Goal: Task Accomplishment & Management: Manage account settings

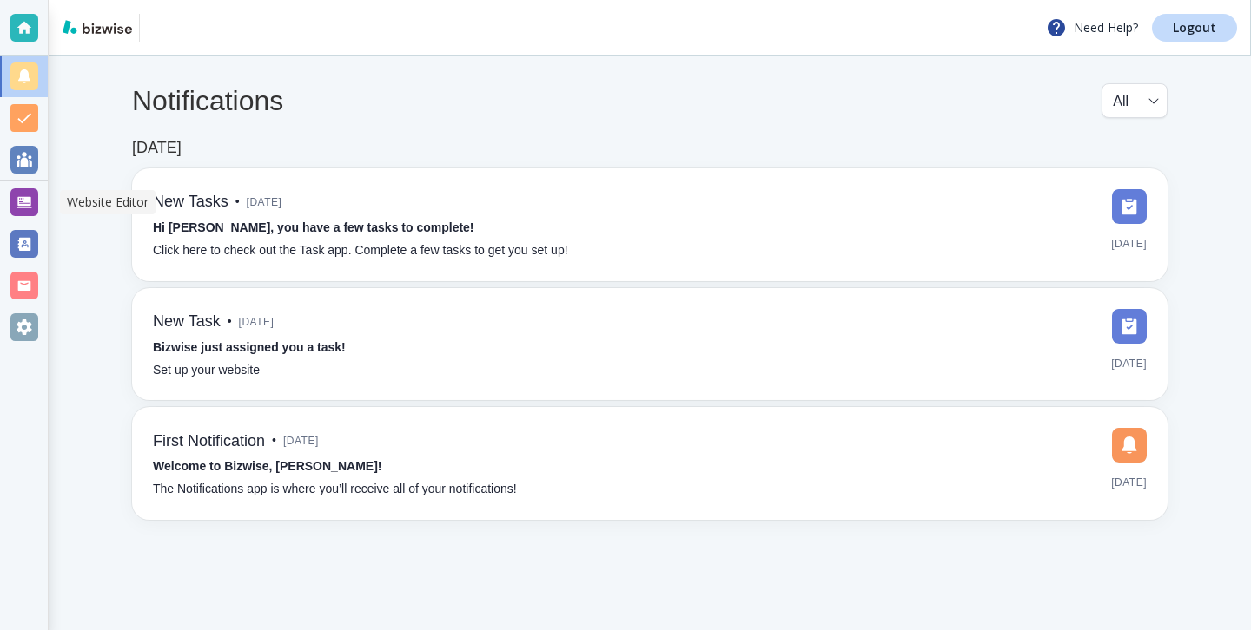
click at [25, 203] on div at bounding box center [24, 202] width 28 height 28
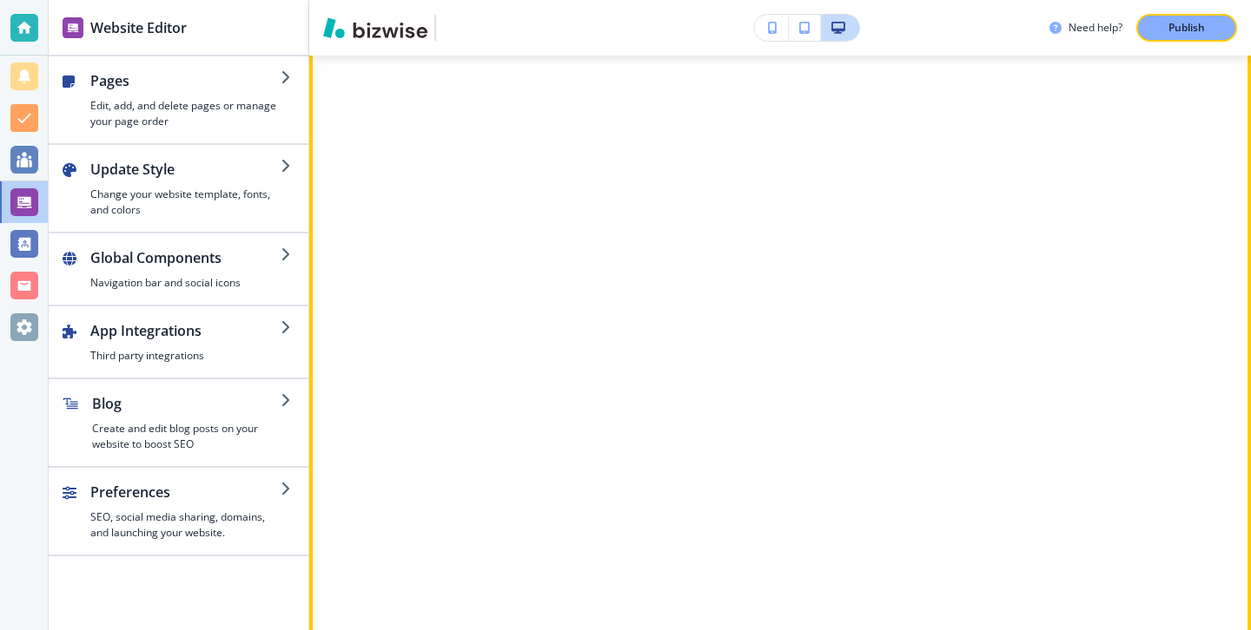
scroll to position [2612, 0]
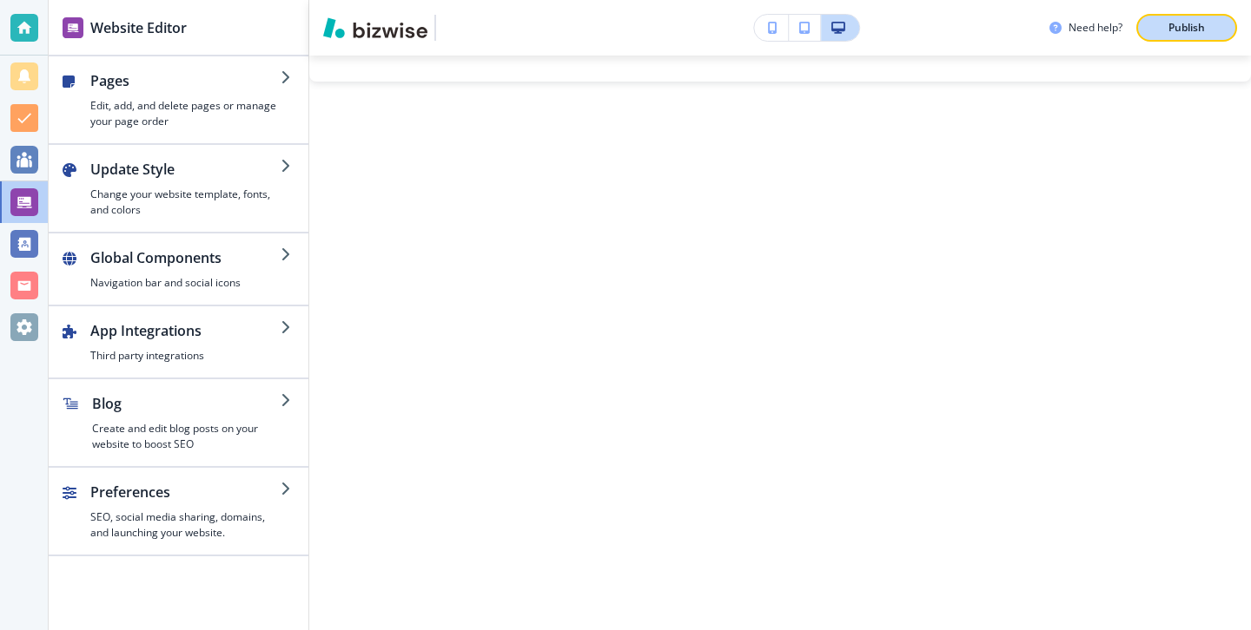
click at [1161, 24] on div "Publish" at bounding box center [1186, 28] width 56 height 16
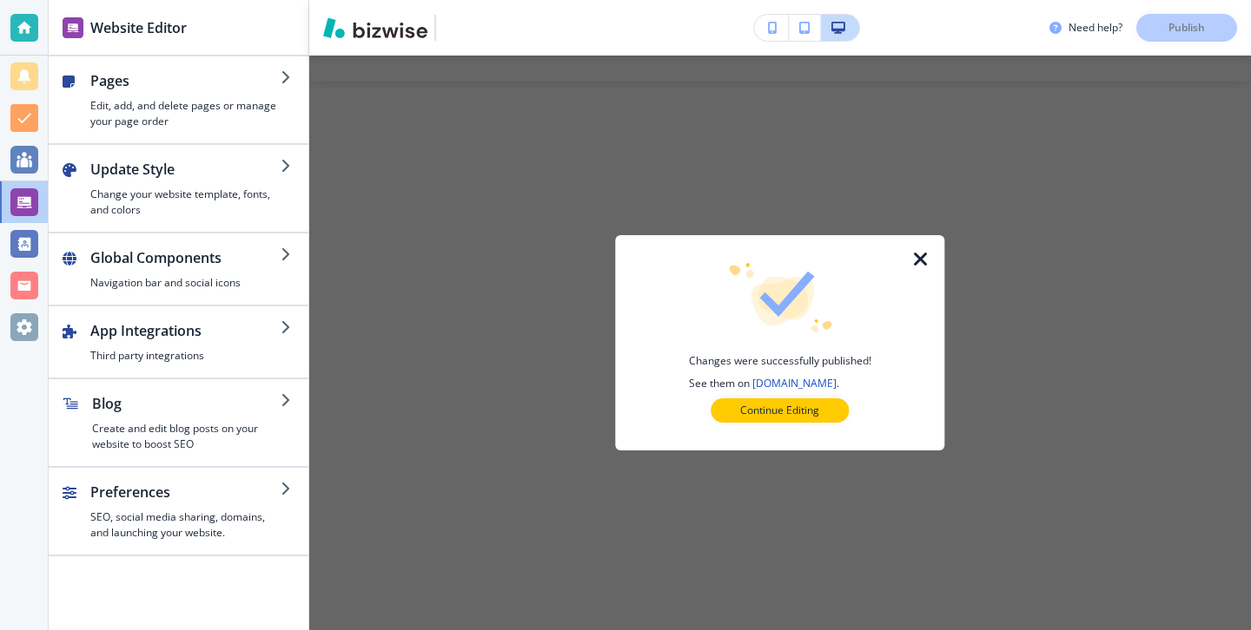
click at [816, 432] on div at bounding box center [780, 437] width 274 height 28
click at [816, 416] on p "Continue Editing" at bounding box center [779, 411] width 79 height 16
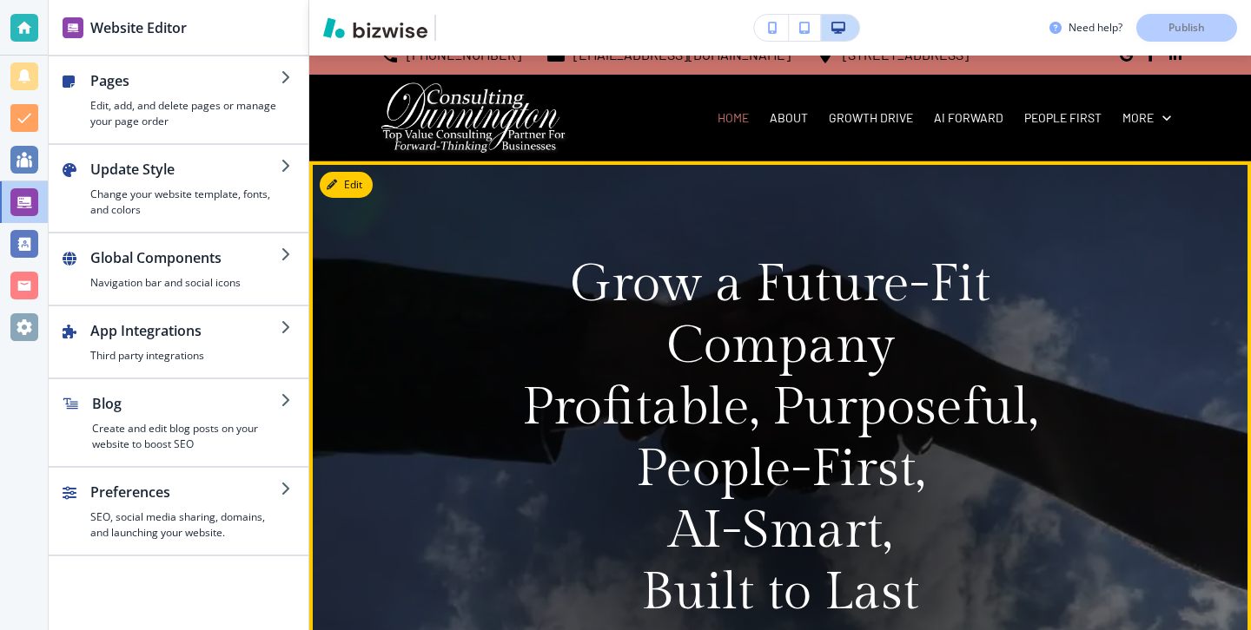
scroll to position [16, 0]
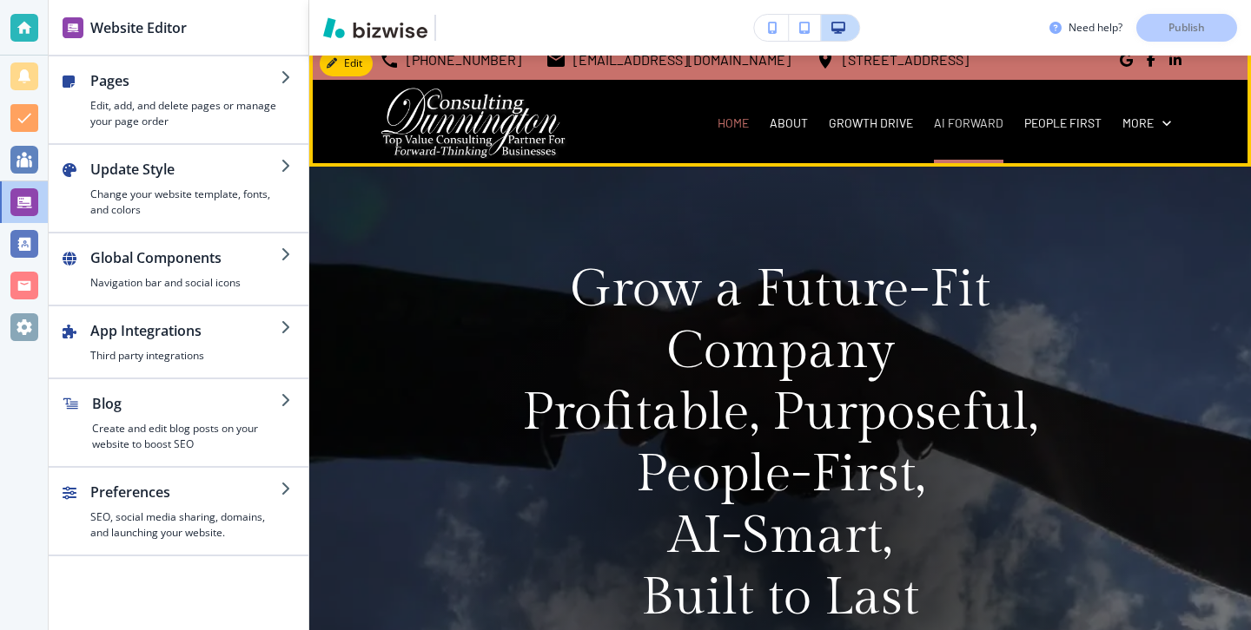
click at [982, 124] on p "AI FORWARD" at bounding box center [968, 123] width 69 height 17
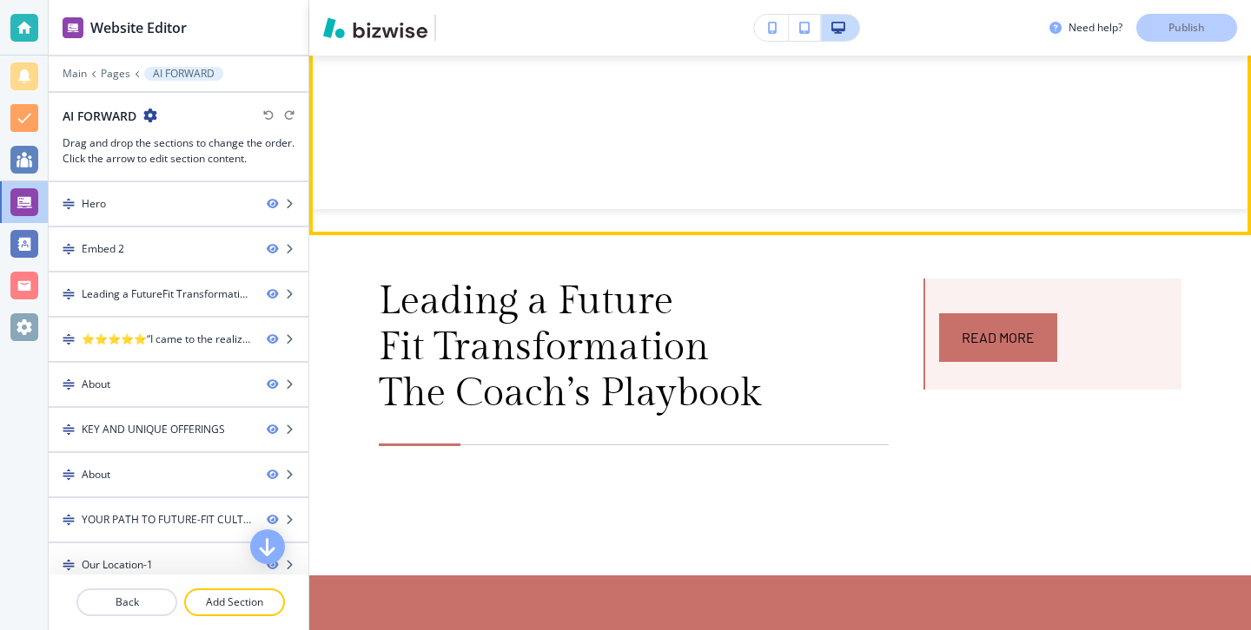
scroll to position [1244, 0]
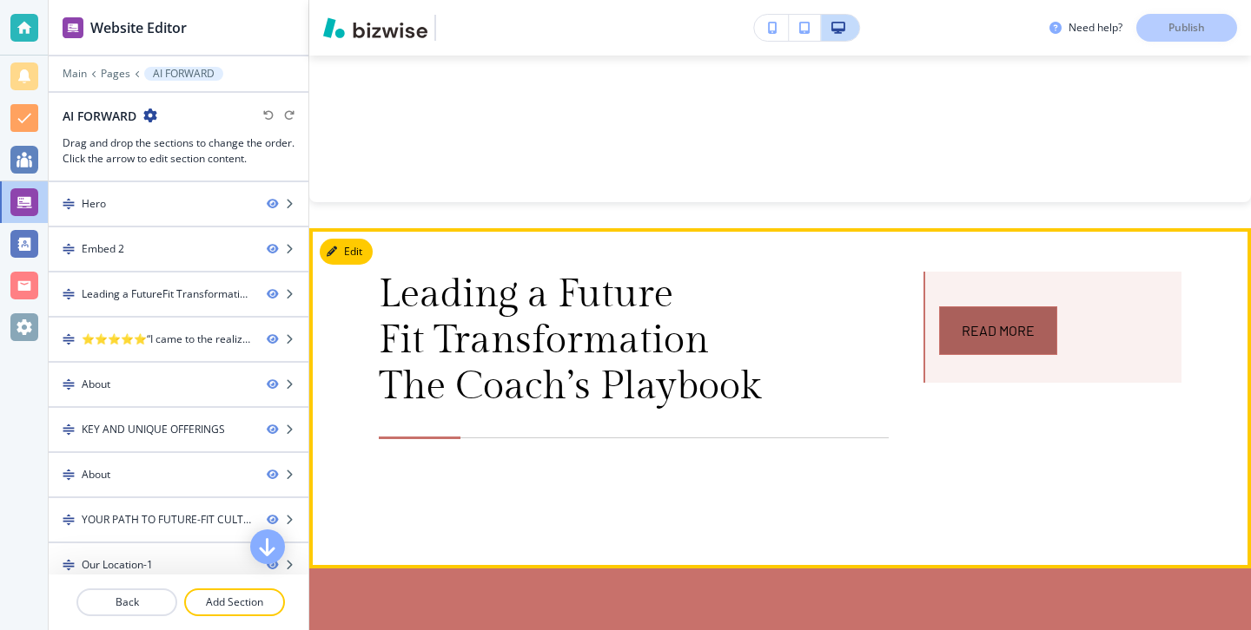
click at [987, 327] on link "Read More" at bounding box center [998, 331] width 118 height 49
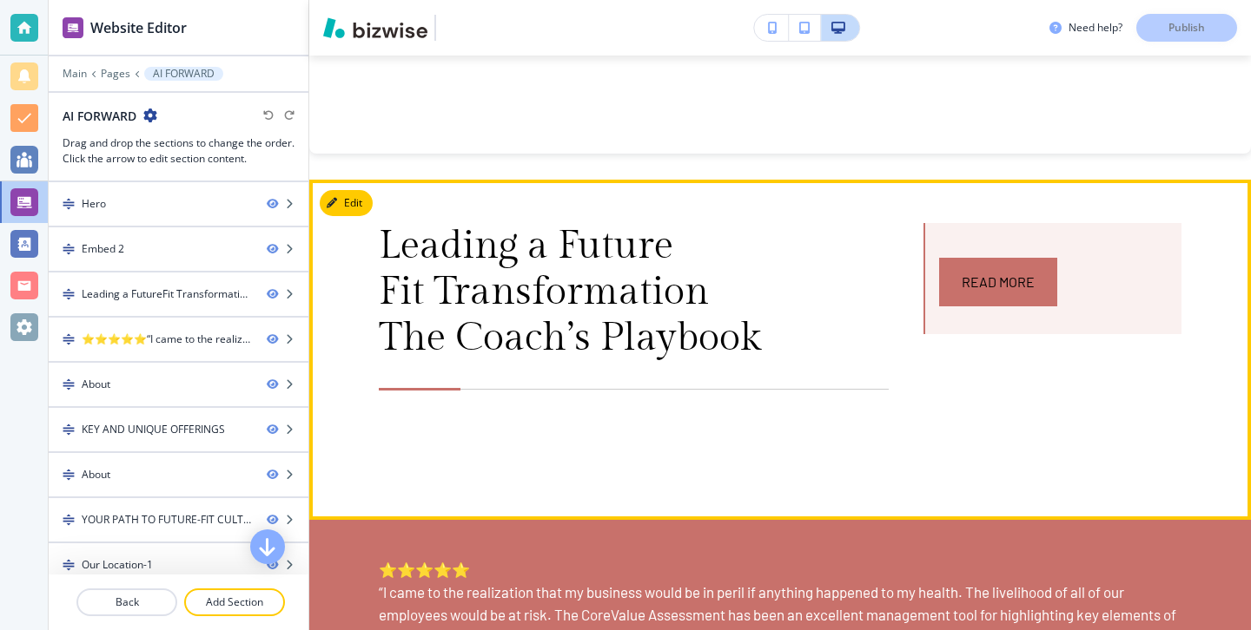
scroll to position [1317, 0]
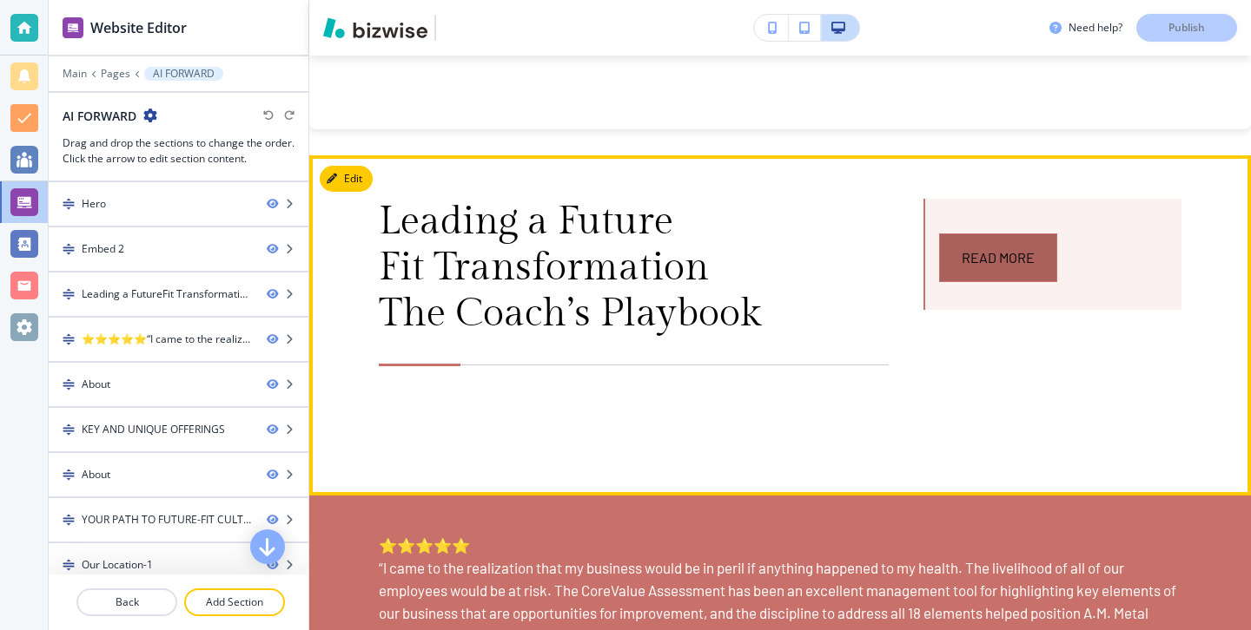
click at [971, 257] on link "Read More" at bounding box center [998, 258] width 118 height 49
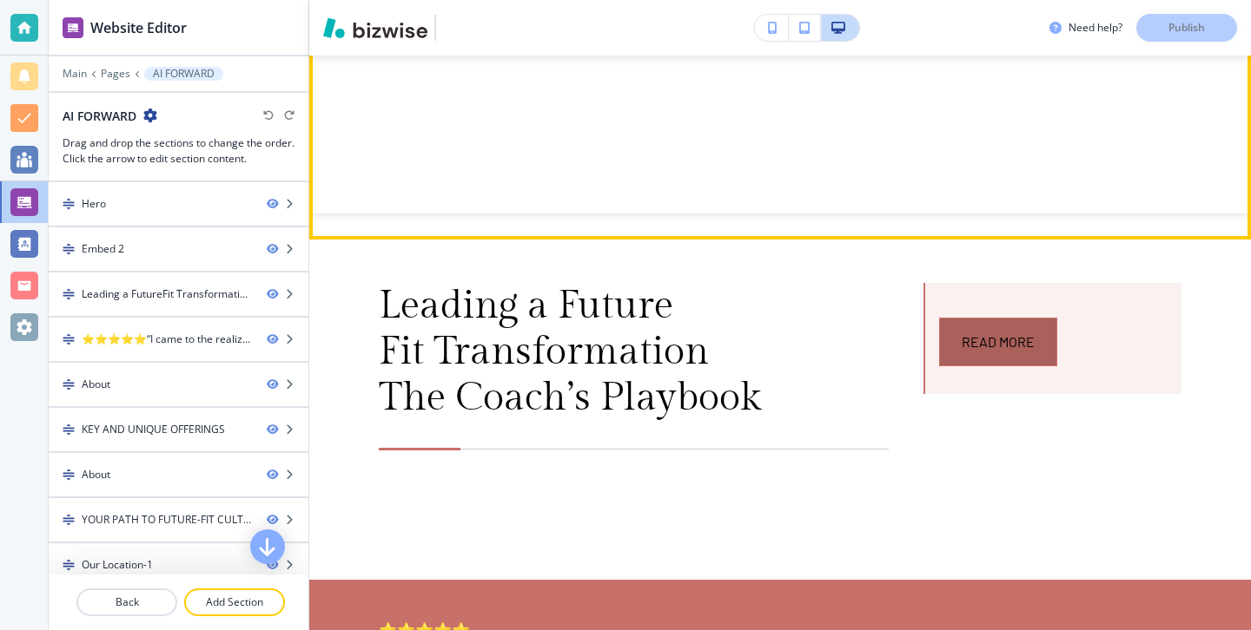
scroll to position [1169, 0]
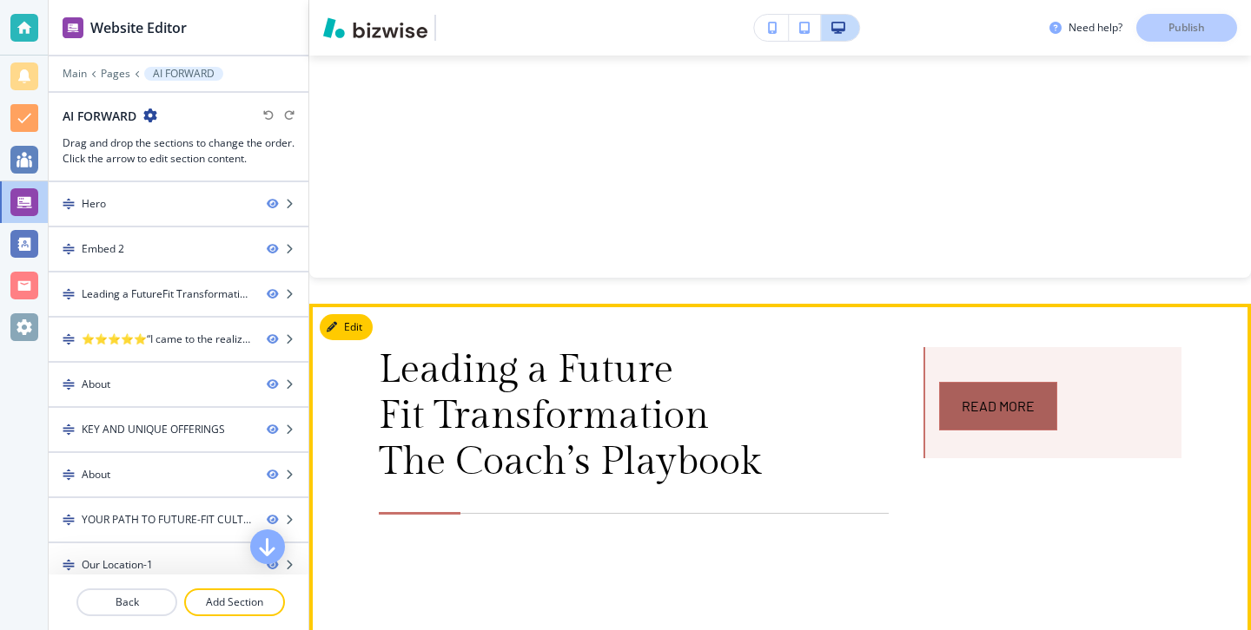
click at [982, 426] on link "Read More" at bounding box center [998, 406] width 118 height 49
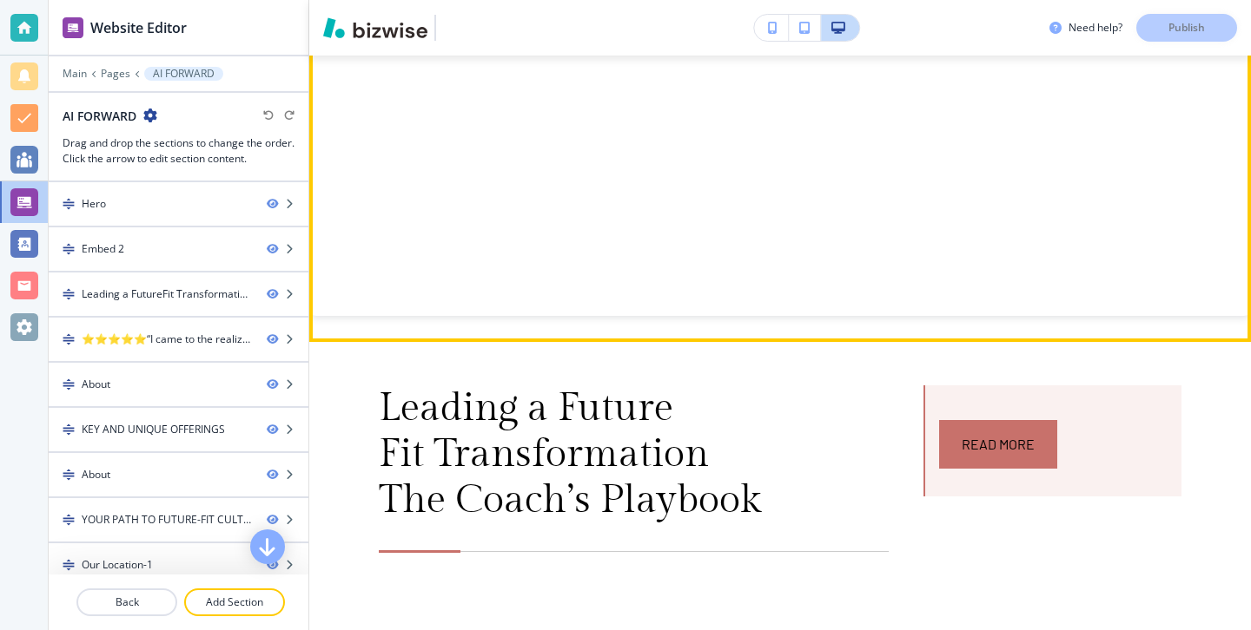
scroll to position [1253, 0]
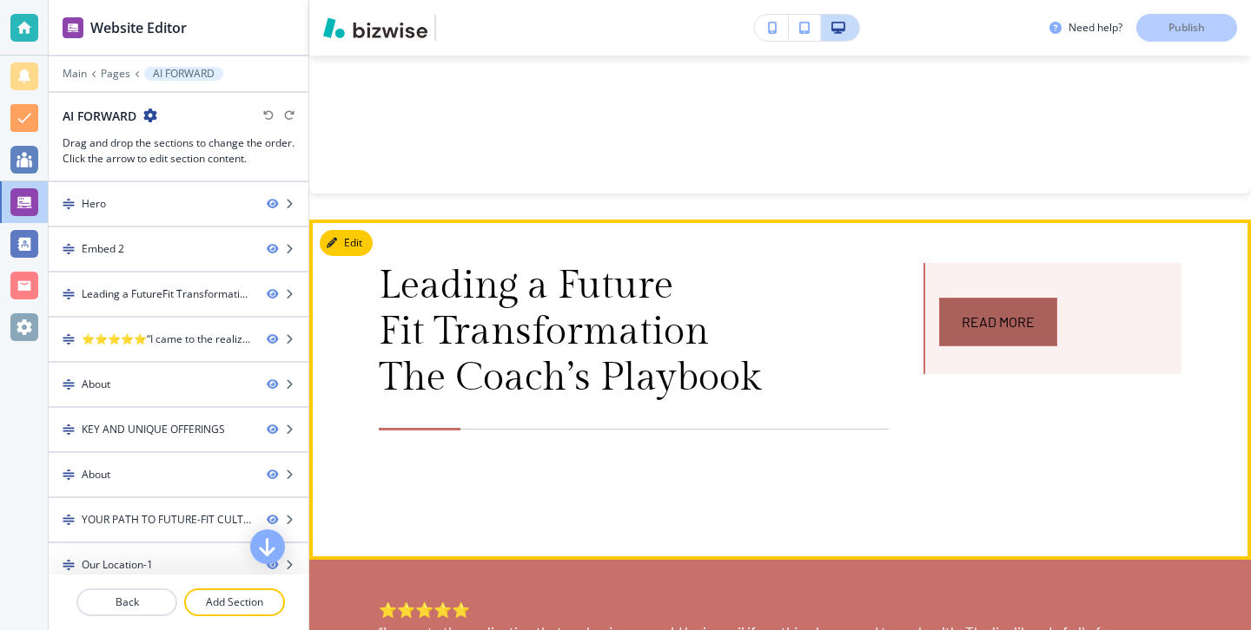
click at [954, 342] on link "Read More" at bounding box center [998, 322] width 118 height 49
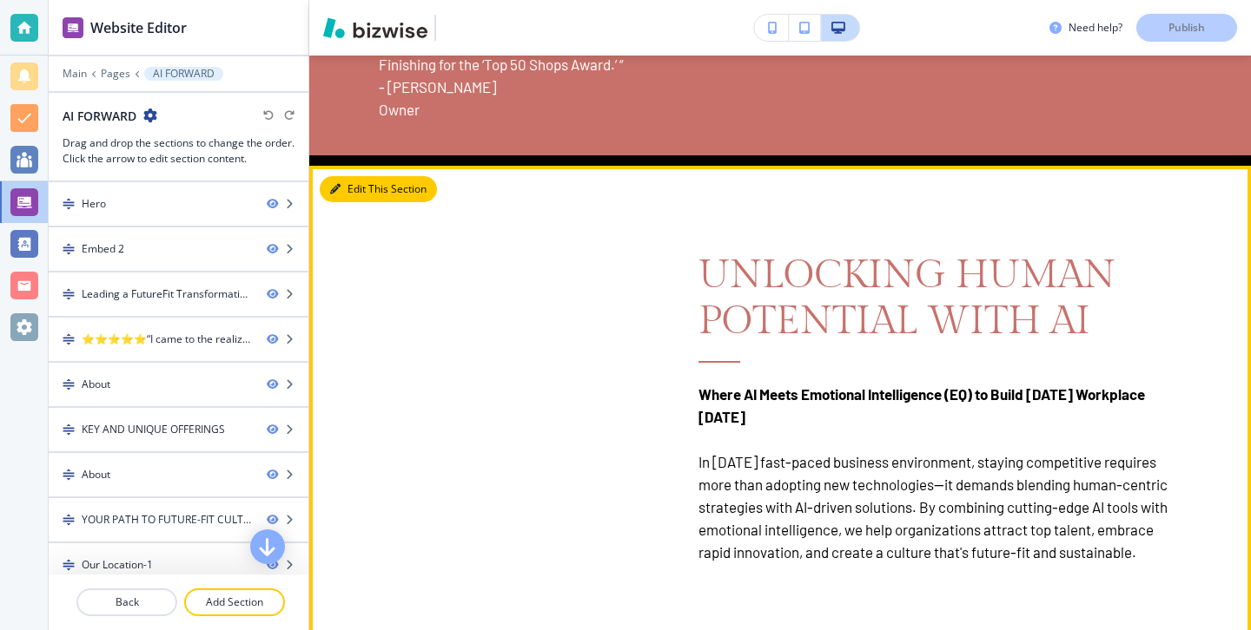
click at [347, 191] on button "Edit This Section" at bounding box center [378, 189] width 117 height 26
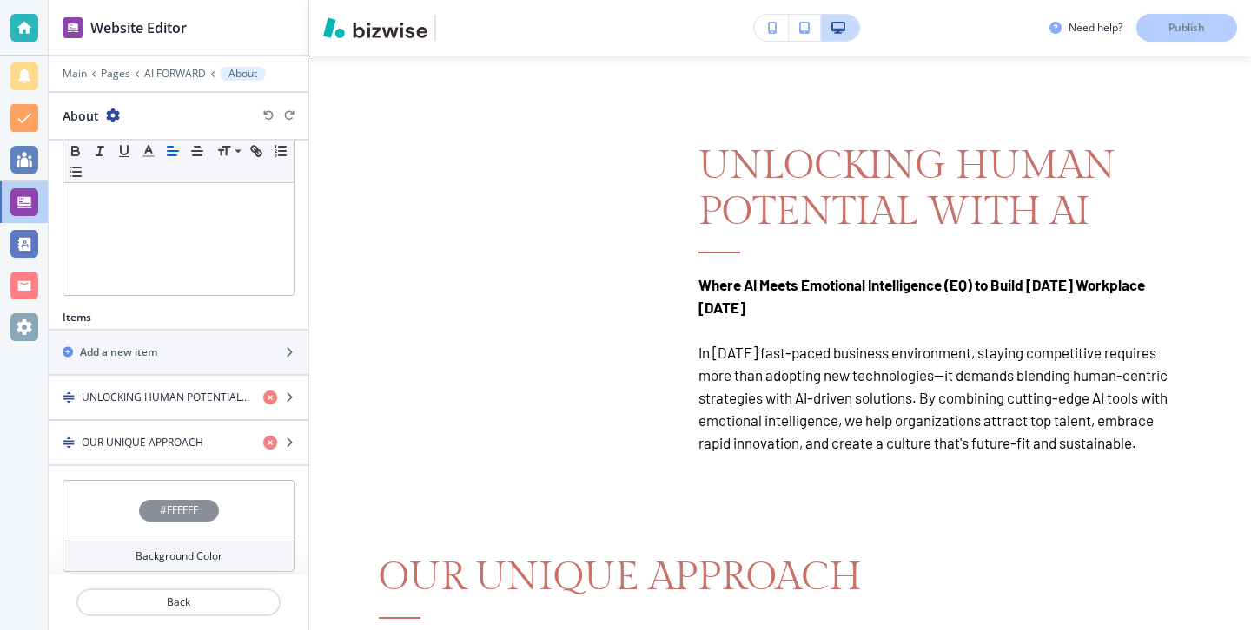
scroll to position [402, 0]
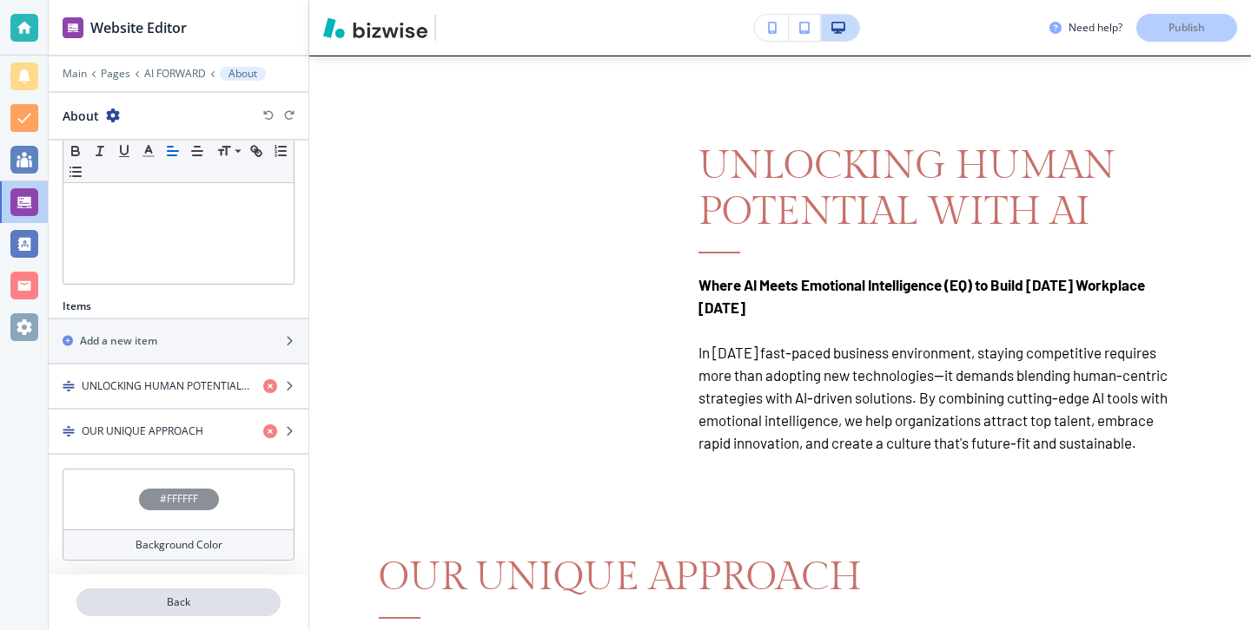
click at [235, 599] on p "Back" at bounding box center [178, 603] width 201 height 16
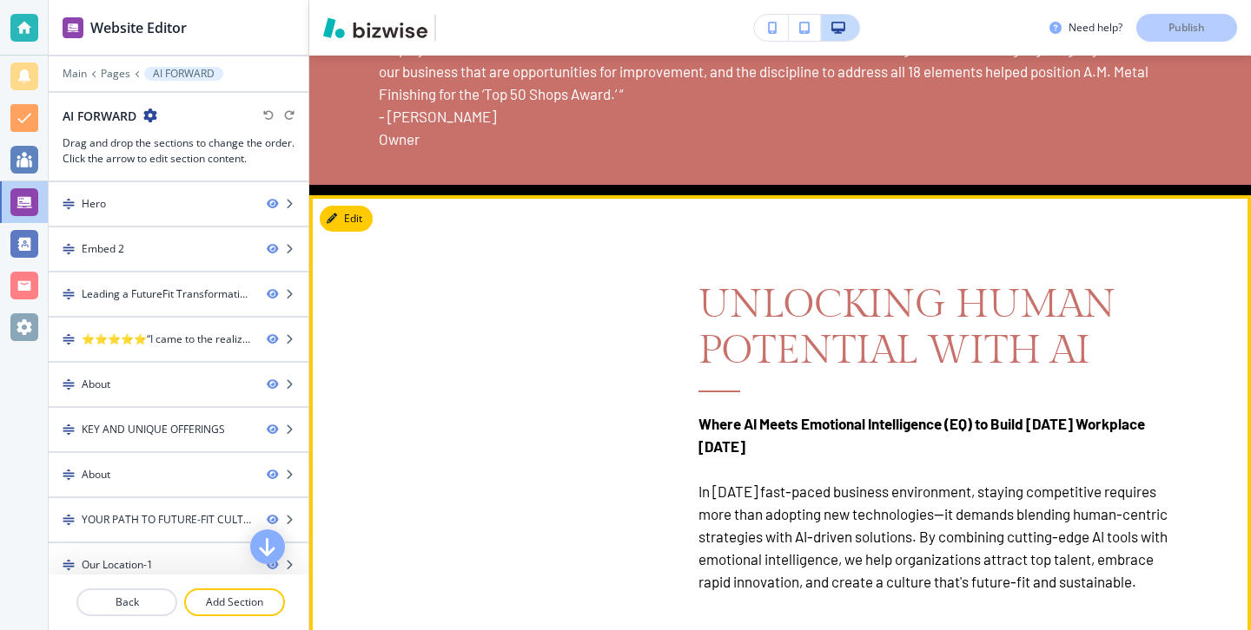
scroll to position [1851, 0]
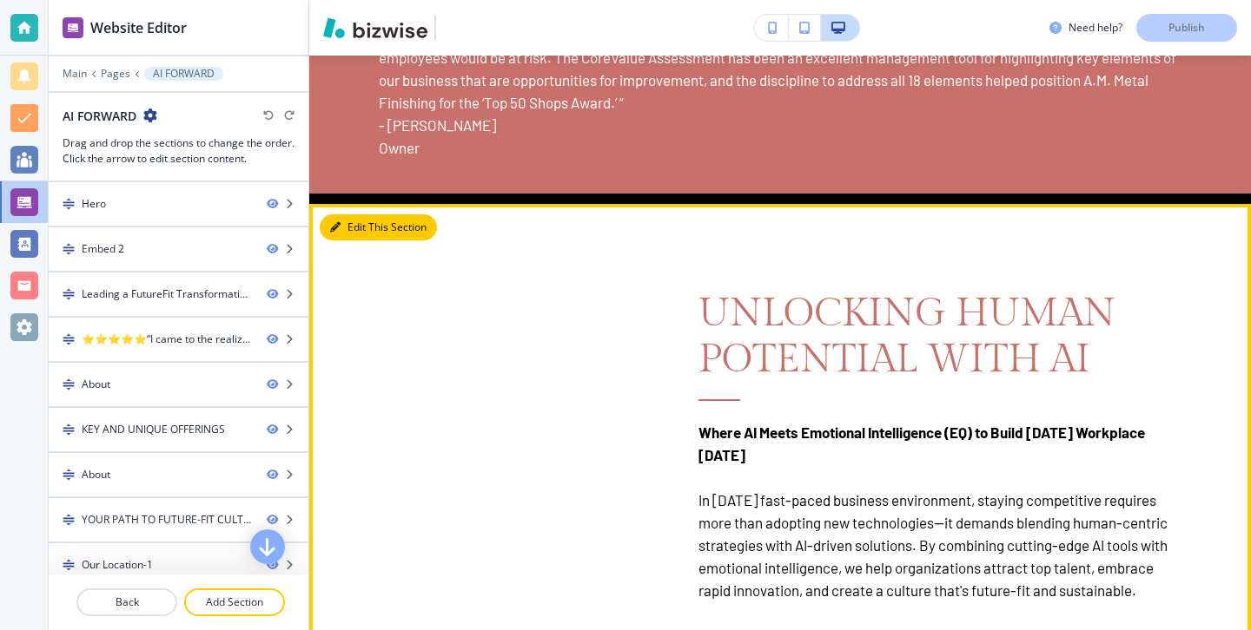
click at [366, 230] on button "Edit This Section" at bounding box center [378, 228] width 117 height 26
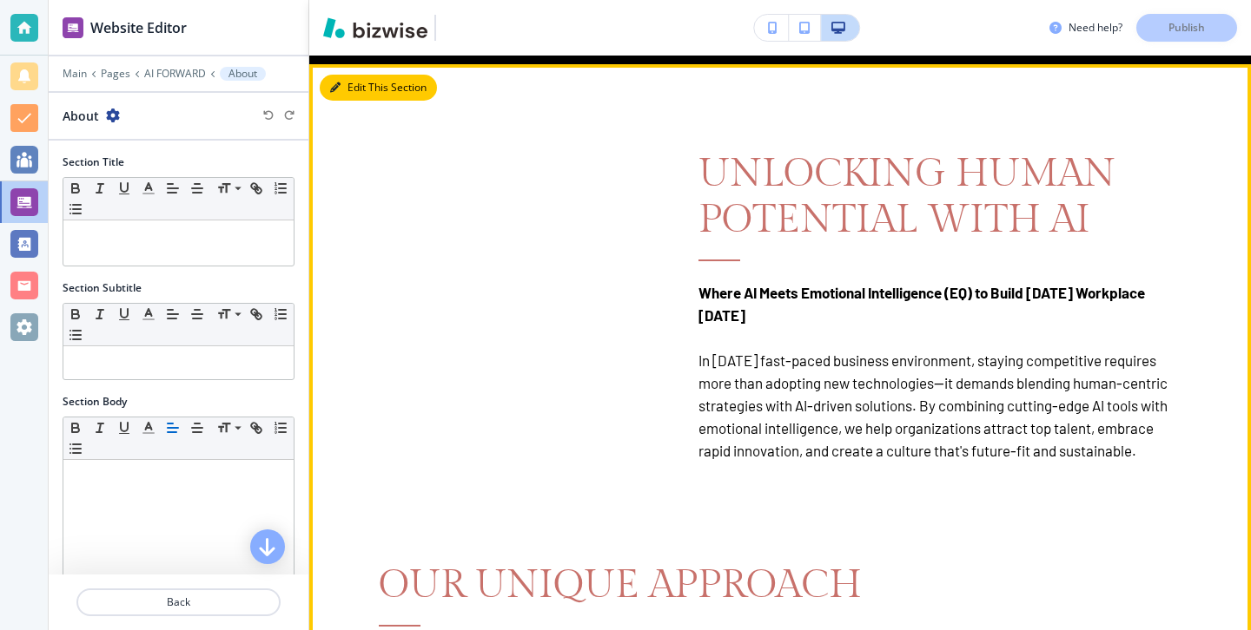
scroll to position [1998, 0]
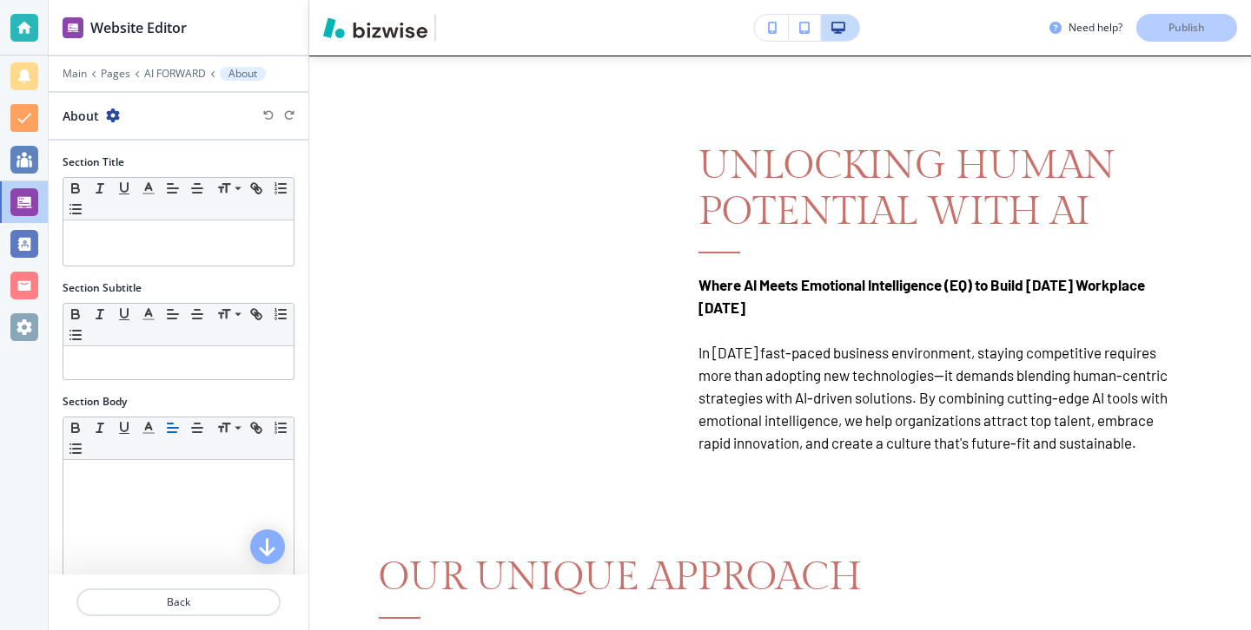
click at [202, 624] on div at bounding box center [179, 624] width 260 height 14
click at [202, 619] on div at bounding box center [179, 624] width 260 height 14
click at [207, 604] on p "Back" at bounding box center [178, 603] width 201 height 16
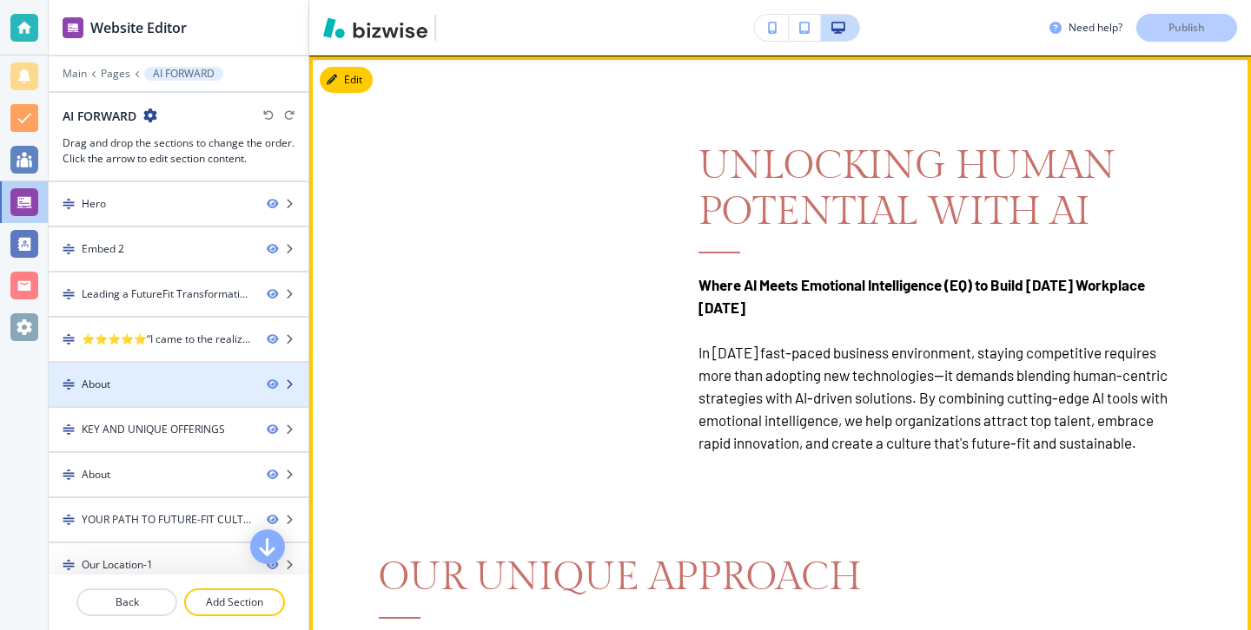
scroll to position [10, 0]
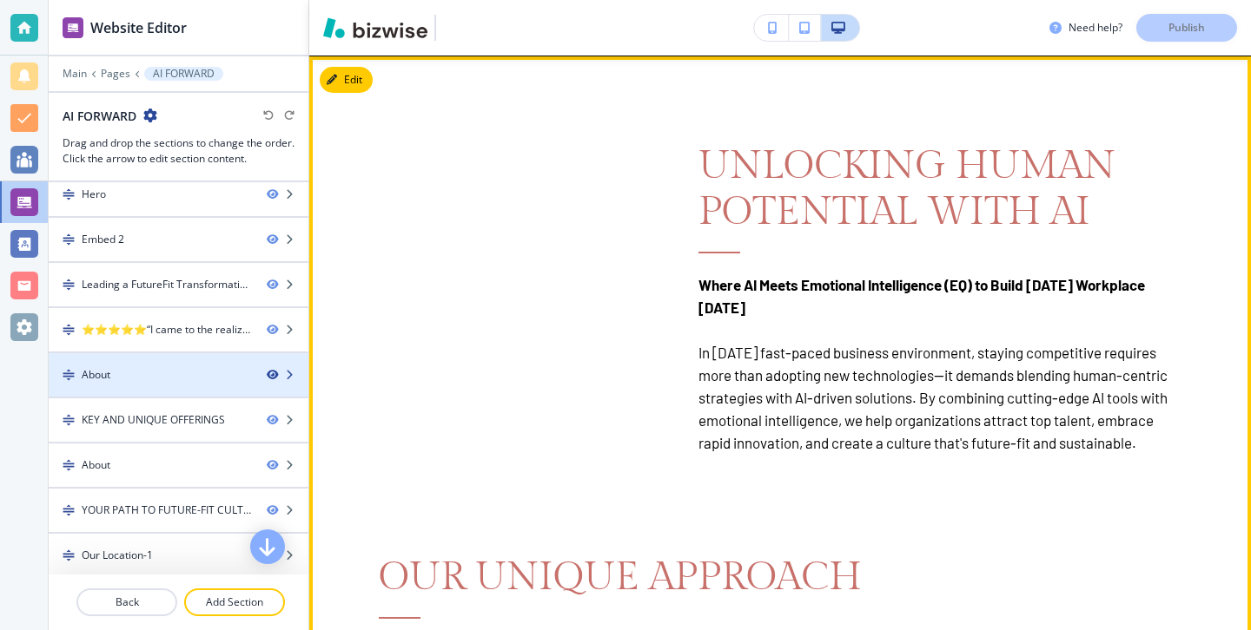
click at [272, 376] on icon "button" at bounding box center [272, 375] width 10 height 10
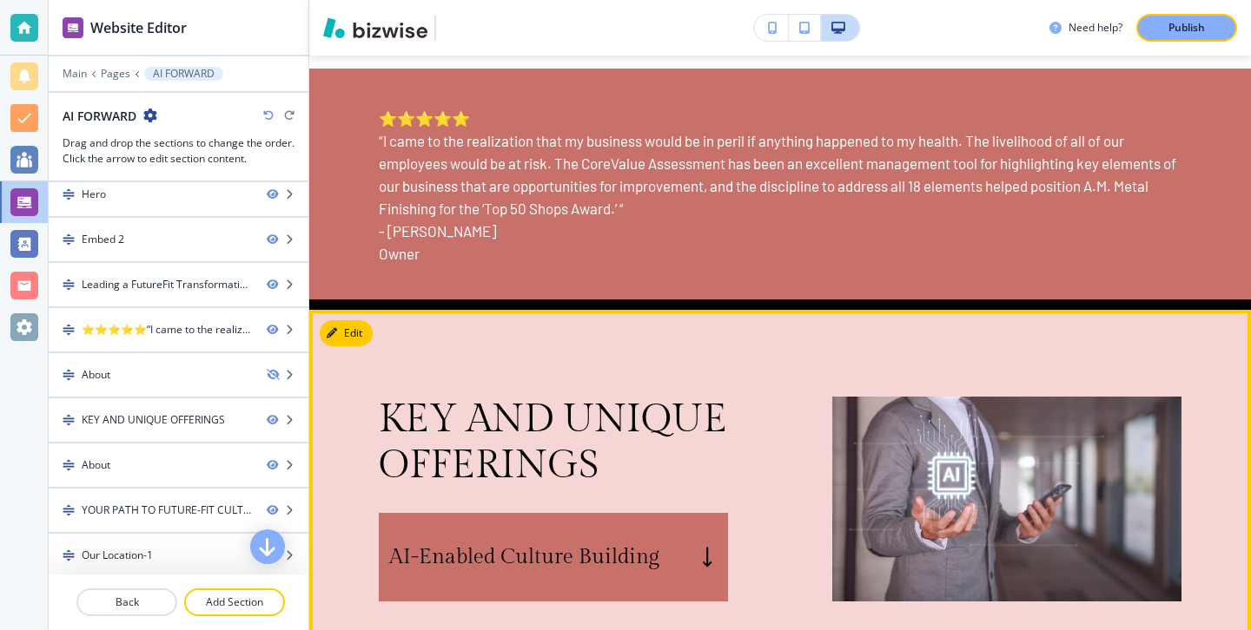
scroll to position [1690, 0]
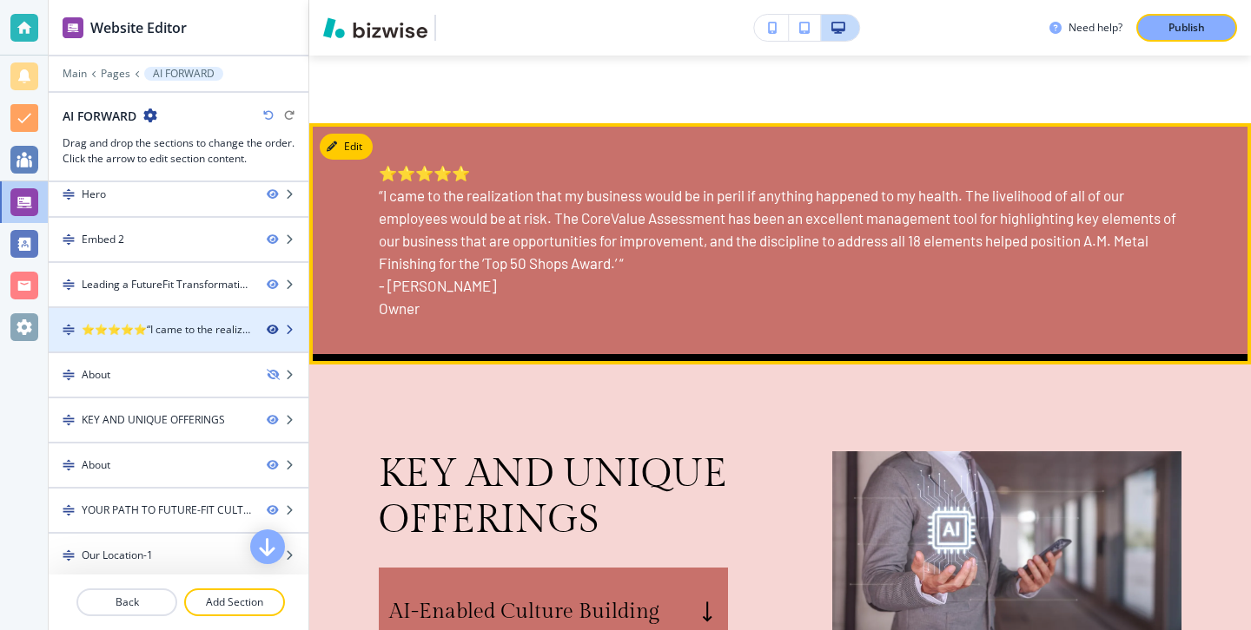
click at [268, 329] on icon "button" at bounding box center [272, 330] width 10 height 10
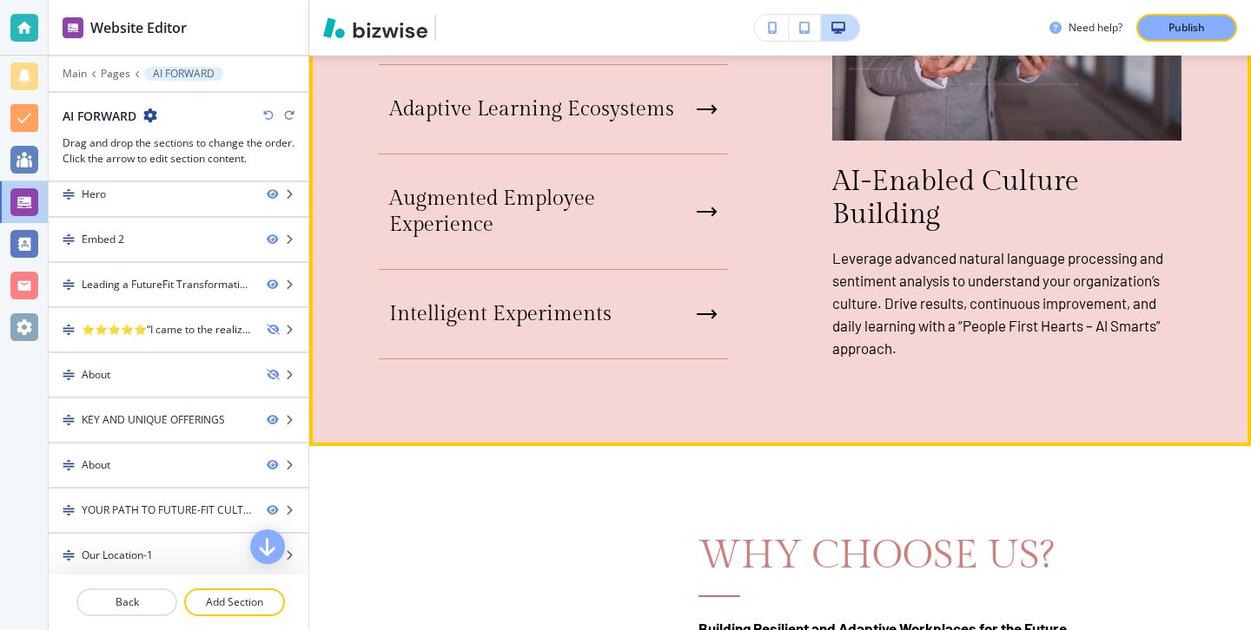
scroll to position [2055, 0]
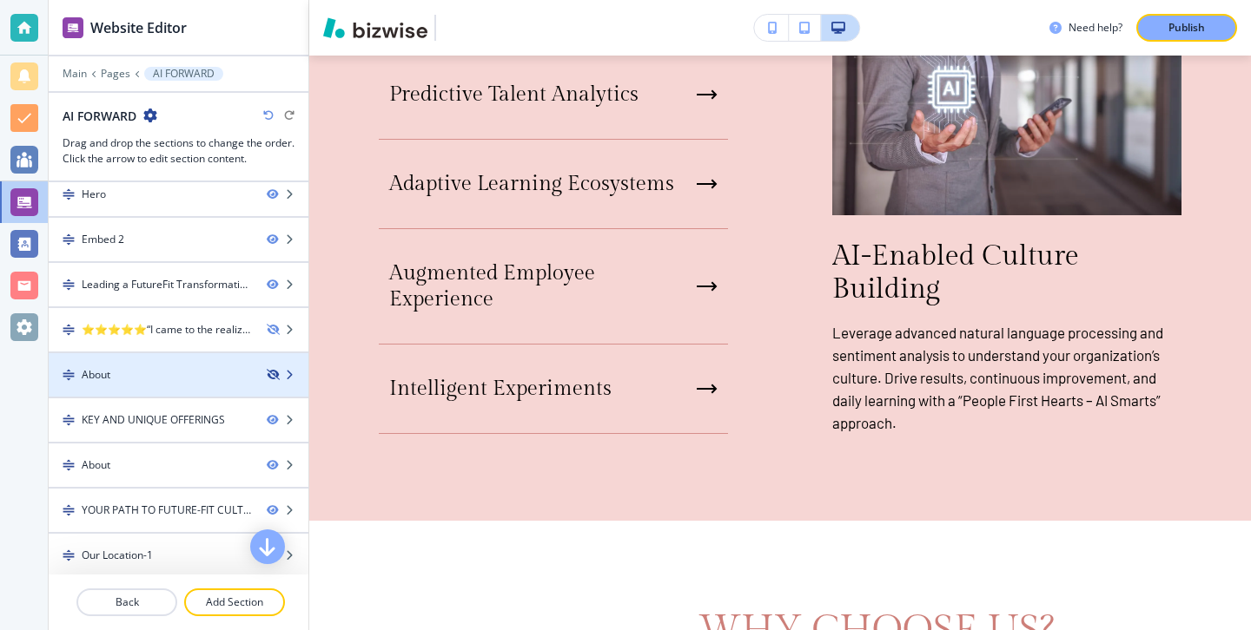
click at [268, 373] on icon "button" at bounding box center [272, 375] width 10 height 10
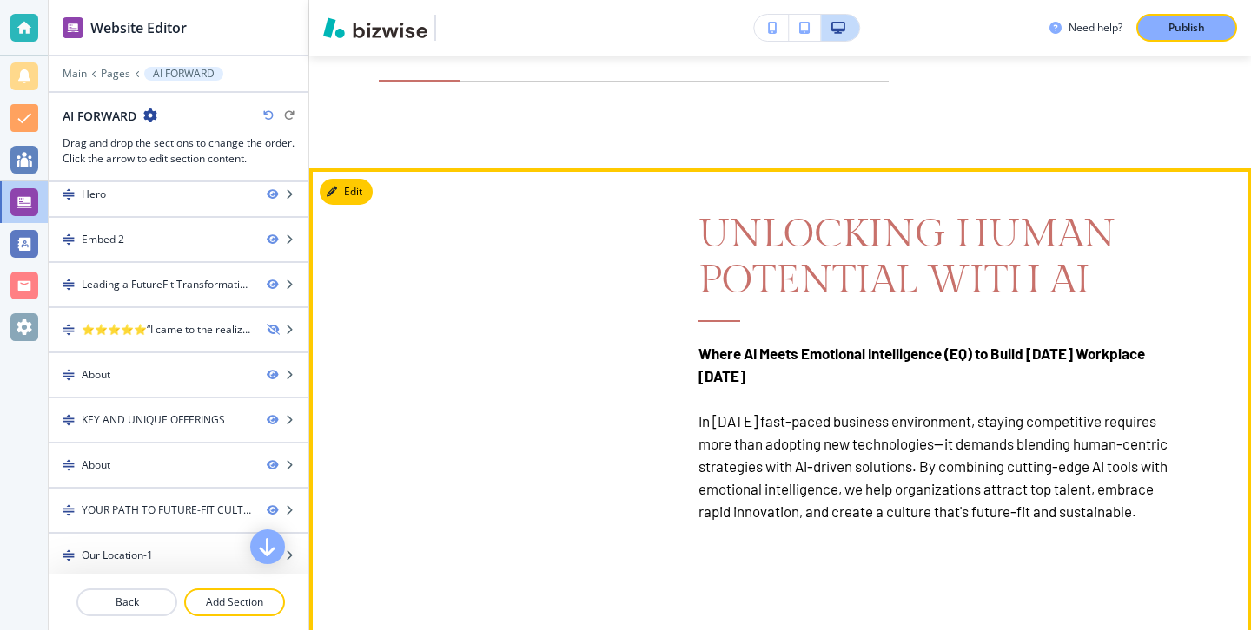
scroll to position [1590, 0]
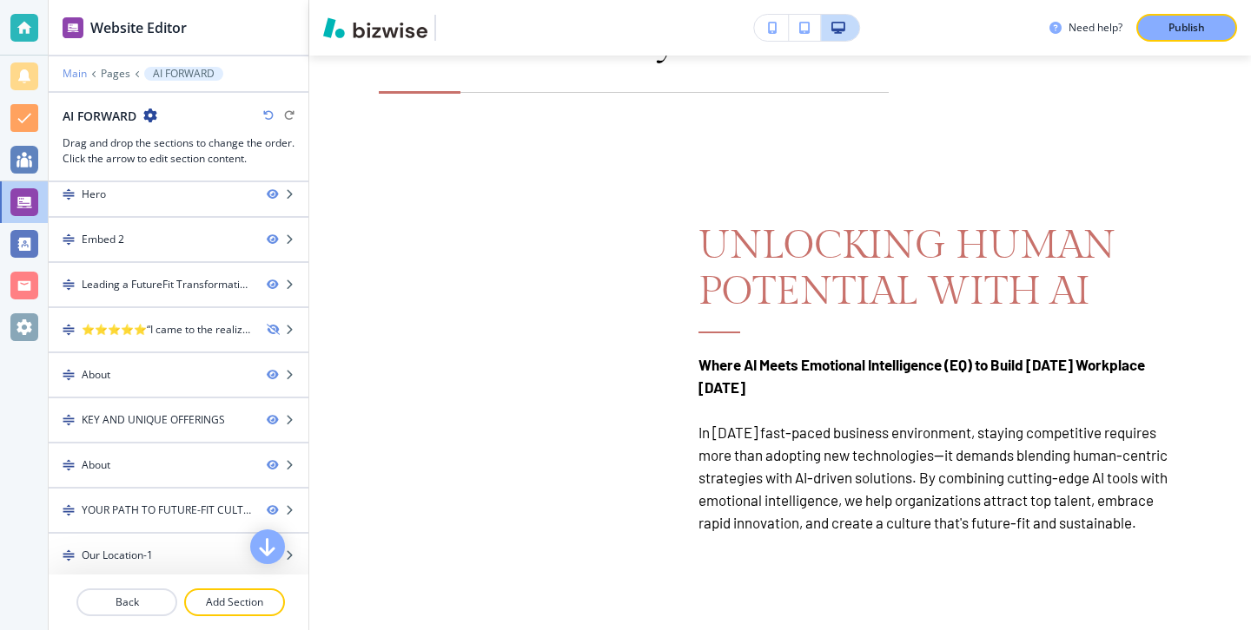
click at [77, 75] on p "Main" at bounding box center [75, 74] width 24 height 12
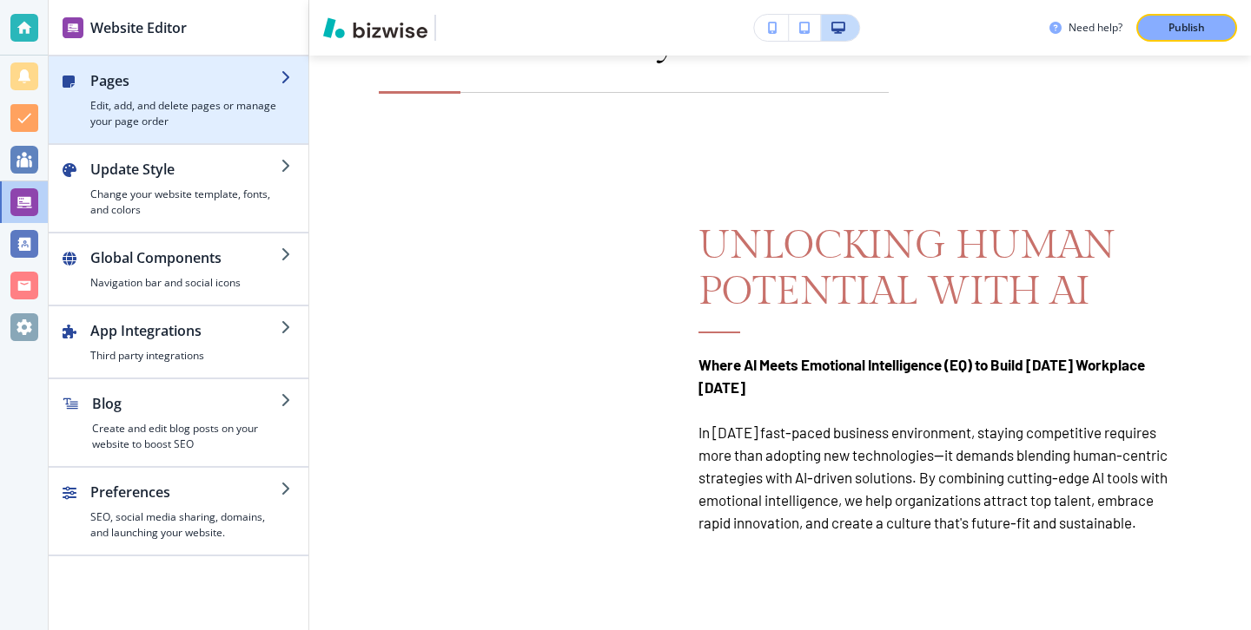
click at [152, 137] on div "button" at bounding box center [179, 136] width 260 height 14
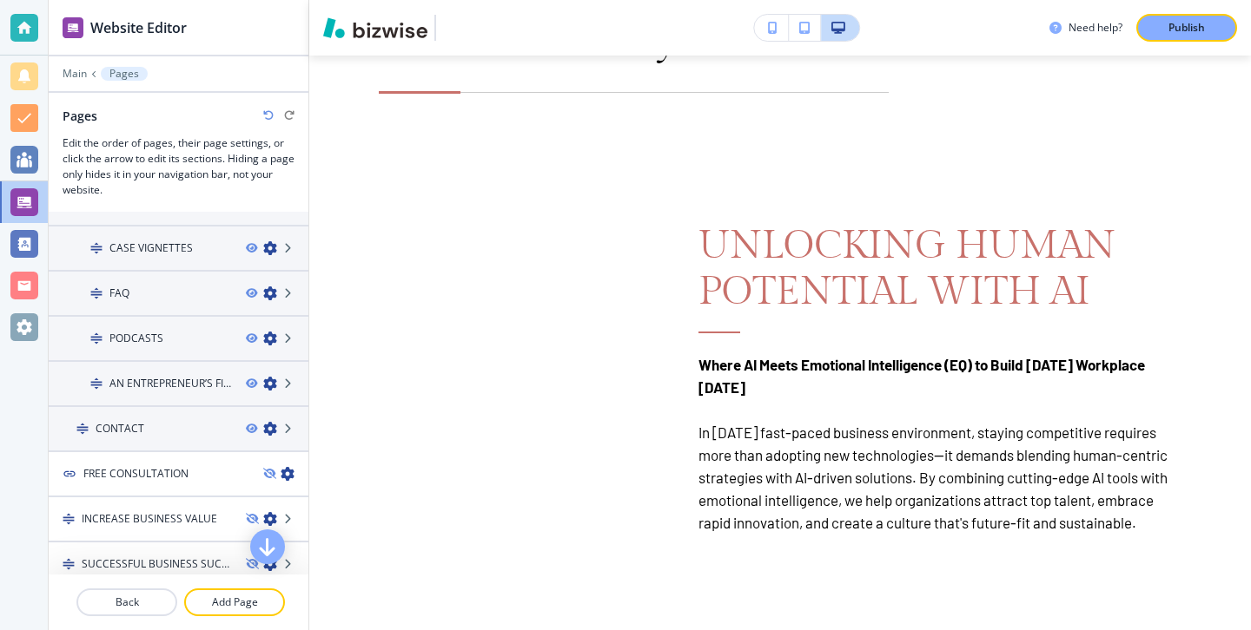
scroll to position [1039, 0]
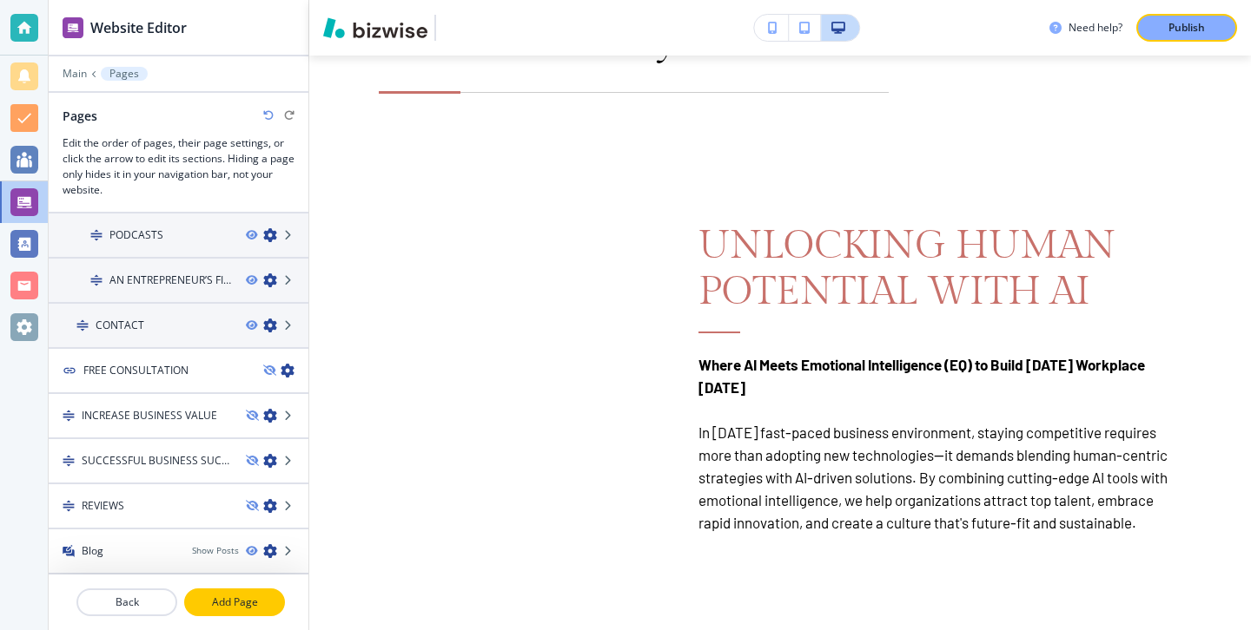
click at [234, 599] on p "Add Page" at bounding box center [234, 603] width 97 height 16
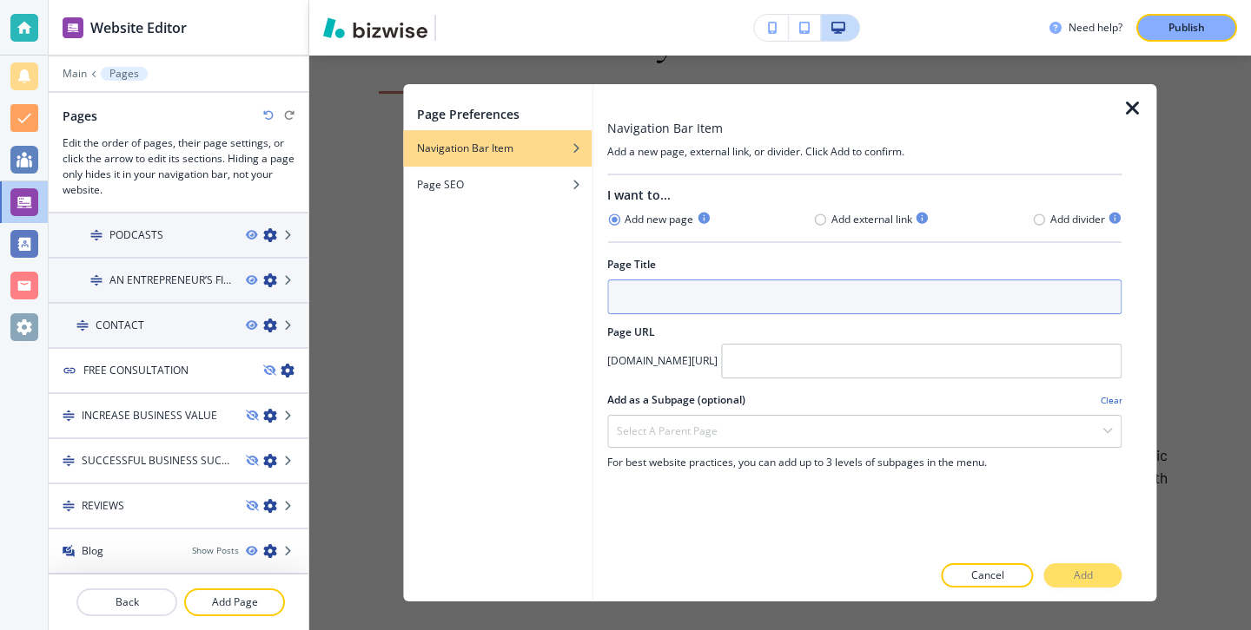
click at [678, 284] on input "text" at bounding box center [864, 297] width 514 height 35
type input "a"
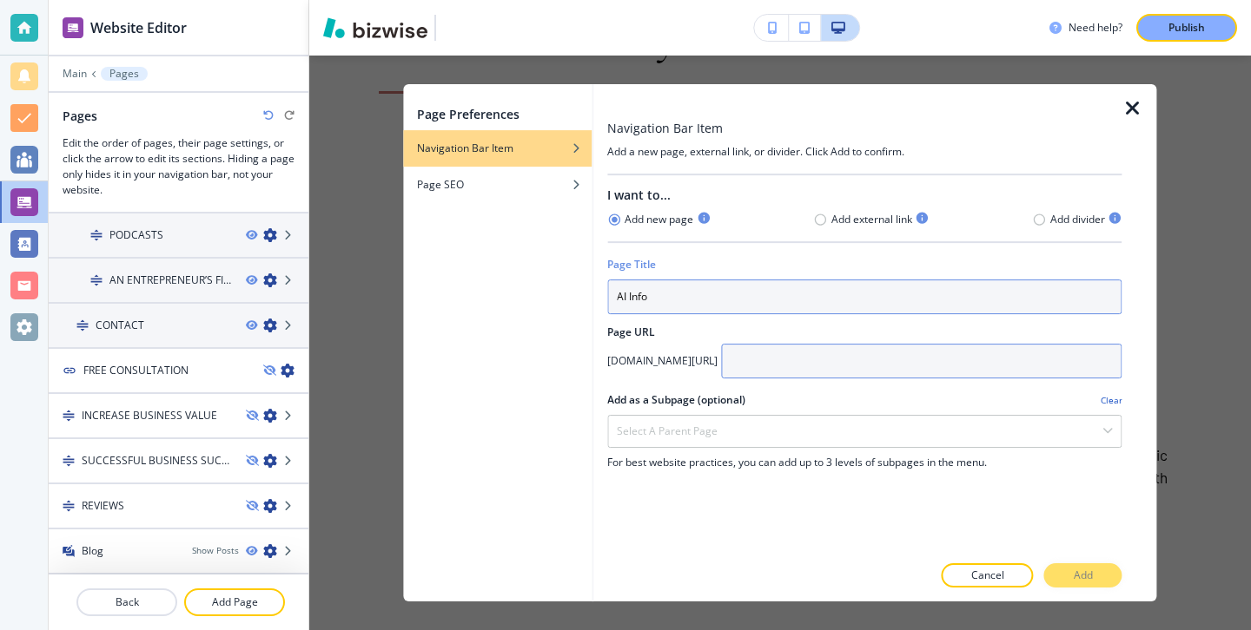
type input "AI Info"
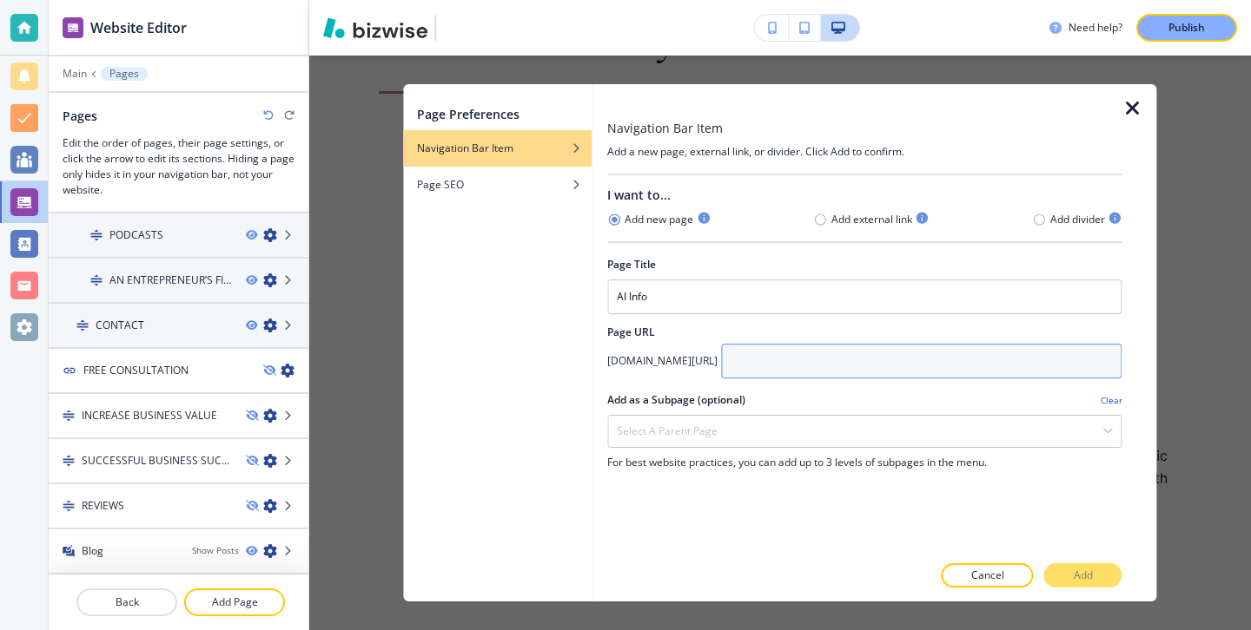
click at [732, 370] on input "text" at bounding box center [921, 361] width 400 height 35
type input "ai-info"
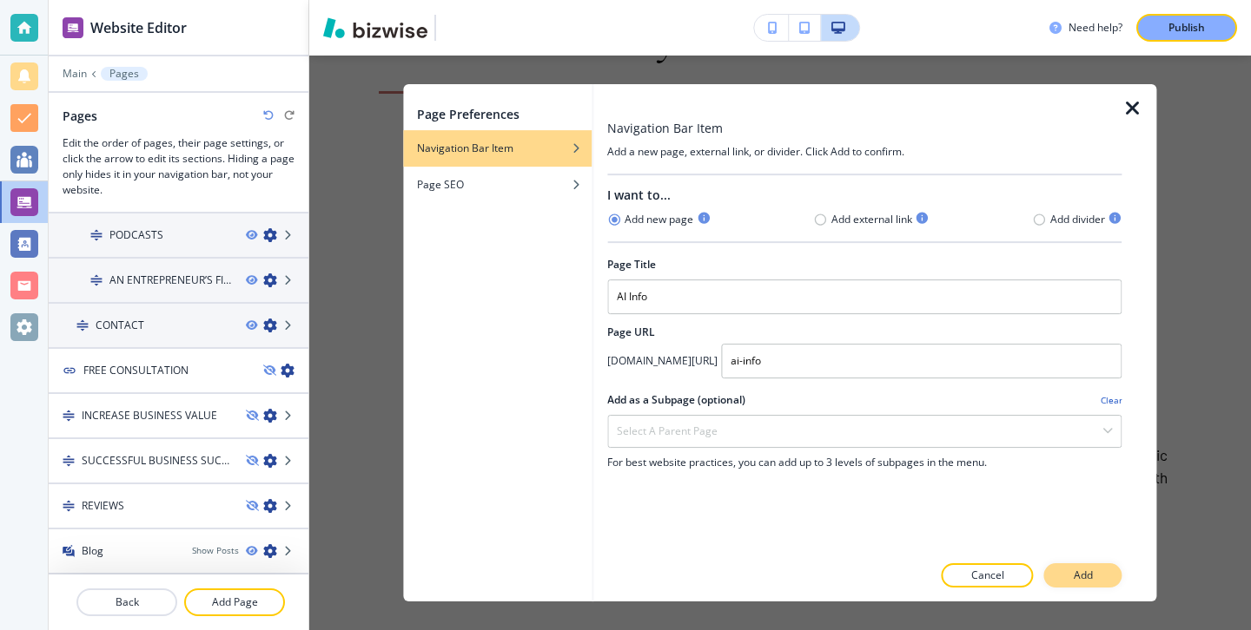
click at [1076, 570] on p "Add" at bounding box center [1082, 576] width 19 height 16
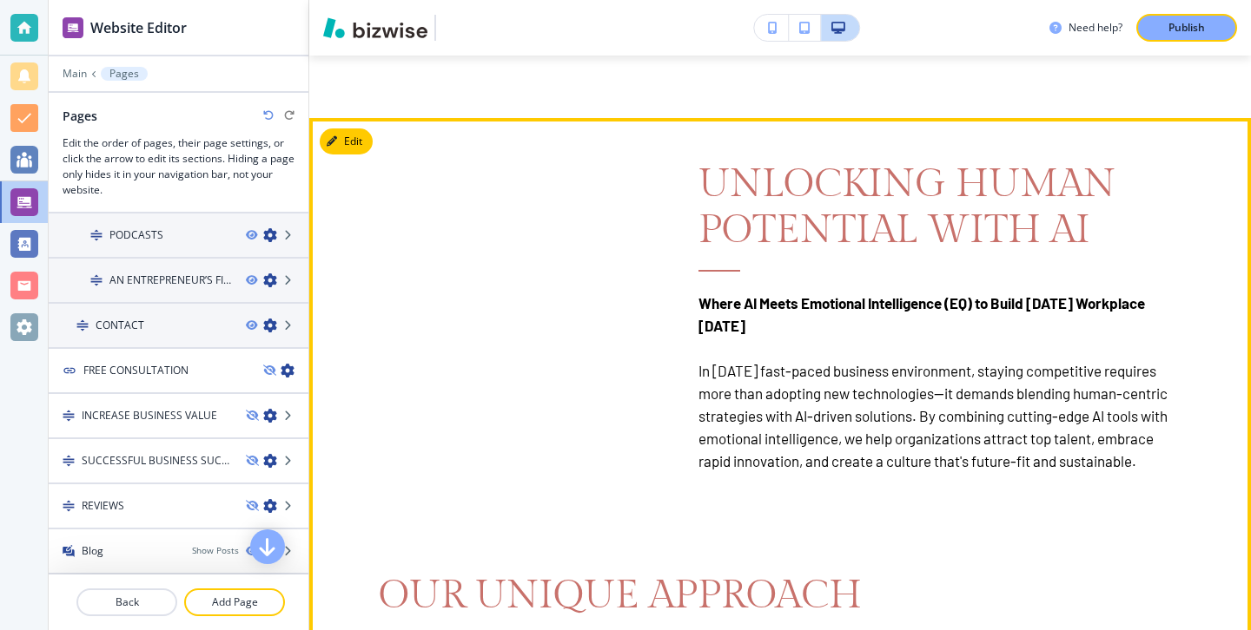
scroll to position [1604, 0]
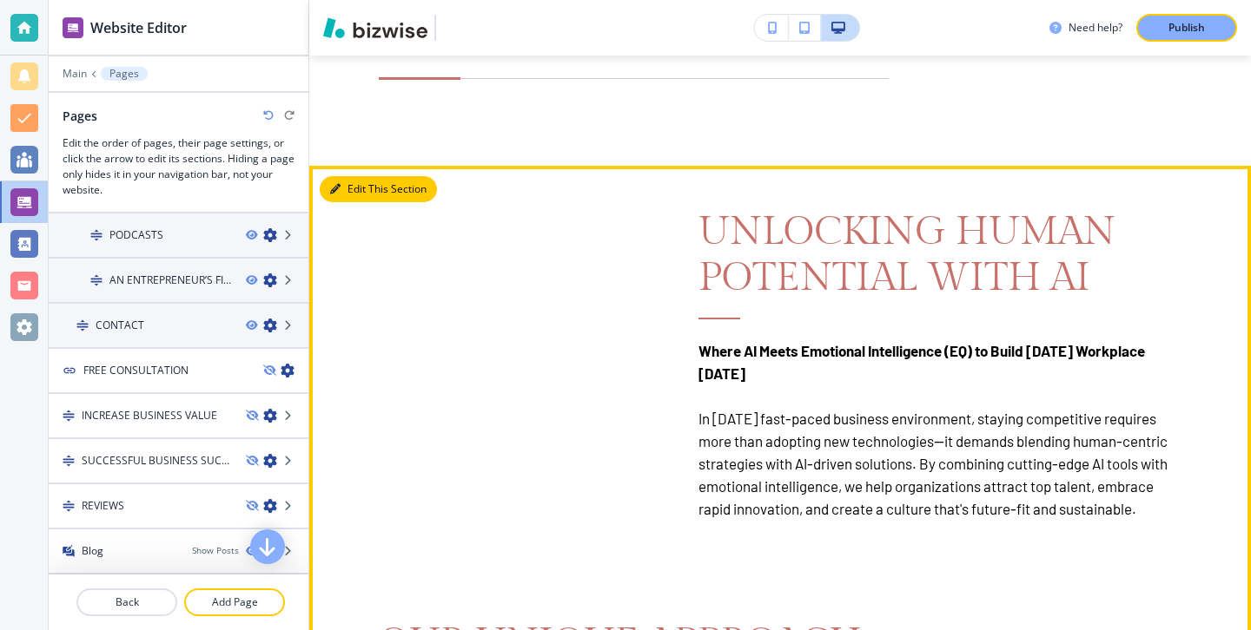
click at [360, 185] on button "Edit This Section" at bounding box center [378, 189] width 117 height 26
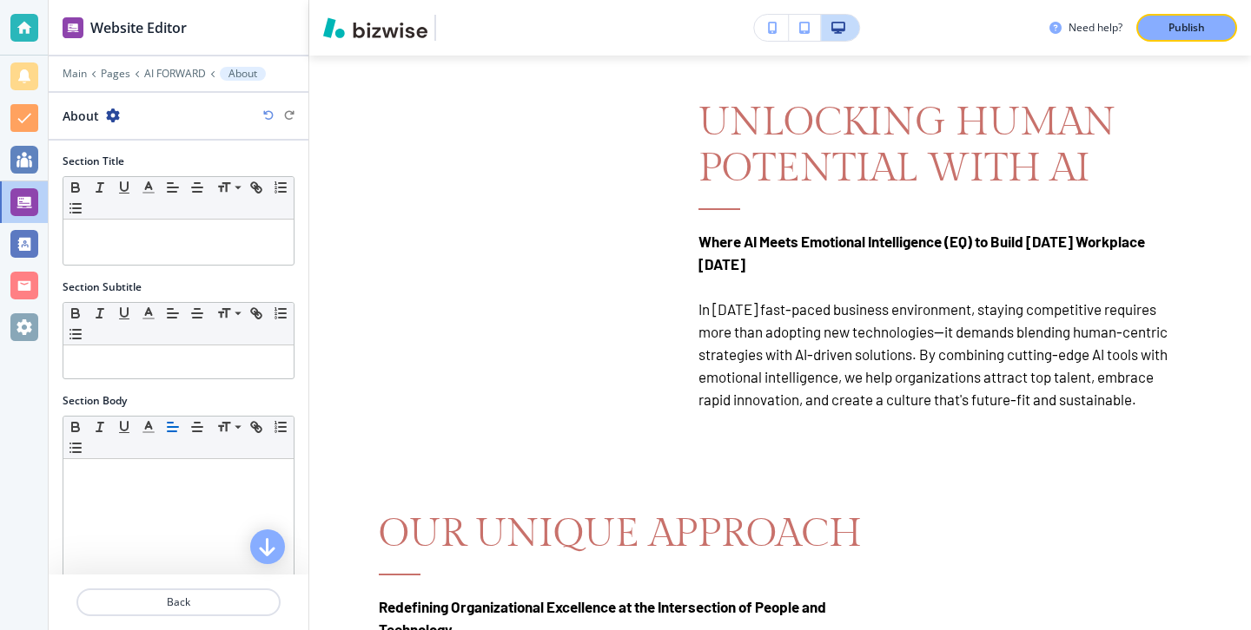
scroll to position [0, 0]
click at [120, 107] on div "About" at bounding box center [179, 116] width 232 height 18
click at [118, 107] on div "About" at bounding box center [91, 116] width 57 height 18
click at [116, 109] on icon "button" at bounding box center [113, 116] width 14 height 14
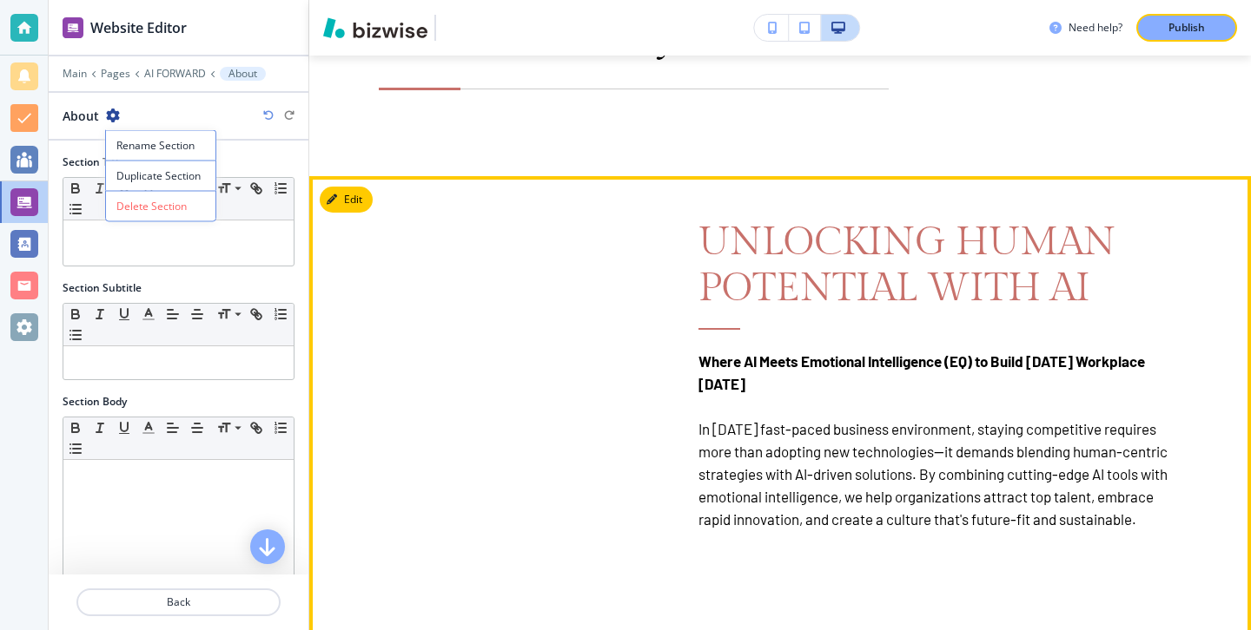
scroll to position [1578, 0]
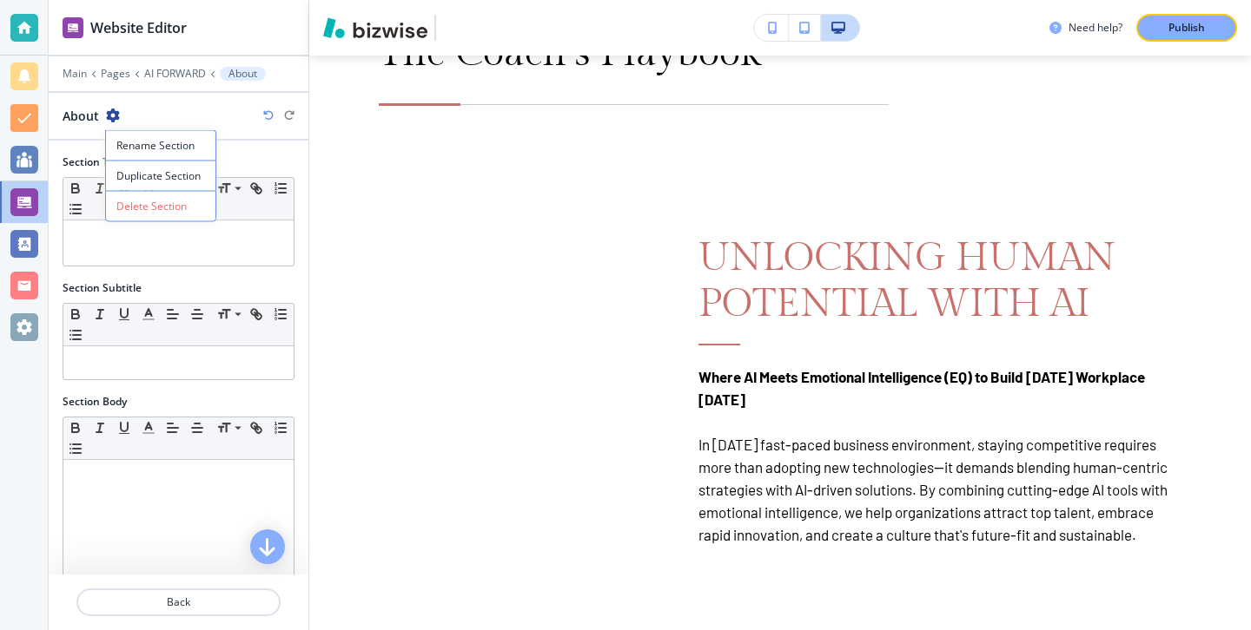
click at [199, 168] on p "Duplicate Section" at bounding box center [160, 176] width 89 height 16
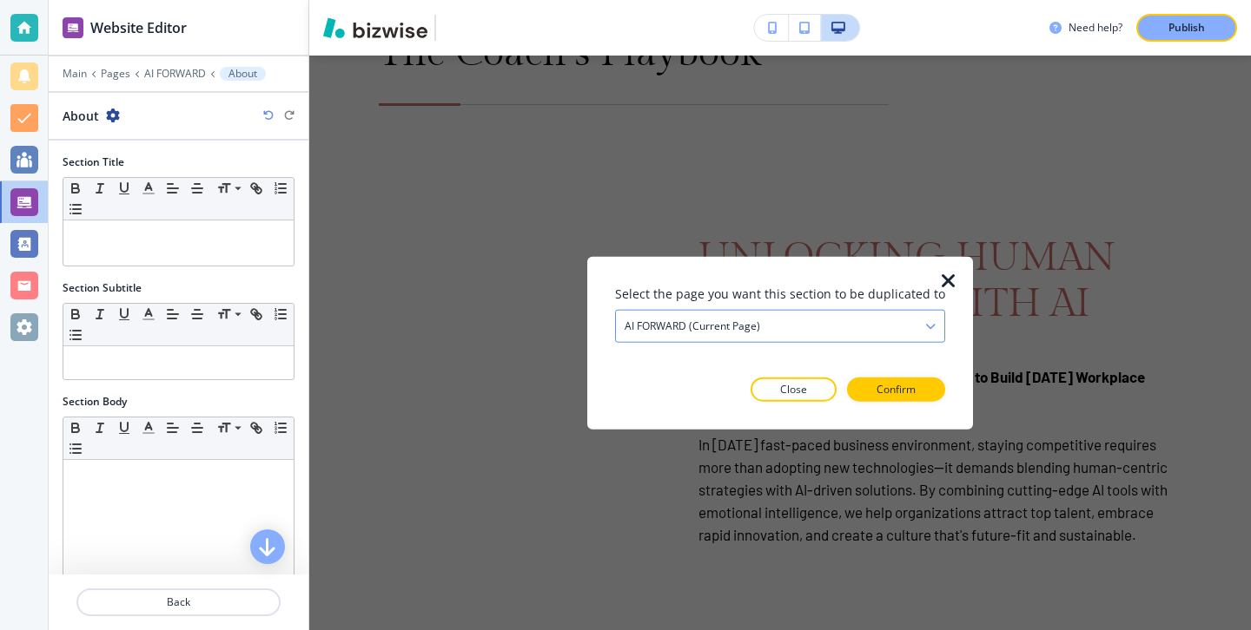
click at [841, 318] on div "AI FORWARD (current page)" at bounding box center [780, 326] width 328 height 31
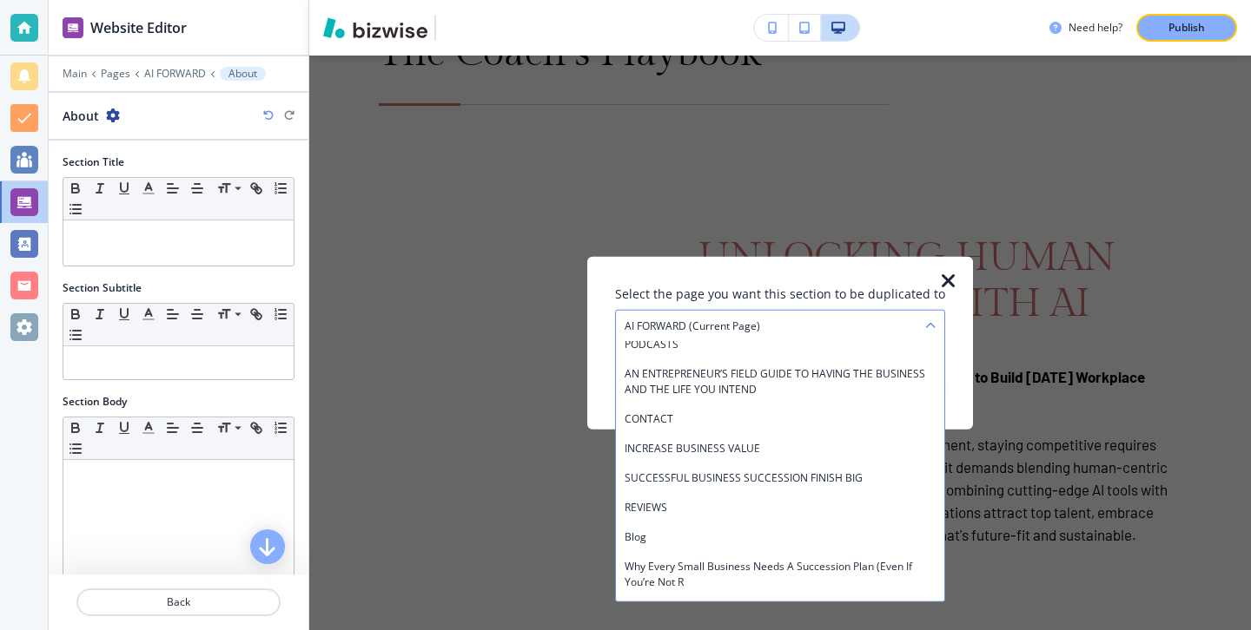
scroll to position [571, 0]
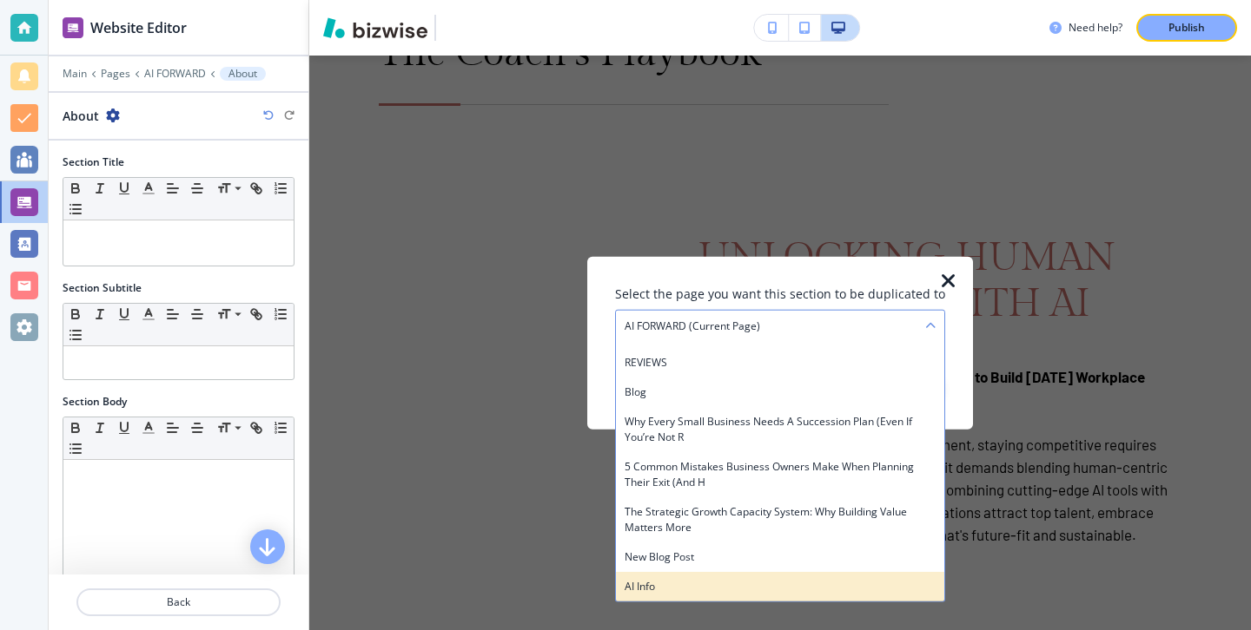
click at [722, 584] on h4 "AI Info" at bounding box center [779, 587] width 311 height 16
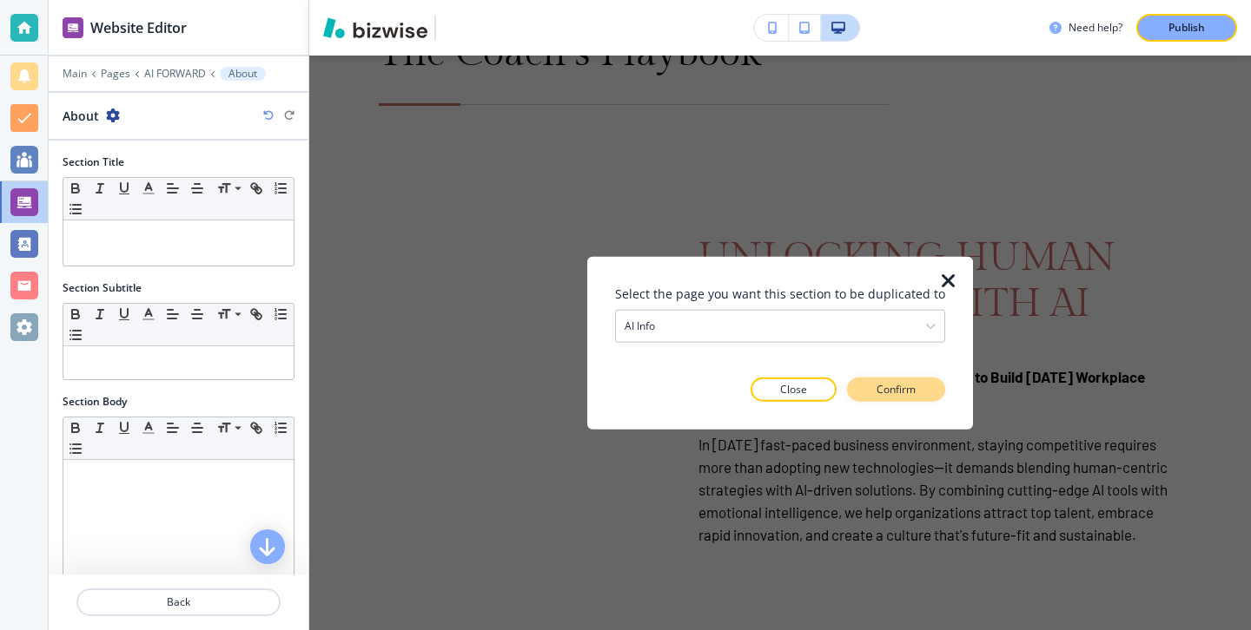
click at [880, 394] on p "Confirm" at bounding box center [895, 389] width 39 height 16
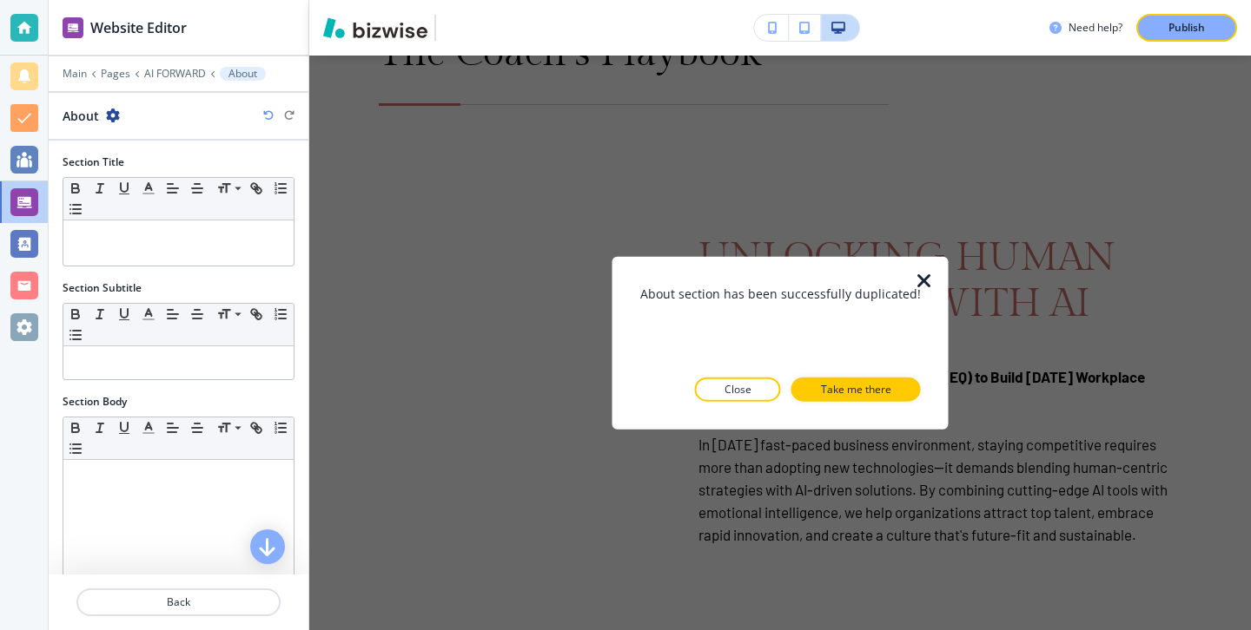
drag, startPoint x: 921, startPoint y: 274, endPoint x: 920, endPoint y: 369, distance: 95.5
click at [921, 366] on div "About section has been successfully duplicated! Close Take me there" at bounding box center [780, 343] width 336 height 173
click at [907, 378] on button "Take me there" at bounding box center [855, 389] width 129 height 24
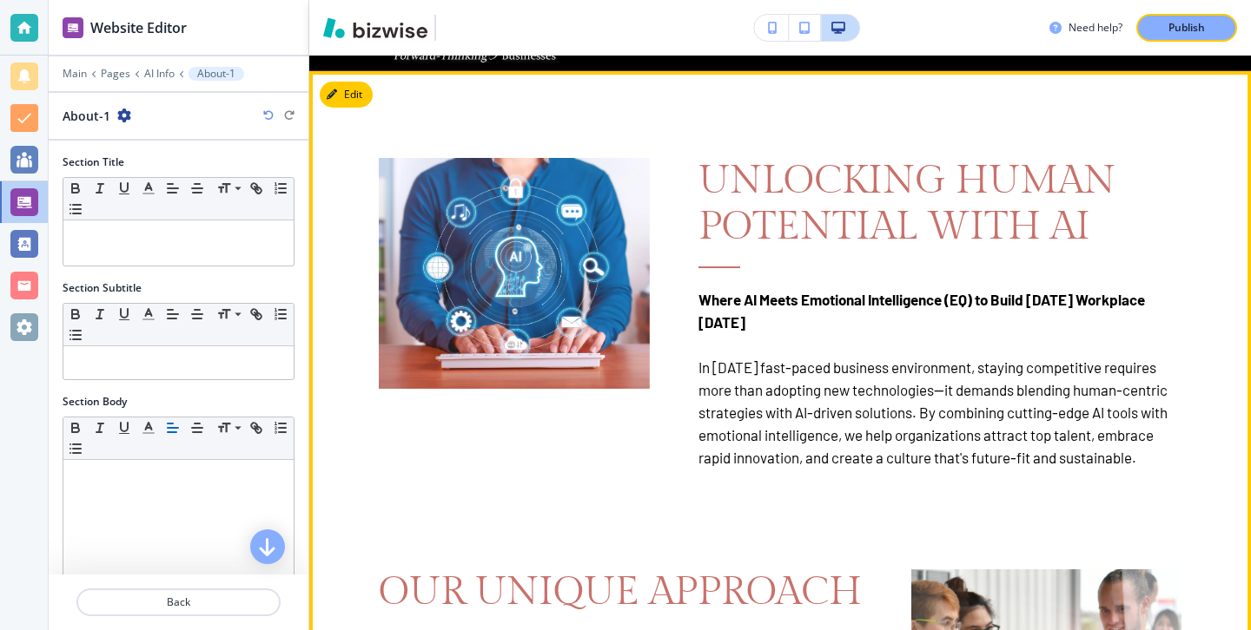
scroll to position [0, 0]
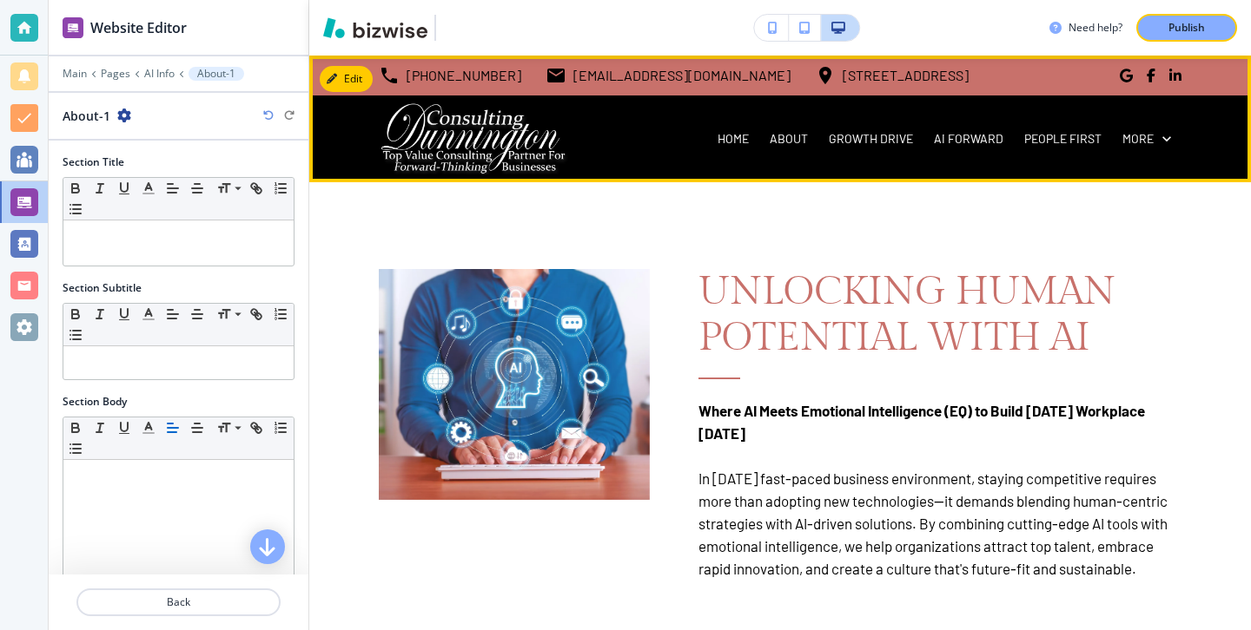
click at [938, 149] on div "AI FORWARD" at bounding box center [968, 139] width 90 height 87
click at [946, 144] on p "AI FORWARD" at bounding box center [968, 138] width 69 height 17
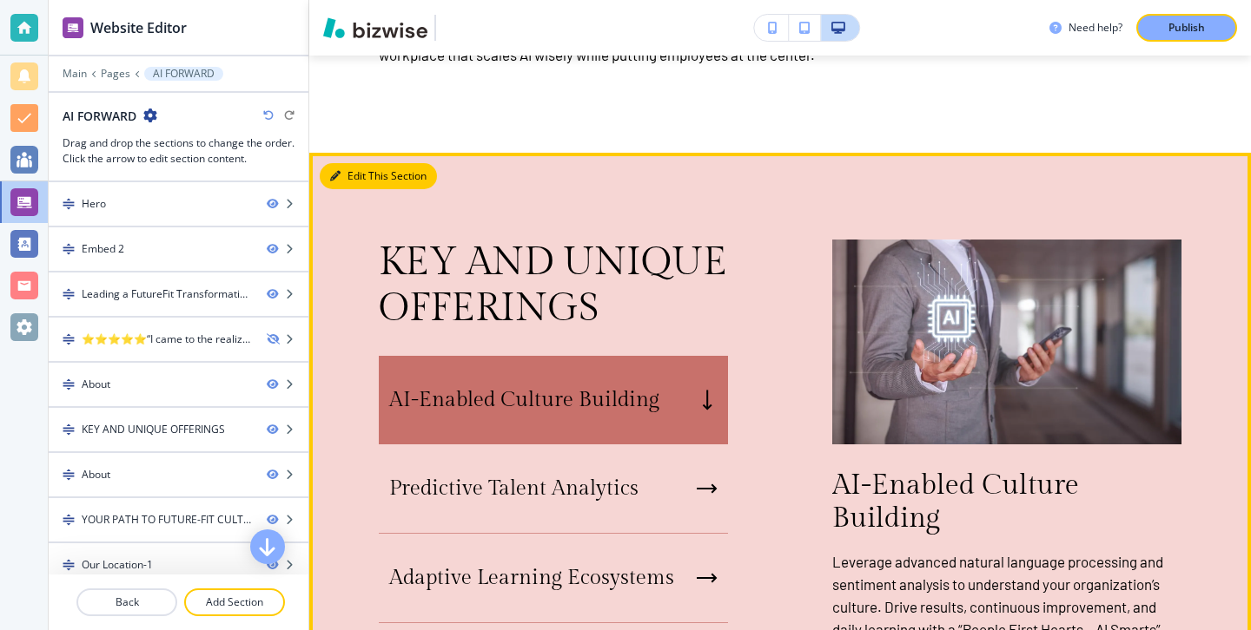
click at [362, 189] on button "Edit This Section" at bounding box center [378, 176] width 117 height 26
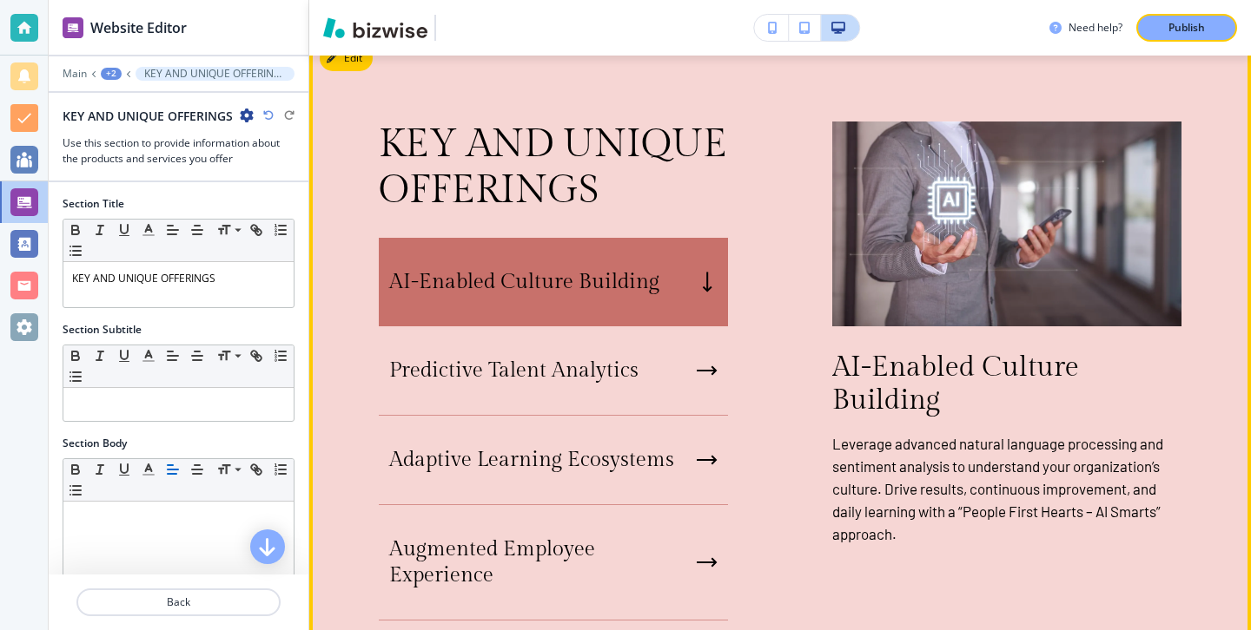
scroll to position [2543, 0]
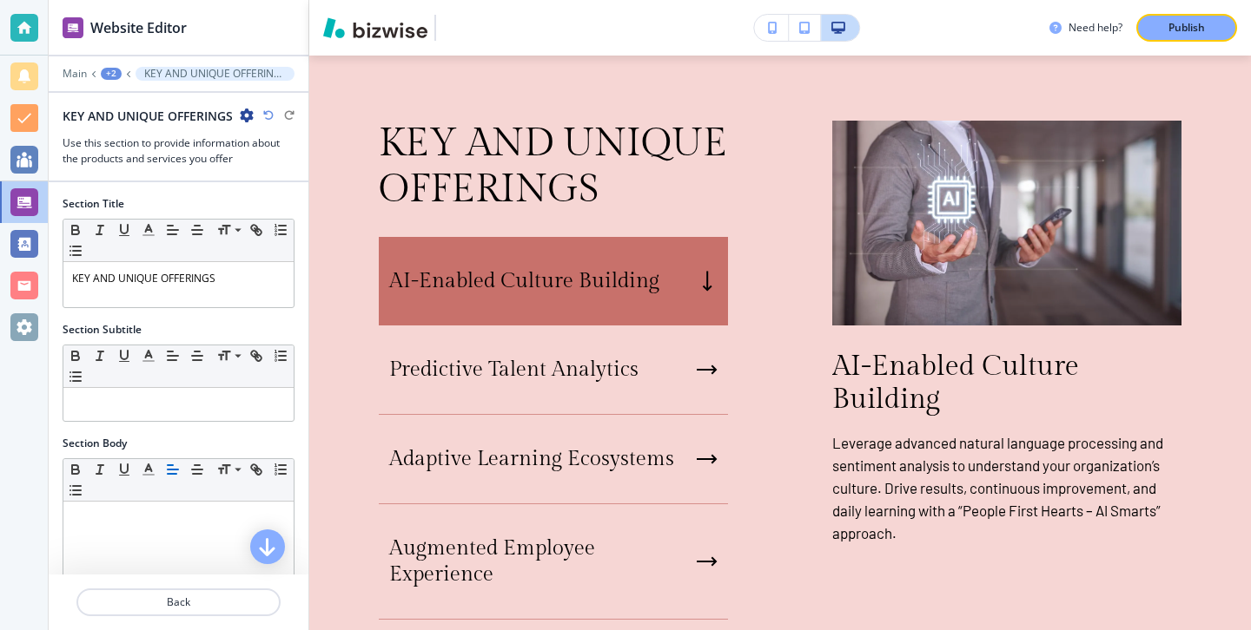
click at [241, 112] on icon "button" at bounding box center [247, 116] width 14 height 14
click at [281, 177] on p "Duplicate Section" at bounding box center [296, 176] width 89 height 16
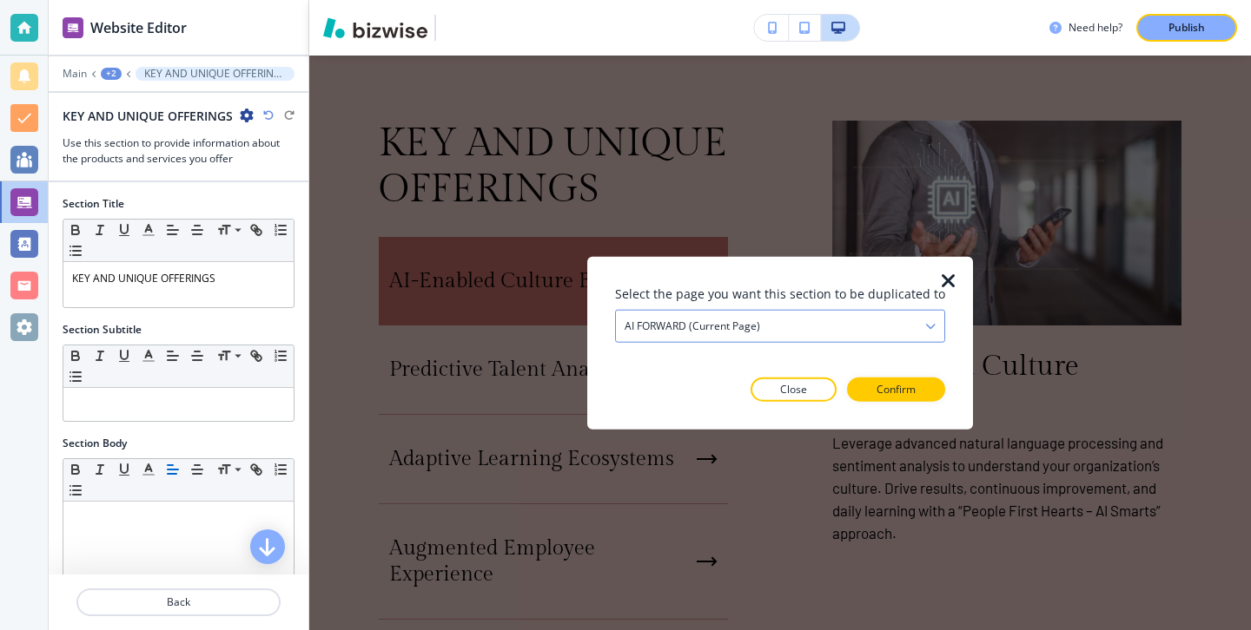
click at [817, 333] on div "AI FORWARD (current page)" at bounding box center [780, 326] width 328 height 31
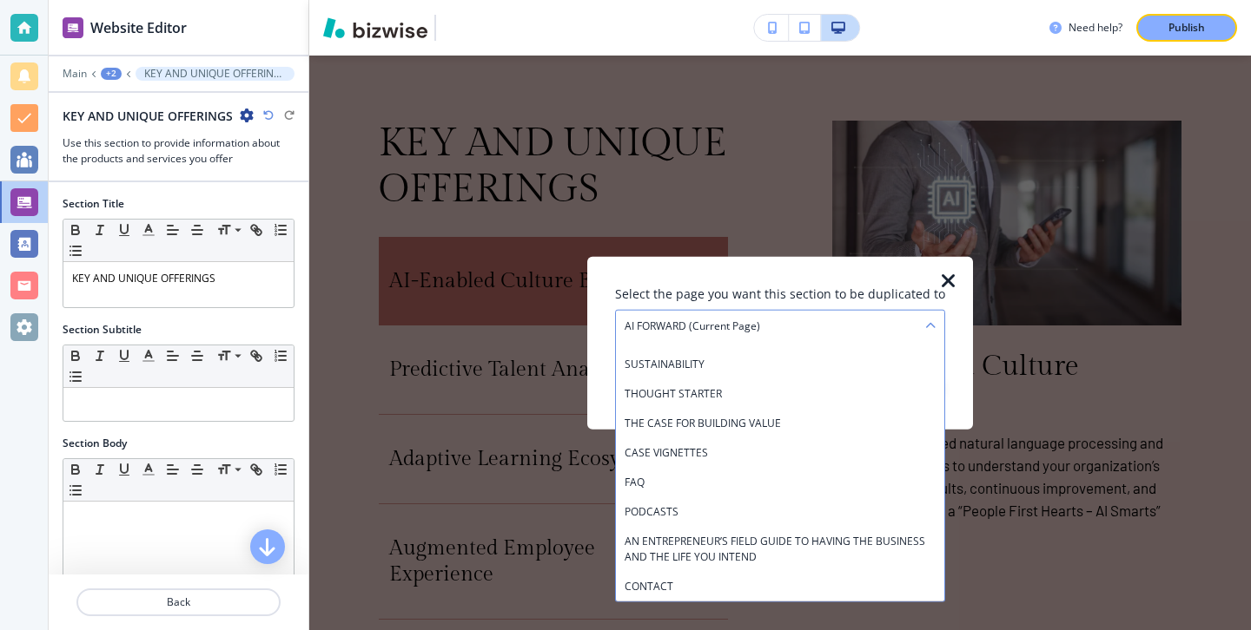
scroll to position [571, 0]
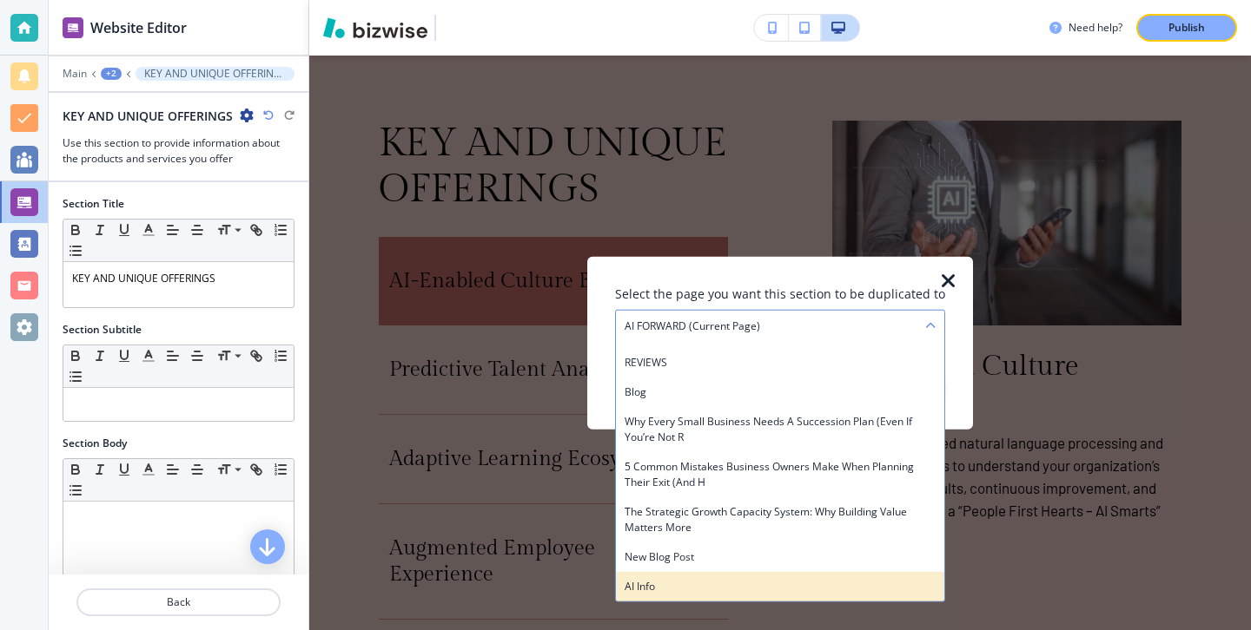
click at [745, 584] on h4 "AI Info" at bounding box center [779, 587] width 311 height 16
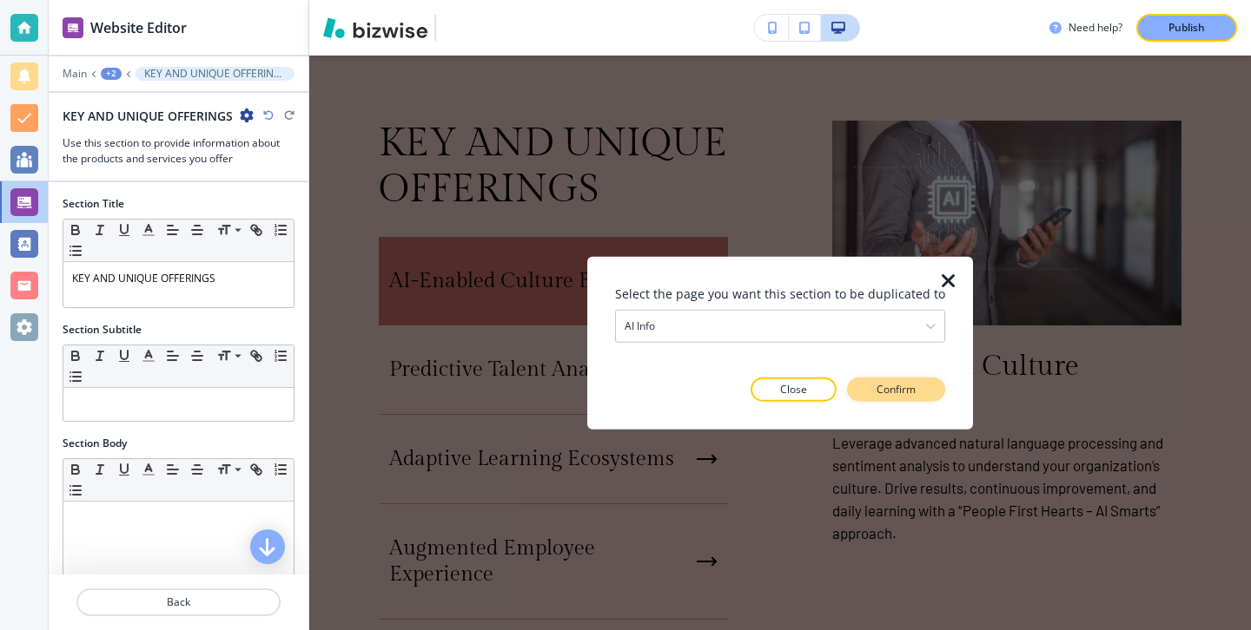
click at [889, 396] on p "Confirm" at bounding box center [895, 389] width 39 height 16
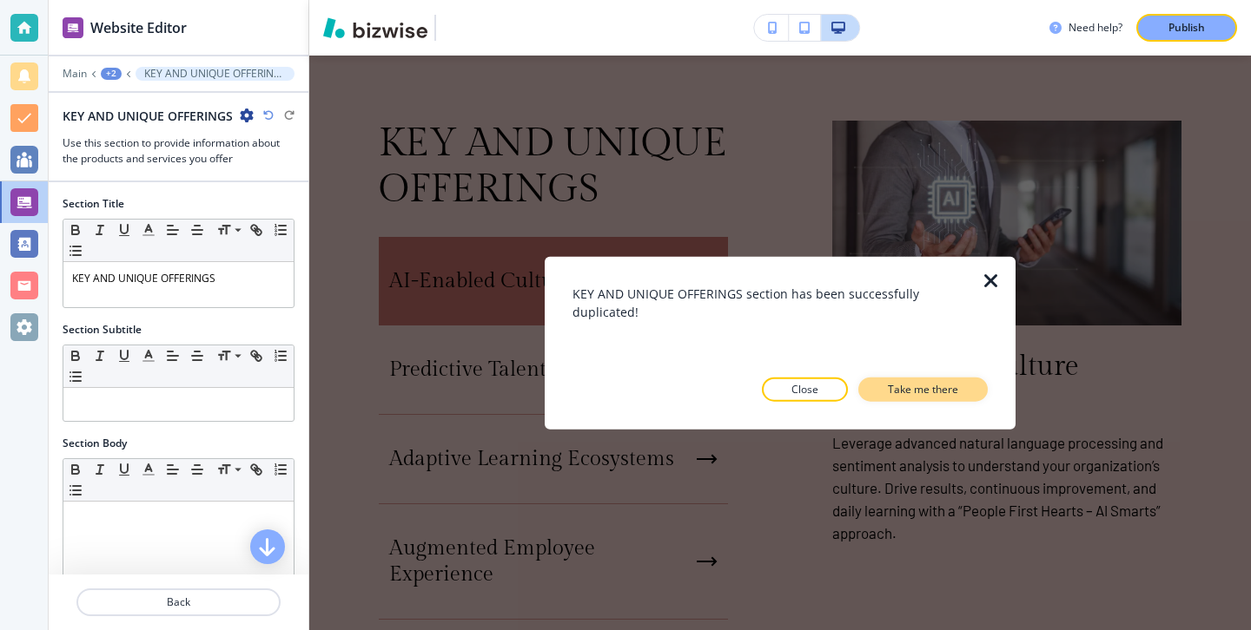
click at [887, 399] on button "Take me there" at bounding box center [922, 389] width 129 height 24
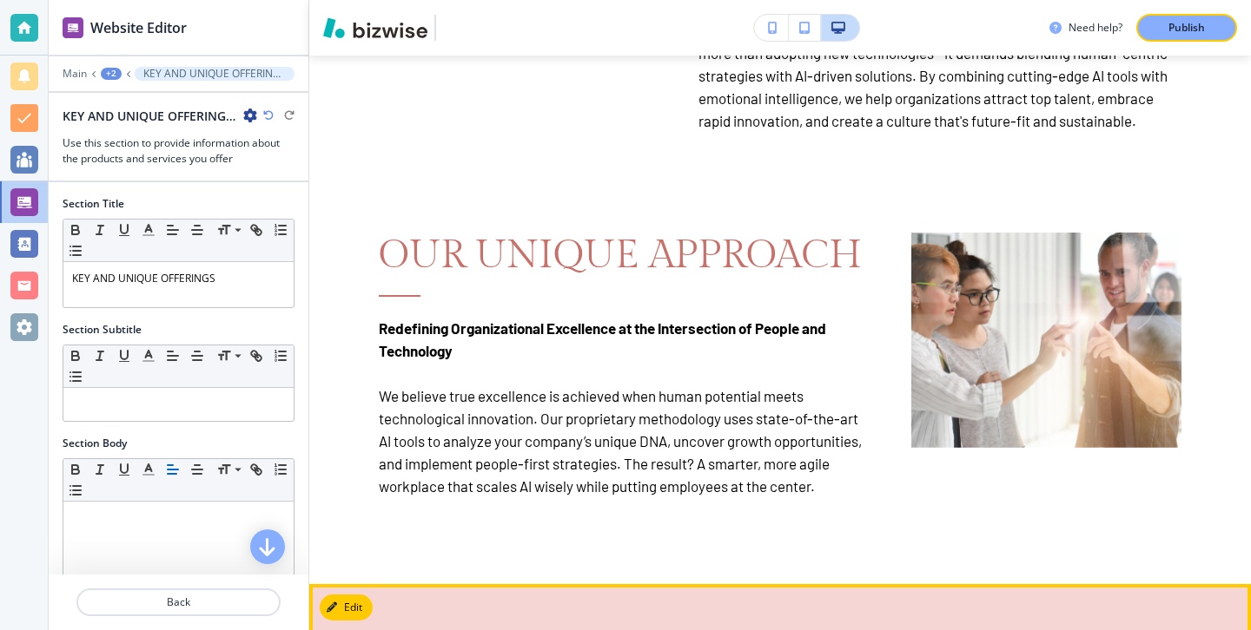
scroll to position [0, 0]
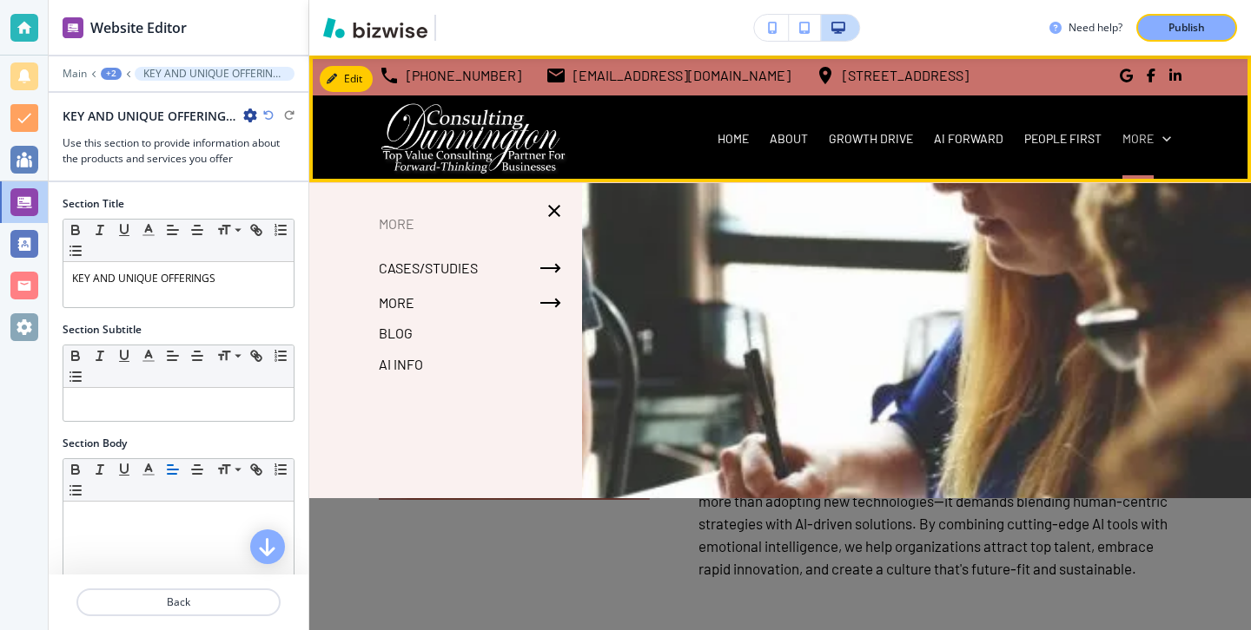
click at [1156, 145] on div "More" at bounding box center [1146, 138] width 49 height 17
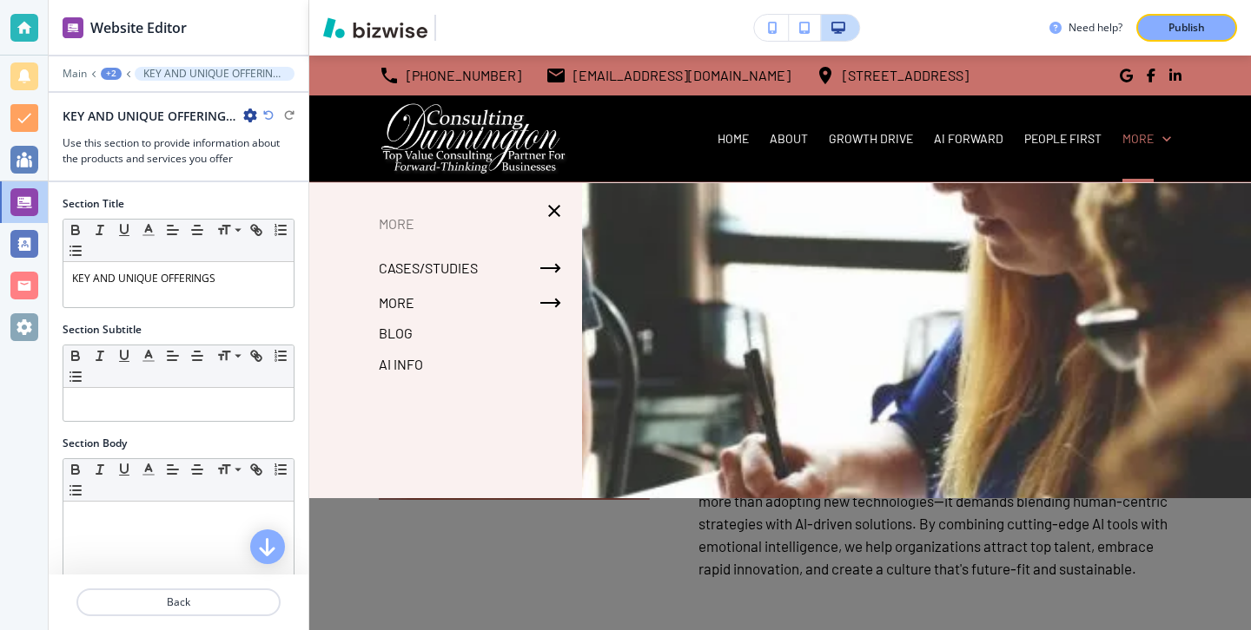
click at [416, 362] on p "AI Info" at bounding box center [401, 365] width 44 height 26
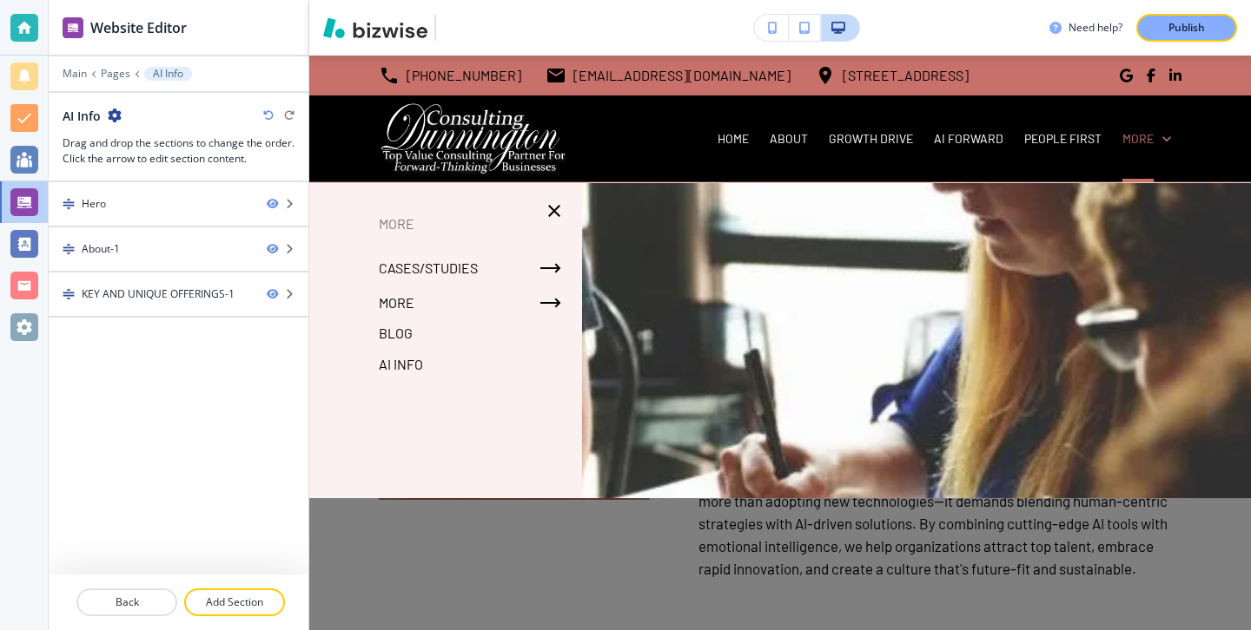
click at [1113, 250] on div at bounding box center [779, 435] width 941 height 504
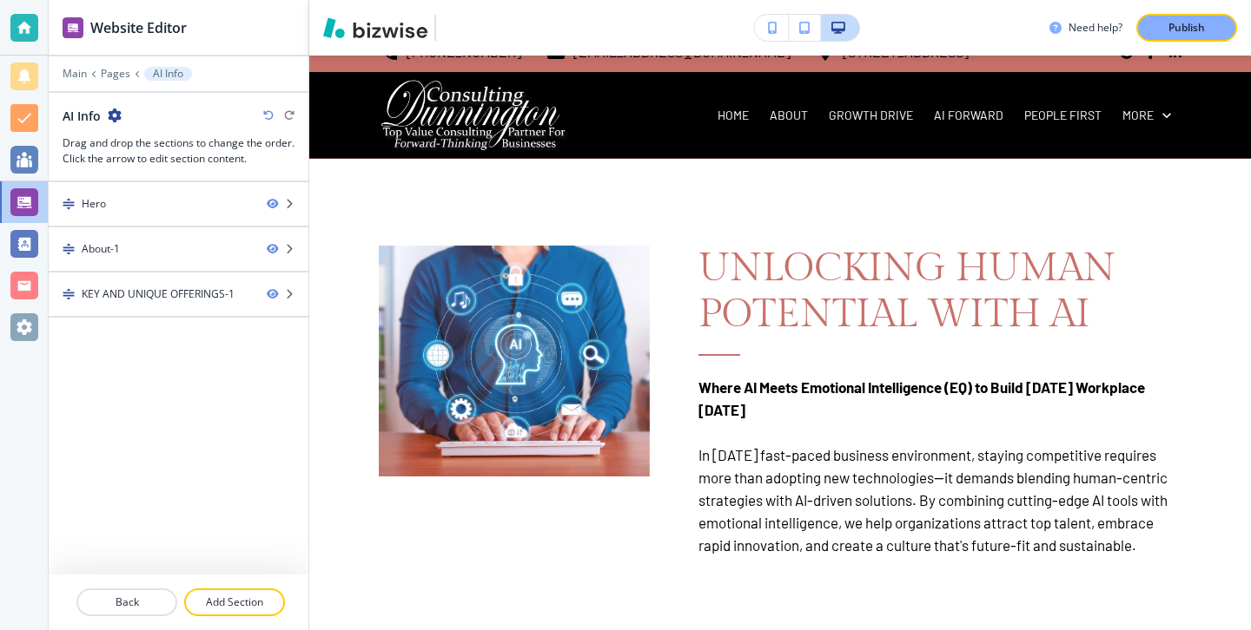
scroll to position [20, 0]
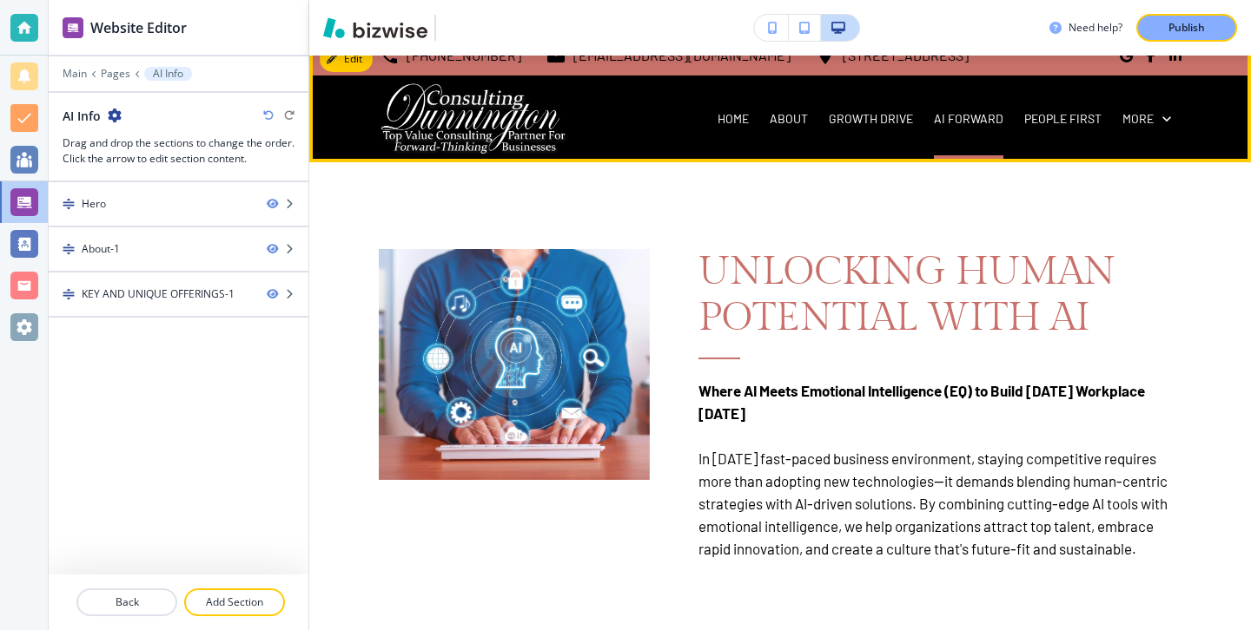
click at [1003, 116] on div "AI FORWARD" at bounding box center [968, 118] width 90 height 17
click at [995, 118] on p "AI FORWARD" at bounding box center [968, 118] width 69 height 17
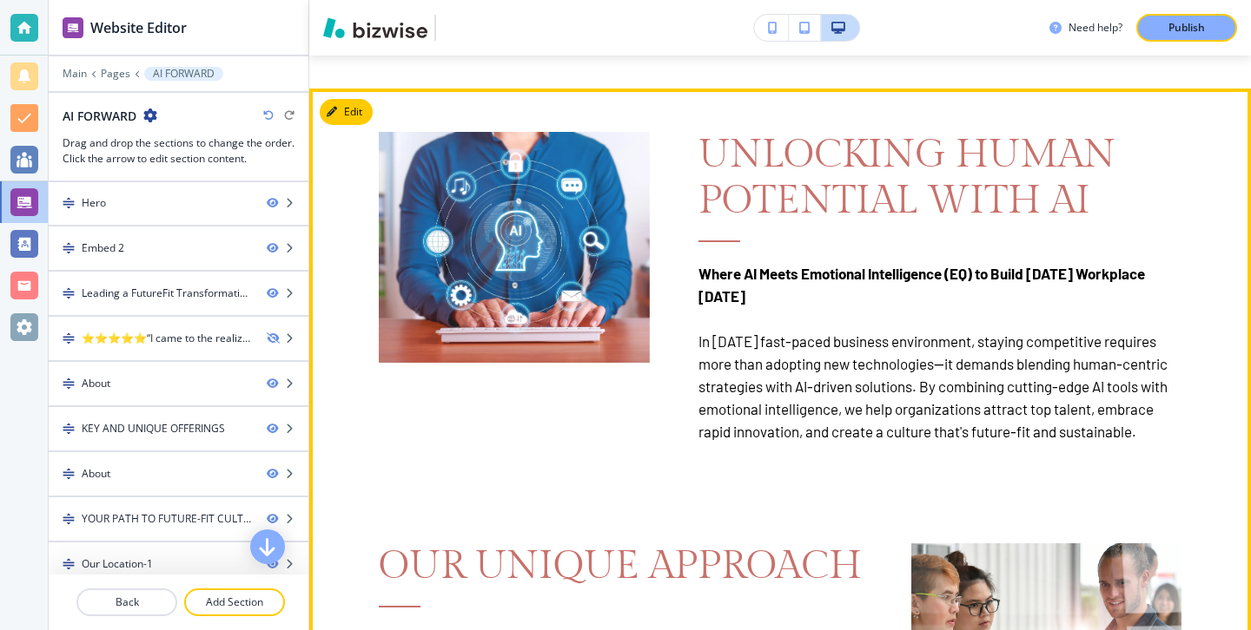
scroll to position [1661, 0]
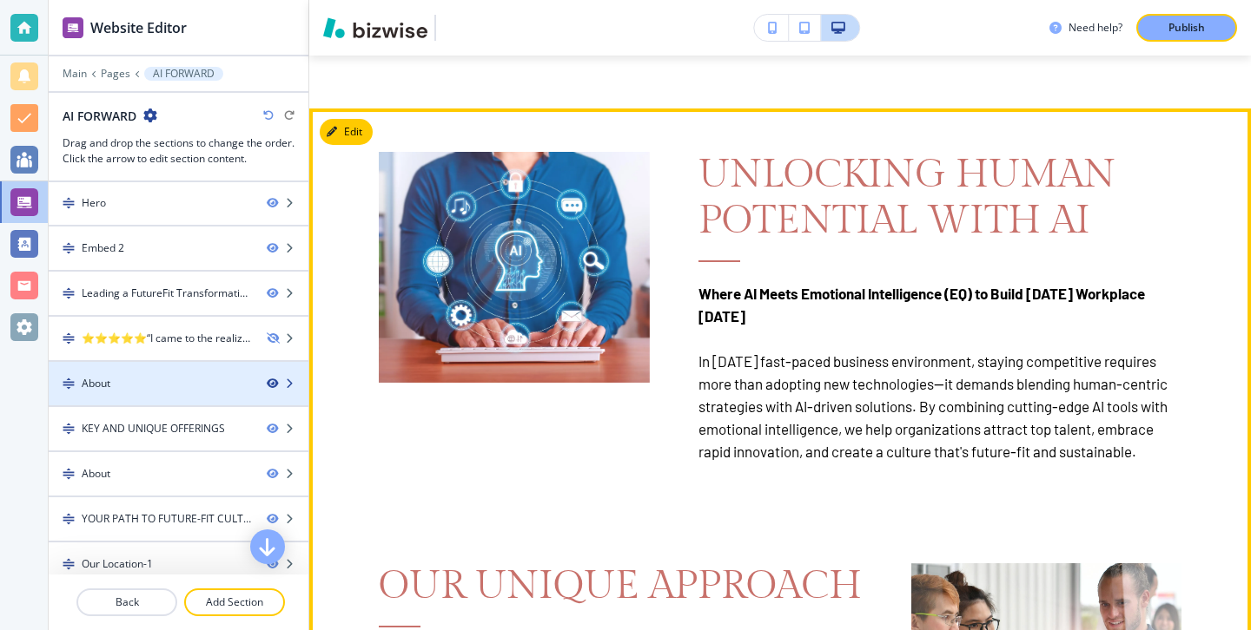
click at [267, 380] on icon "button" at bounding box center [272, 384] width 10 height 10
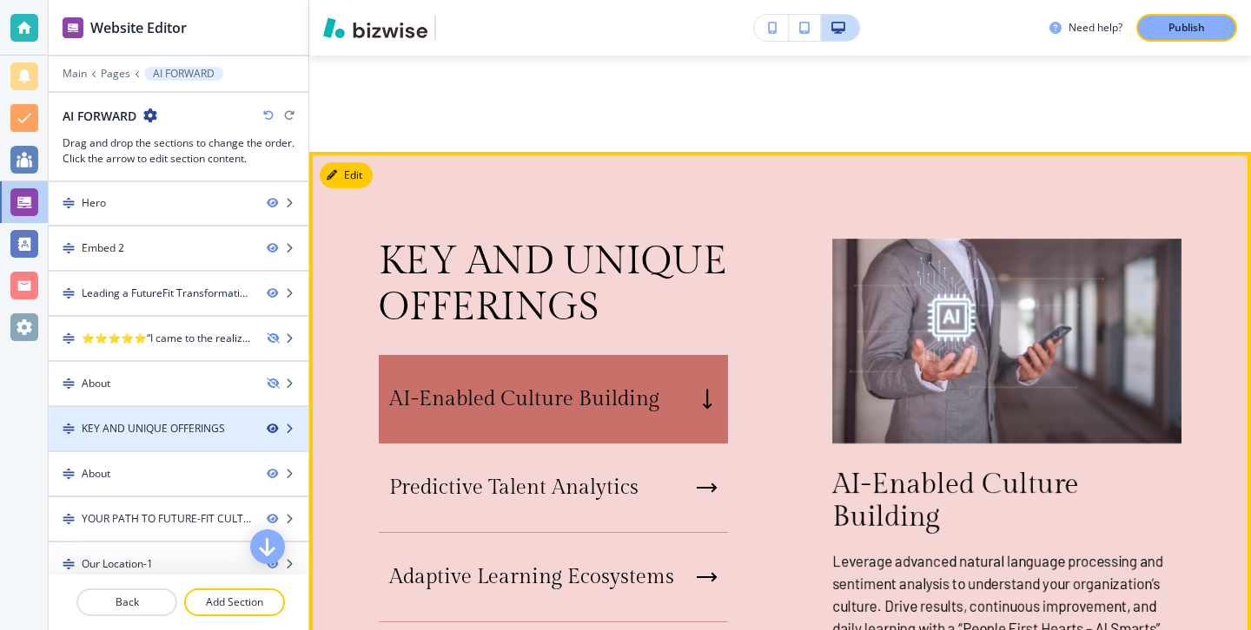
click at [267, 431] on icon "button" at bounding box center [272, 429] width 10 height 10
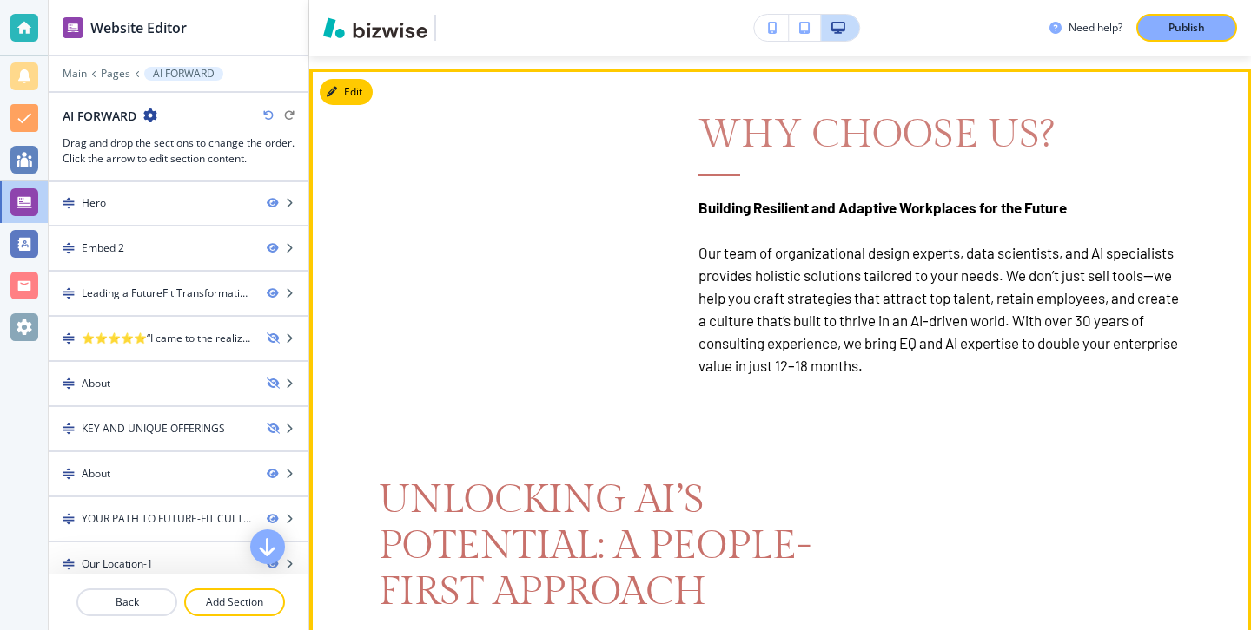
scroll to position [1521, 0]
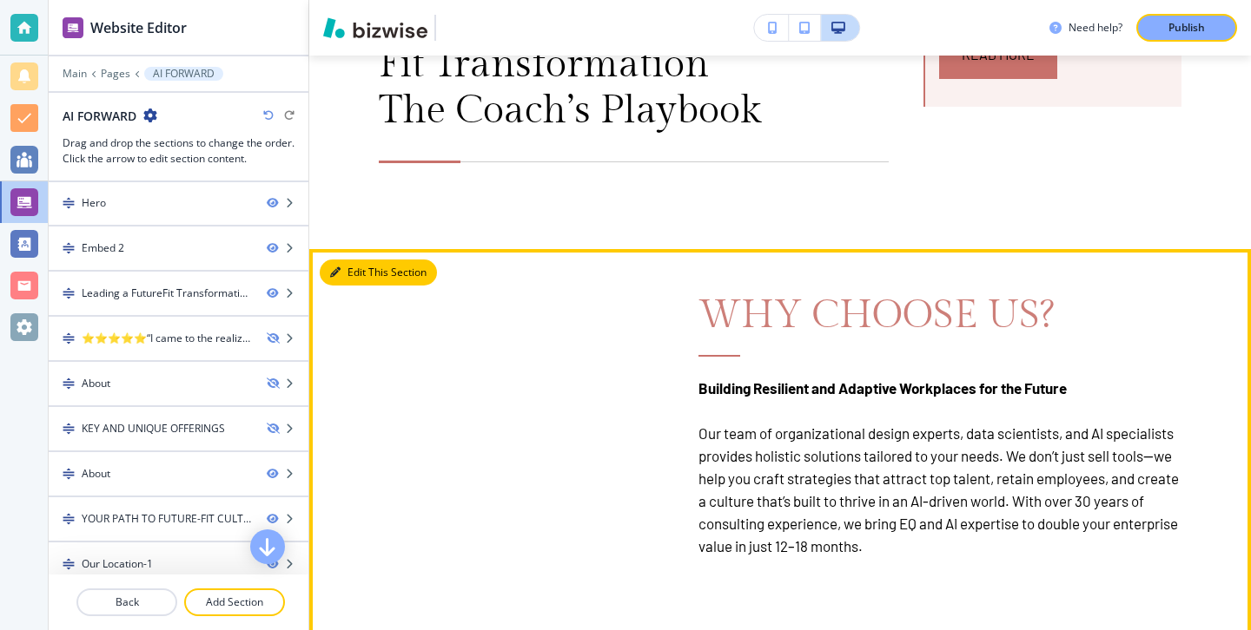
click at [358, 279] on button "Edit This Section" at bounding box center [378, 273] width 117 height 26
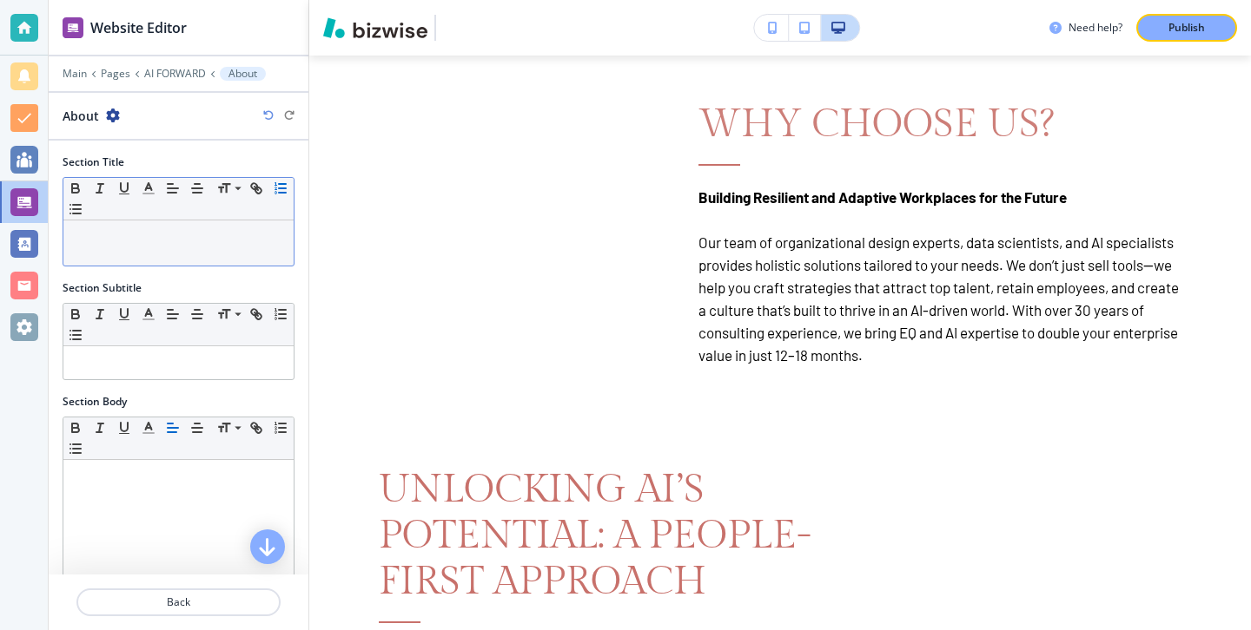
scroll to position [1713, 0]
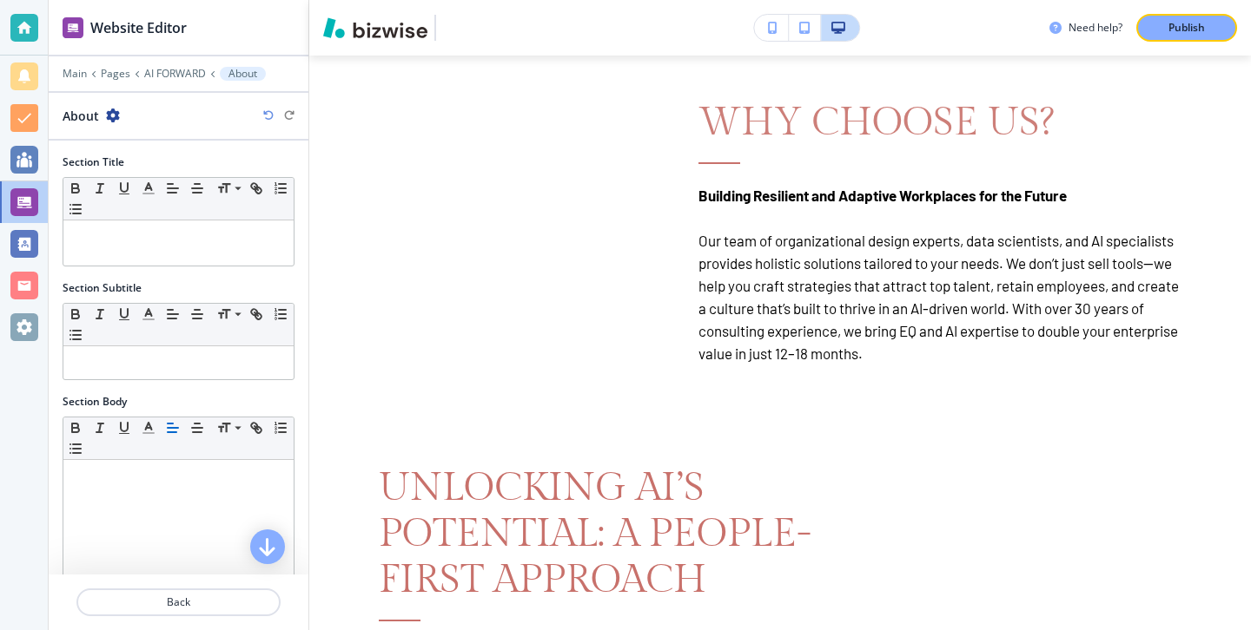
click at [115, 111] on icon "button" at bounding box center [113, 116] width 14 height 14
click at [160, 179] on p "Duplicate Section" at bounding box center [160, 176] width 89 height 16
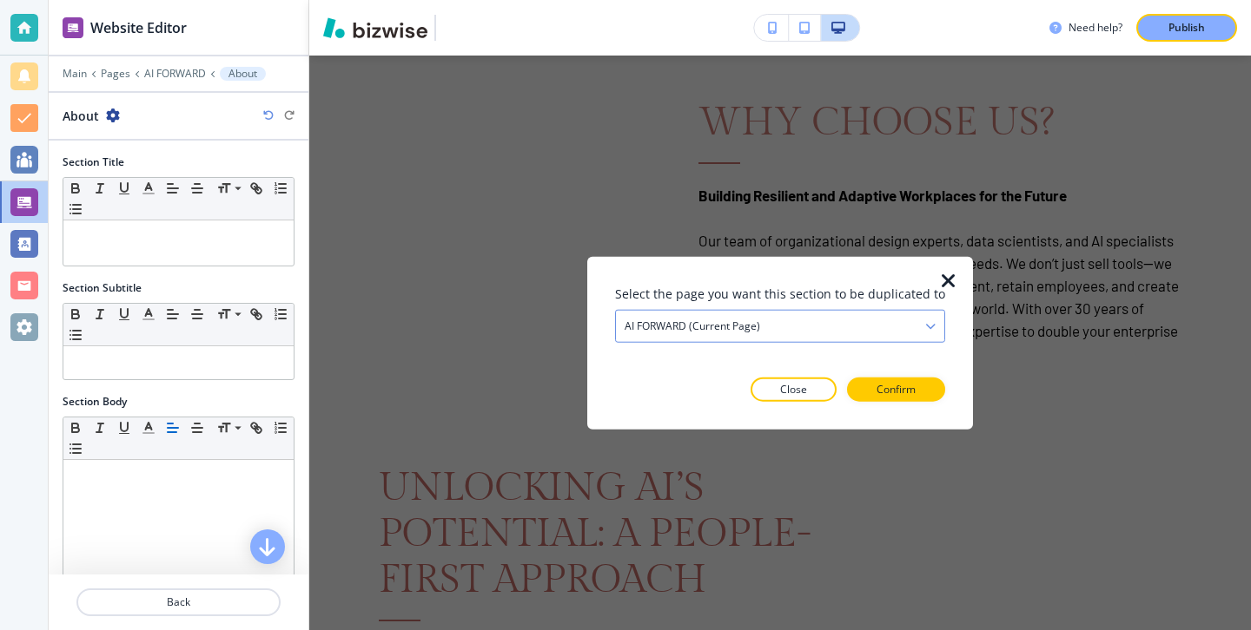
click at [729, 322] on h4 "AI FORWARD (current page)" at bounding box center [691, 327] width 135 height 16
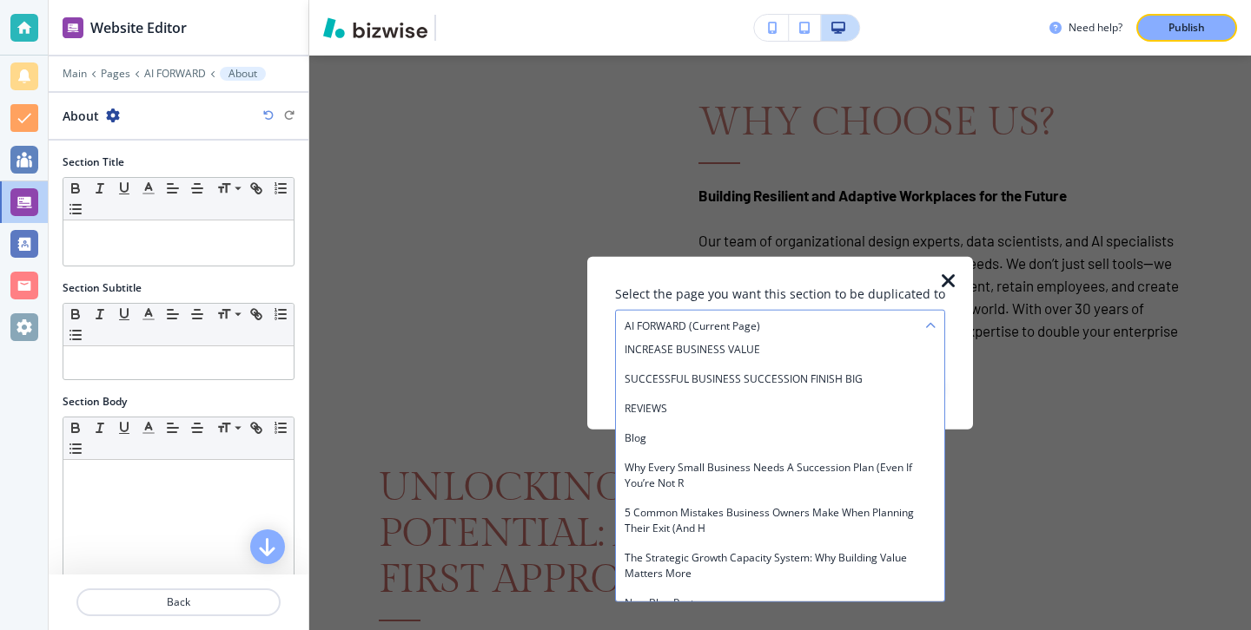
scroll to position [571, 0]
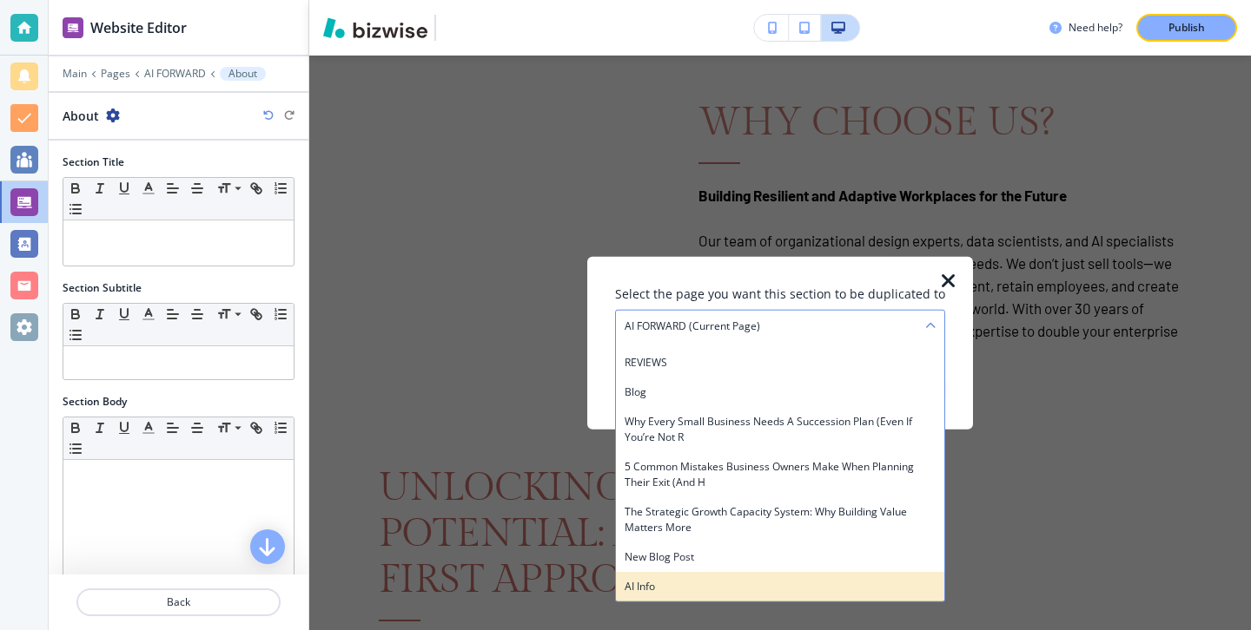
click at [723, 586] on h4 "AI Info" at bounding box center [779, 587] width 311 height 16
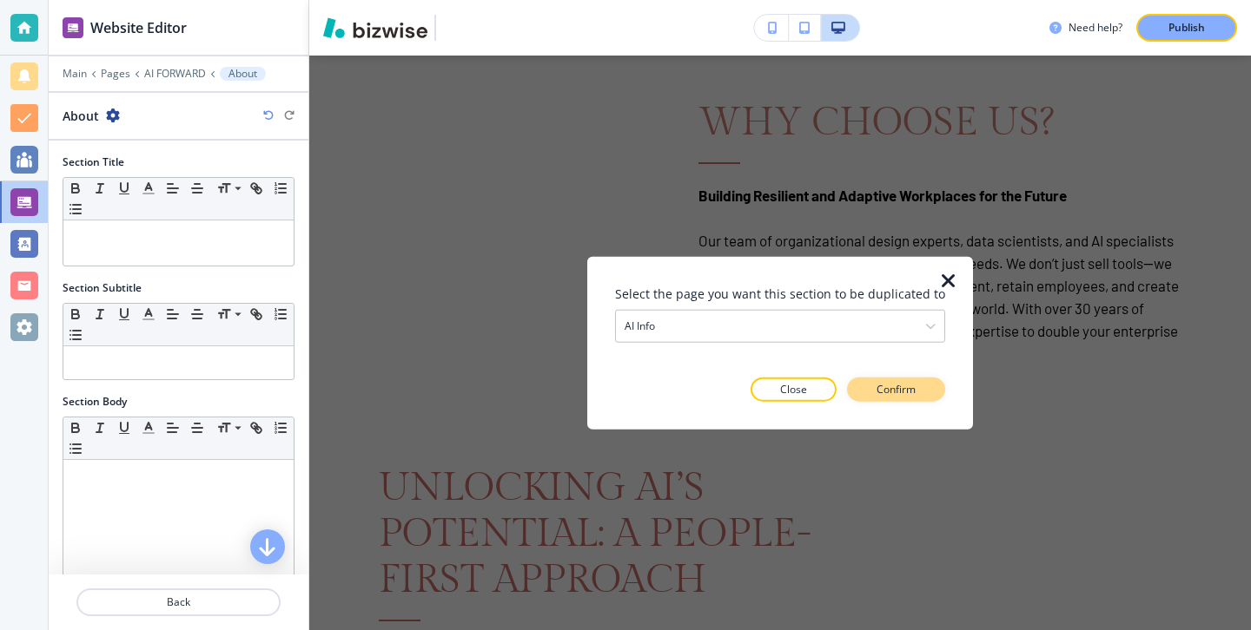
click at [904, 393] on p "Confirm" at bounding box center [895, 389] width 39 height 16
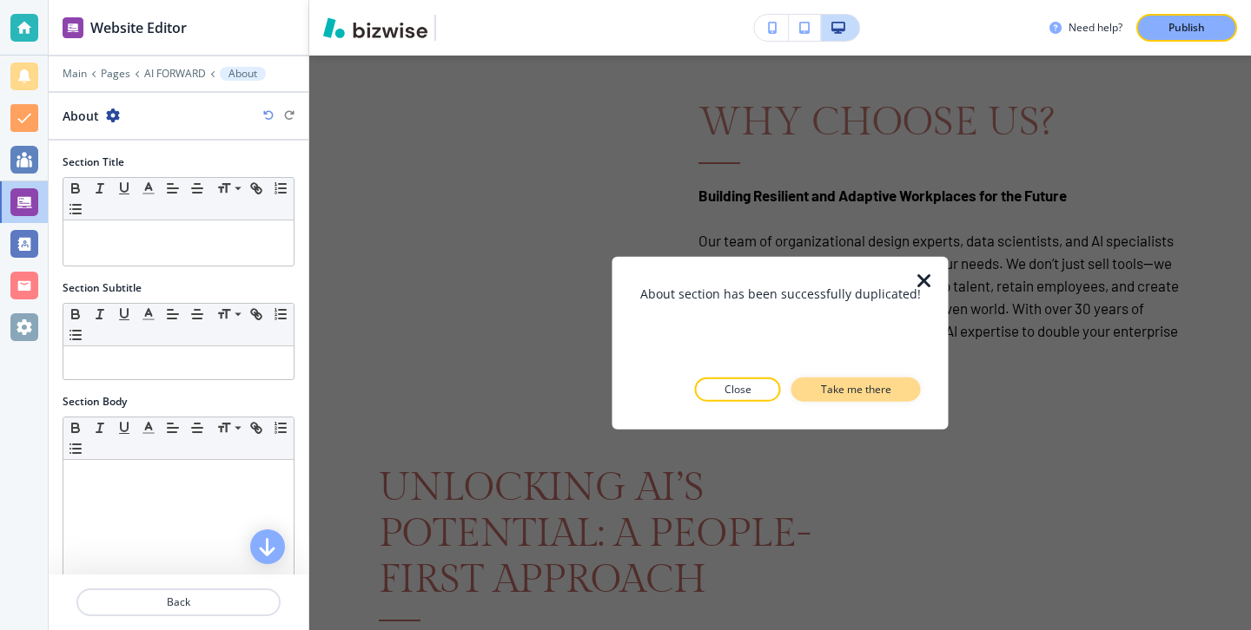
click at [824, 393] on p "Take me there" at bounding box center [856, 389] width 70 height 16
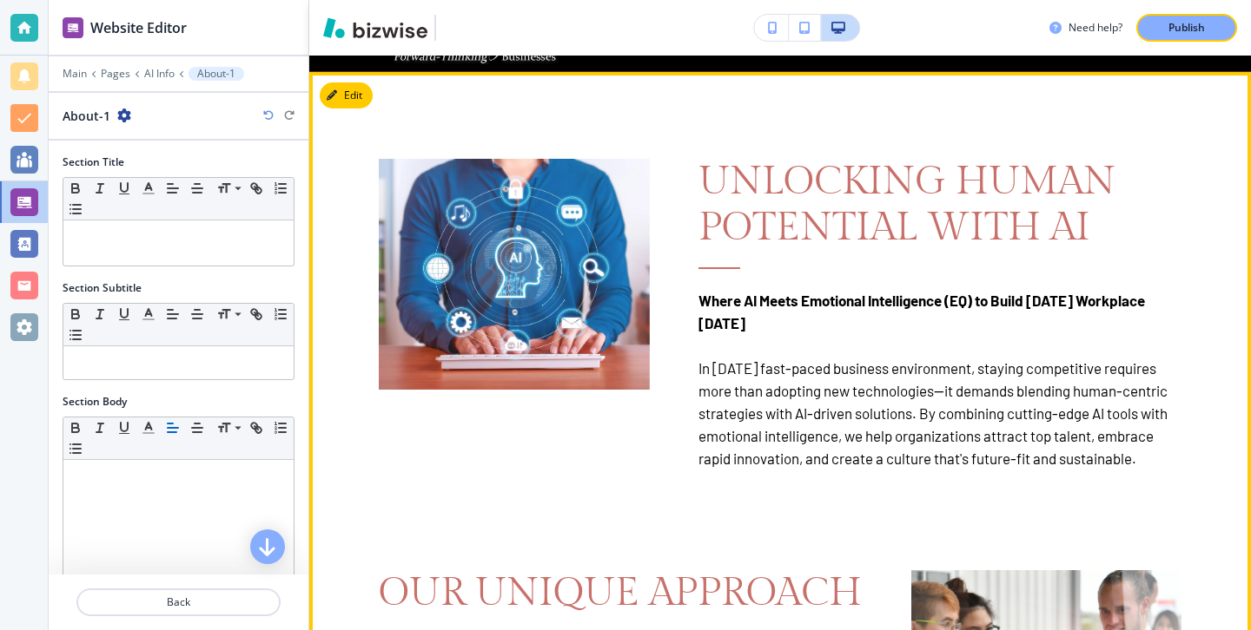
scroll to position [0, 0]
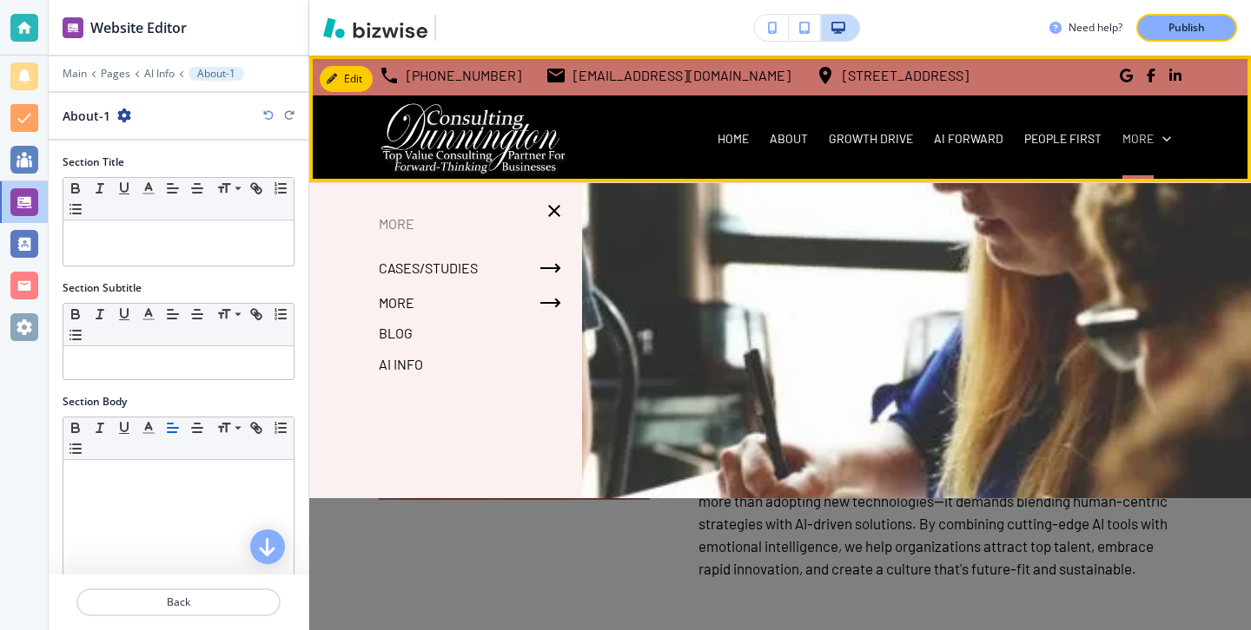
click at [1170, 140] on icon at bounding box center [1166, 138] width 17 height 17
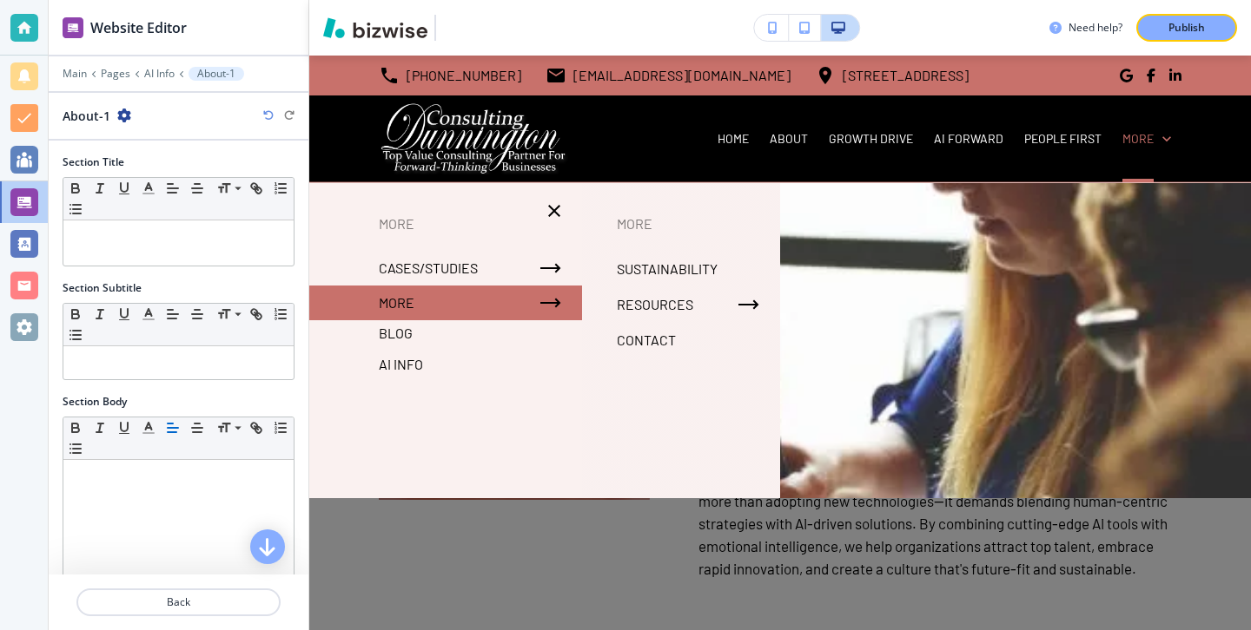
click at [453, 350] on div "AI Info" at bounding box center [445, 365] width 273 height 36
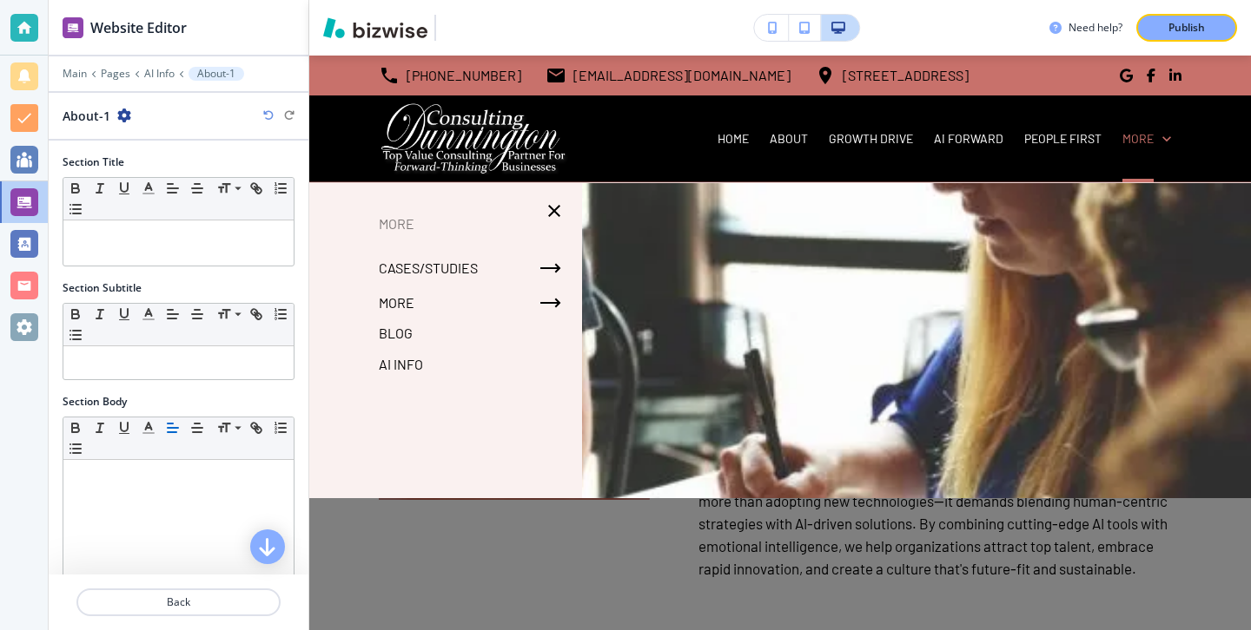
click at [416, 370] on p "AI Info" at bounding box center [401, 365] width 44 height 26
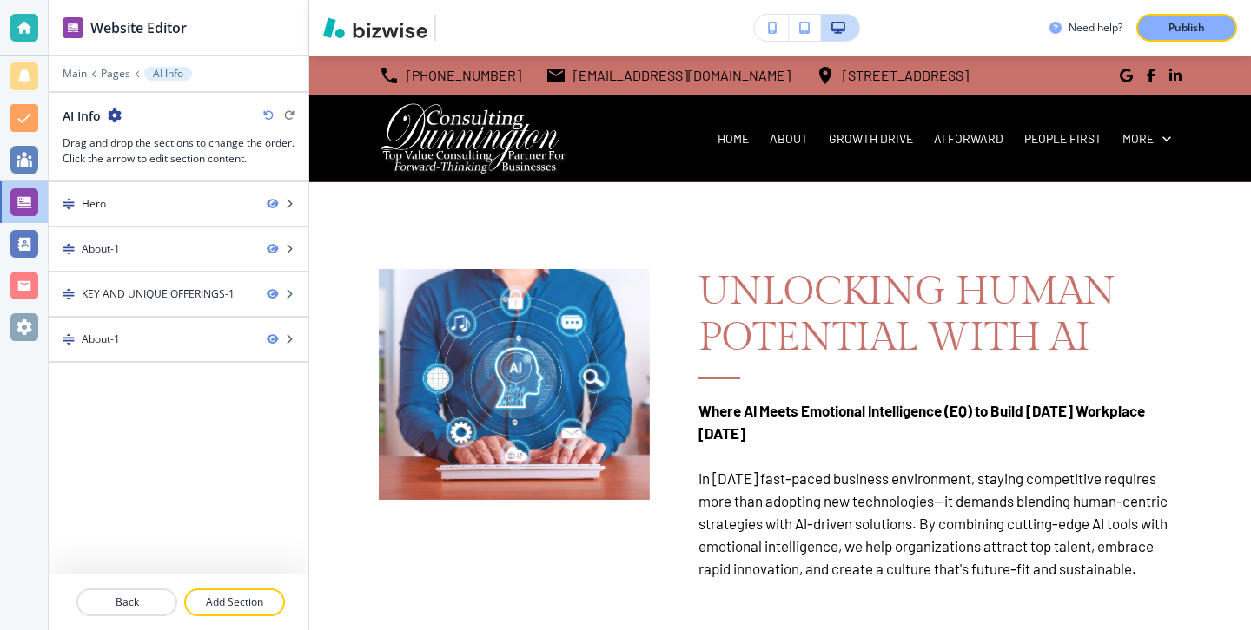
click at [119, 104] on div at bounding box center [179, 100] width 260 height 14
click at [119, 112] on icon "button" at bounding box center [115, 116] width 14 height 14
click at [152, 147] on p "Edit Page Settings" at bounding box center [163, 146] width 89 height 16
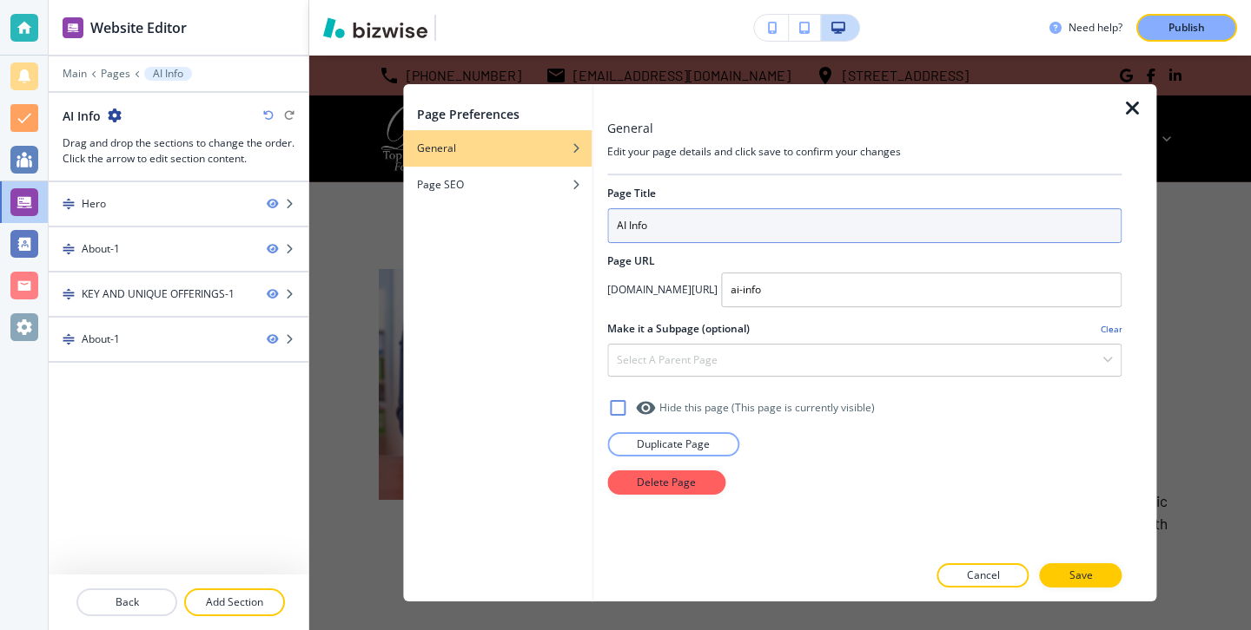
click at [671, 225] on input "AI Info" at bounding box center [864, 225] width 514 height 35
click at [687, 224] on input "People First AI Smarts info" at bounding box center [864, 225] width 514 height 35
click at [730, 227] on input "People First AI Smarts info" at bounding box center [864, 225] width 514 height 35
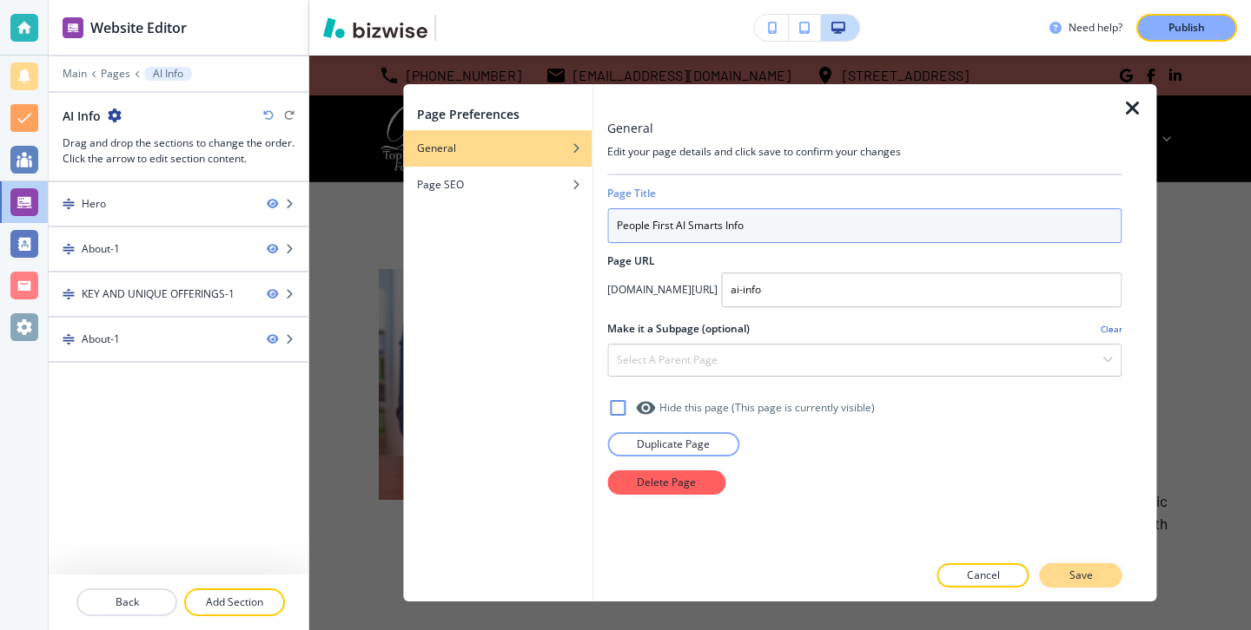
type input "People First AI Smarts Info"
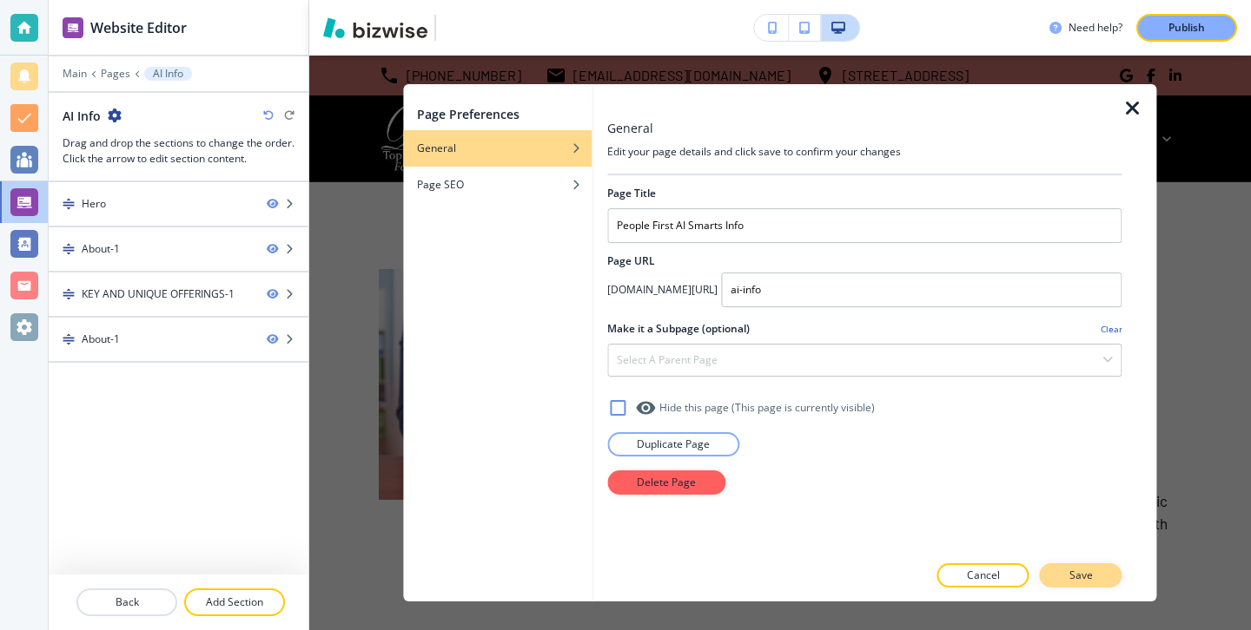
click at [1076, 577] on p "Save" at bounding box center [1080, 576] width 23 height 16
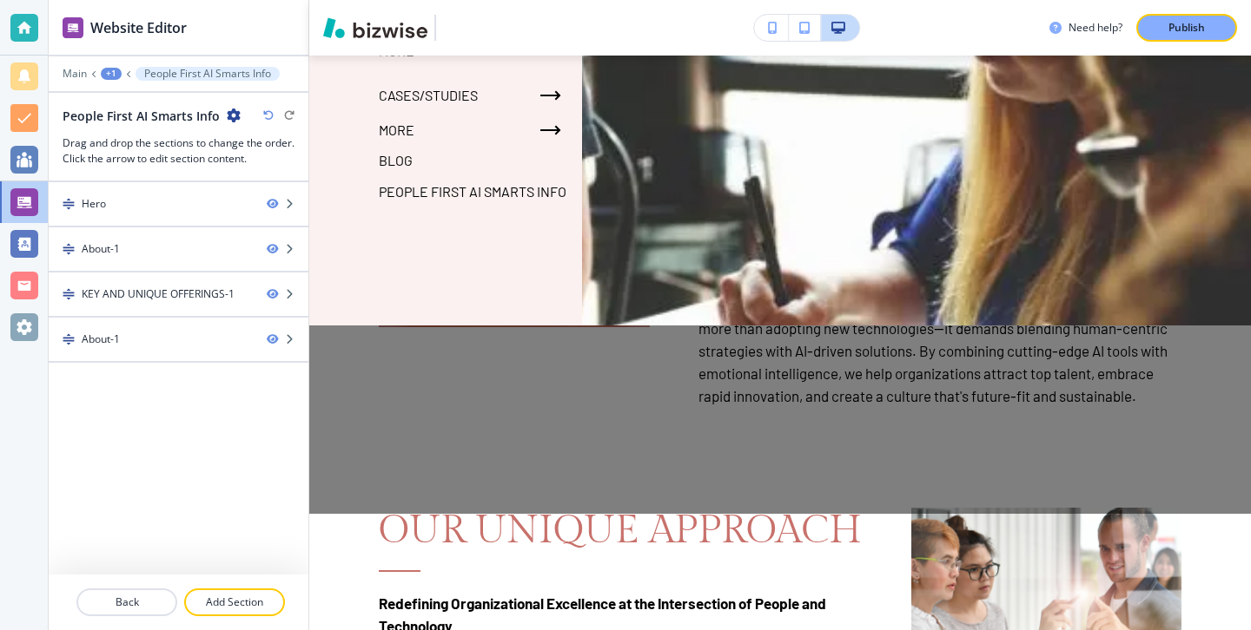
scroll to position [257, 0]
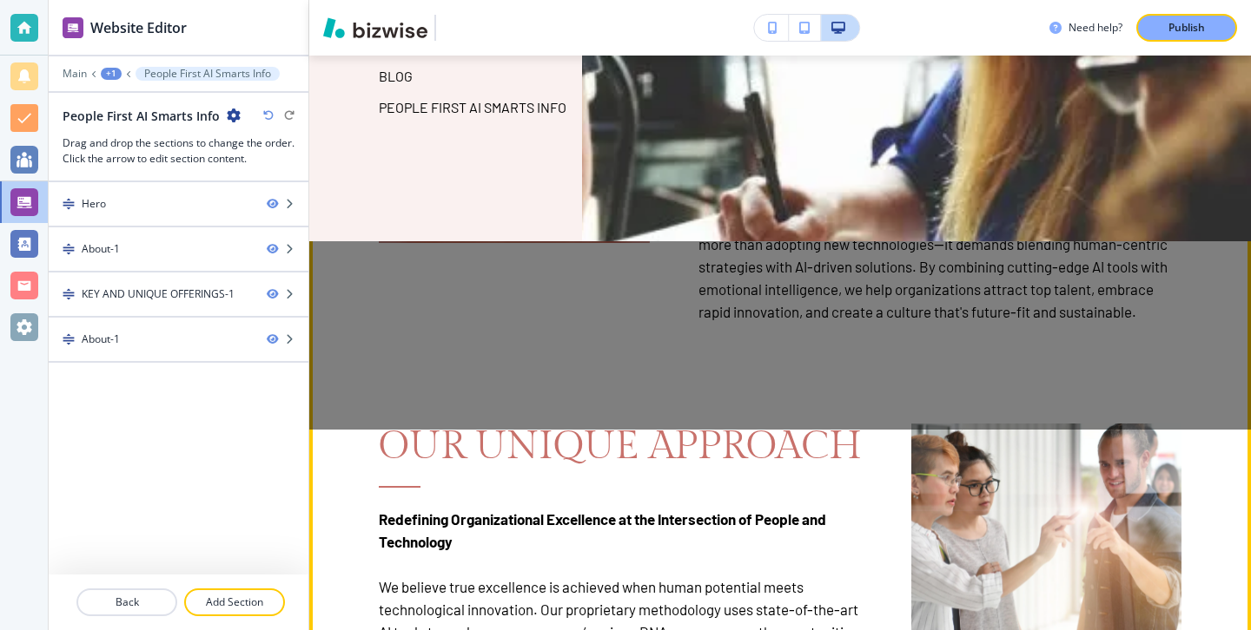
click at [709, 487] on div "OUR UNIQUE APPROACH Redefining Organizational Excellence at the Intersection of…" at bounding box center [596, 513] width 532 height 352
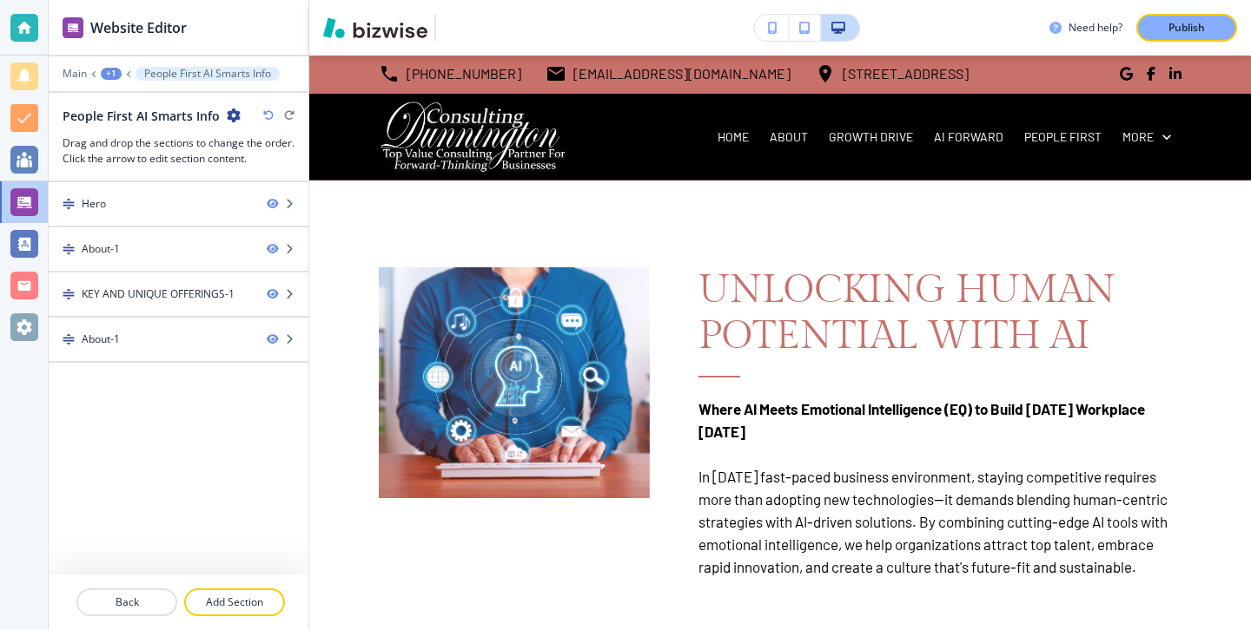
scroll to position [0, 0]
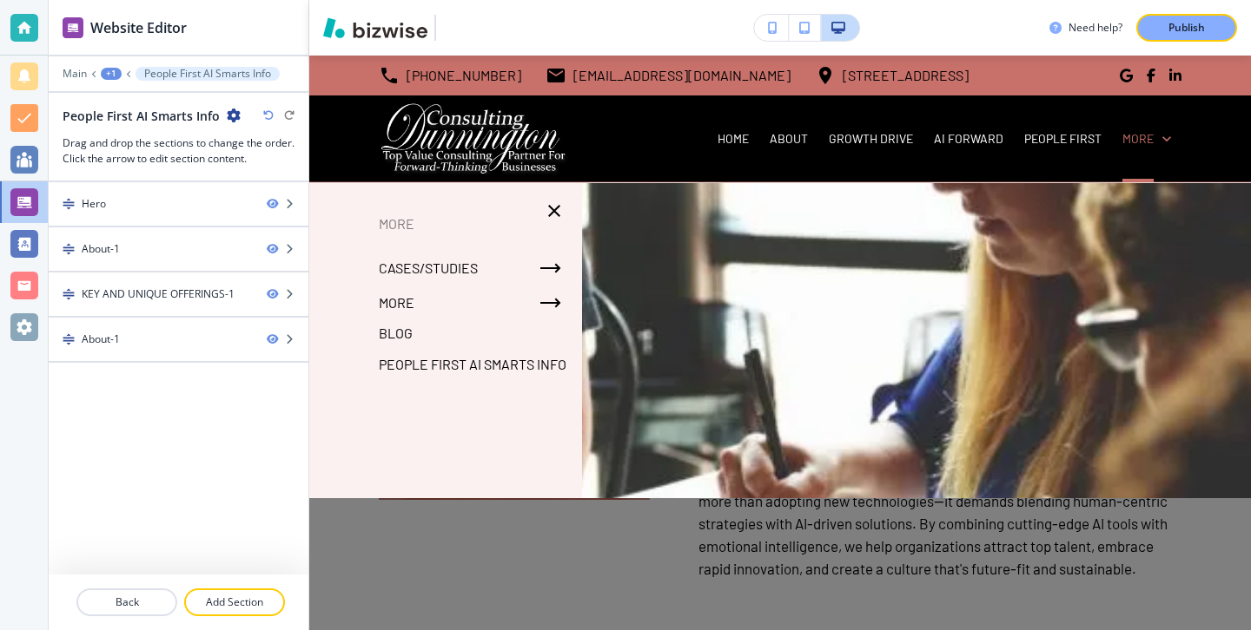
click at [541, 363] on p "People First AI Smarts Info" at bounding box center [473, 365] width 188 height 26
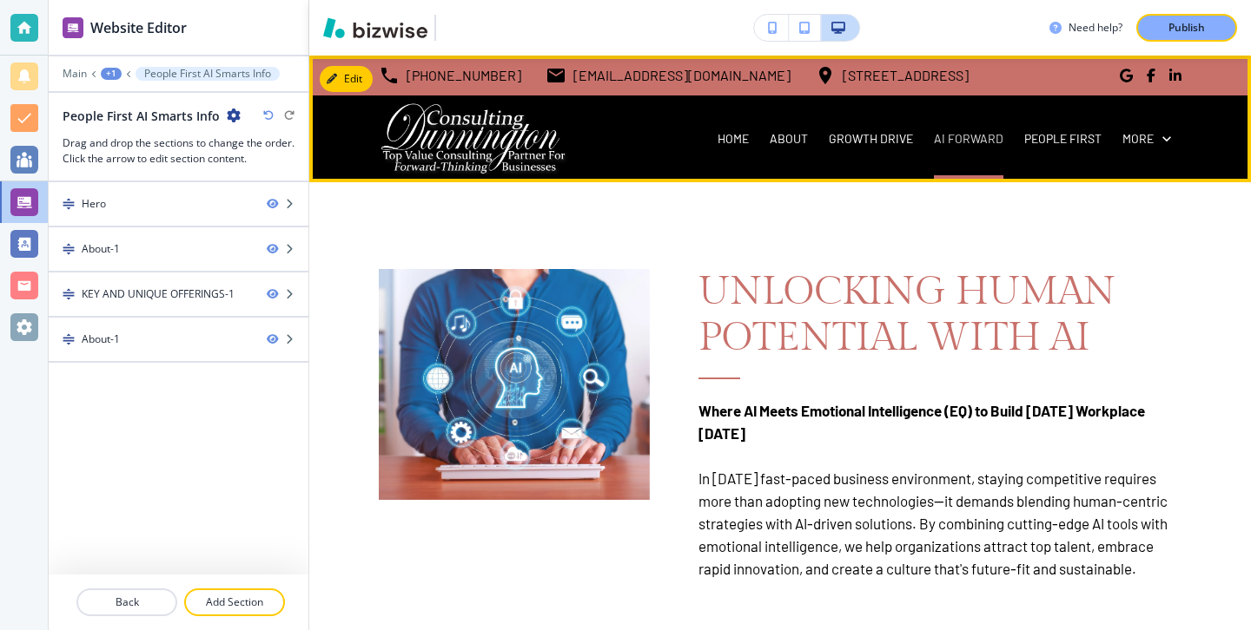
click at [950, 136] on p "AI FORWARD" at bounding box center [968, 138] width 69 height 17
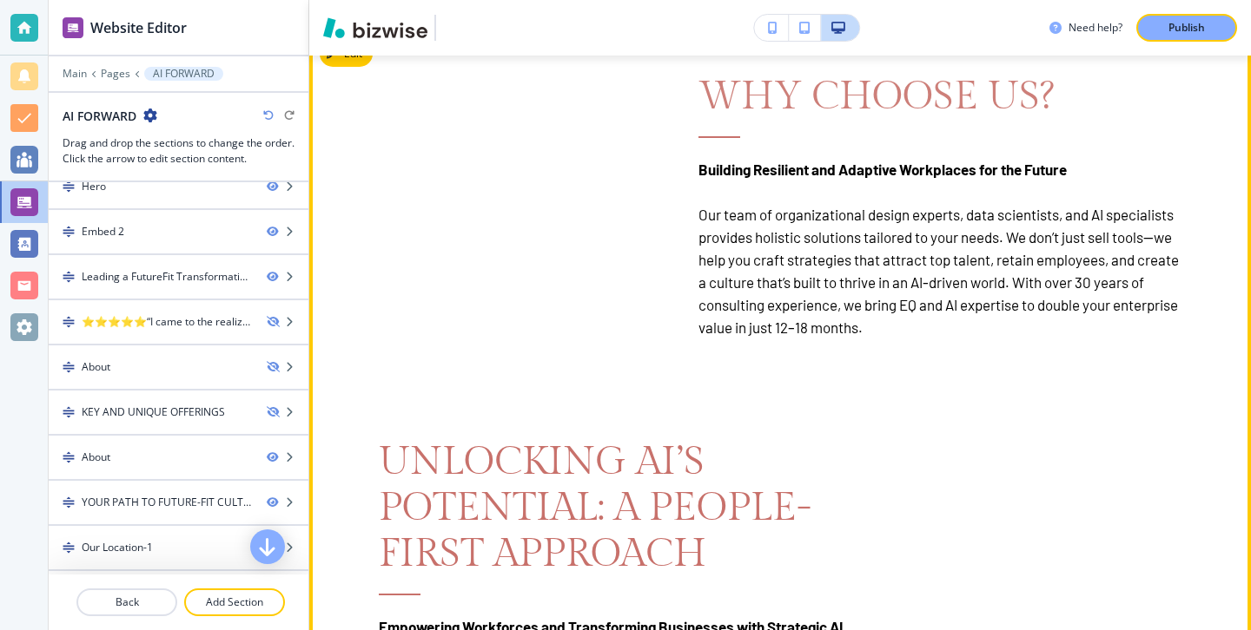
scroll to position [1739, 0]
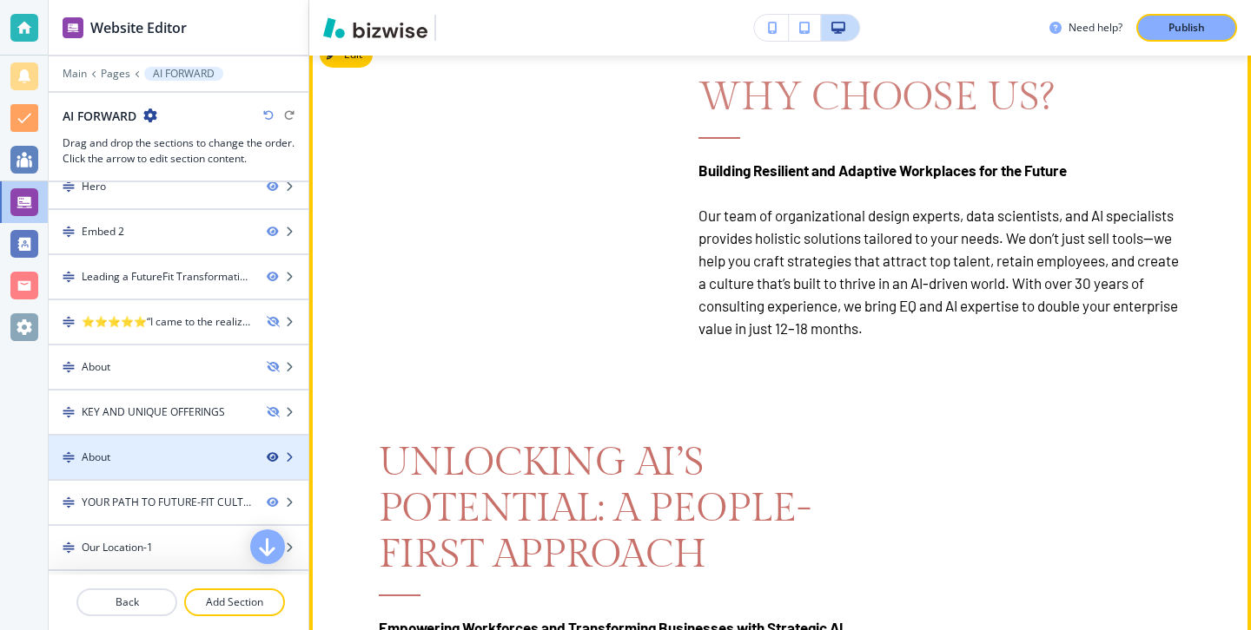
click at [267, 459] on icon "button" at bounding box center [272, 457] width 10 height 10
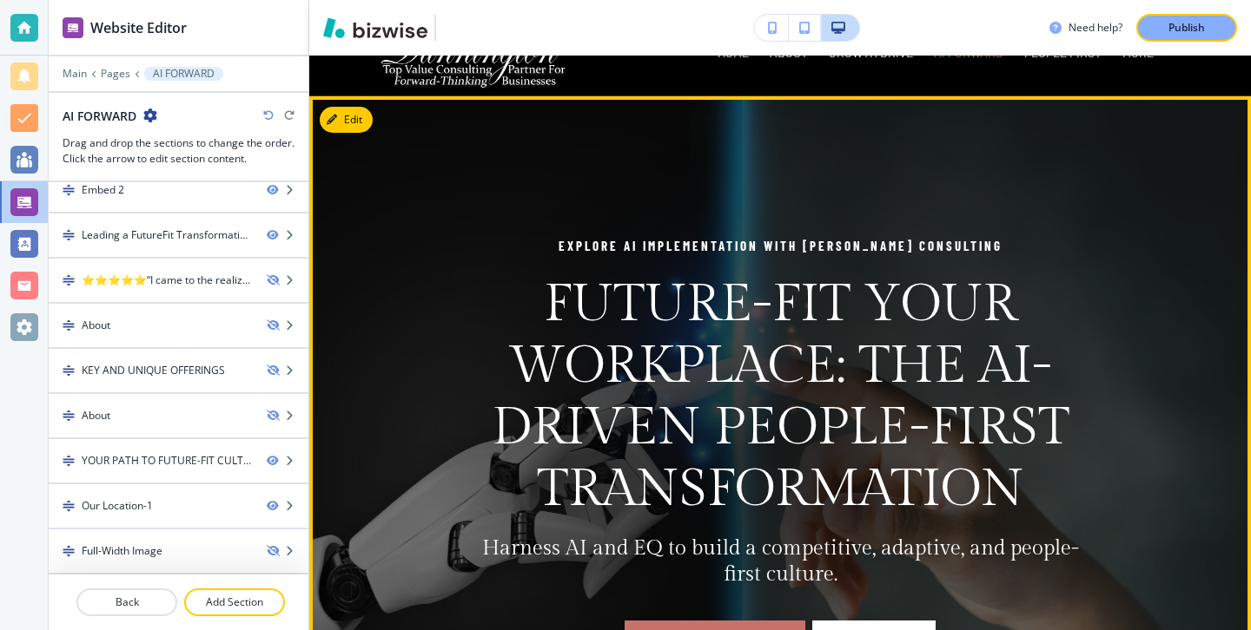
scroll to position [0, 0]
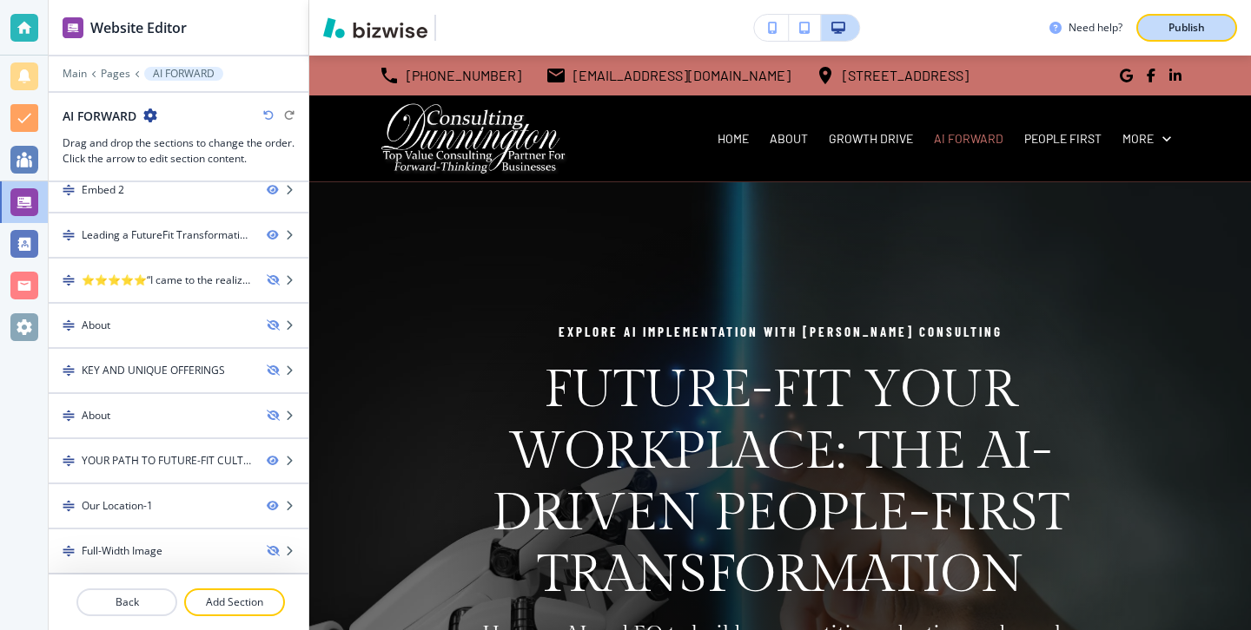
click at [1211, 33] on div "Publish" at bounding box center [1186, 28] width 56 height 16
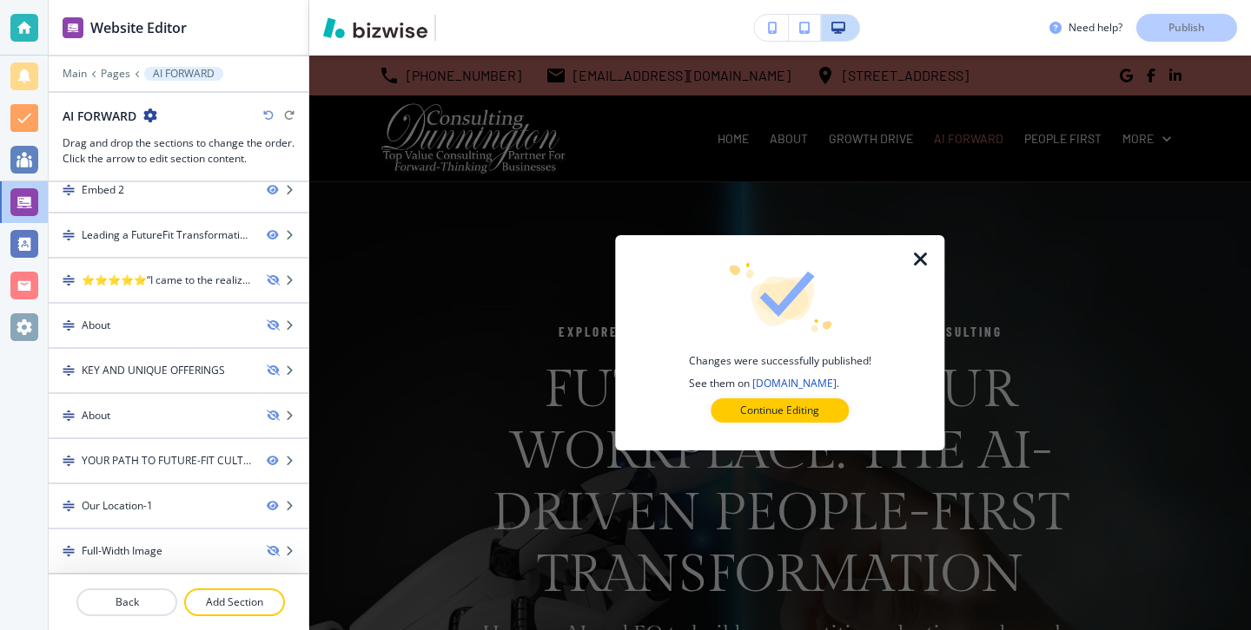
click at [814, 422] on button "Continue Editing" at bounding box center [779, 411] width 138 height 24
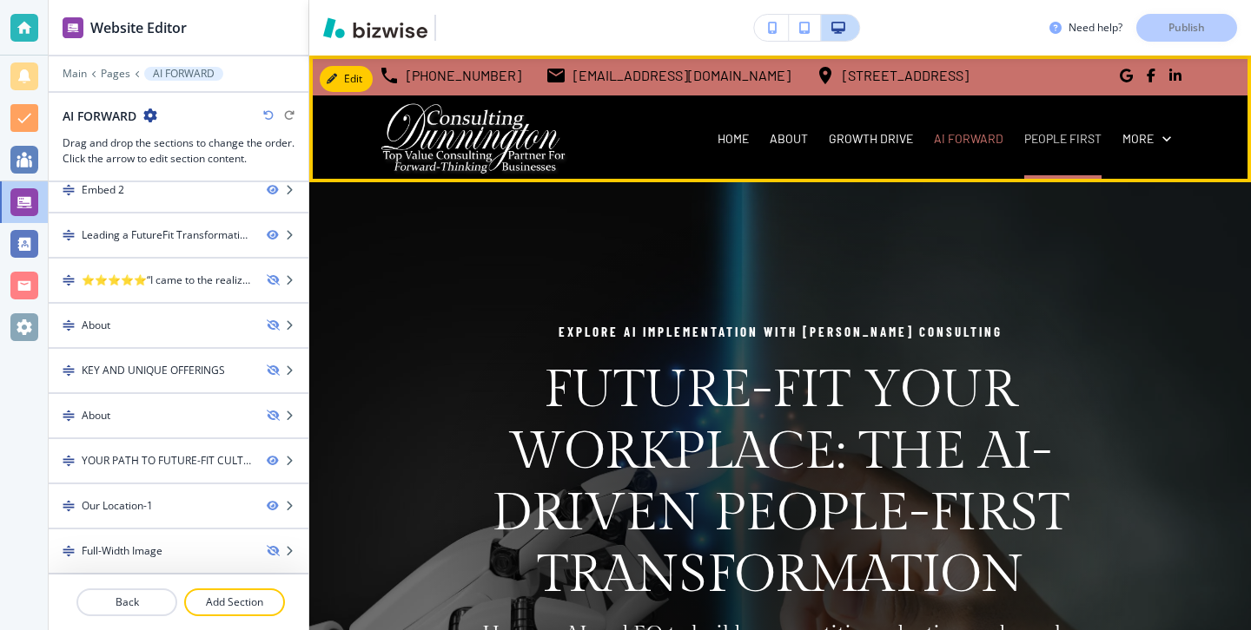
click at [1046, 143] on p "PEOPLE FIRST" at bounding box center [1062, 138] width 77 height 17
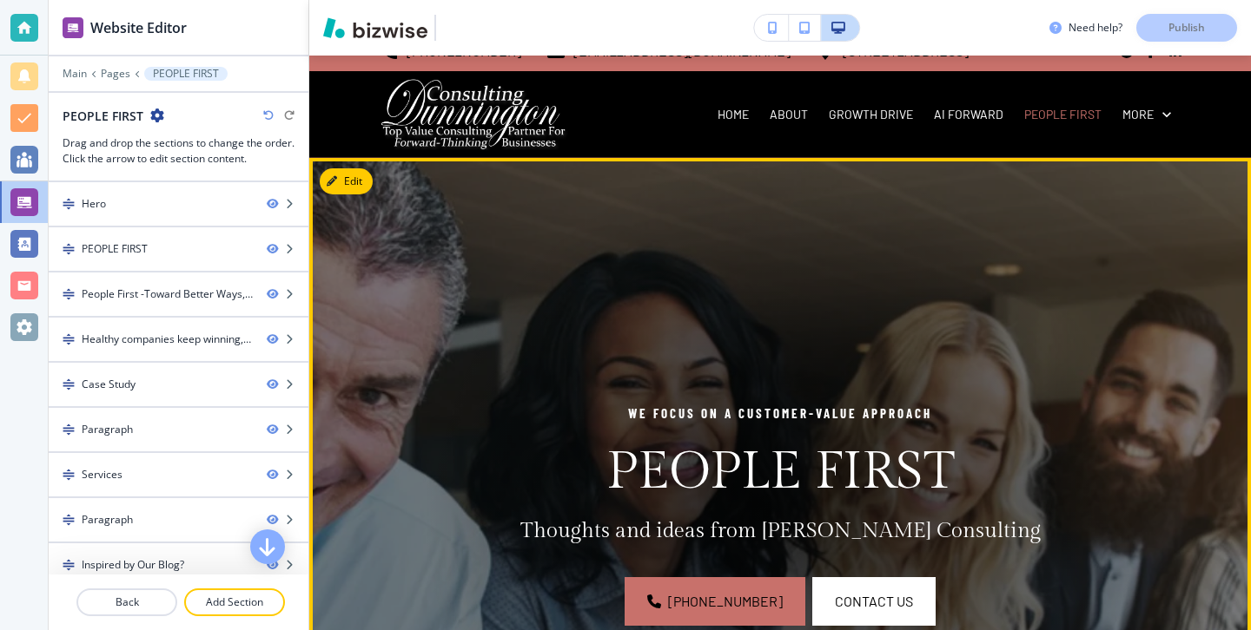
scroll to position [27, 0]
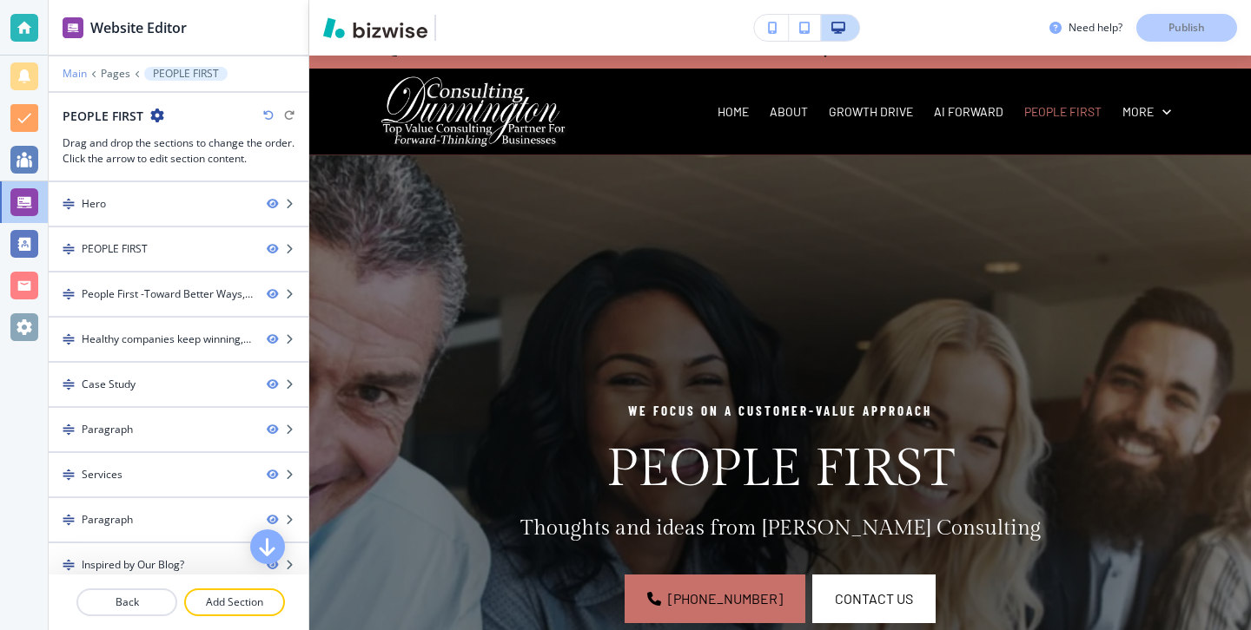
click at [77, 73] on p "Main" at bounding box center [75, 74] width 24 height 12
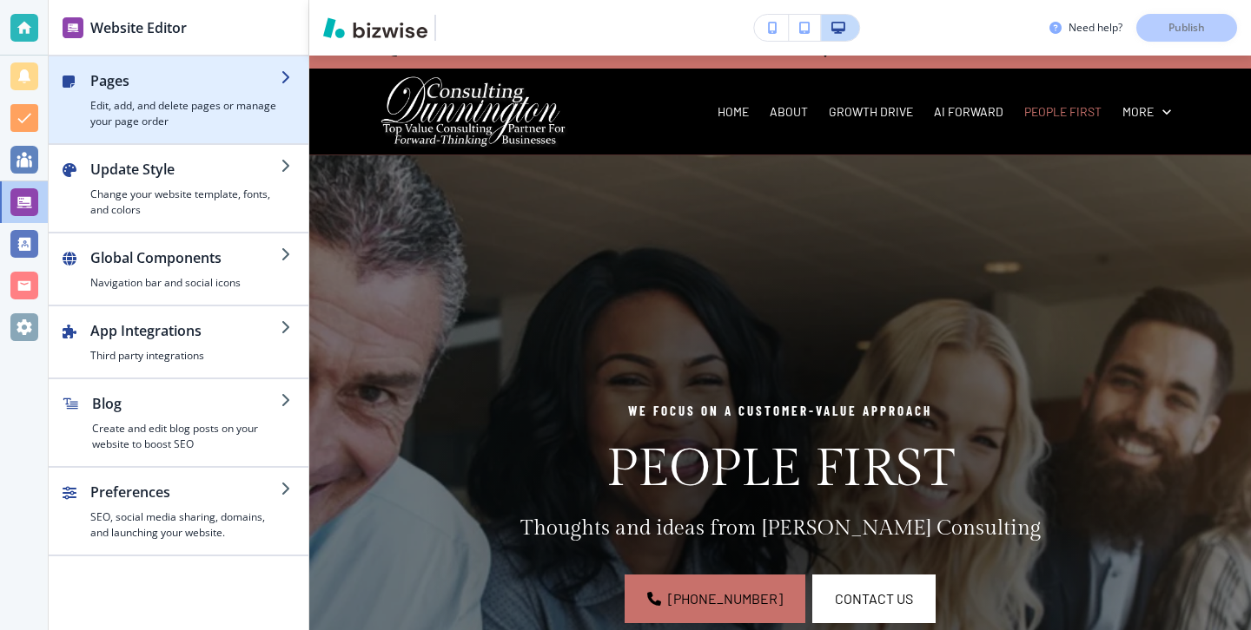
click at [132, 125] on h4 "Edit, add, and delete pages or manage your page order" at bounding box center [185, 113] width 190 height 31
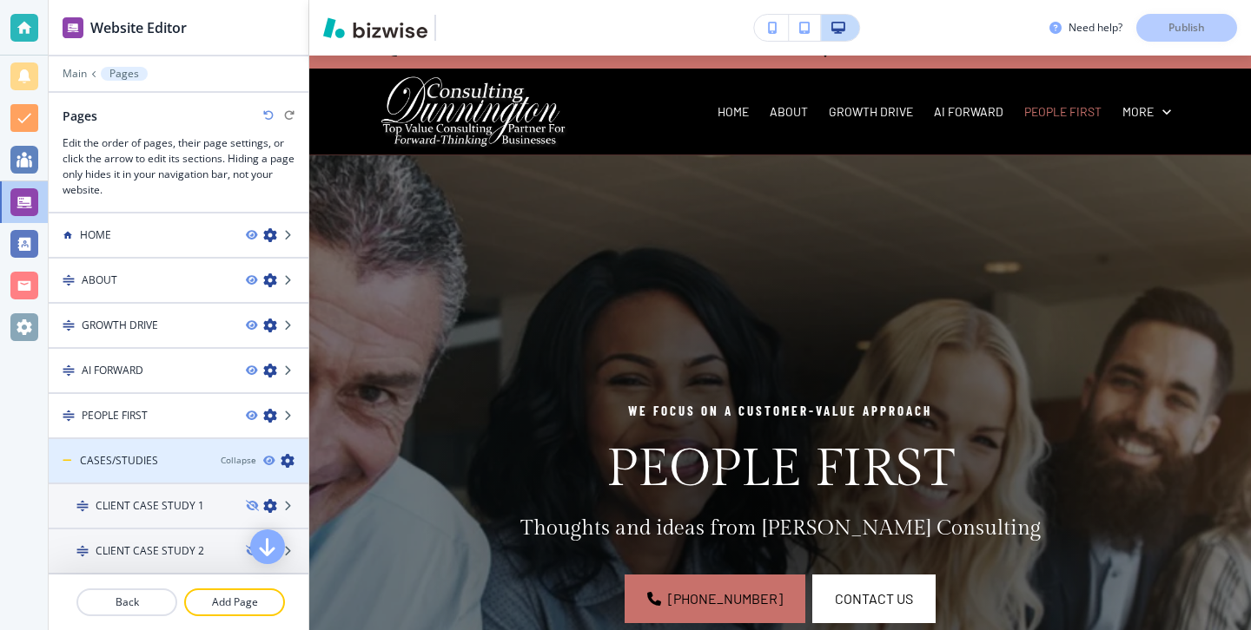
scroll to position [759, 0]
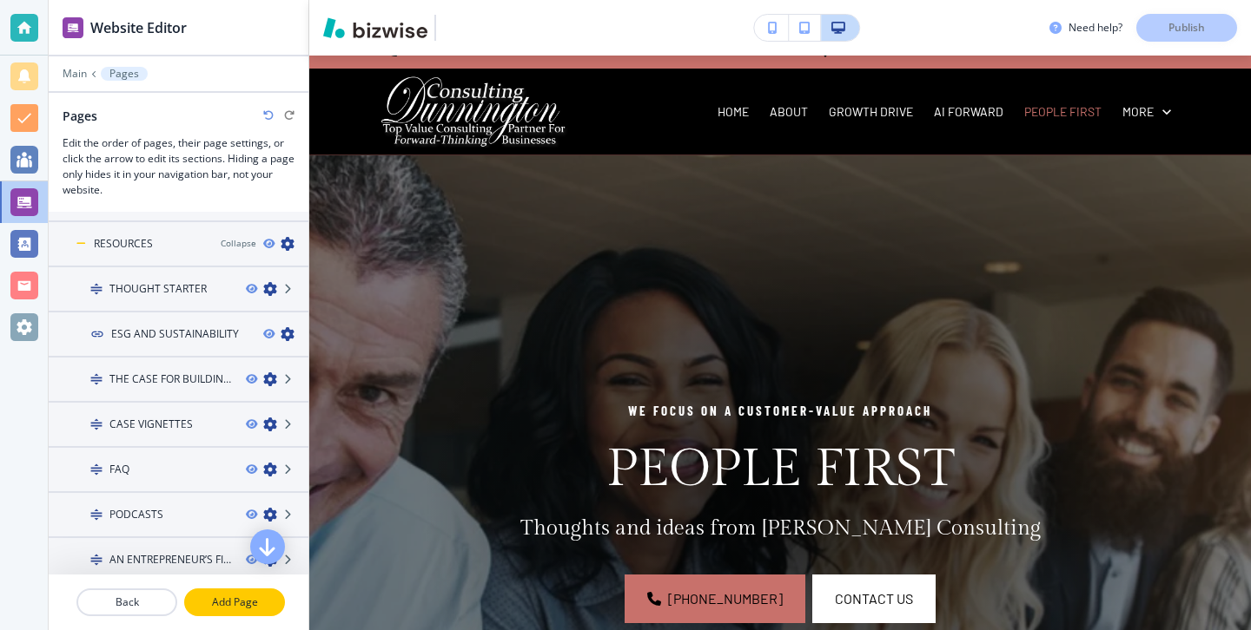
click at [231, 602] on p "Add Page" at bounding box center [234, 603] width 97 height 16
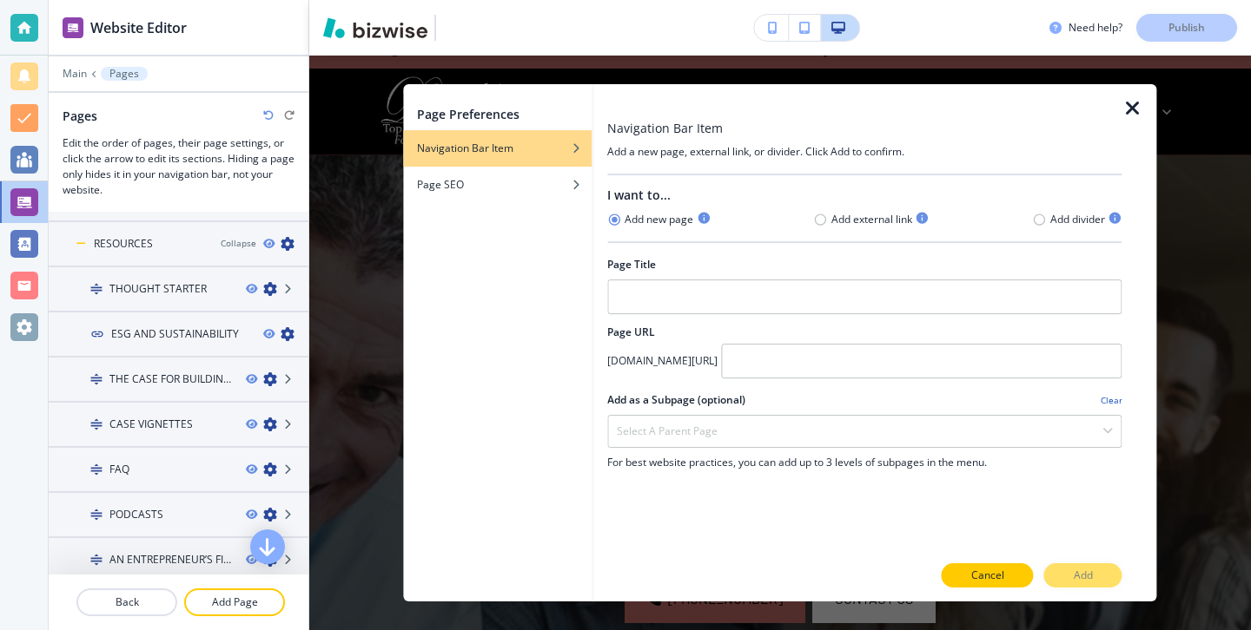
click at [972, 570] on p "Cancel" at bounding box center [987, 576] width 33 height 16
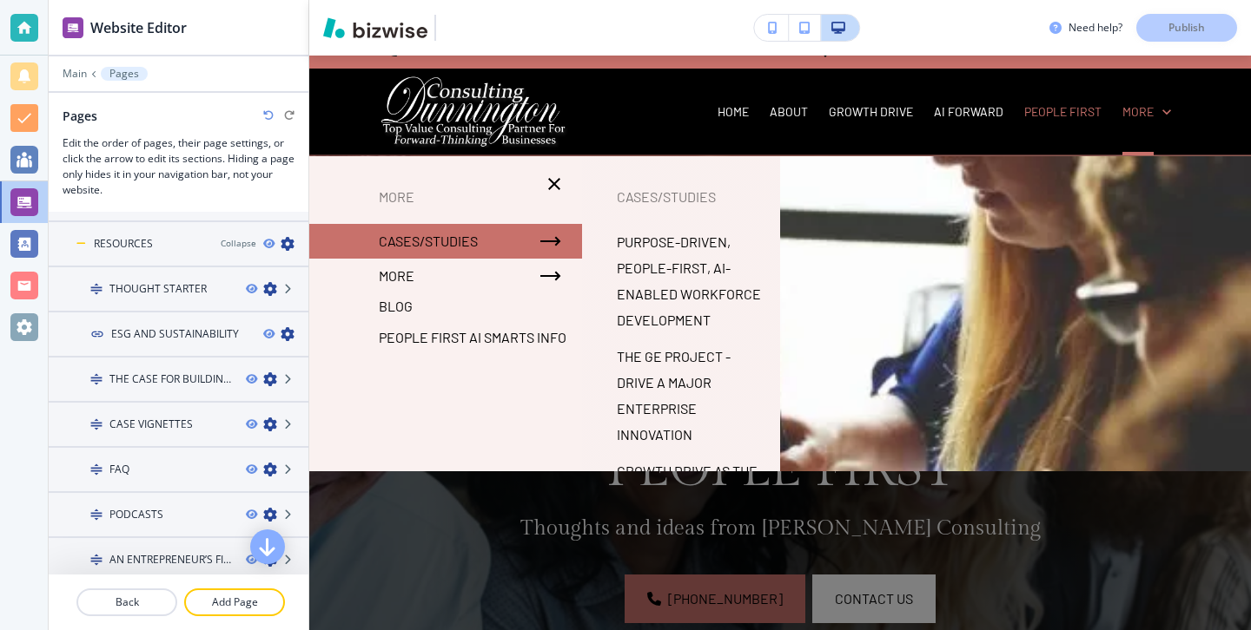
click at [1014, 163] on div at bounding box center [779, 408] width 941 height 504
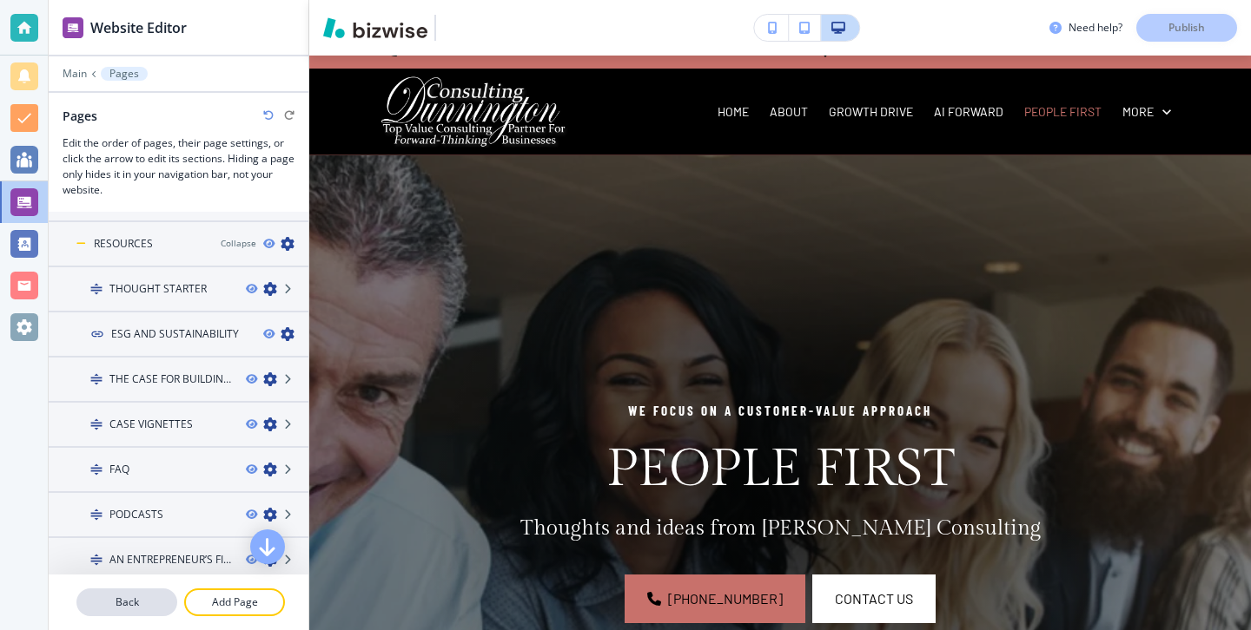
click at [152, 592] on button "Back" at bounding box center [126, 603] width 101 height 28
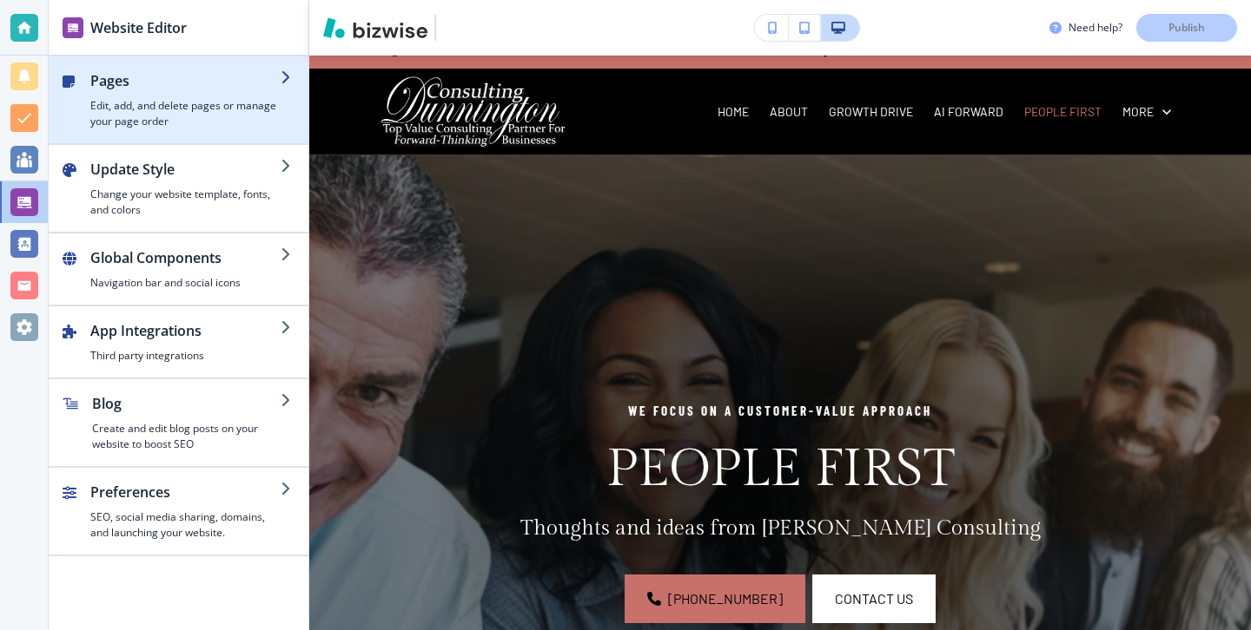
click at [159, 71] on h2 "Pages" at bounding box center [185, 80] width 190 height 21
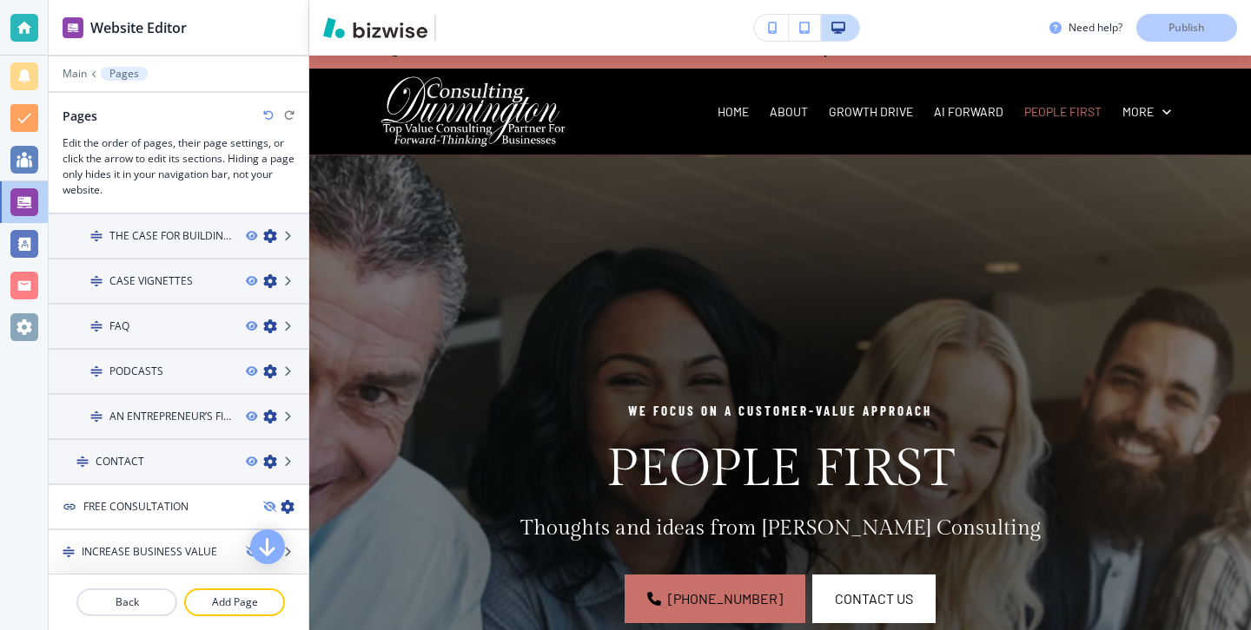
scroll to position [1084, 0]
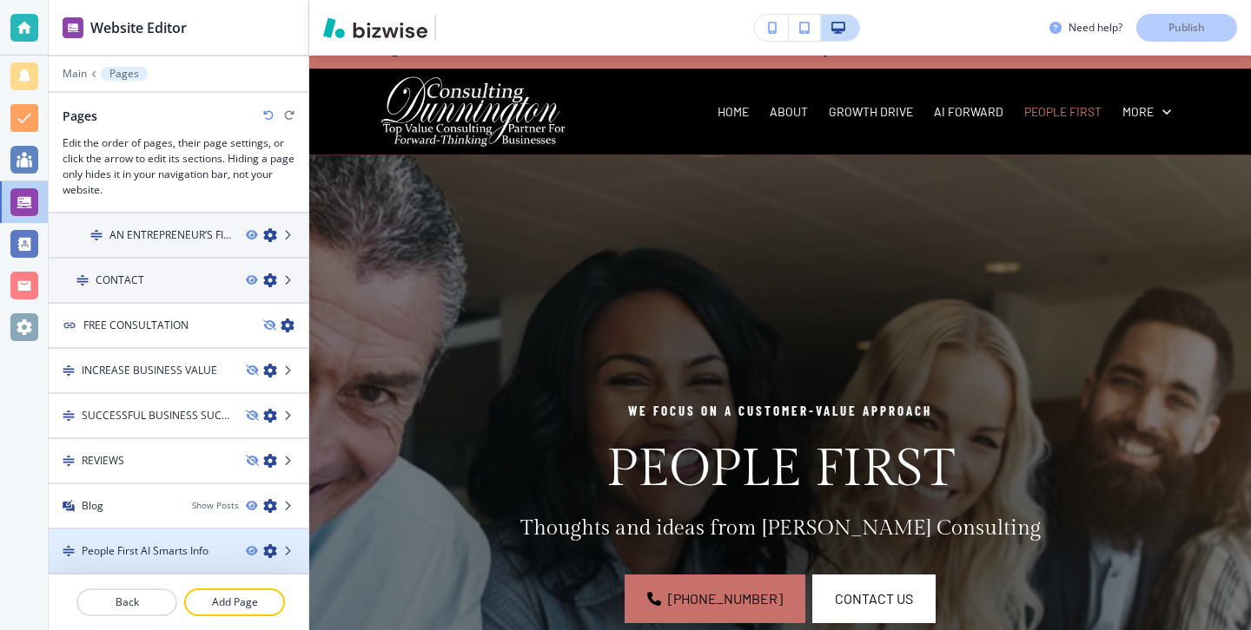
click at [132, 551] on h4 "People First AI Smarts Info" at bounding box center [145, 552] width 127 height 16
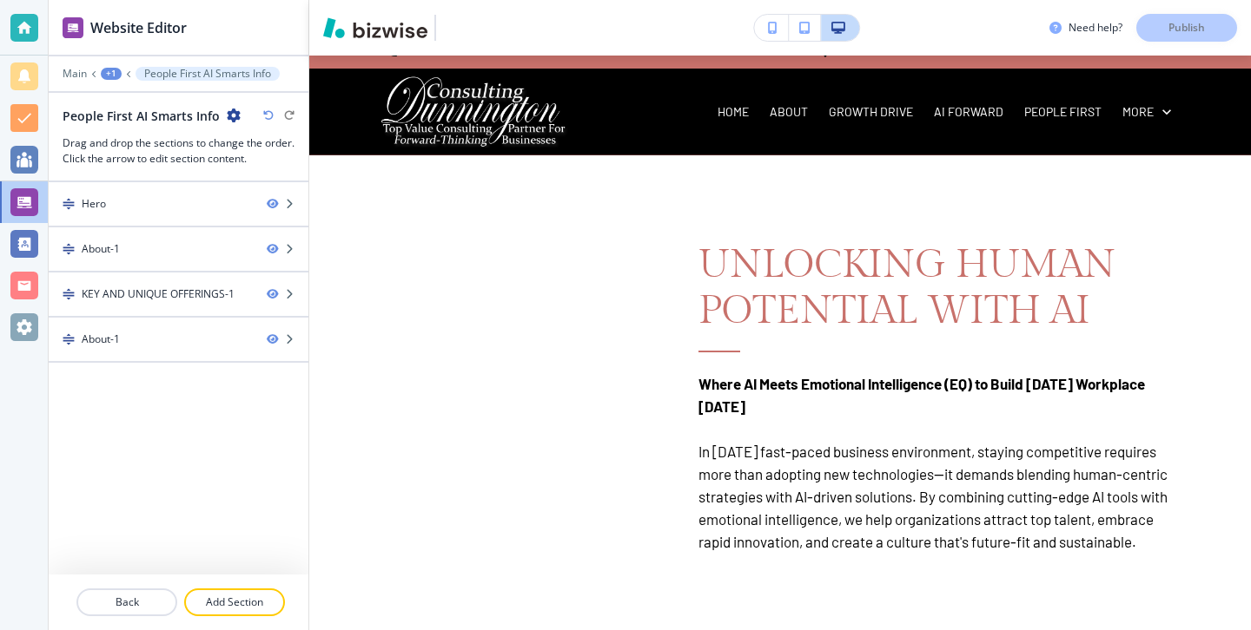
scroll to position [0, 0]
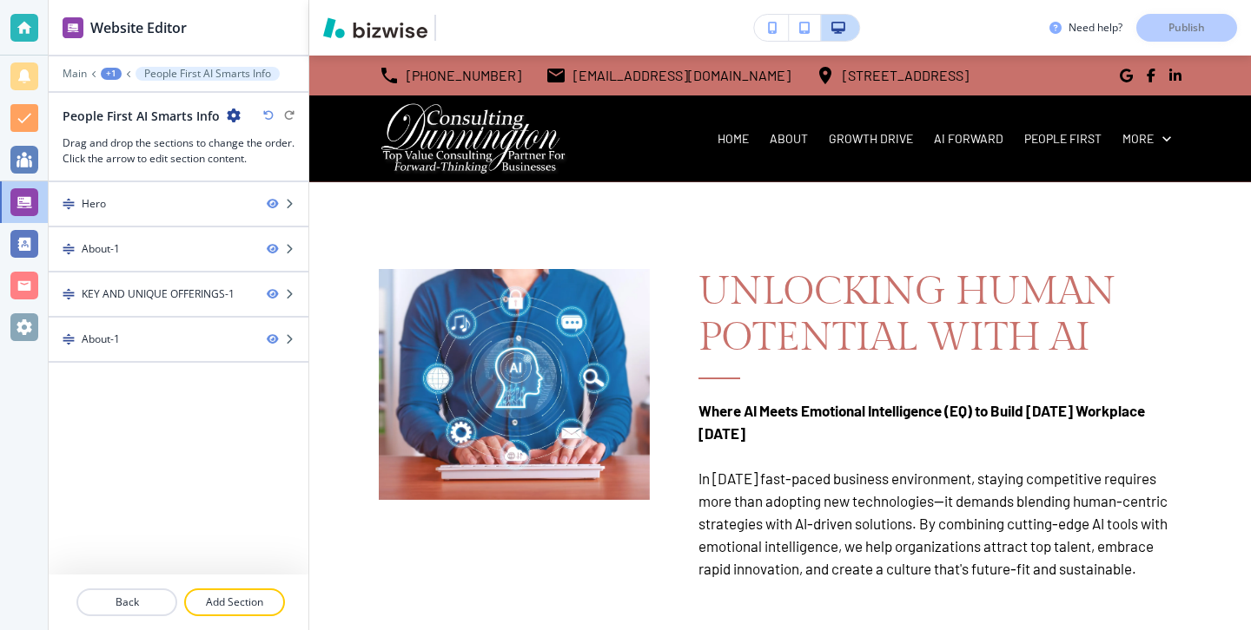
click at [234, 116] on icon "button" at bounding box center [234, 116] width 14 height 14
click at [241, 140] on p "Edit Page Settings" at bounding box center [279, 146] width 89 height 16
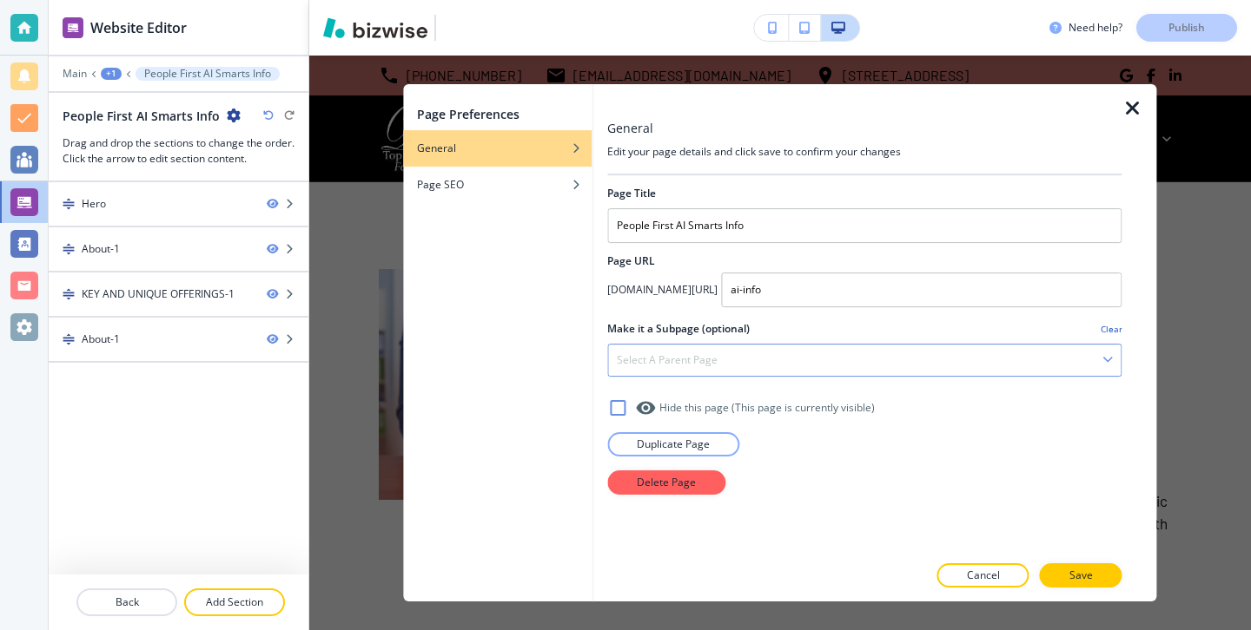
click at [700, 364] on h4 "Select a parent page" at bounding box center [667, 361] width 101 height 16
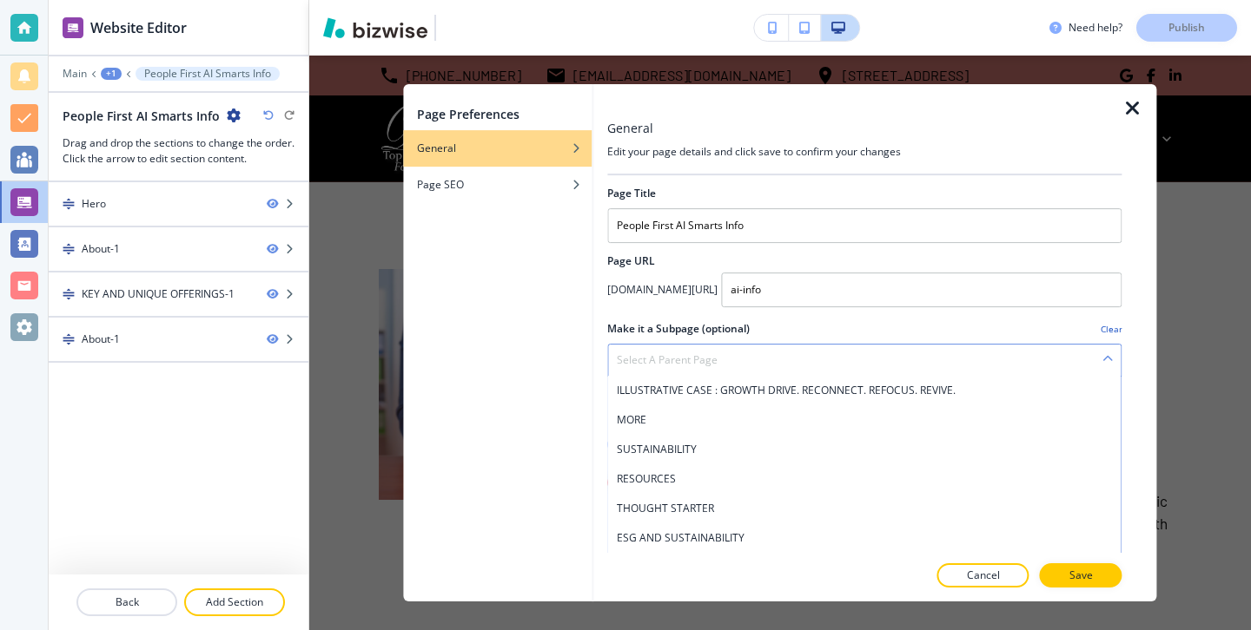
scroll to position [412, 0]
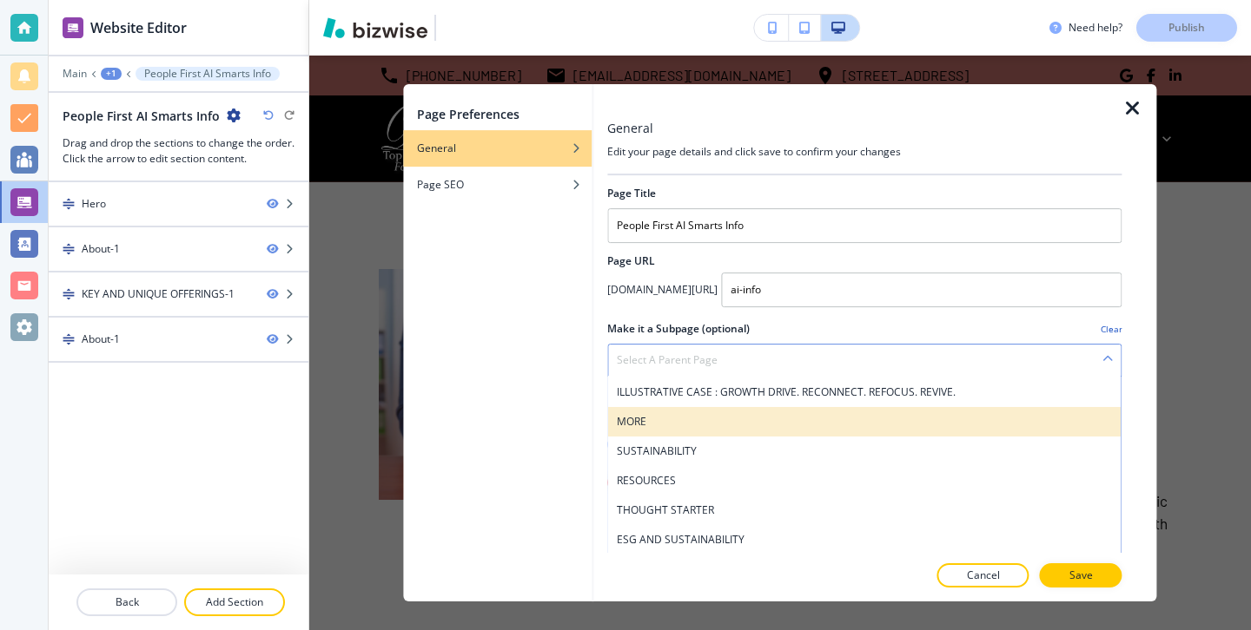
click at [675, 430] on div "MORE" at bounding box center [864, 422] width 512 height 30
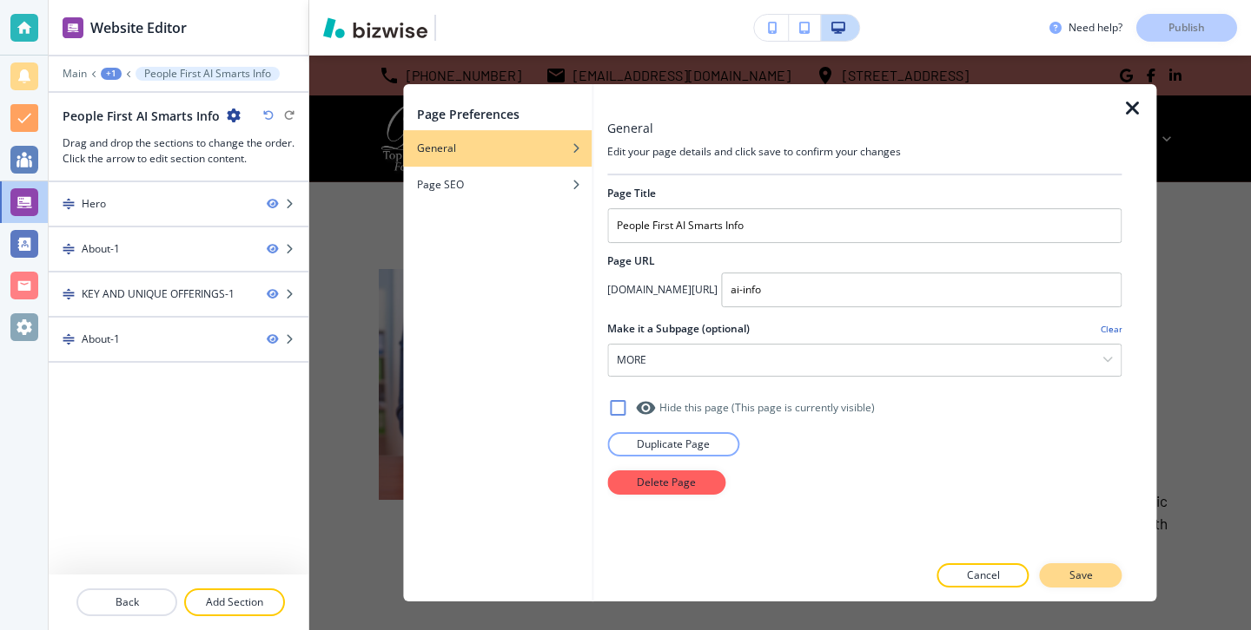
click at [1060, 570] on button "Save" at bounding box center [1081, 576] width 83 height 24
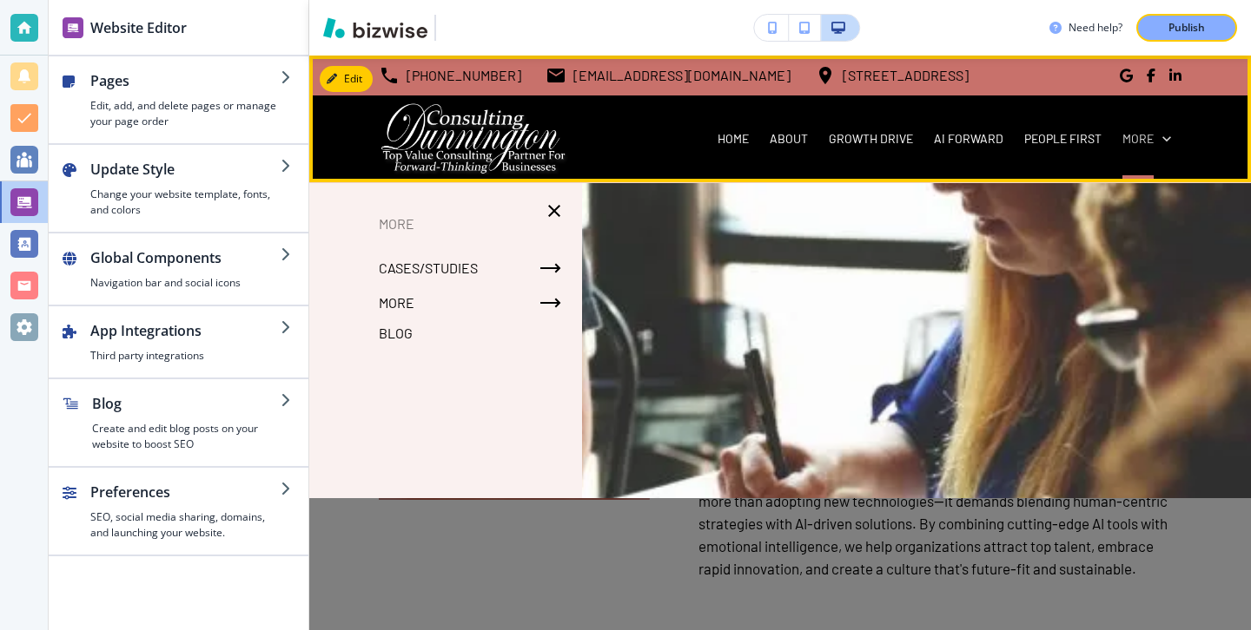
click at [1141, 141] on p "More" at bounding box center [1137, 138] width 31 height 17
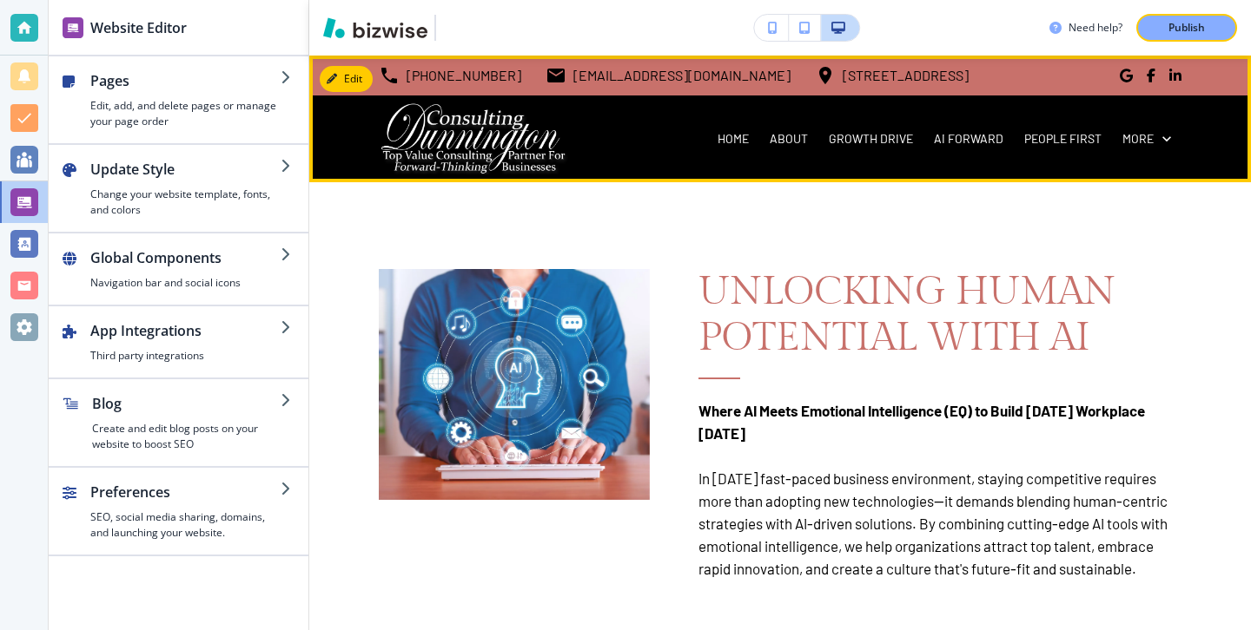
click at [1059, 148] on div "PEOPLE FIRST" at bounding box center [1062, 139] width 98 height 87
click at [1060, 140] on p "PEOPLE FIRST" at bounding box center [1062, 138] width 77 height 17
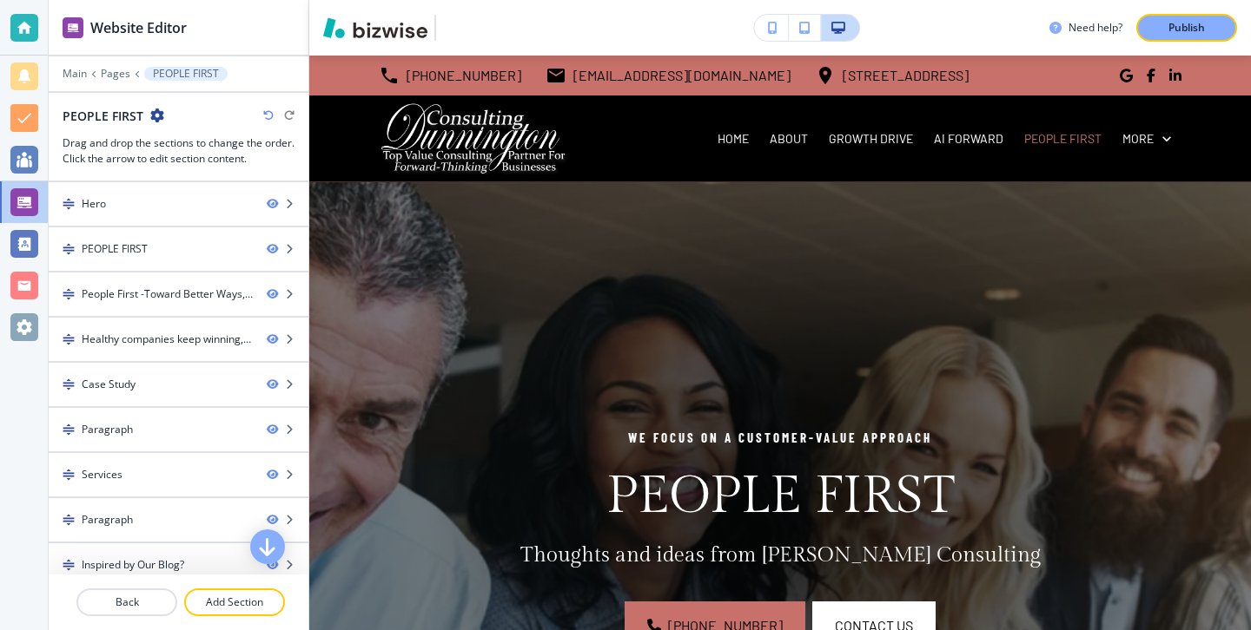
click at [158, 104] on div at bounding box center [179, 100] width 260 height 14
click at [159, 120] on icon "button" at bounding box center [157, 116] width 14 height 14
click at [164, 130] on button "Edit Page Settings" at bounding box center [204, 145] width 111 height 31
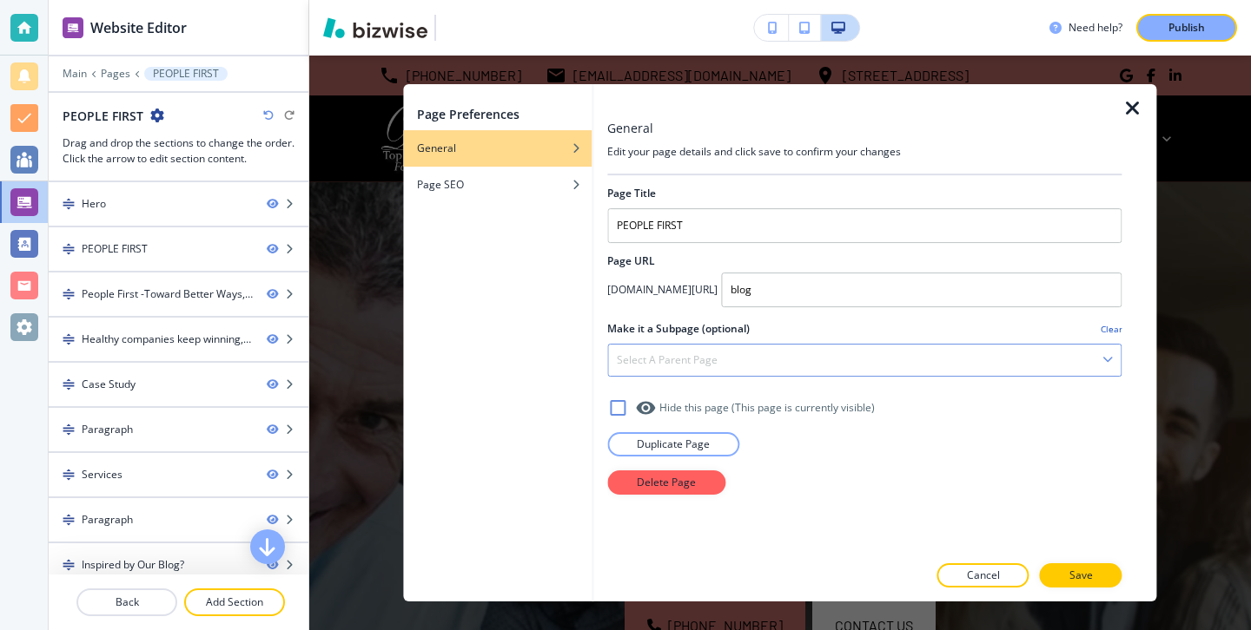
click at [685, 373] on div "Select a parent page" at bounding box center [864, 360] width 512 height 31
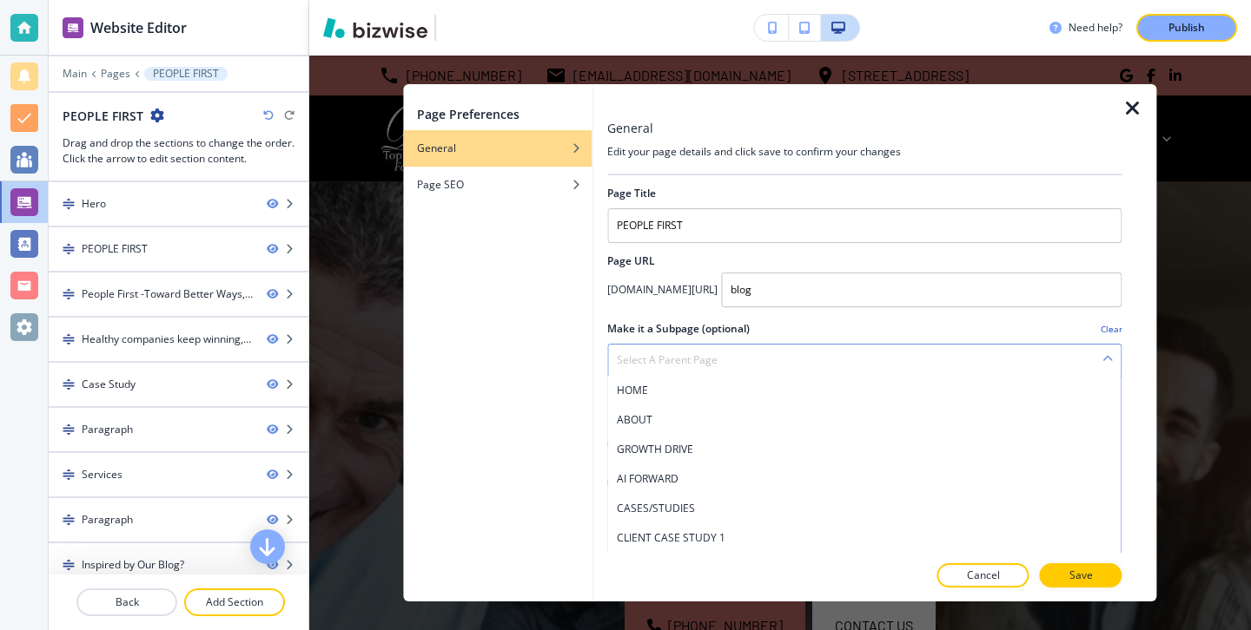
click at [677, 366] on h4 "Select a parent page" at bounding box center [667, 361] width 101 height 16
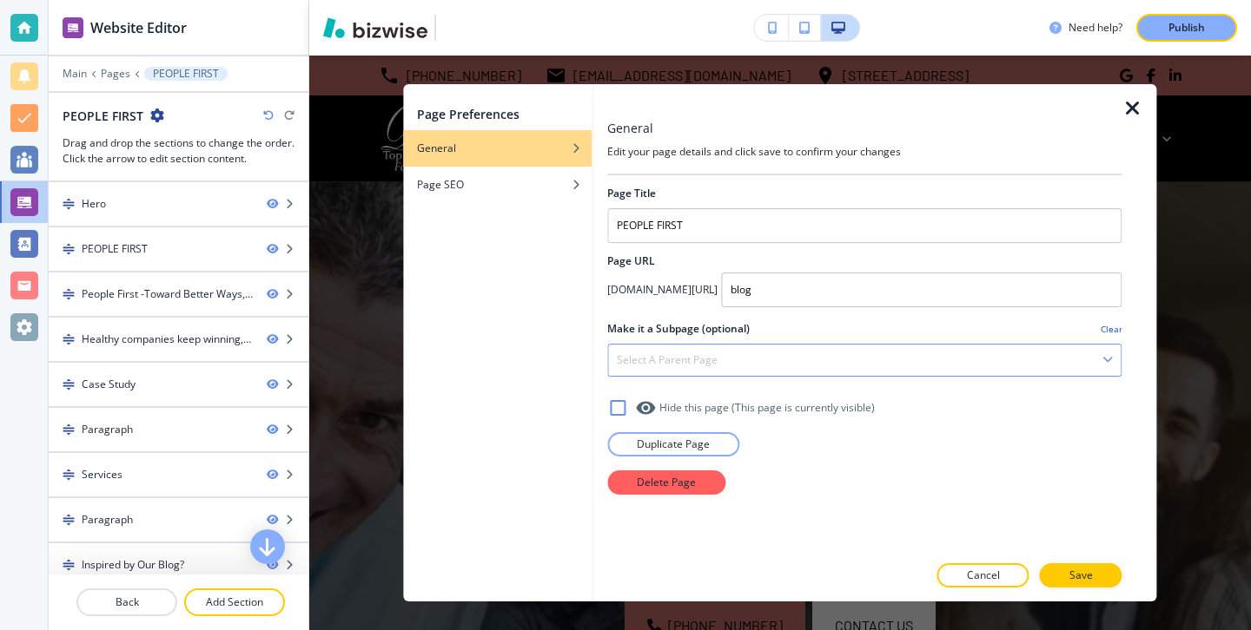
click at [677, 366] on h4 "Select a parent page" at bounding box center [667, 361] width 101 height 16
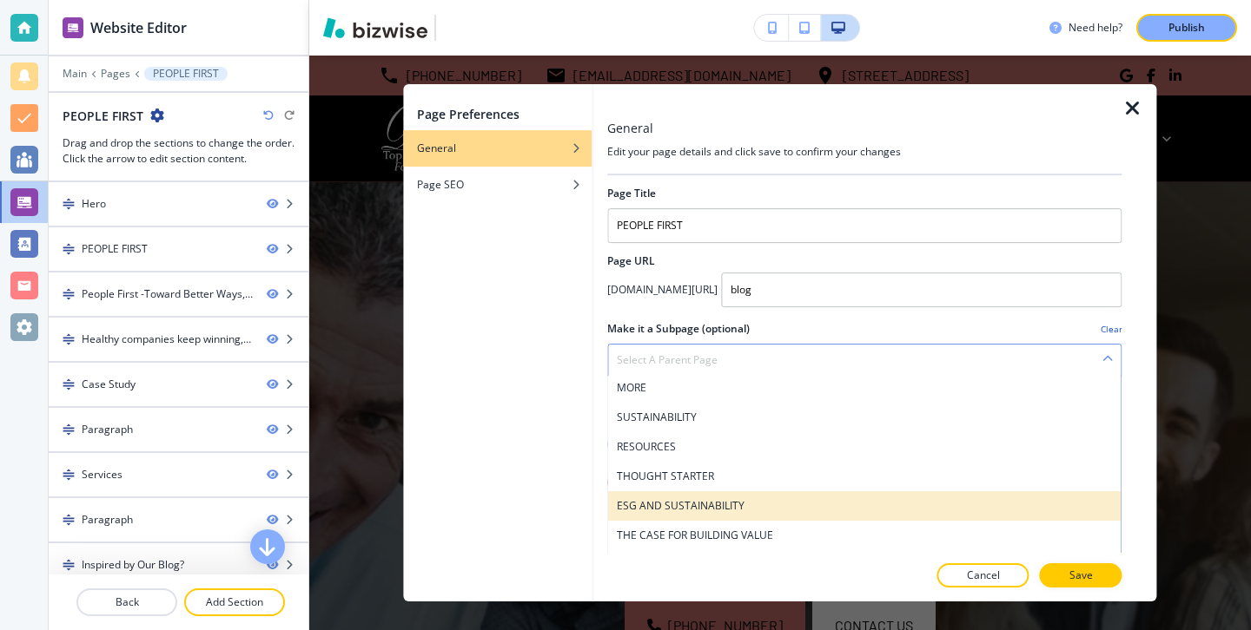
scroll to position [386, 0]
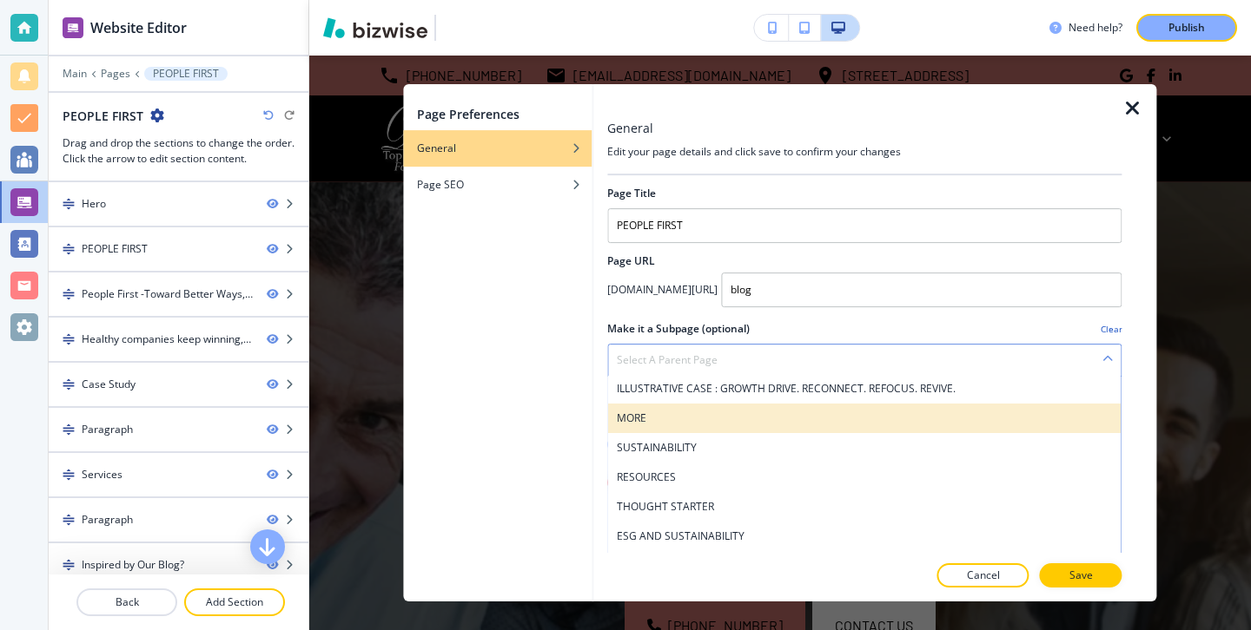
click at [658, 416] on h4 "MORE" at bounding box center [864, 419] width 495 height 16
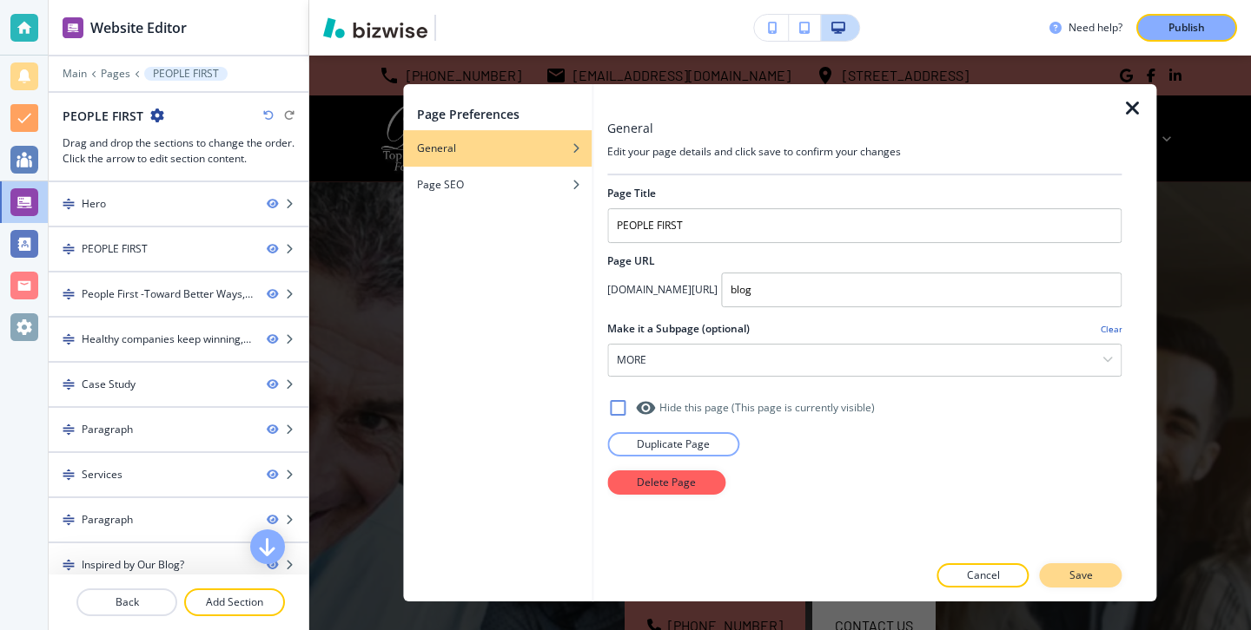
click at [1108, 577] on button "Save" at bounding box center [1081, 576] width 83 height 24
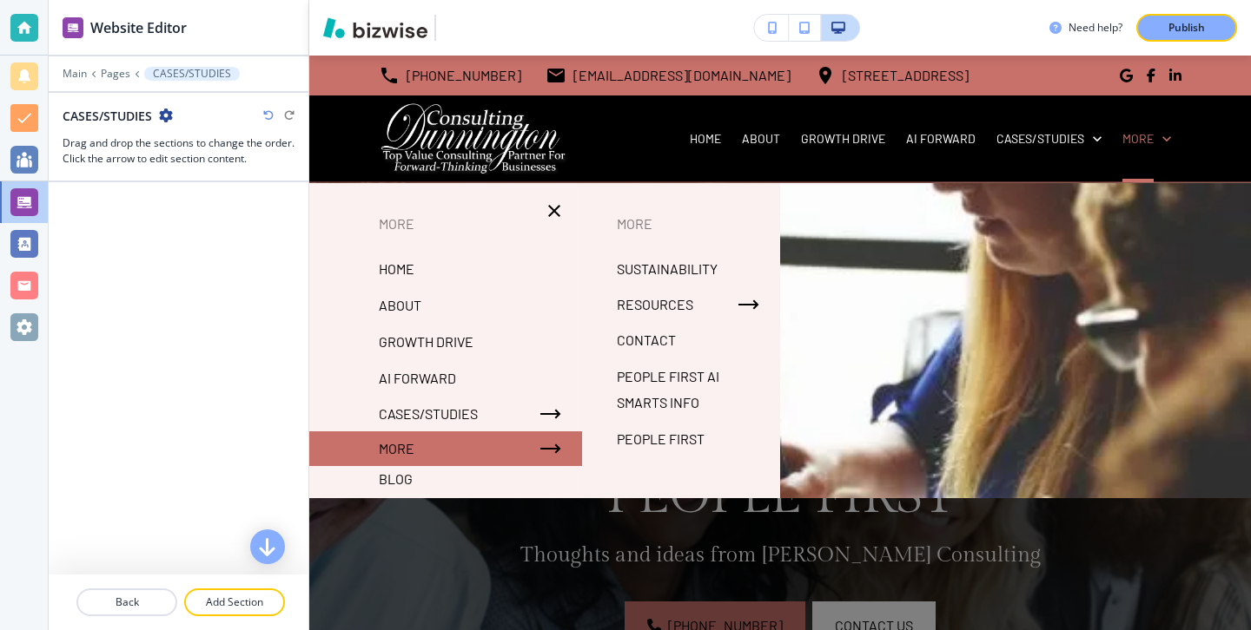
click at [636, 435] on p "PEOPLE FIRST" at bounding box center [661, 439] width 88 height 26
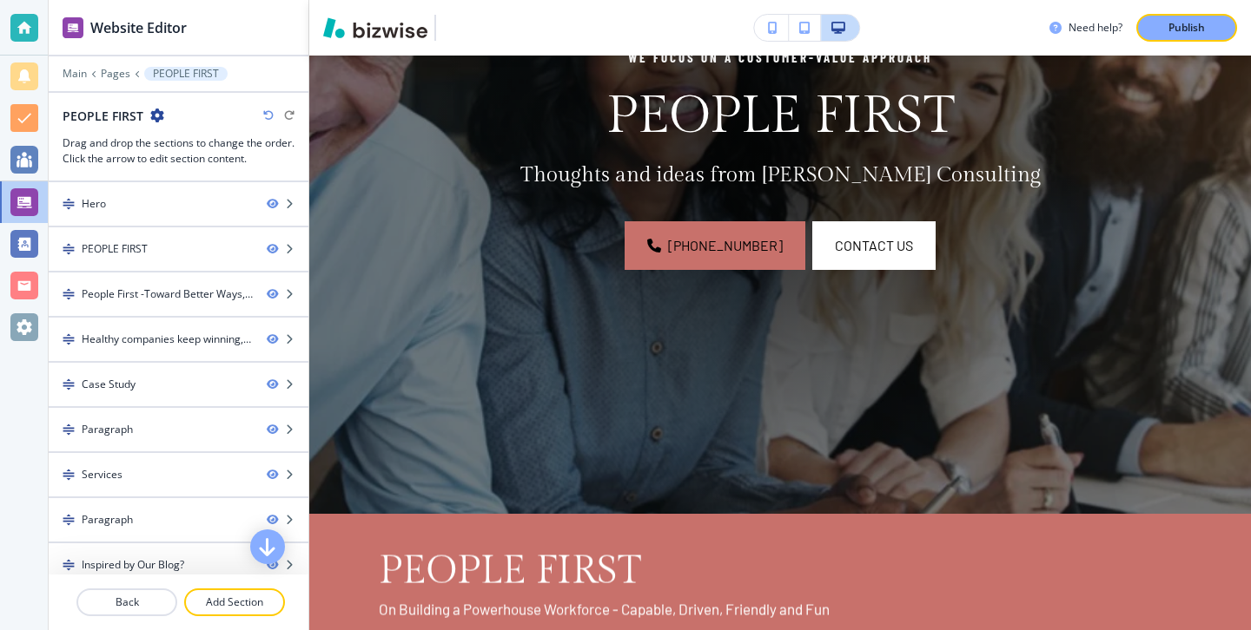
scroll to position [0, 0]
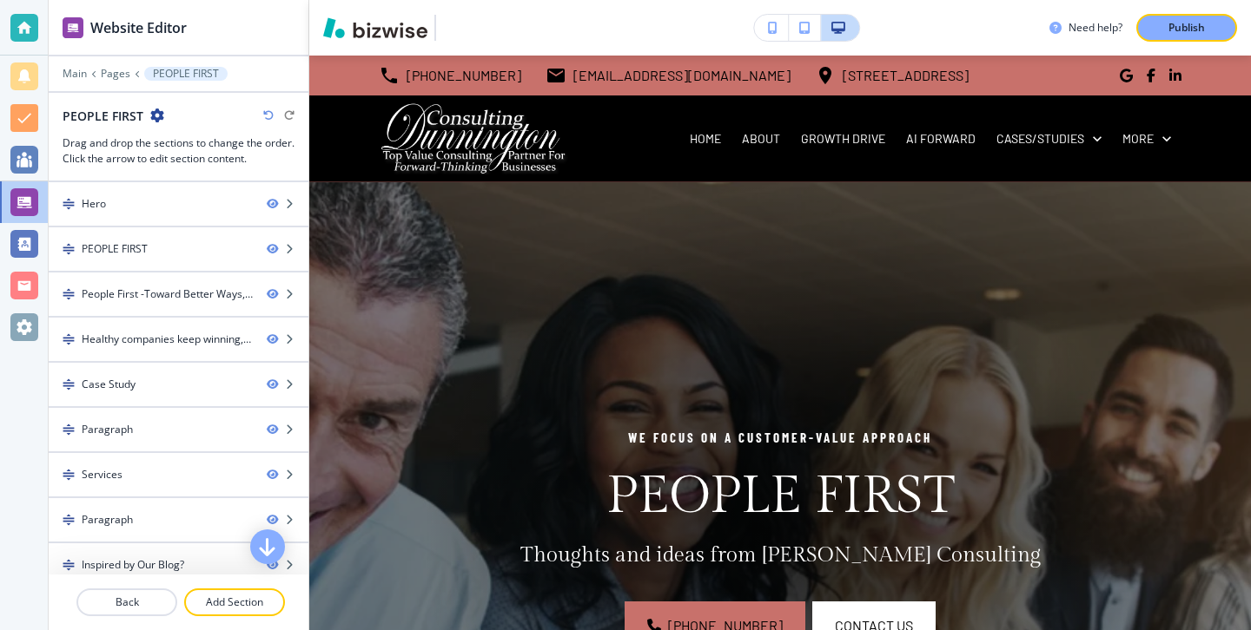
click at [269, 114] on icon "button" at bounding box center [268, 115] width 10 height 10
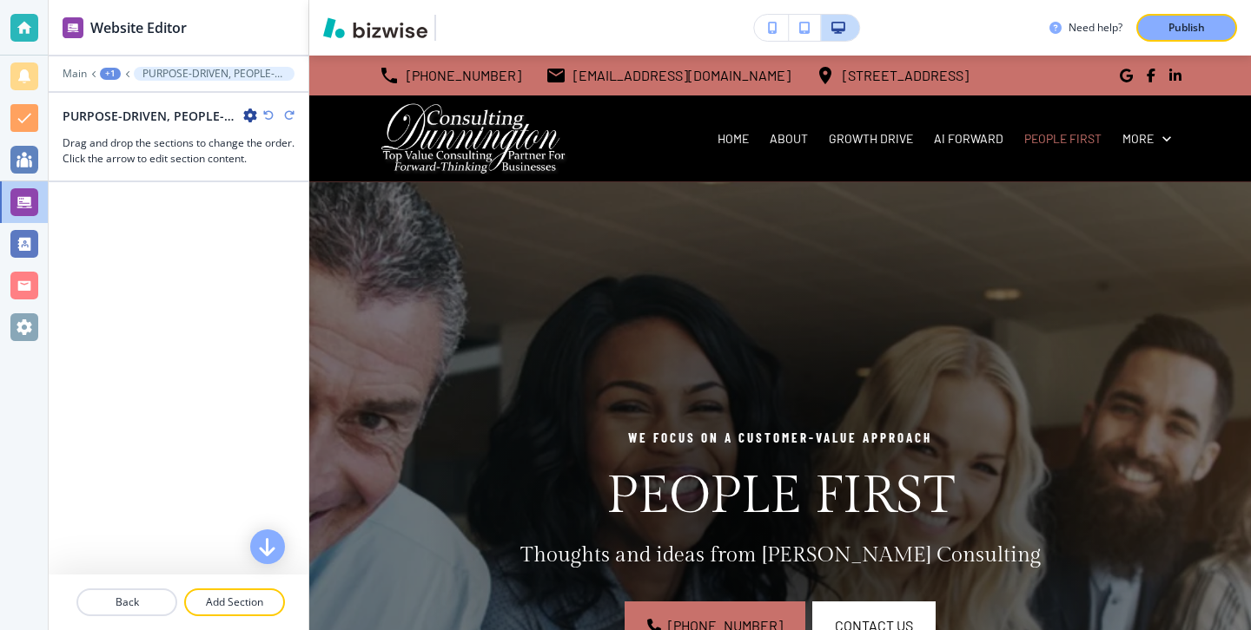
click at [266, 110] on icon "button" at bounding box center [268, 115] width 10 height 10
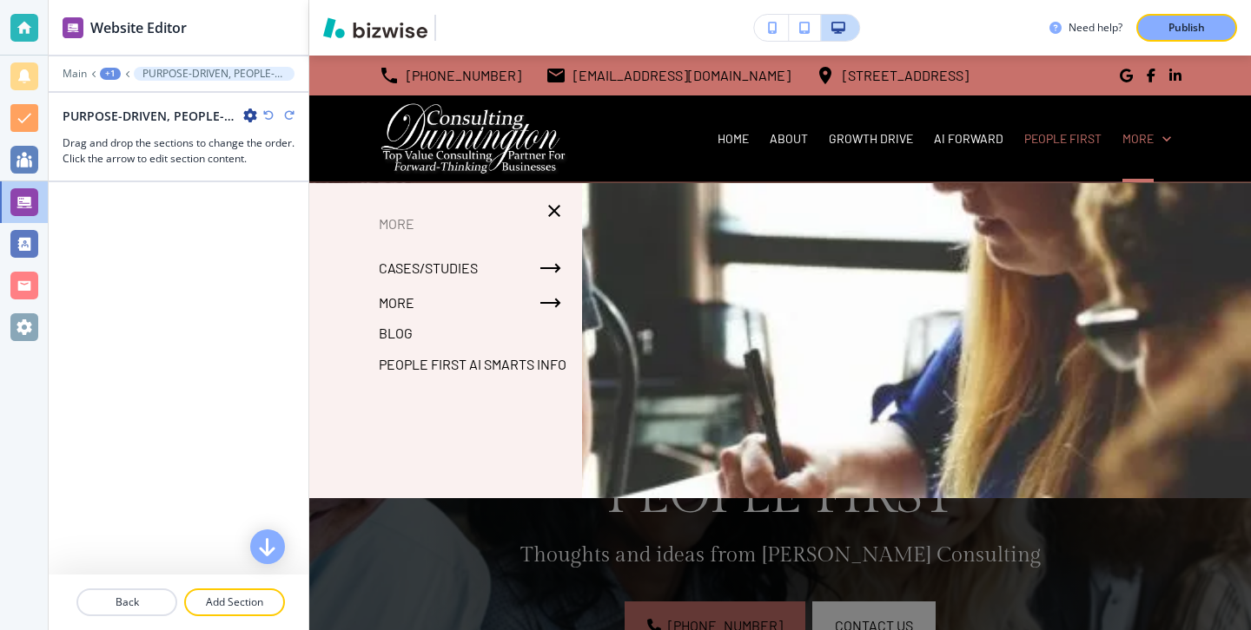
click at [36, 193] on div at bounding box center [24, 202] width 28 height 28
click at [86, 63] on div at bounding box center [179, 61] width 260 height 10
click at [82, 71] on p "Main" at bounding box center [75, 74] width 24 height 12
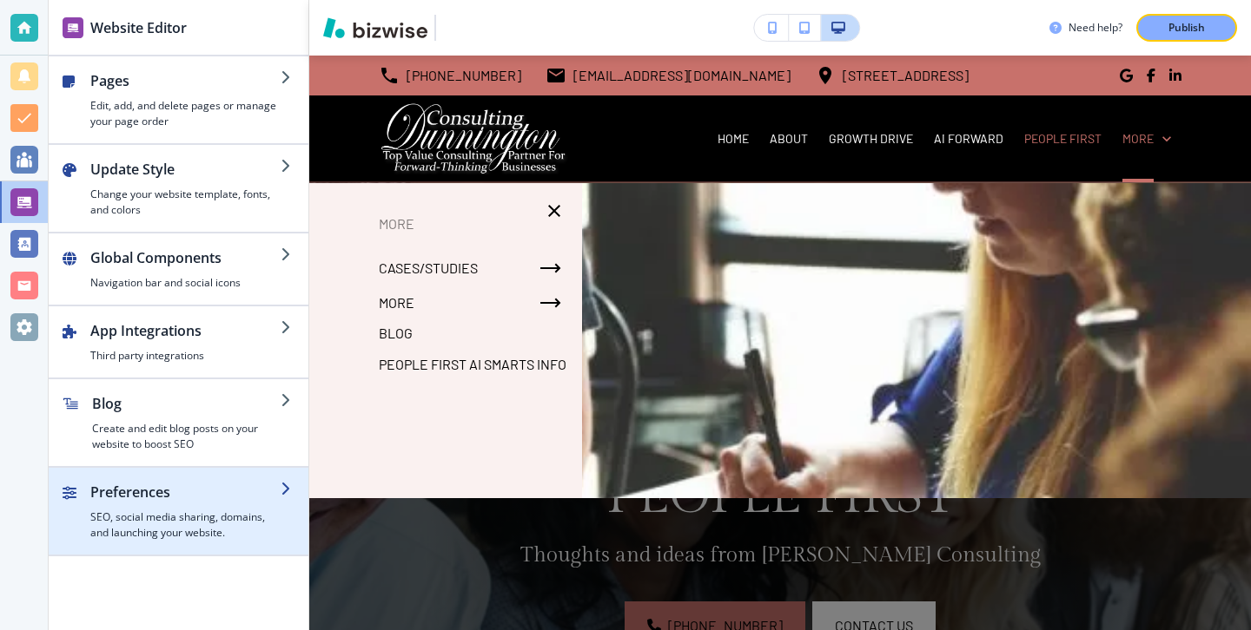
click at [143, 479] on div "button" at bounding box center [179, 475] width 260 height 14
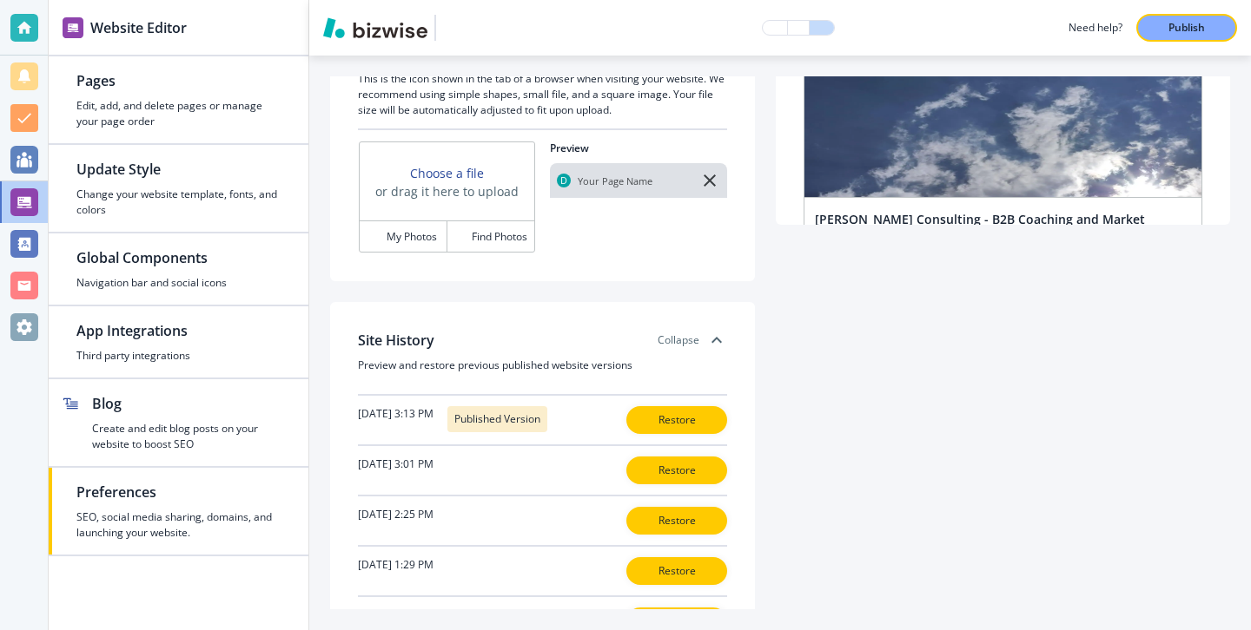
scroll to position [523, 0]
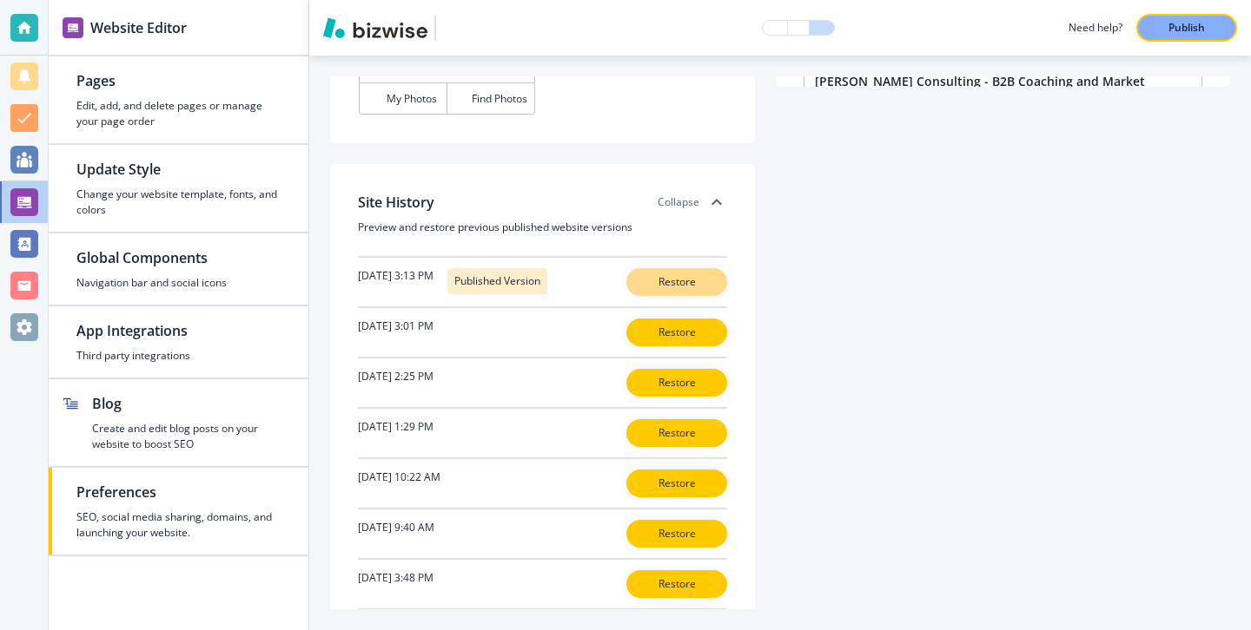
click at [678, 279] on p "Restore" at bounding box center [677, 282] width 56 height 16
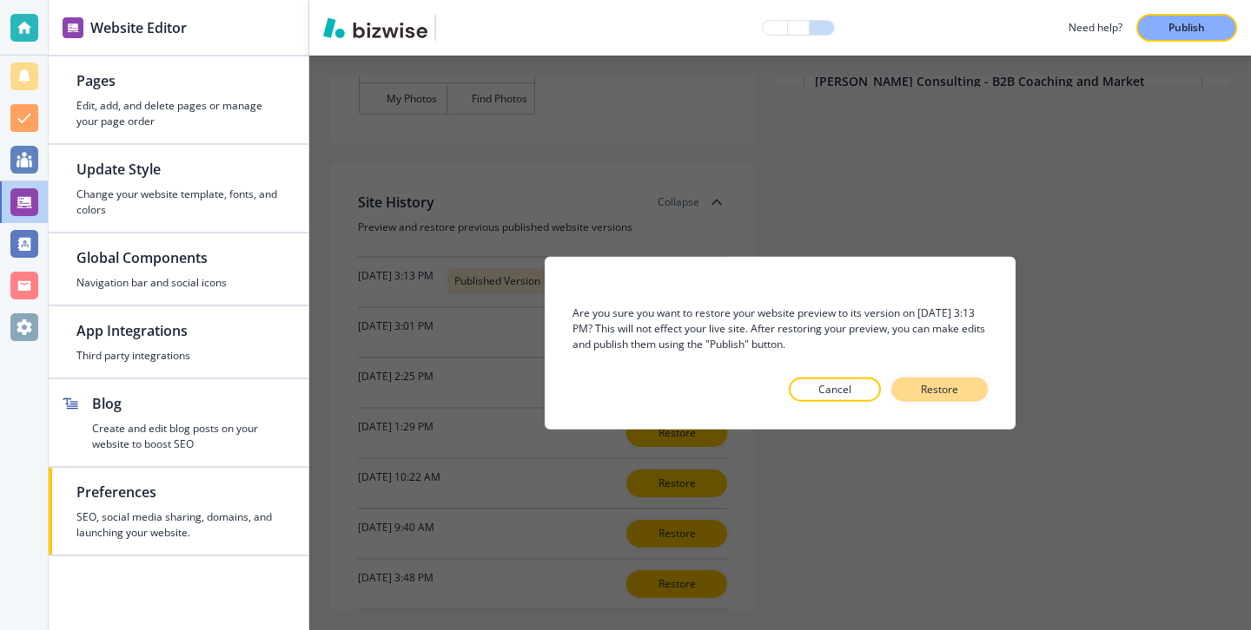
click at [941, 383] on p "Restore" at bounding box center [939, 389] width 37 height 16
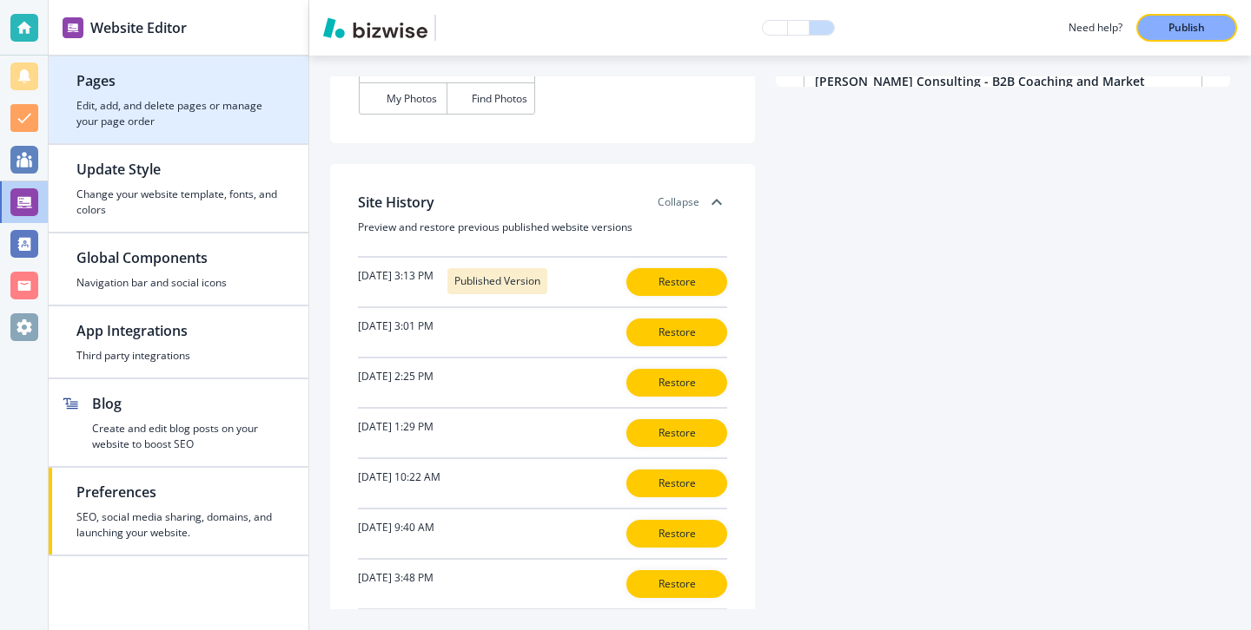
click at [232, 98] on h4 "Edit, add, and delete pages or manage your page order" at bounding box center [178, 113] width 204 height 31
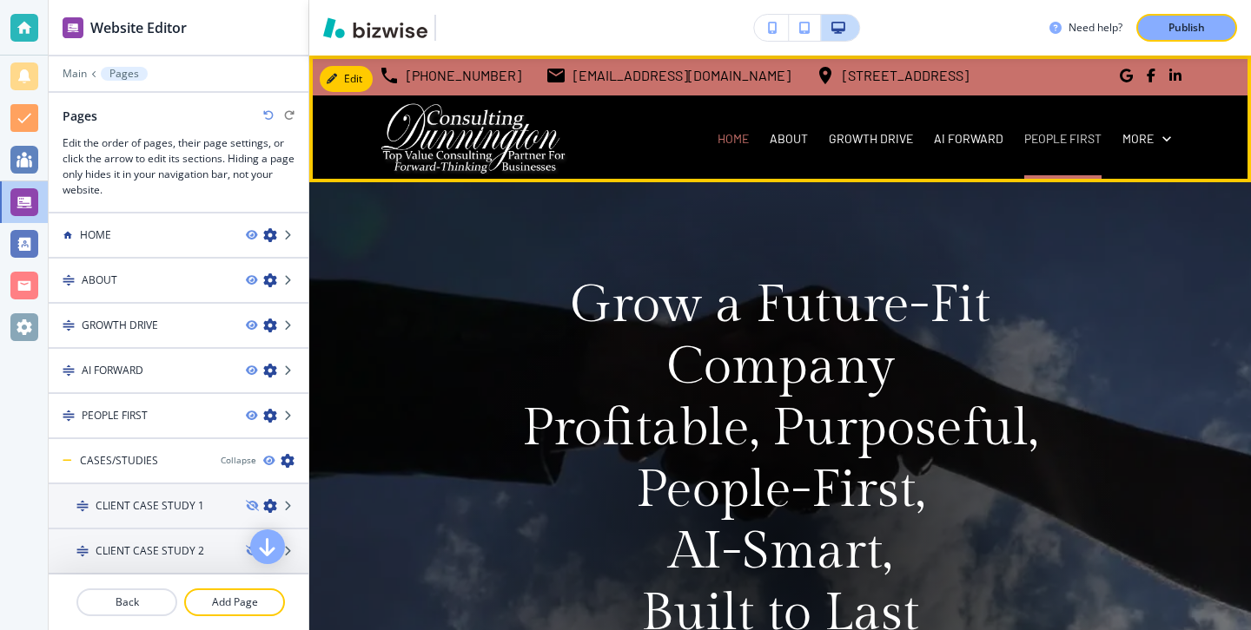
click at [1054, 144] on p "PEOPLE FIRST" at bounding box center [1062, 138] width 77 height 17
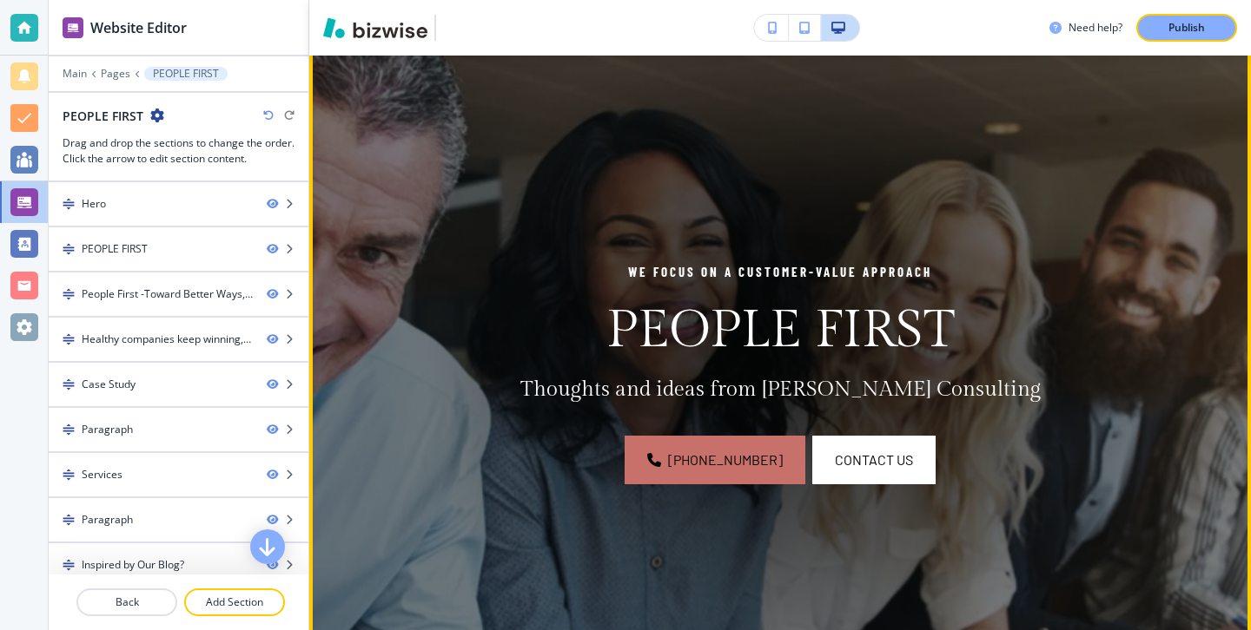
scroll to position [0, 0]
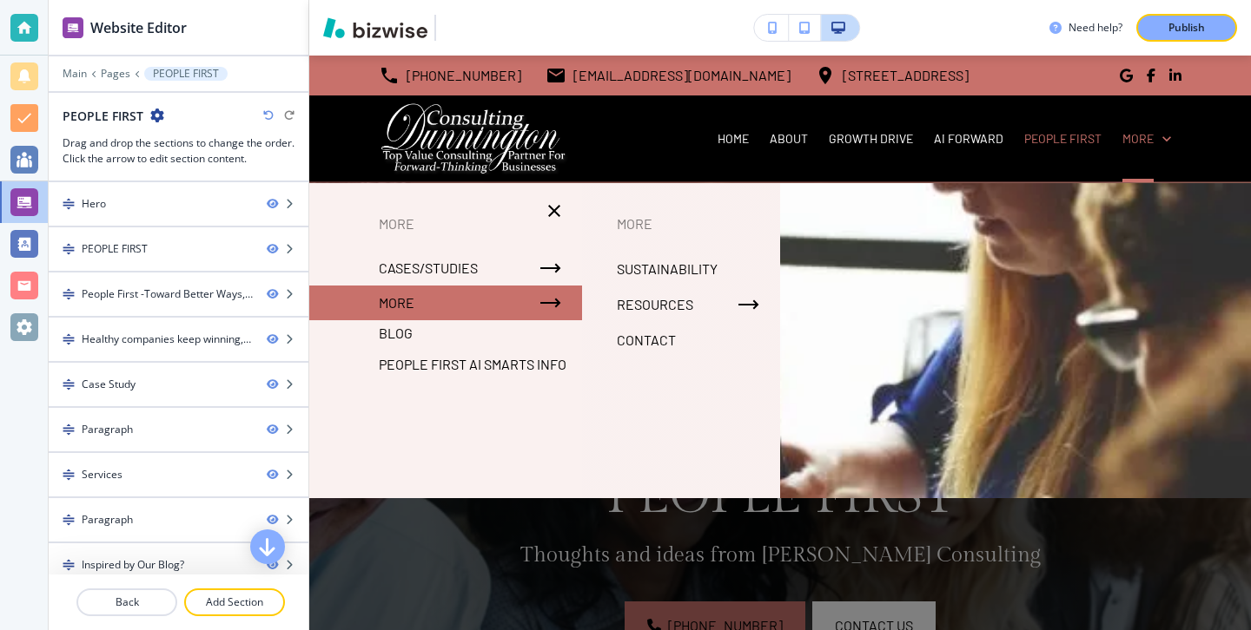
click at [518, 370] on p "People First AI Smarts Info" at bounding box center [473, 365] width 188 height 26
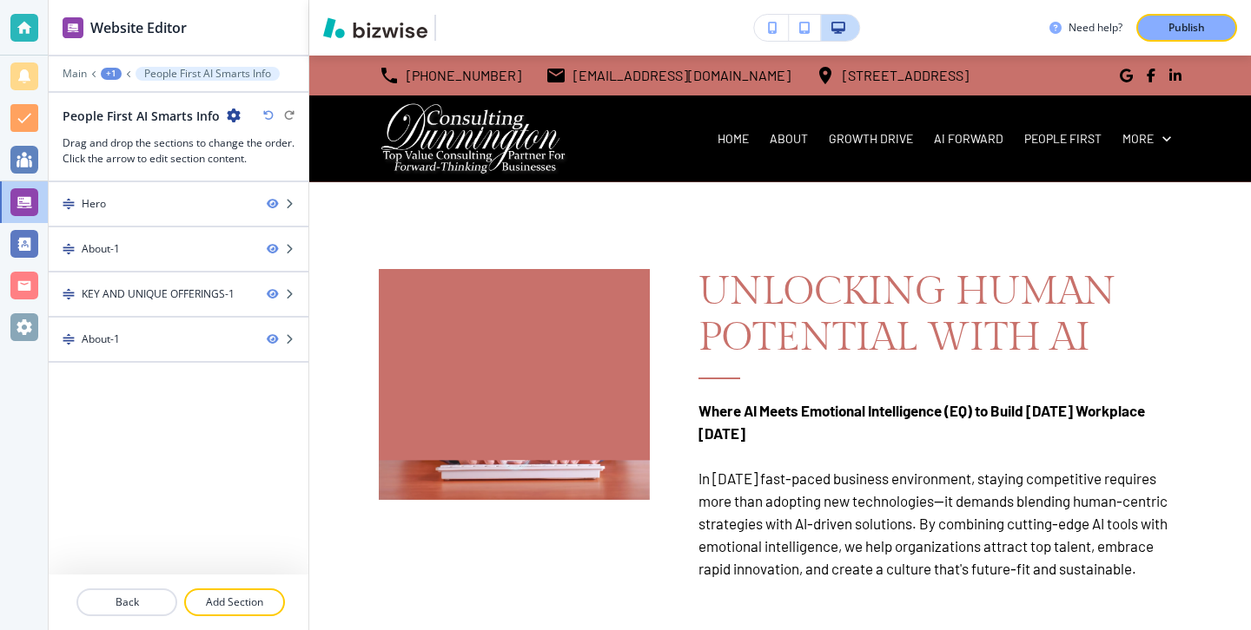
click at [227, 117] on icon "button" at bounding box center [234, 116] width 14 height 14
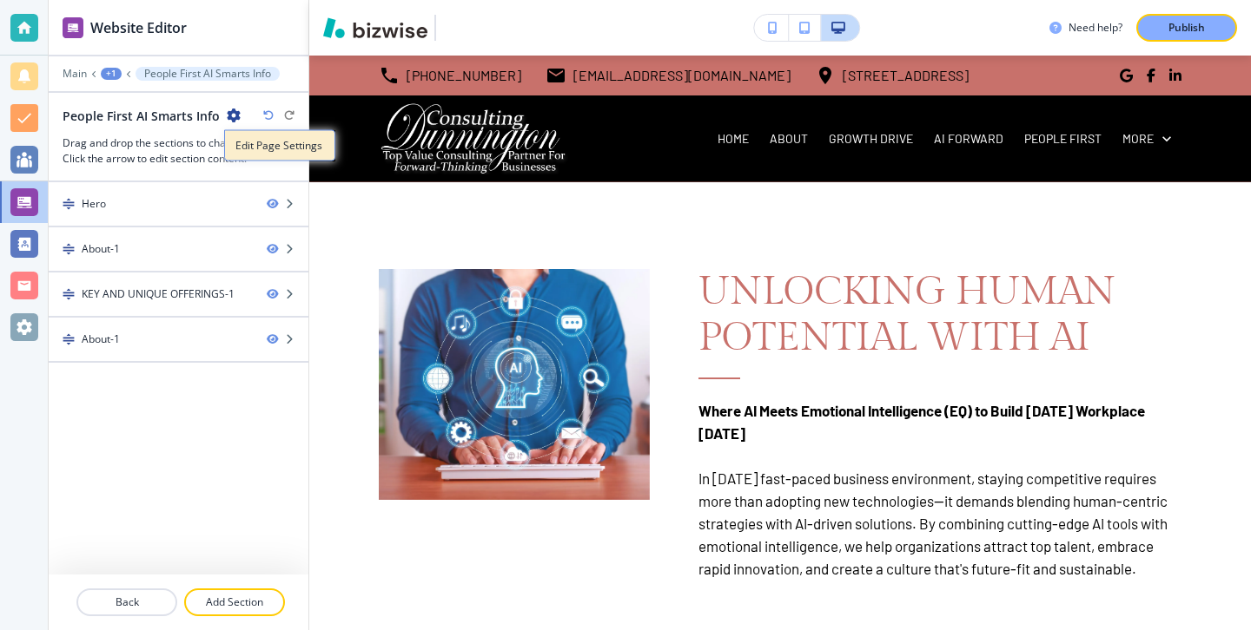
click at [263, 142] on p "Edit Page Settings" at bounding box center [279, 146] width 89 height 16
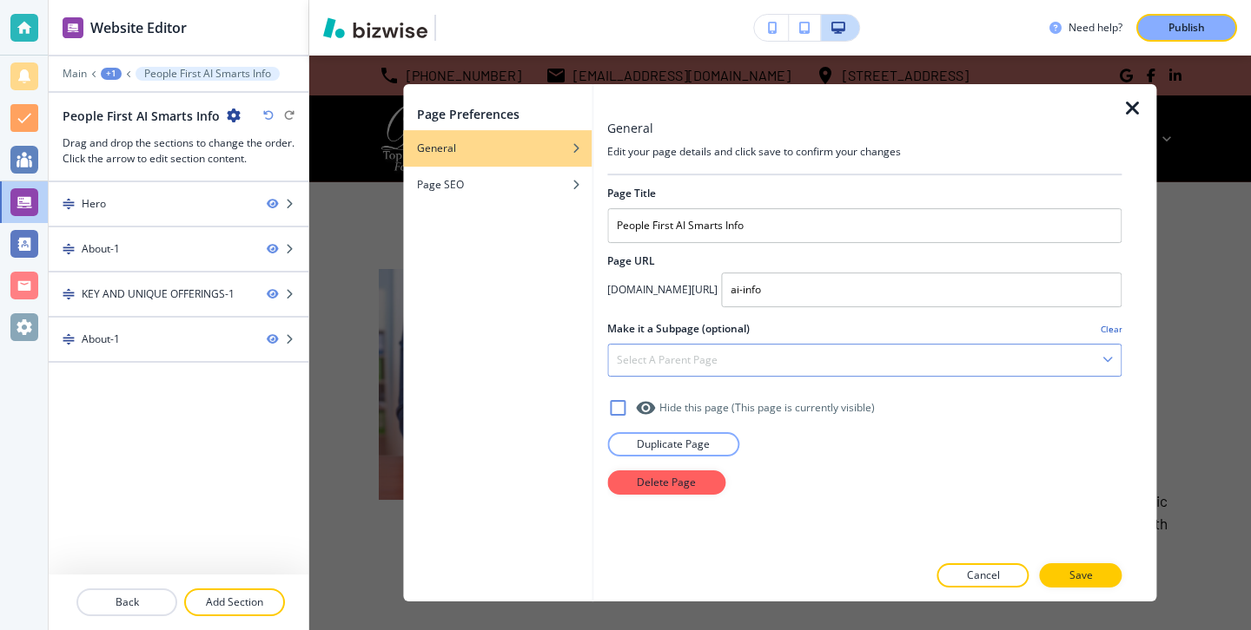
click at [786, 350] on div "Select a parent page" at bounding box center [864, 360] width 512 height 31
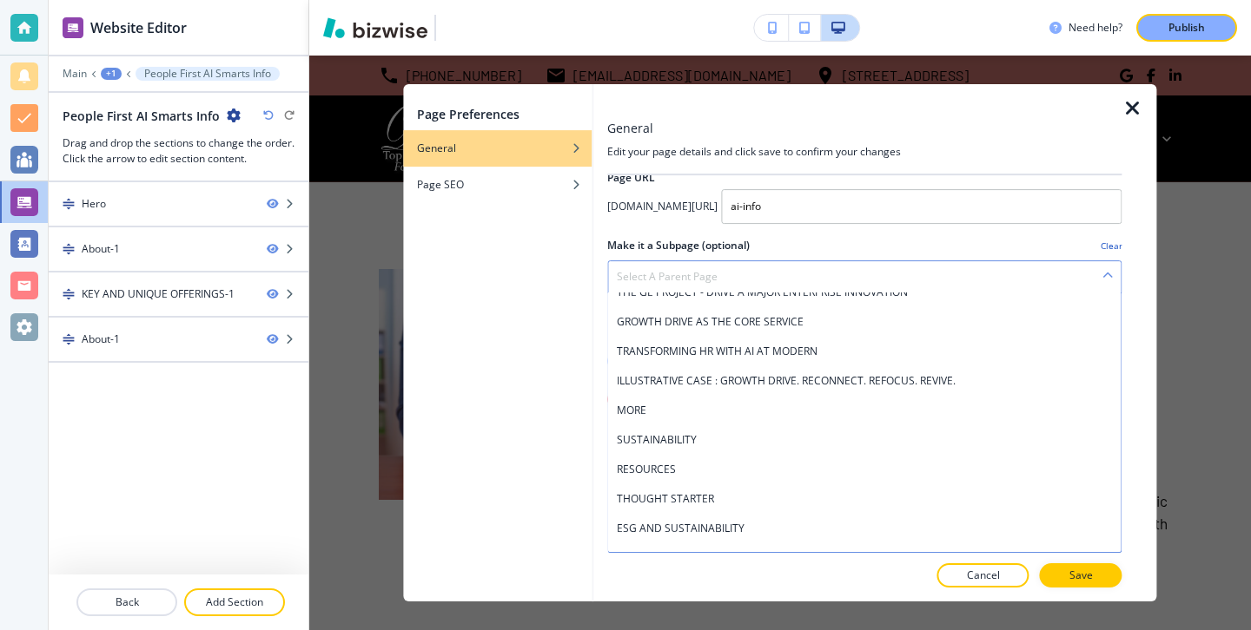
scroll to position [311, 0]
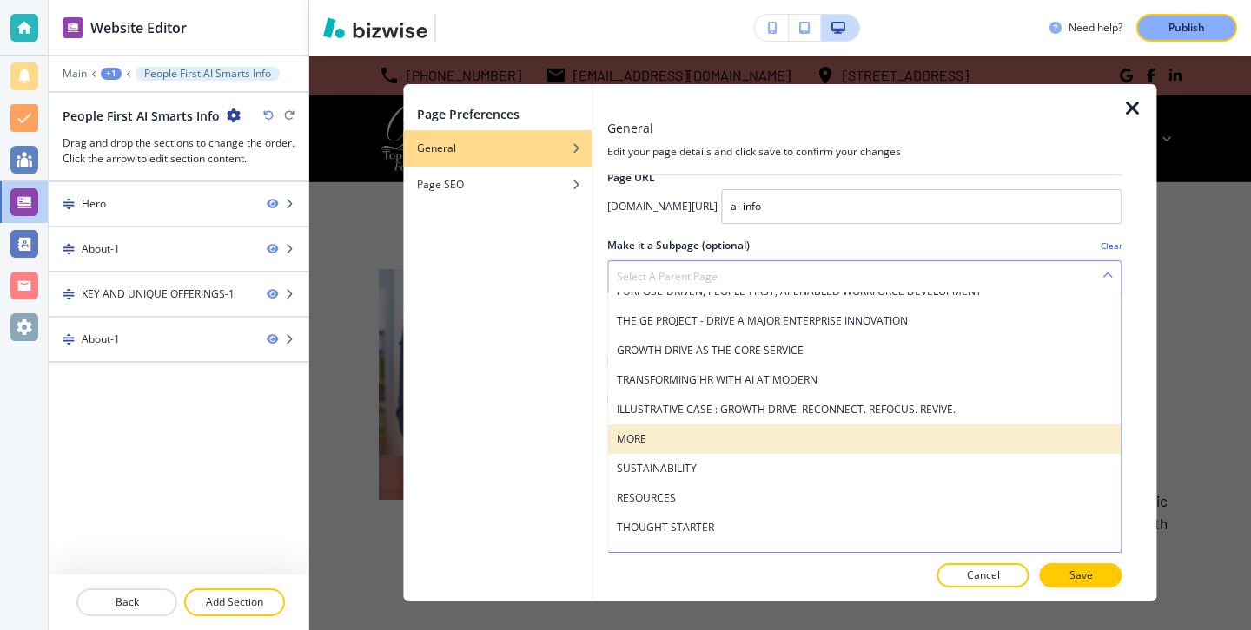
click at [646, 429] on div "MORE" at bounding box center [864, 440] width 512 height 30
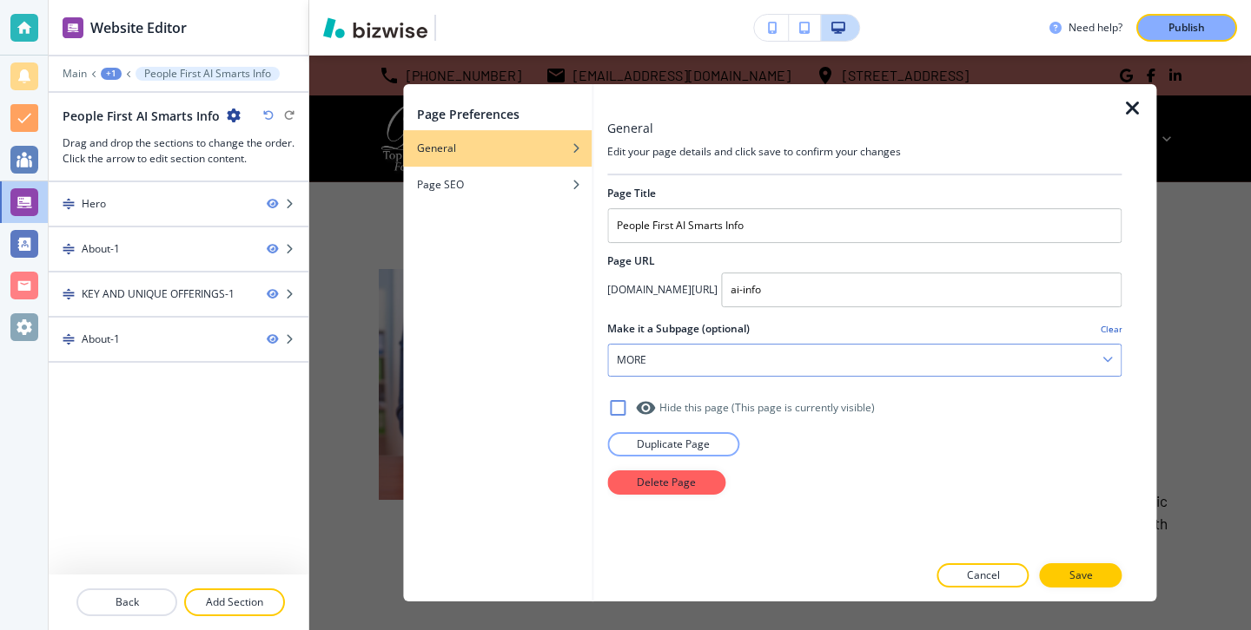
scroll to position [0, 0]
click at [1082, 572] on p "Save" at bounding box center [1080, 576] width 23 height 16
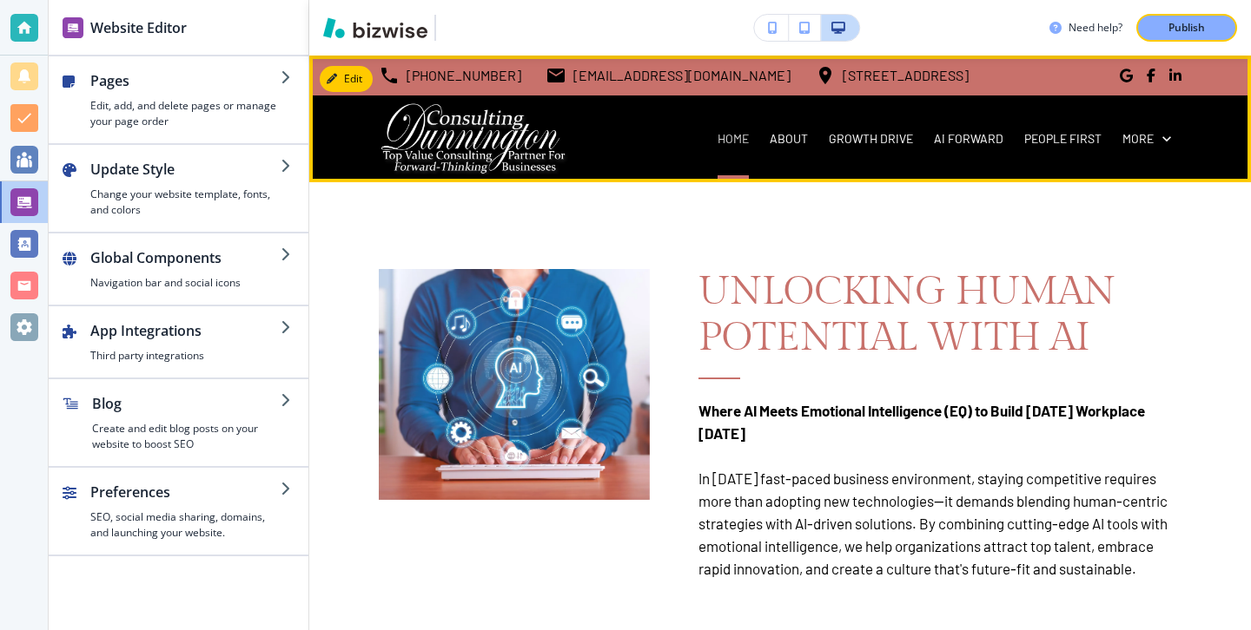
click at [749, 143] on p "HOME" at bounding box center [732, 138] width 31 height 17
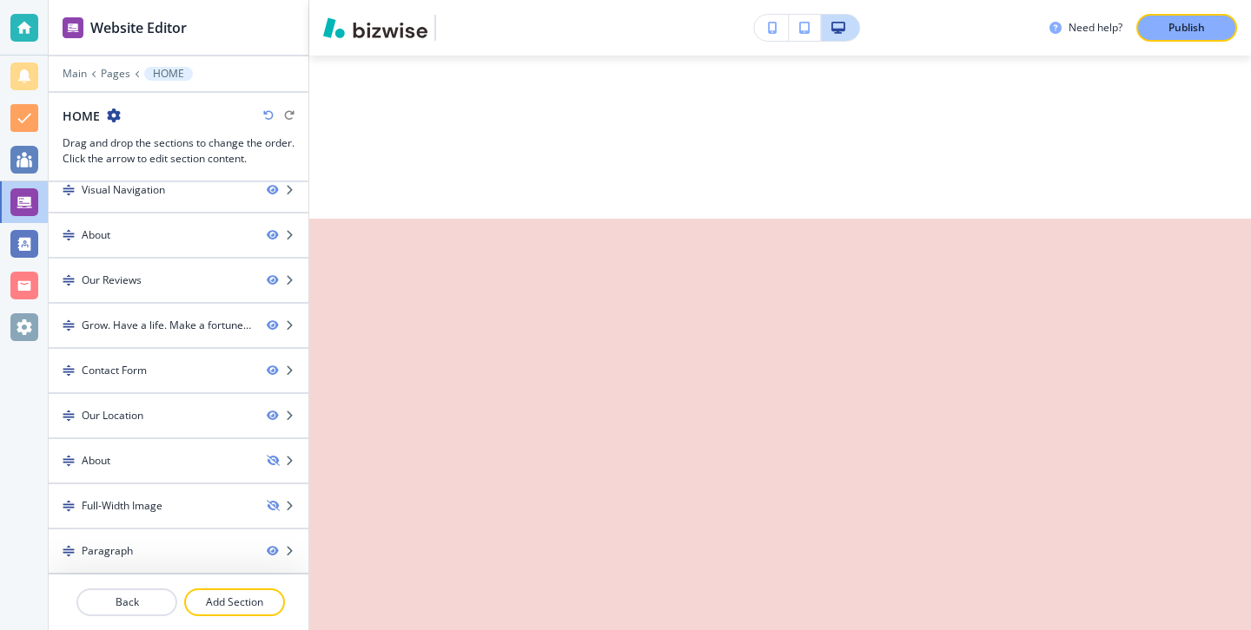
scroll to position [6836, 0]
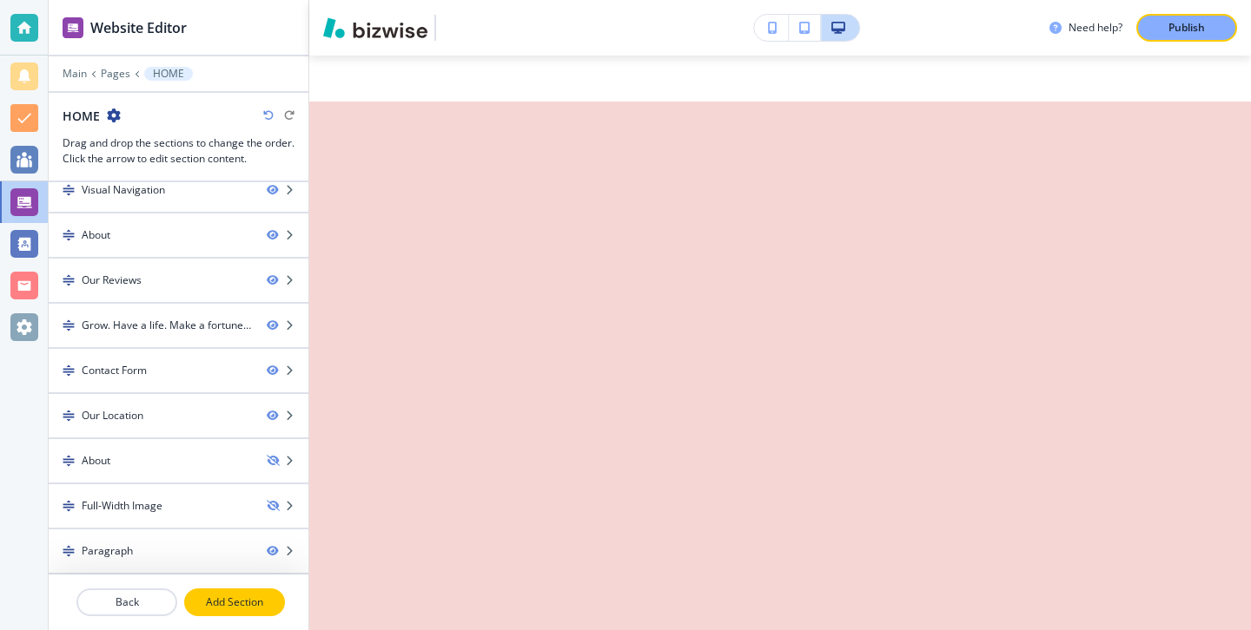
click at [260, 599] on p "Add Section" at bounding box center [234, 603] width 97 height 16
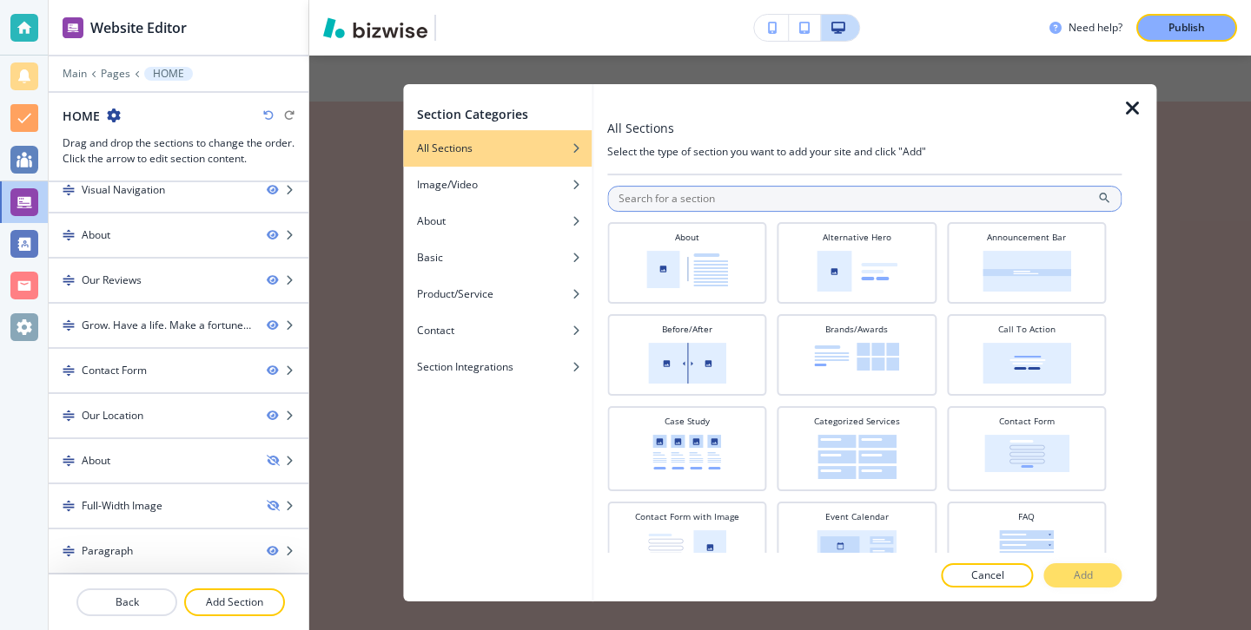
click at [709, 197] on input "text" at bounding box center [864, 199] width 514 height 26
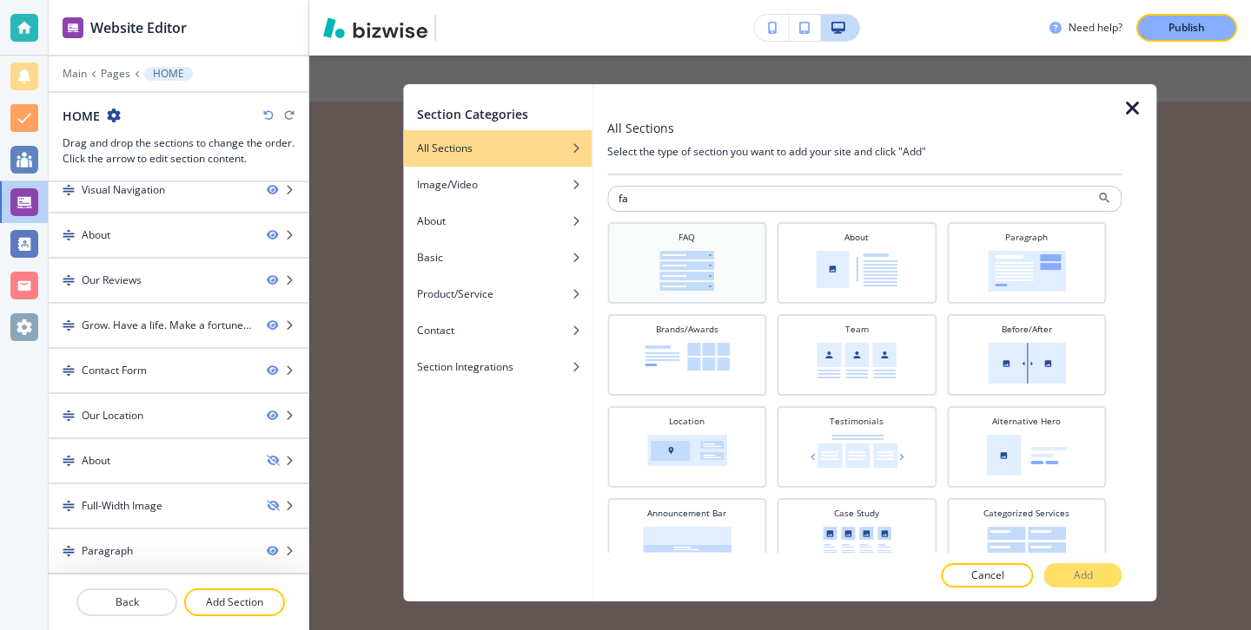
type input "fa"
click at [687, 254] on img at bounding box center [686, 271] width 55 height 40
click at [1115, 560] on div at bounding box center [864, 558] width 514 height 10
click at [1109, 571] on button "Add" at bounding box center [1083, 576] width 78 height 24
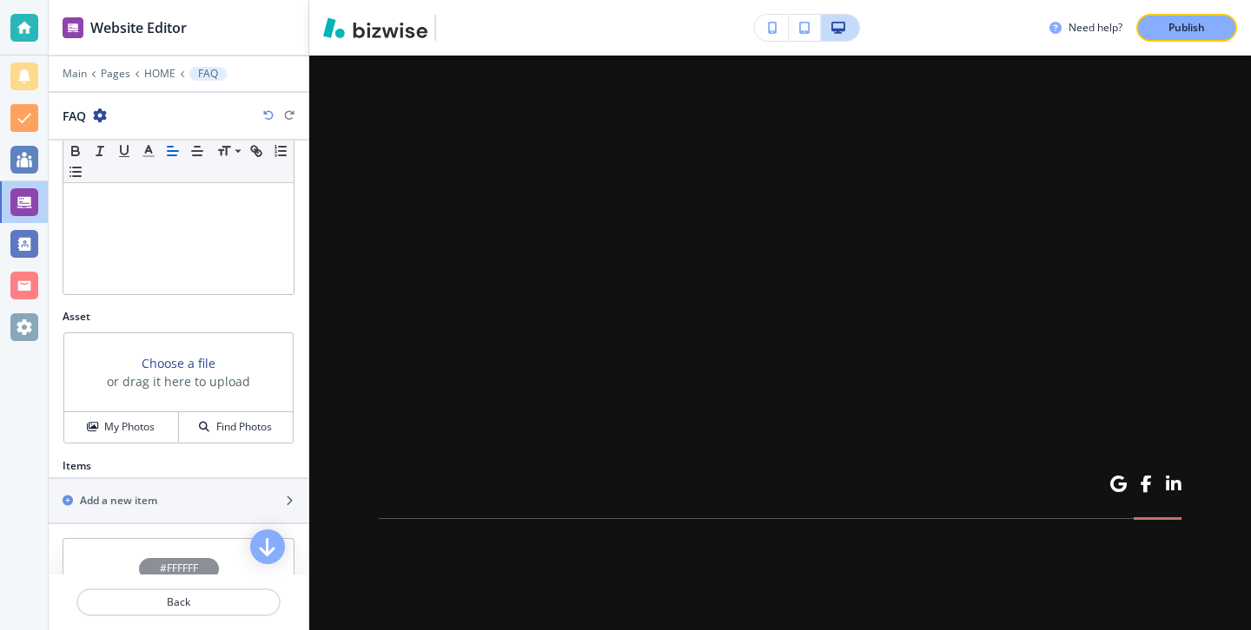
scroll to position [390, 0]
click at [264, 299] on div "Section Body Small Normal Large Huge" at bounding box center [179, 157] width 260 height 307
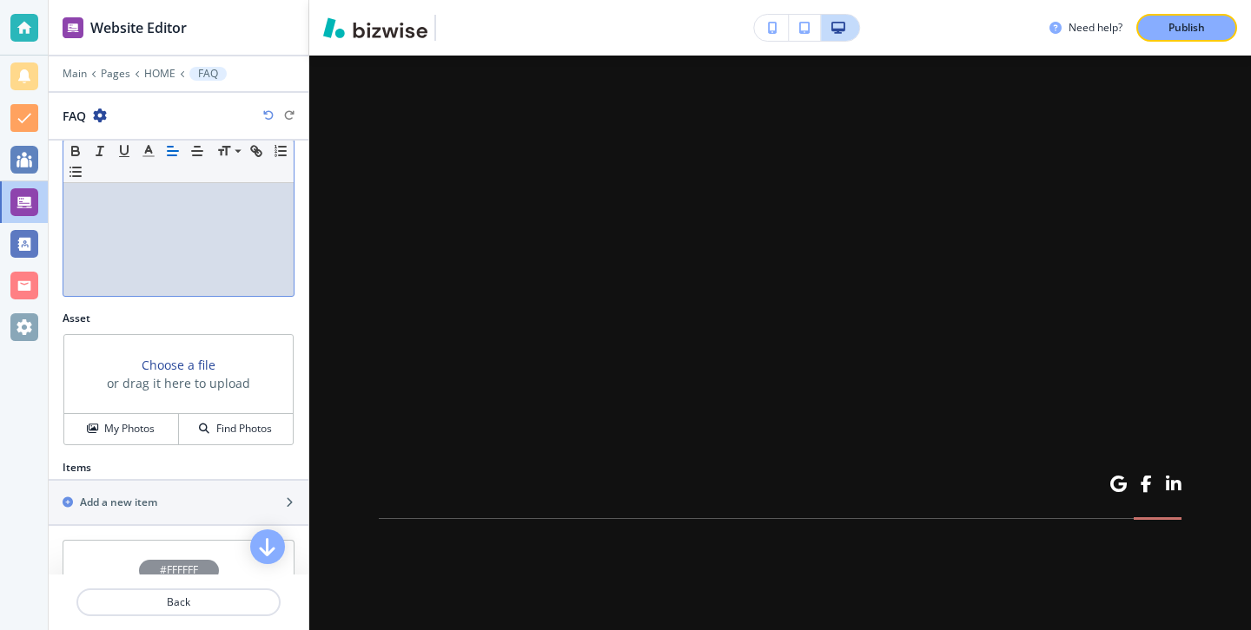
click at [266, 274] on div at bounding box center [178, 183] width 230 height 226
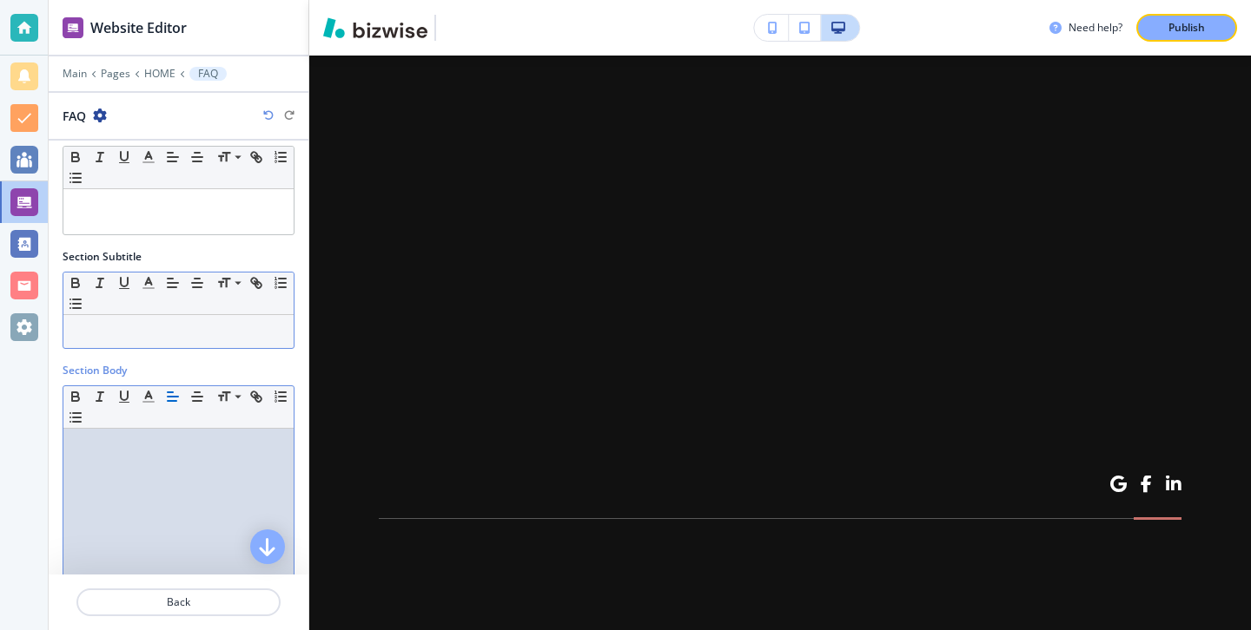
scroll to position [0, 0]
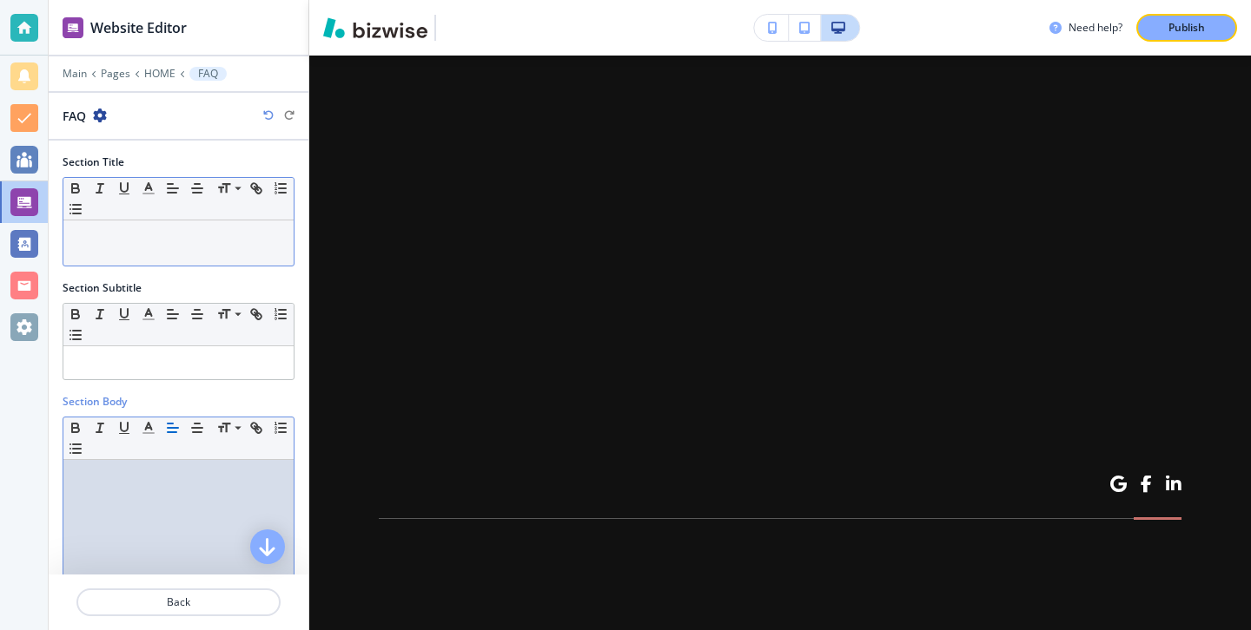
click at [230, 255] on div at bounding box center [178, 243] width 230 height 45
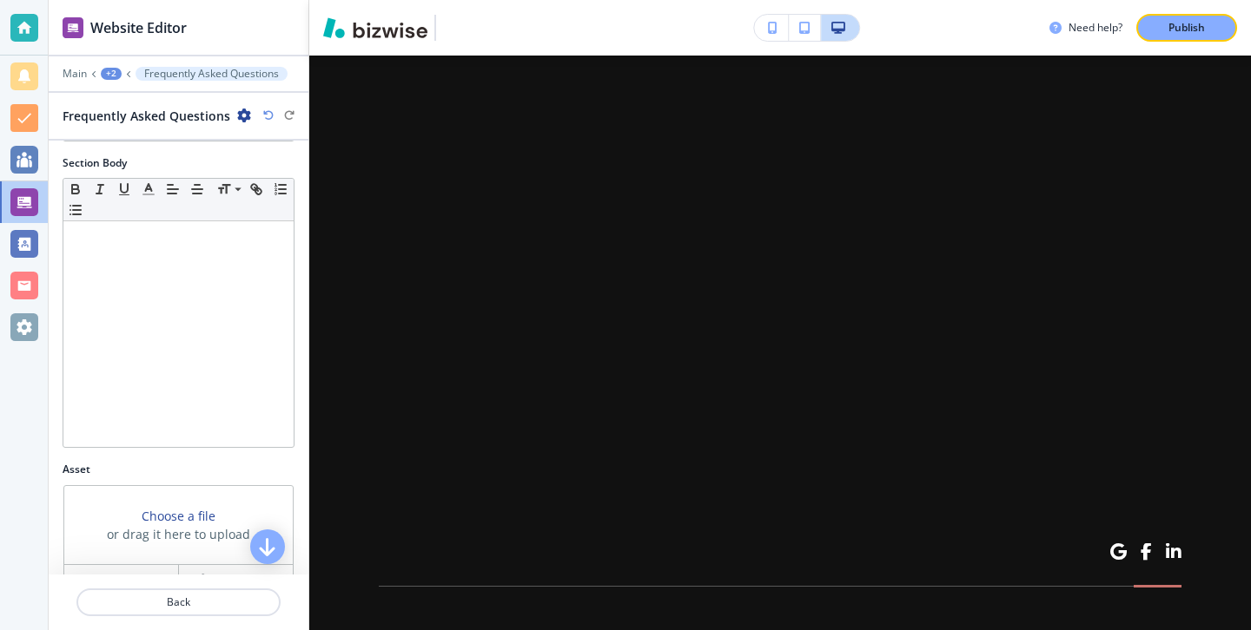
scroll to position [461, 0]
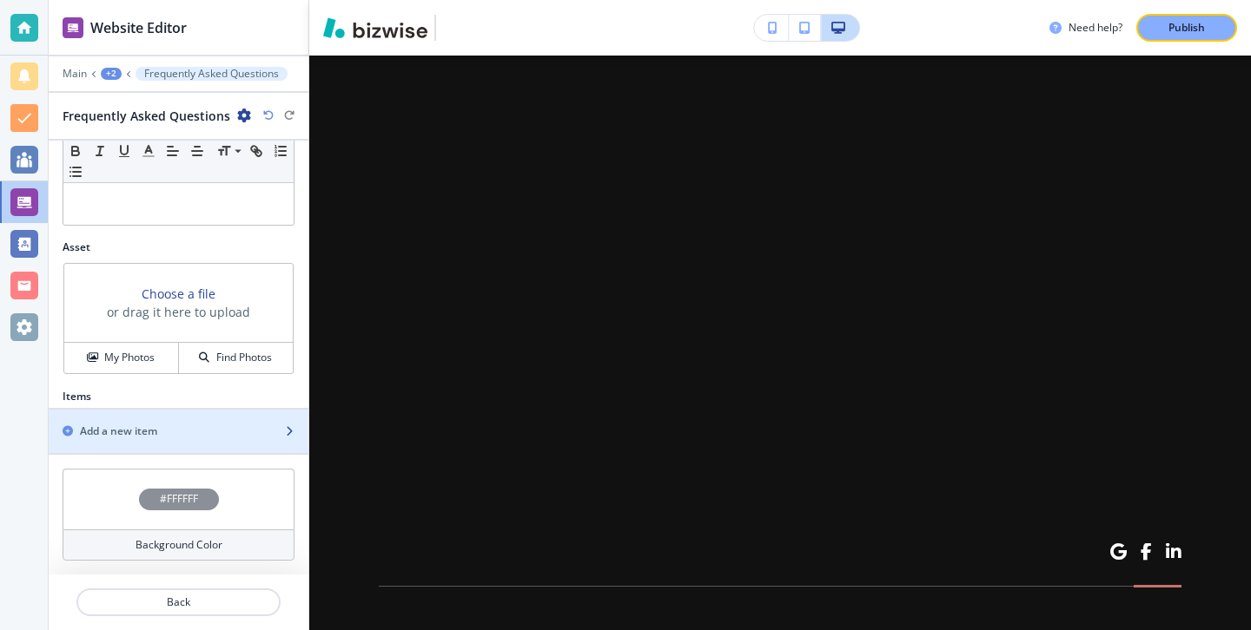
click at [176, 429] on div "Add a new item" at bounding box center [159, 432] width 221 height 16
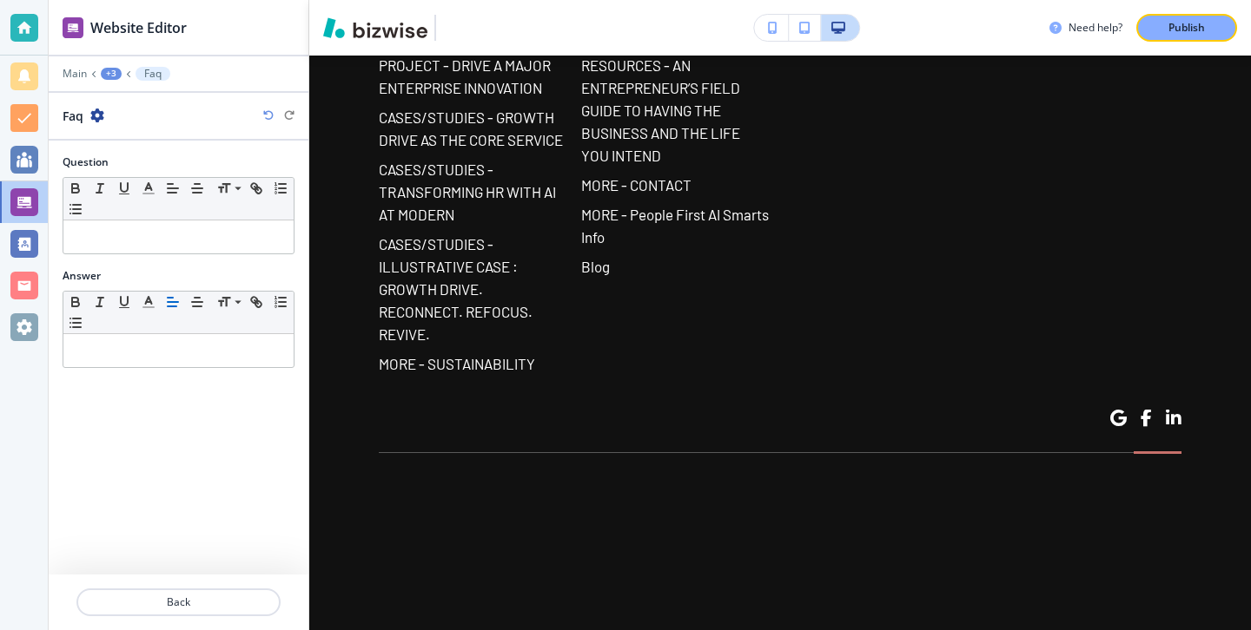
scroll to position [16008, 0]
click at [236, 276] on div "Answer" at bounding box center [179, 276] width 232 height 16
click at [250, 260] on div "Question Small Normal Large Huge" at bounding box center [179, 212] width 260 height 114
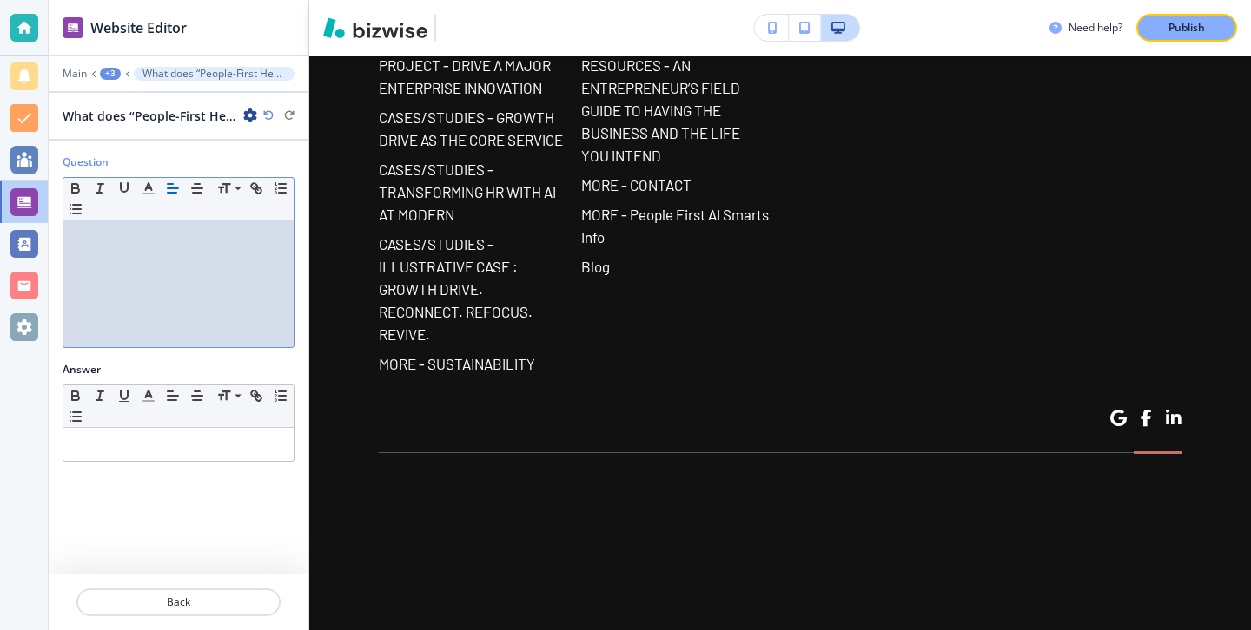
scroll to position [0, 0]
click at [189, 305] on p "–" at bounding box center [178, 300] width 213 height 16
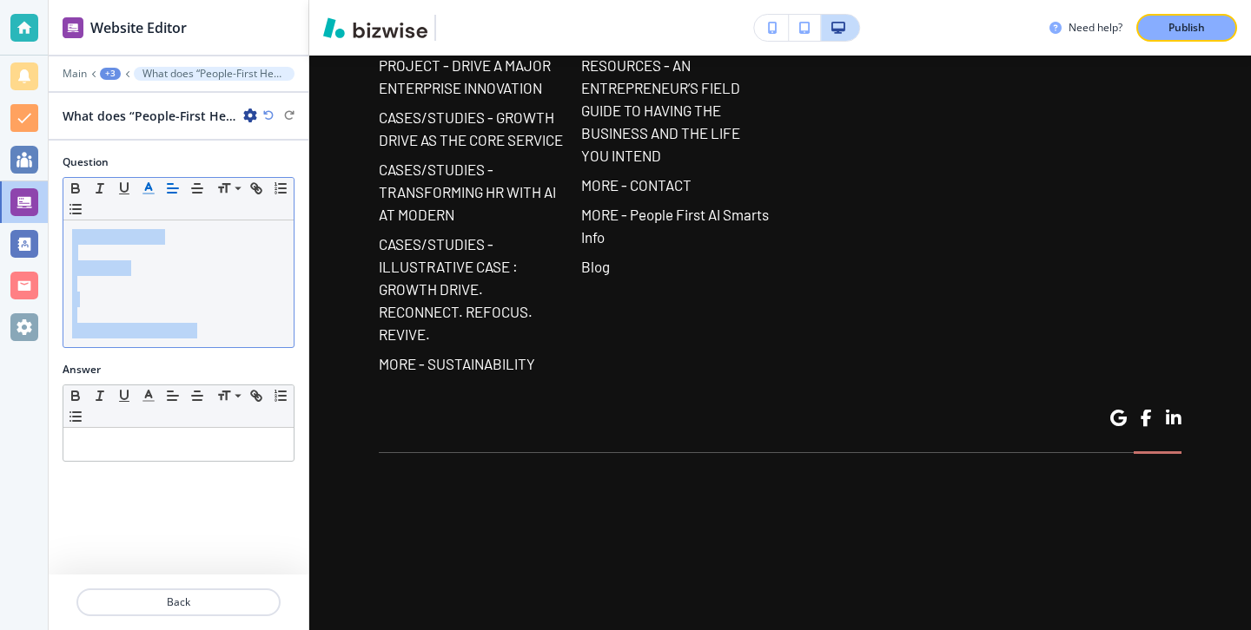
click at [148, 184] on polyline "button" at bounding box center [149, 186] width 6 height 7
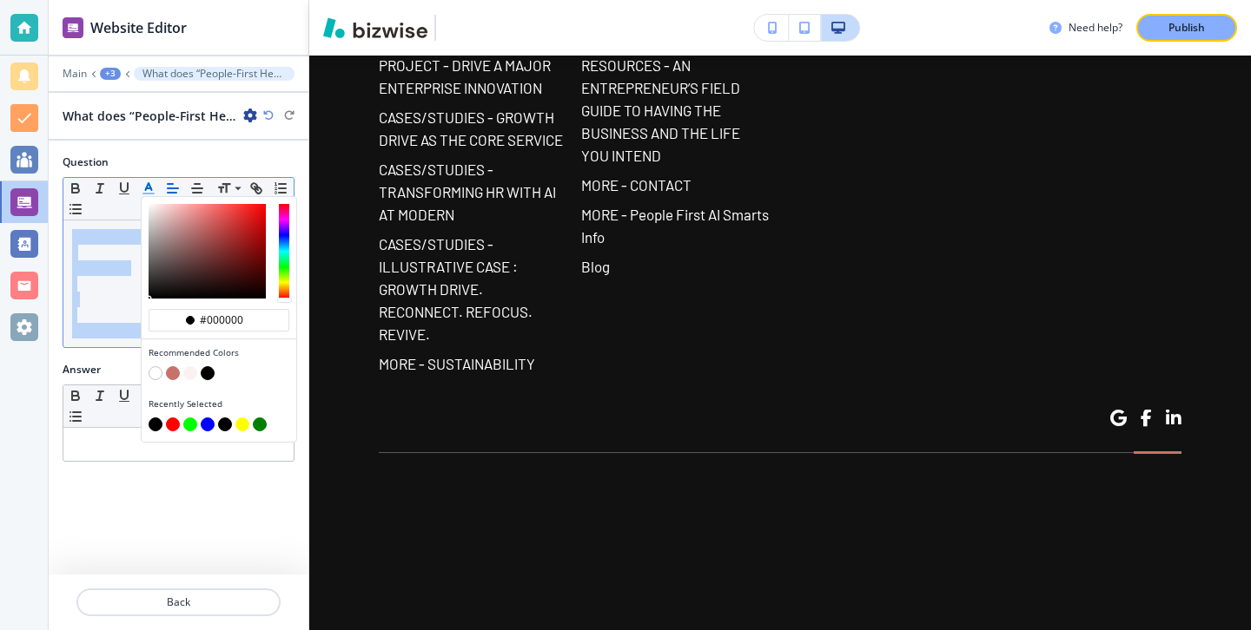
click at [153, 424] on button "button" at bounding box center [156, 425] width 14 height 14
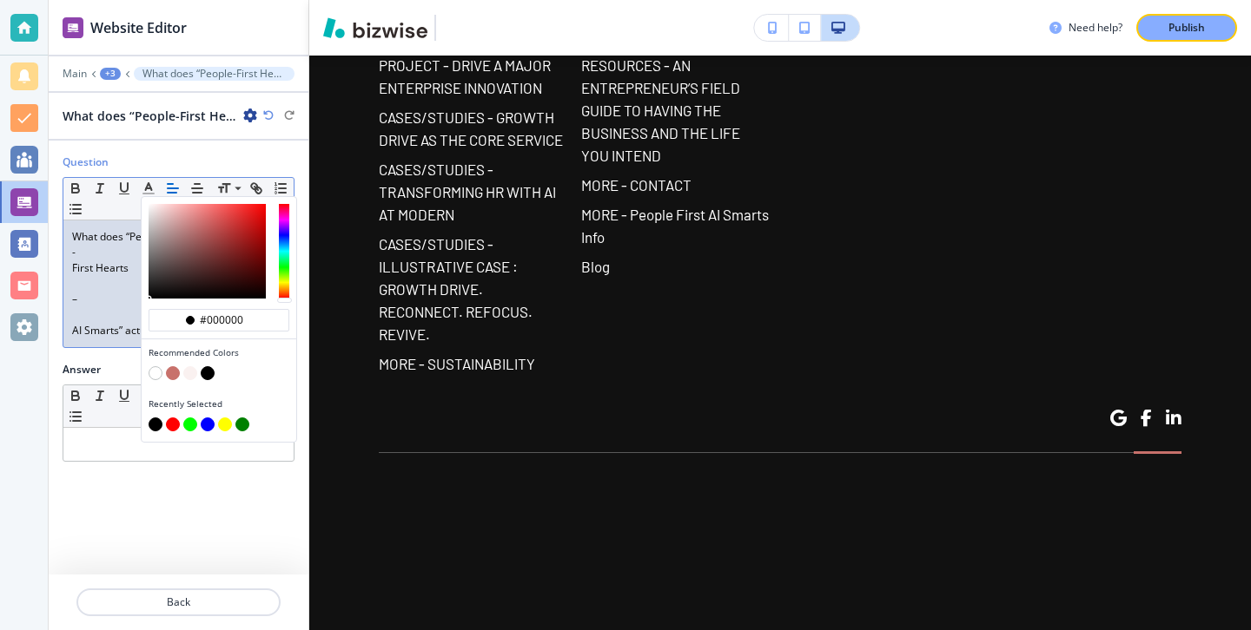
click at [80, 287] on p at bounding box center [178, 284] width 213 height 16
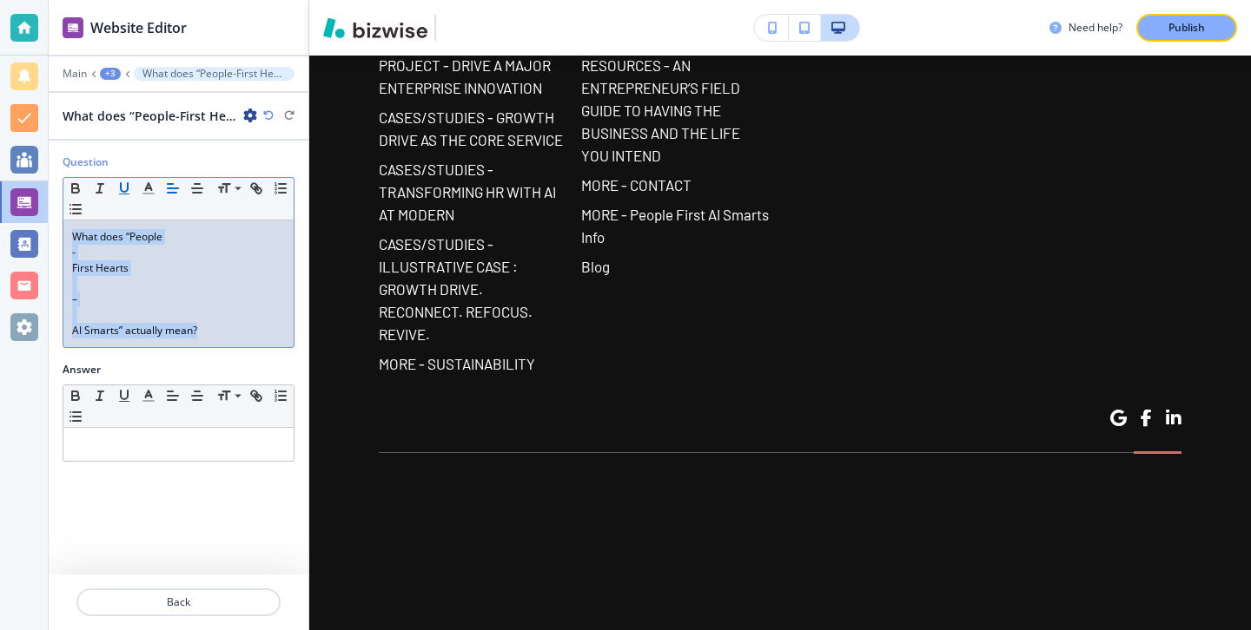
drag, startPoint x: 224, startPoint y: 325, endPoint x: 116, endPoint y: 198, distance: 166.3
click at [116, 198] on div "Small Normal Large Huge What does “People - First Hearts – AI Smarts” actually …" at bounding box center [179, 262] width 232 height 171
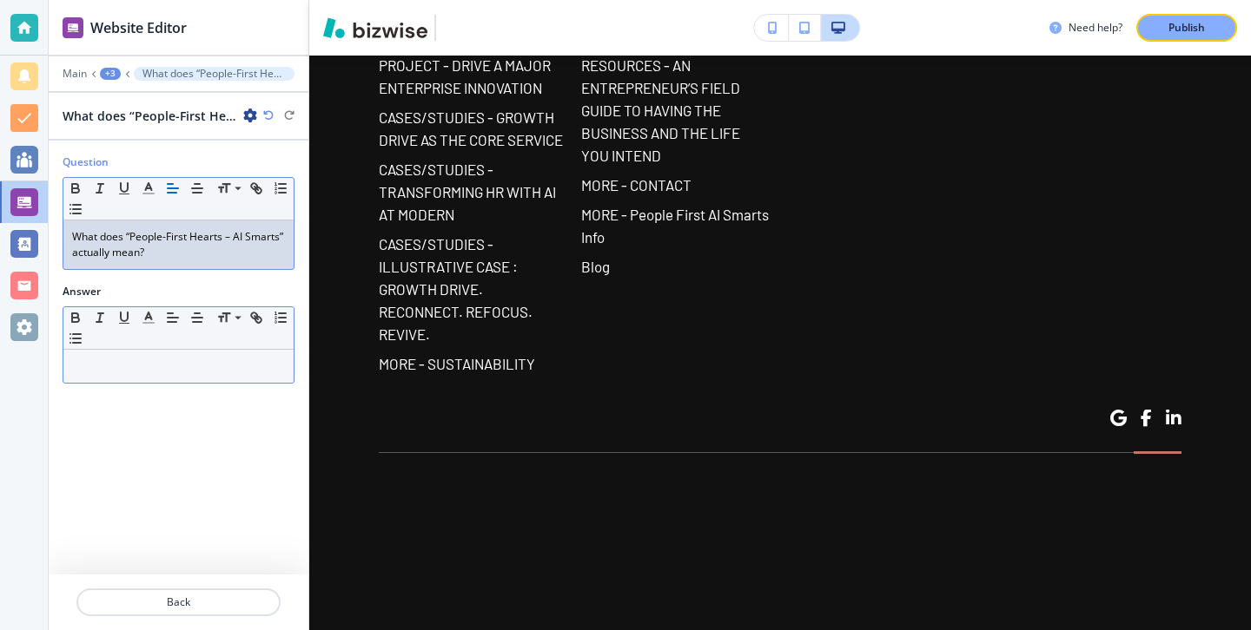
click at [127, 364] on p at bounding box center [178, 367] width 213 height 16
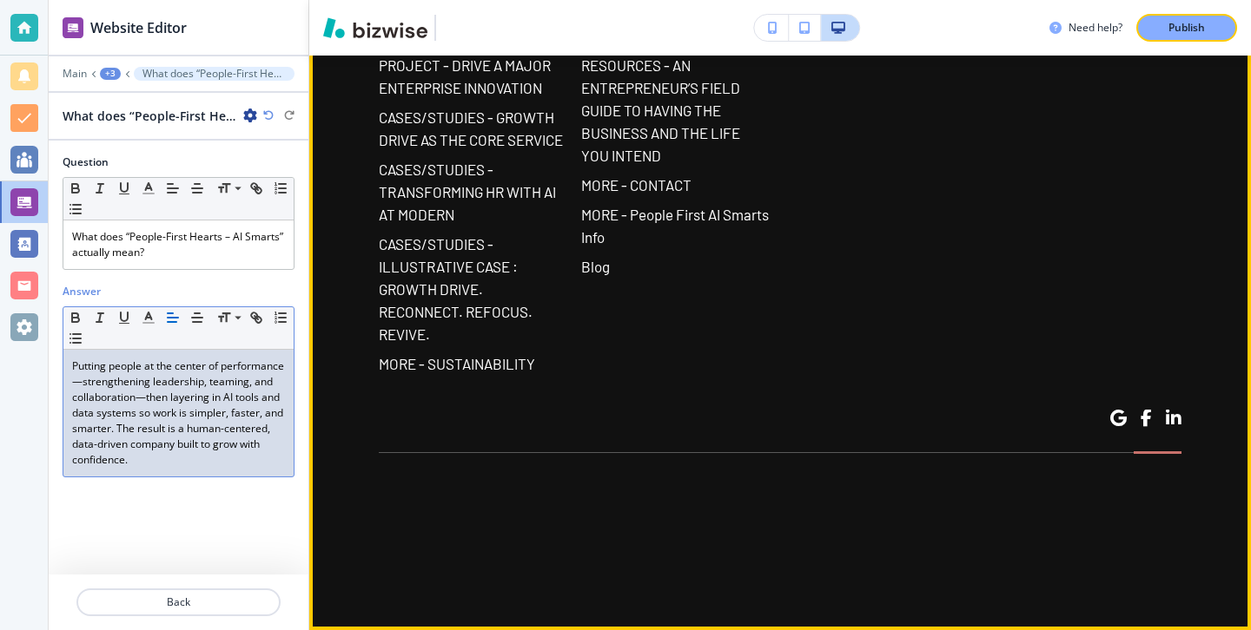
scroll to position [15882, 0]
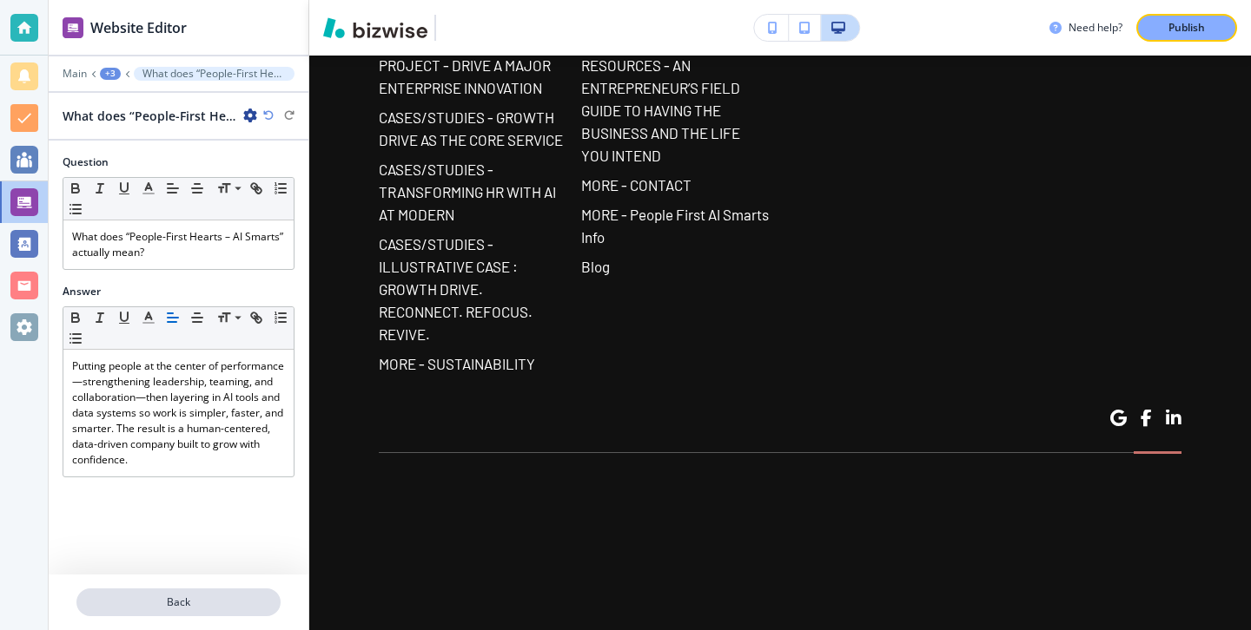
click at [162, 612] on button "Back" at bounding box center [178, 603] width 204 height 28
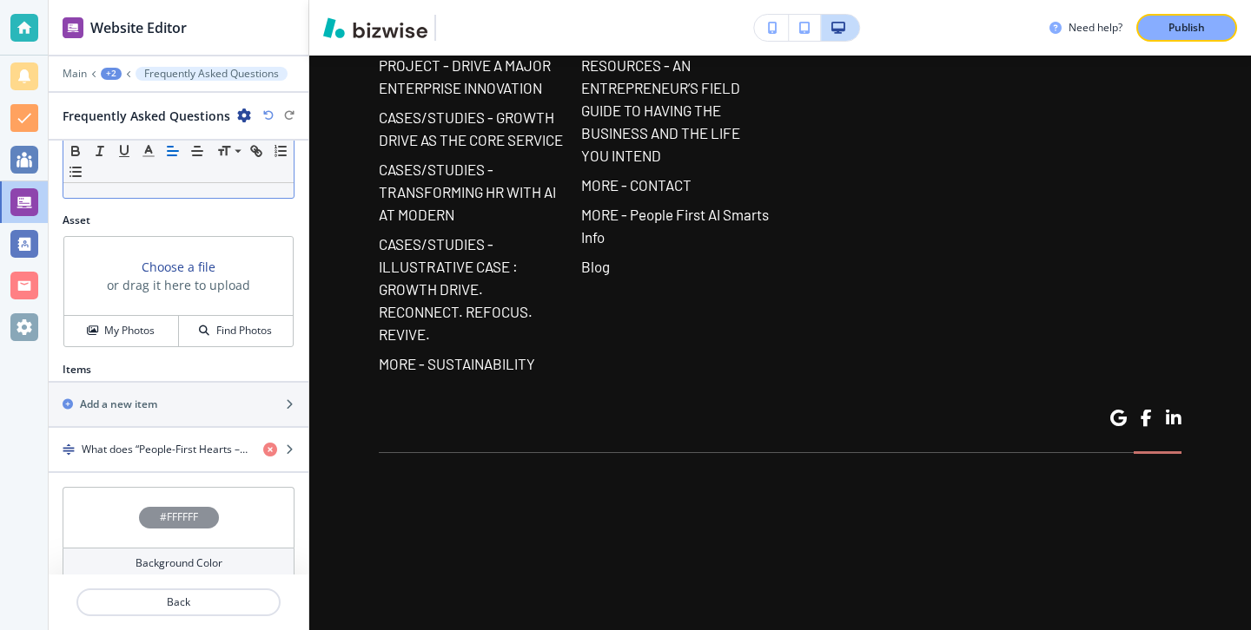
scroll to position [506, 0]
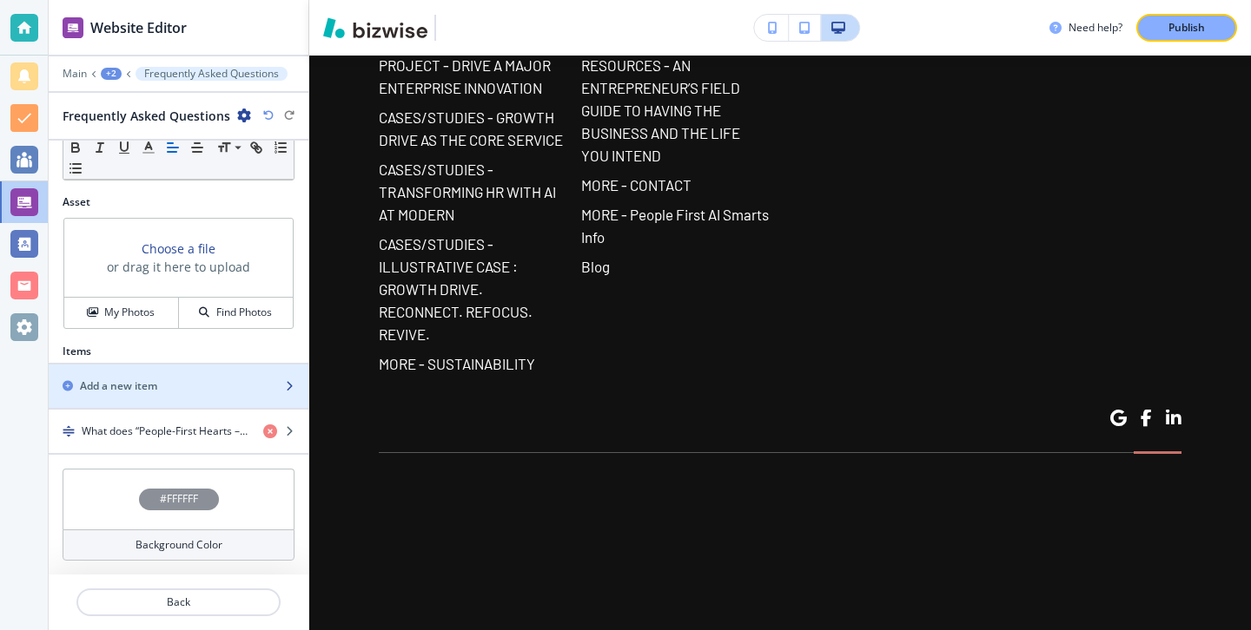
click at [172, 404] on div "button" at bounding box center [179, 401] width 260 height 14
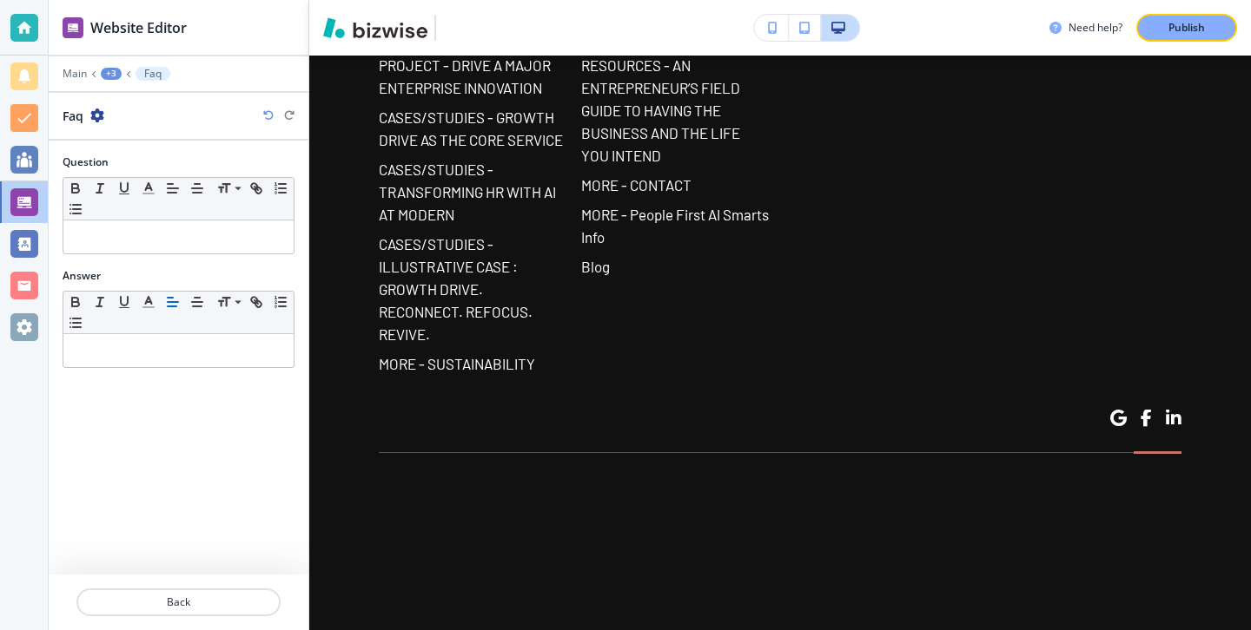
scroll to position [16140, 0]
click at [234, 240] on p at bounding box center [178, 237] width 213 height 16
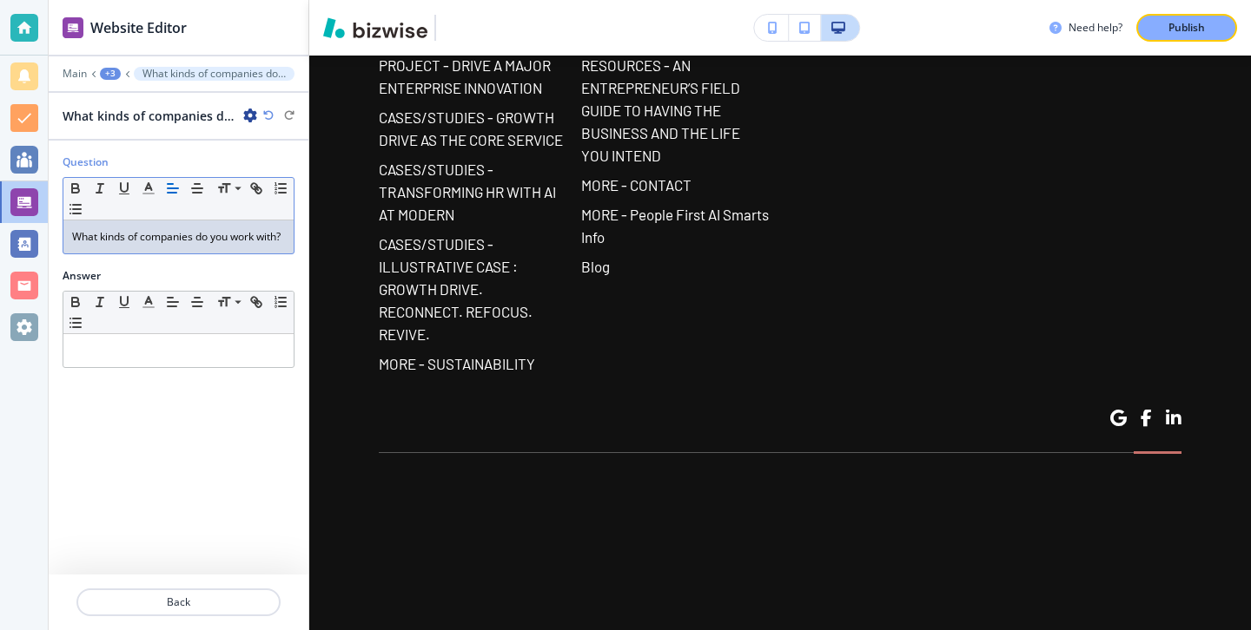
click at [224, 382] on div "Answer Small Normal Large Huge" at bounding box center [179, 325] width 260 height 114
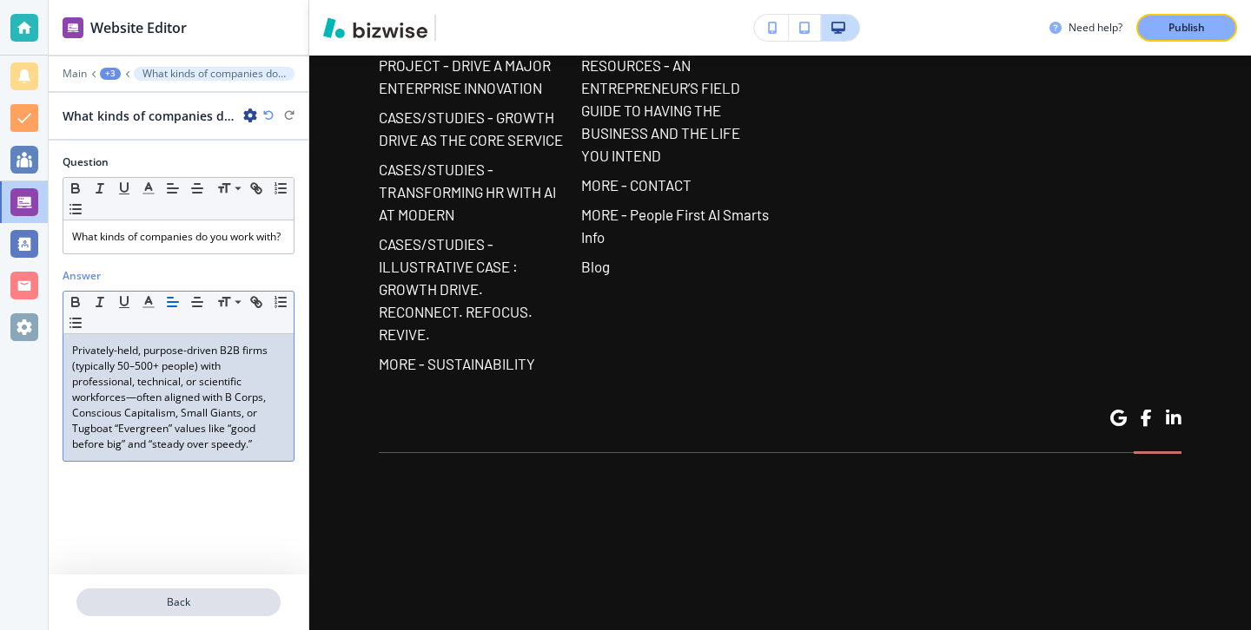
click at [185, 609] on p "Back" at bounding box center [178, 603] width 201 height 16
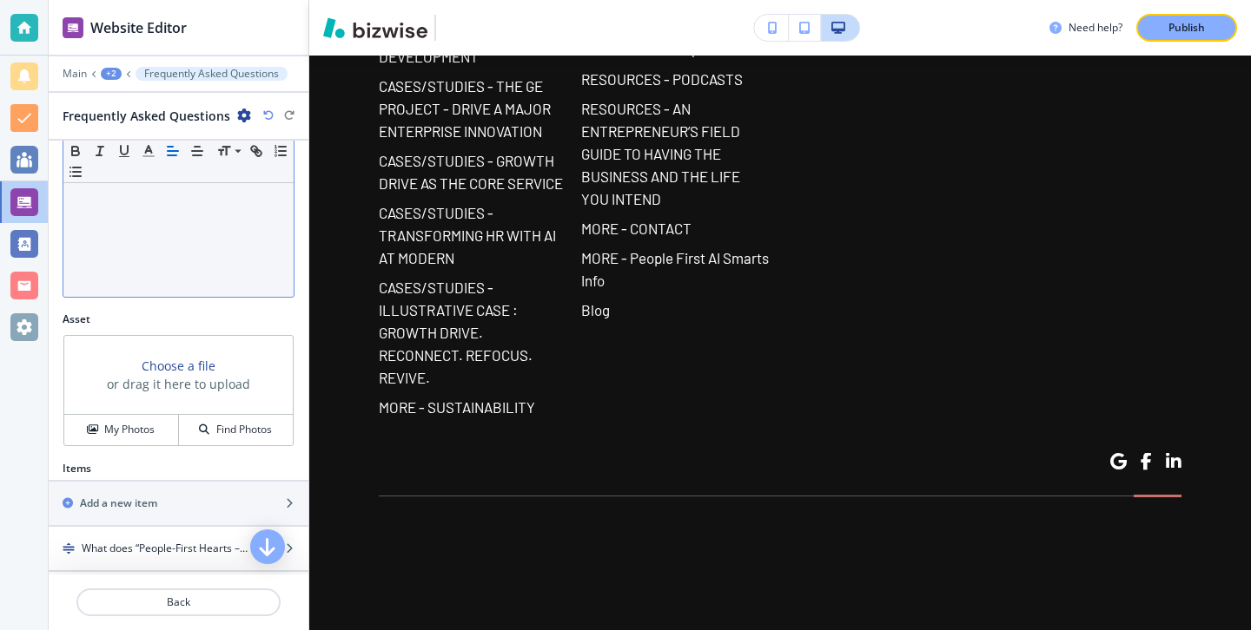
scroll to position [551, 0]
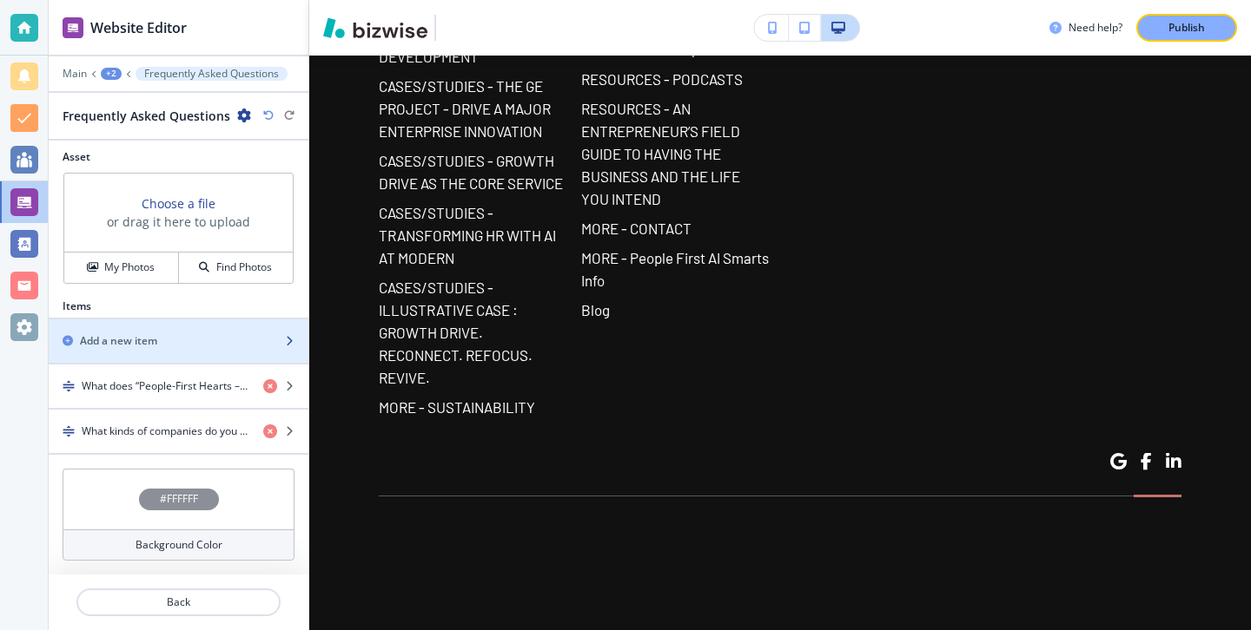
click at [192, 343] on div "Add a new item" at bounding box center [159, 341] width 221 height 16
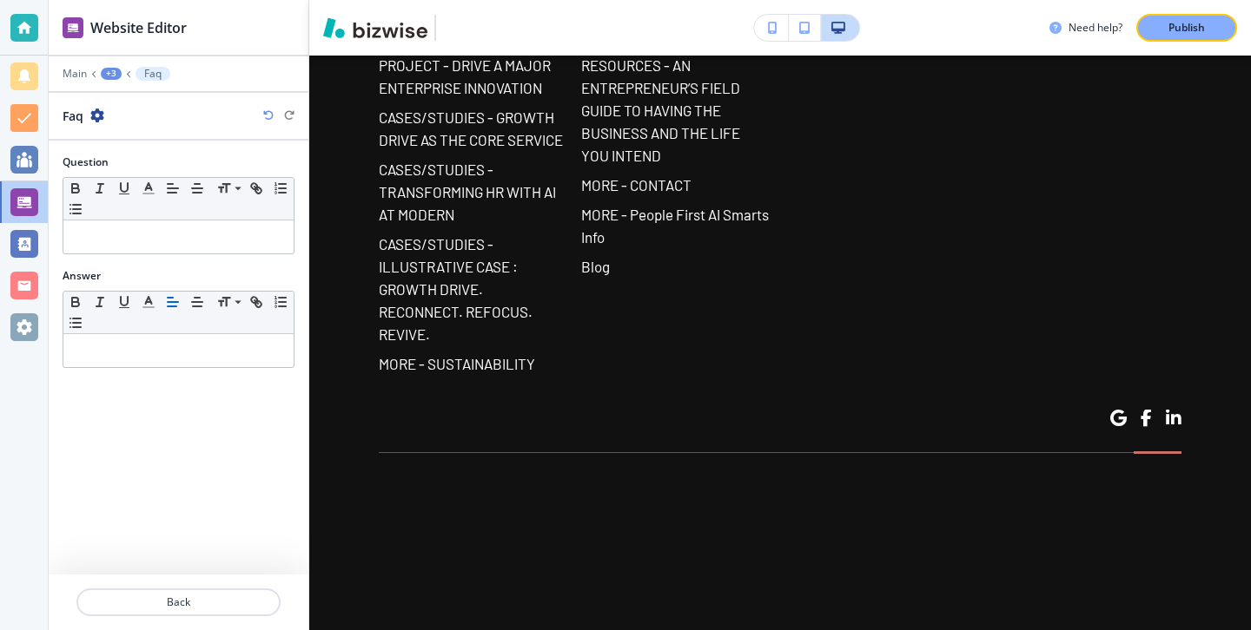
scroll to position [16272, 0]
click at [255, 247] on div at bounding box center [178, 237] width 230 height 33
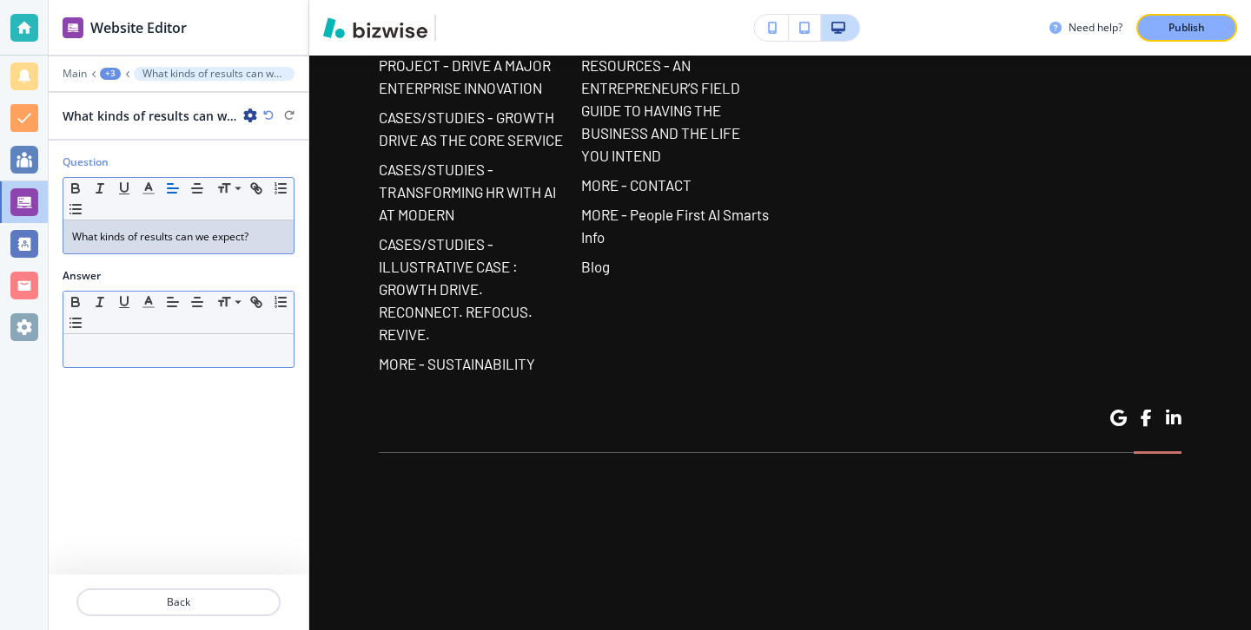
click at [134, 352] on p at bounding box center [178, 351] width 213 height 16
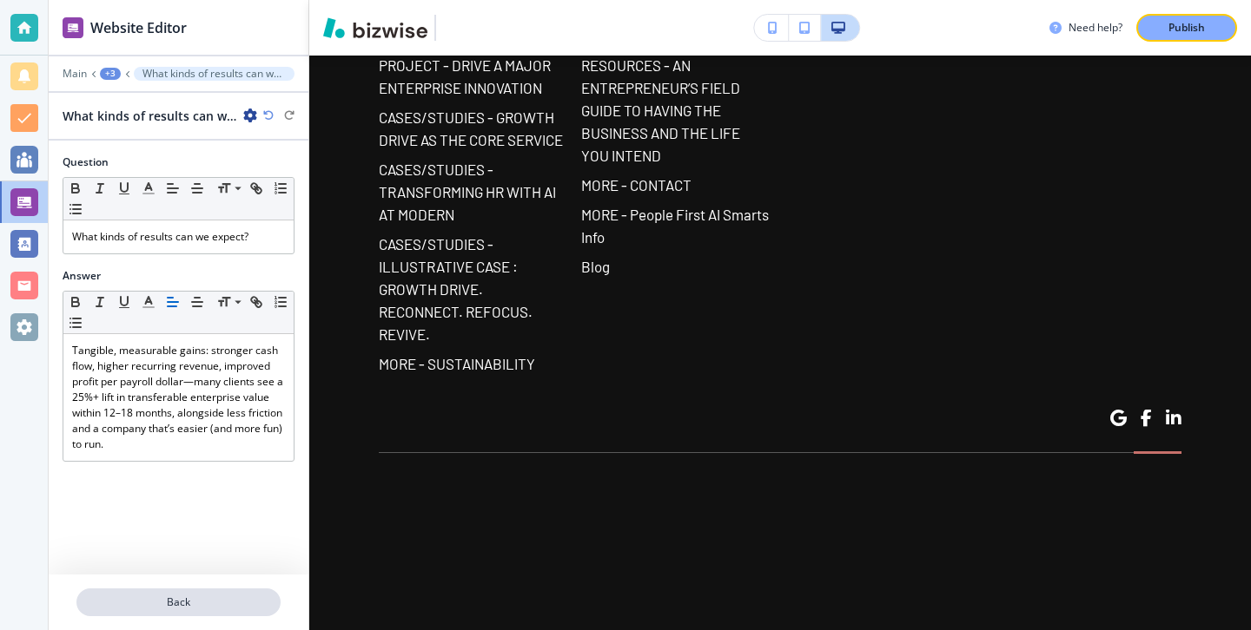
click at [207, 614] on button "Back" at bounding box center [178, 603] width 204 height 28
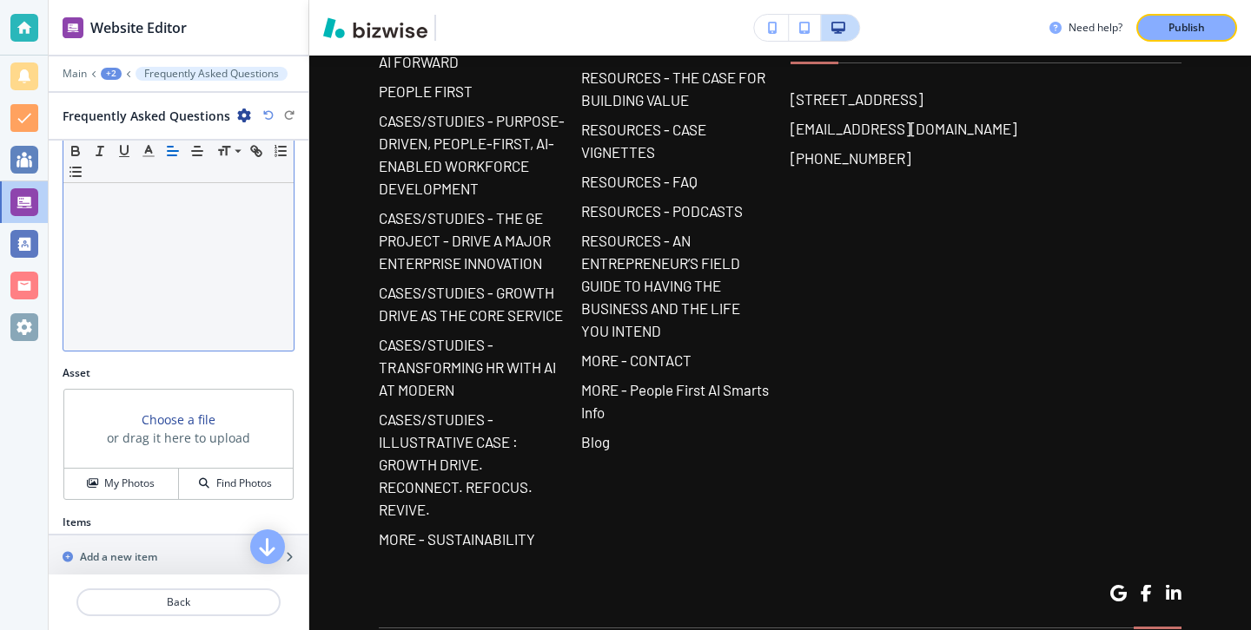
scroll to position [529, 0]
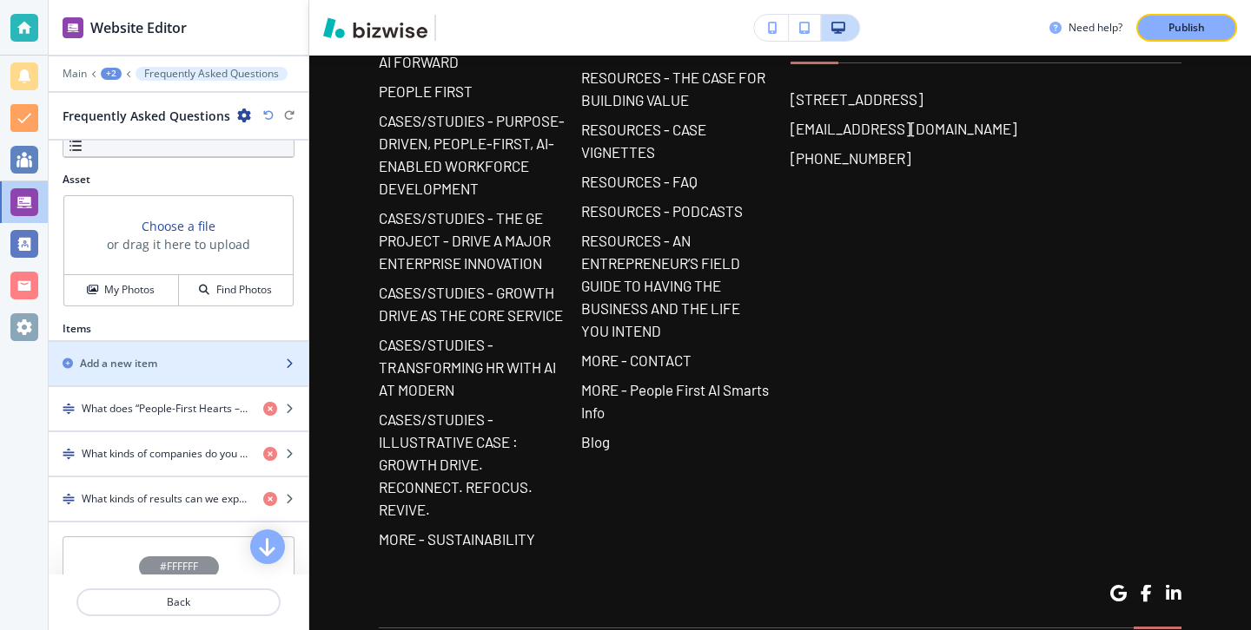
click at [191, 379] on div "button" at bounding box center [179, 379] width 260 height 14
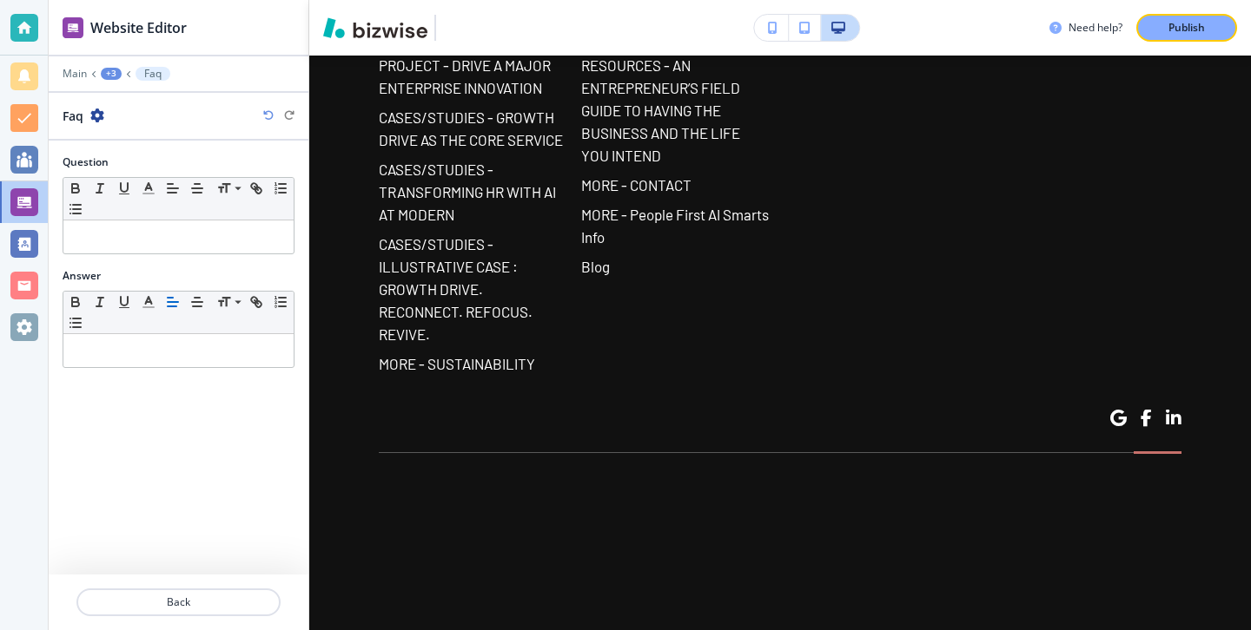
scroll to position [16404, 0]
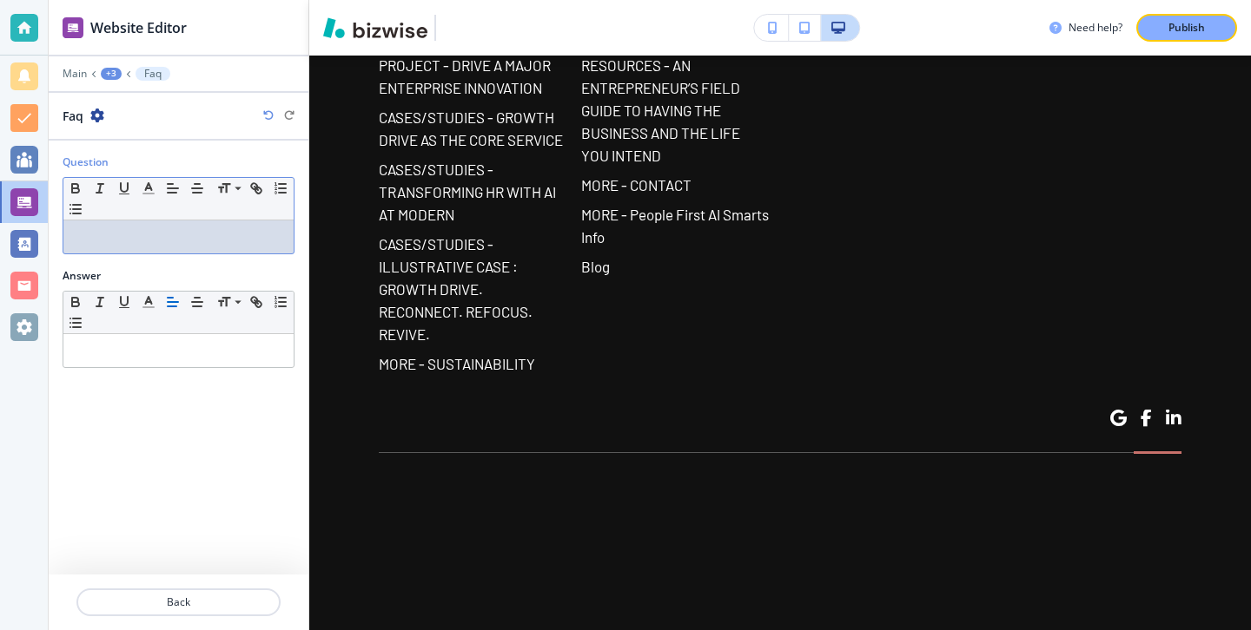
click at [249, 227] on div at bounding box center [178, 237] width 230 height 33
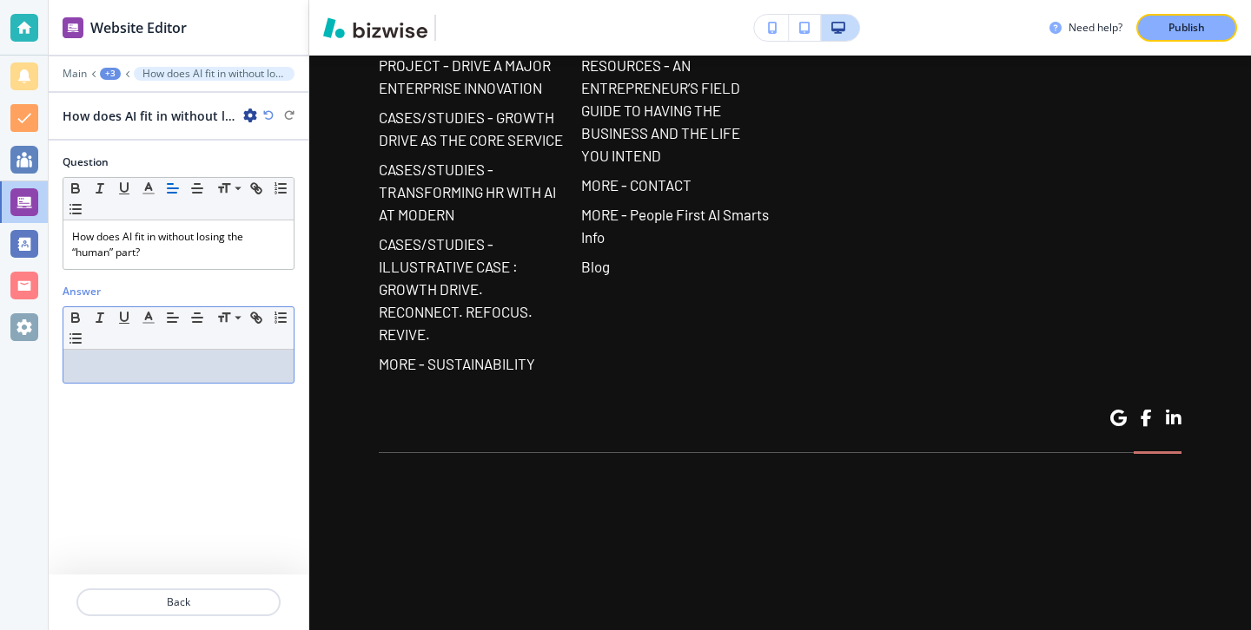
click at [200, 360] on p at bounding box center [178, 367] width 213 height 16
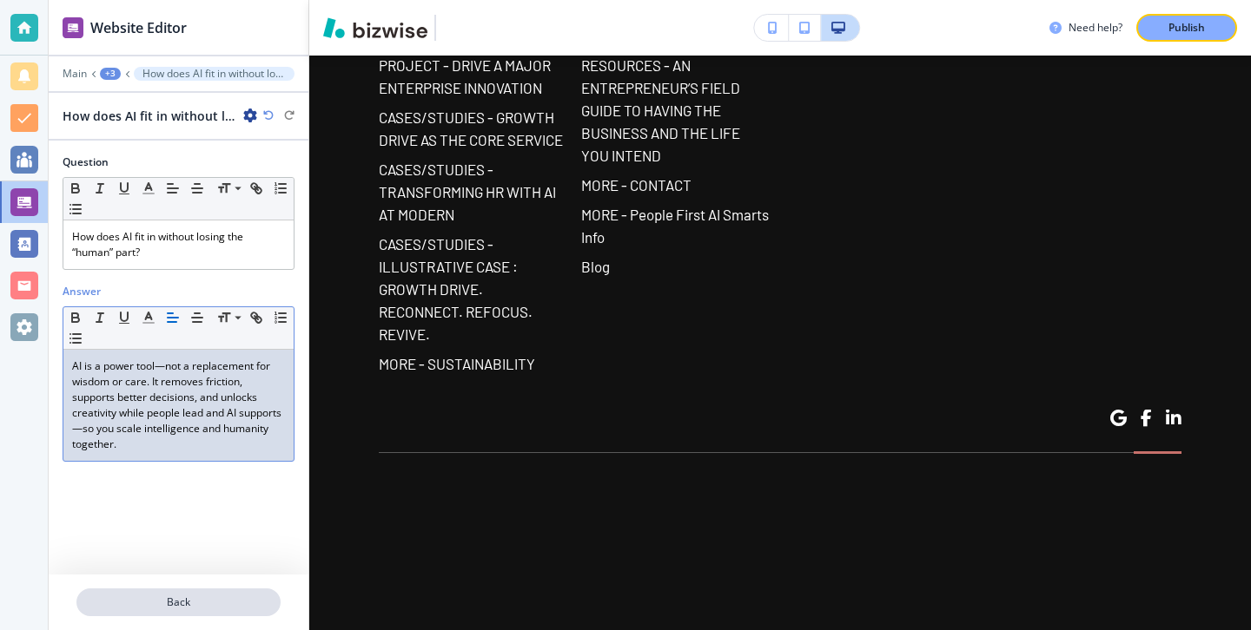
click at [146, 602] on p "Back" at bounding box center [178, 603] width 201 height 16
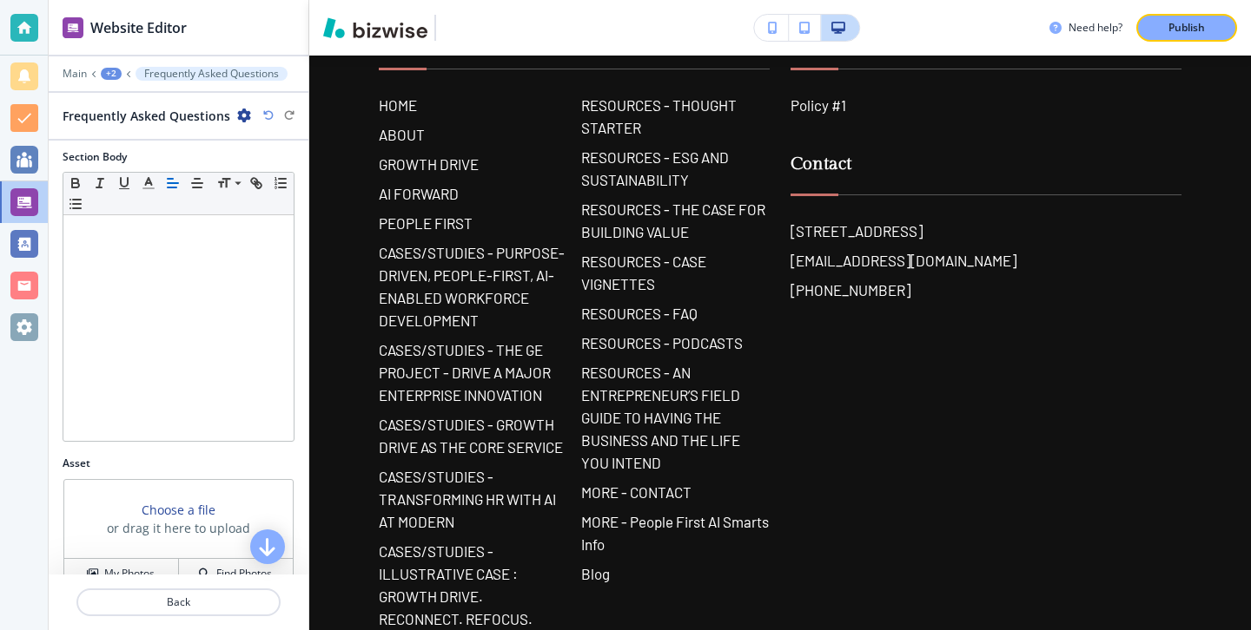
scroll to position [642, 0]
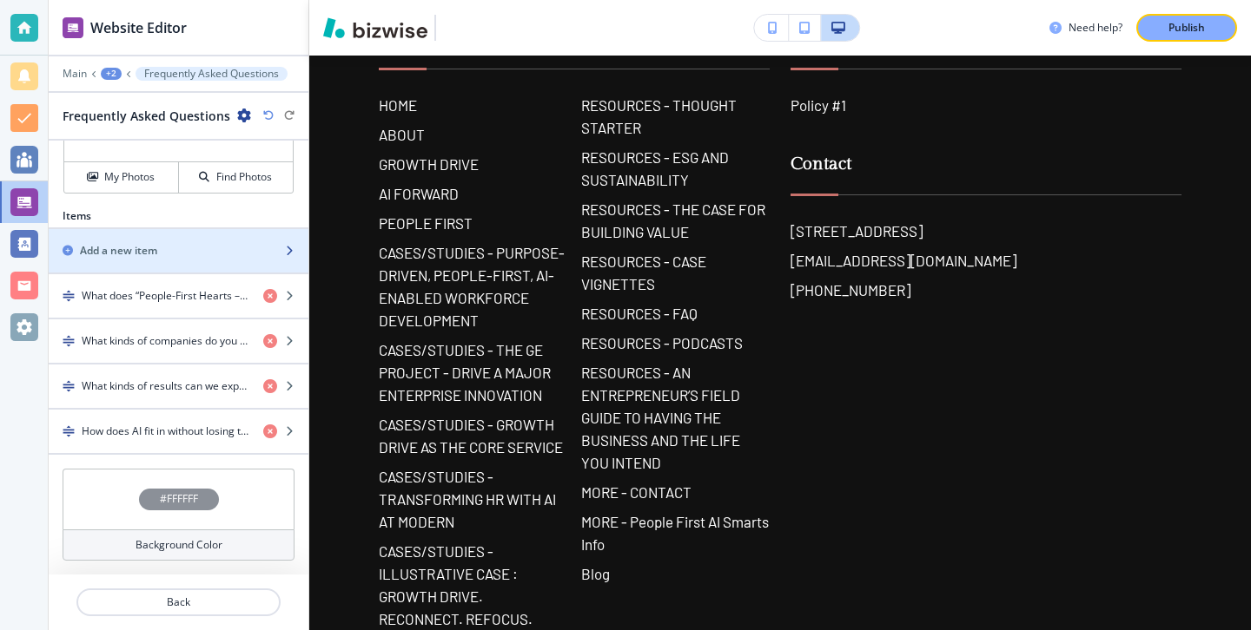
click at [195, 245] on div "Add a new item" at bounding box center [159, 251] width 221 height 16
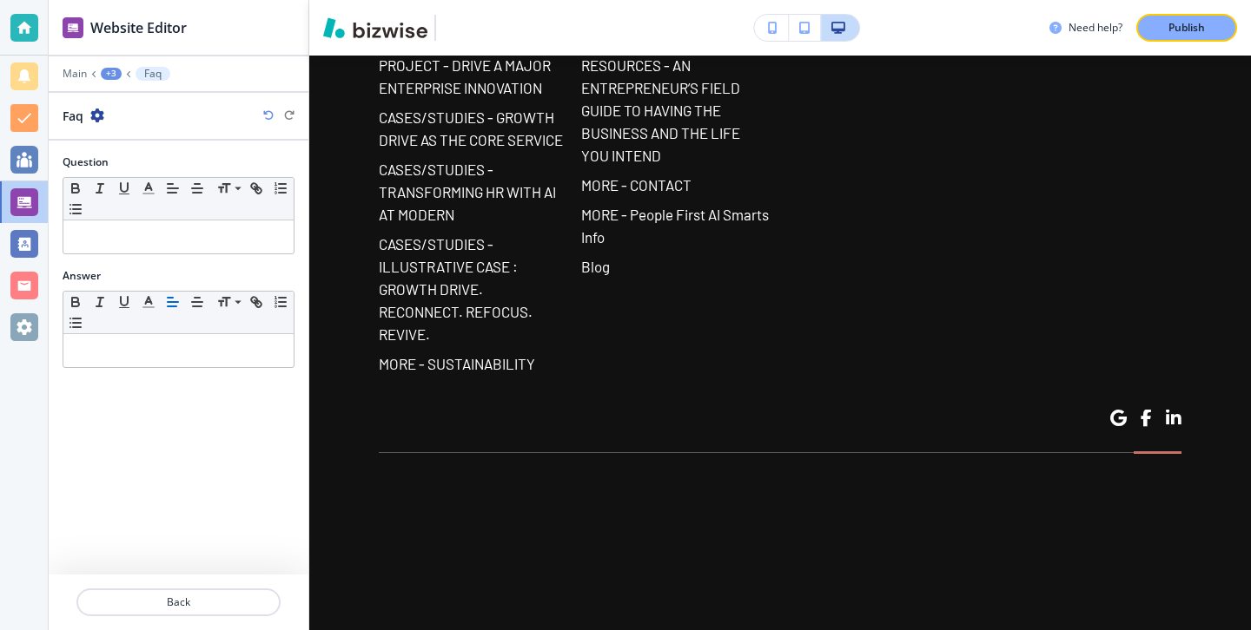
scroll to position [16536, 0]
click at [241, 233] on p at bounding box center [178, 237] width 213 height 16
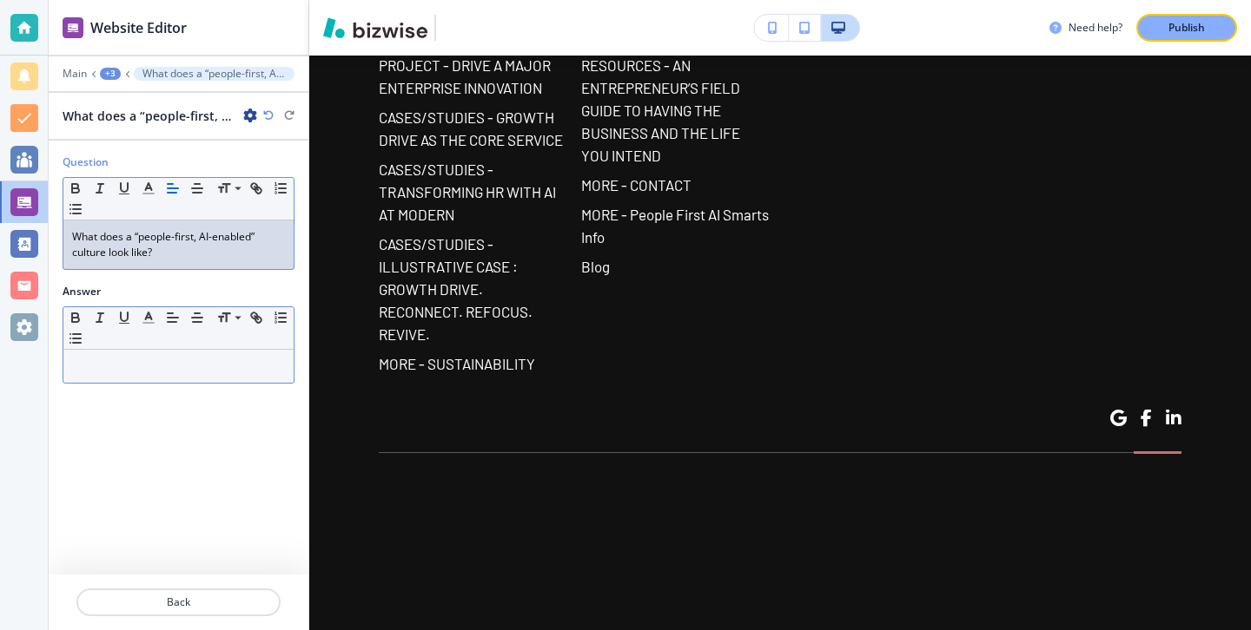
click at [278, 368] on p at bounding box center [178, 367] width 213 height 16
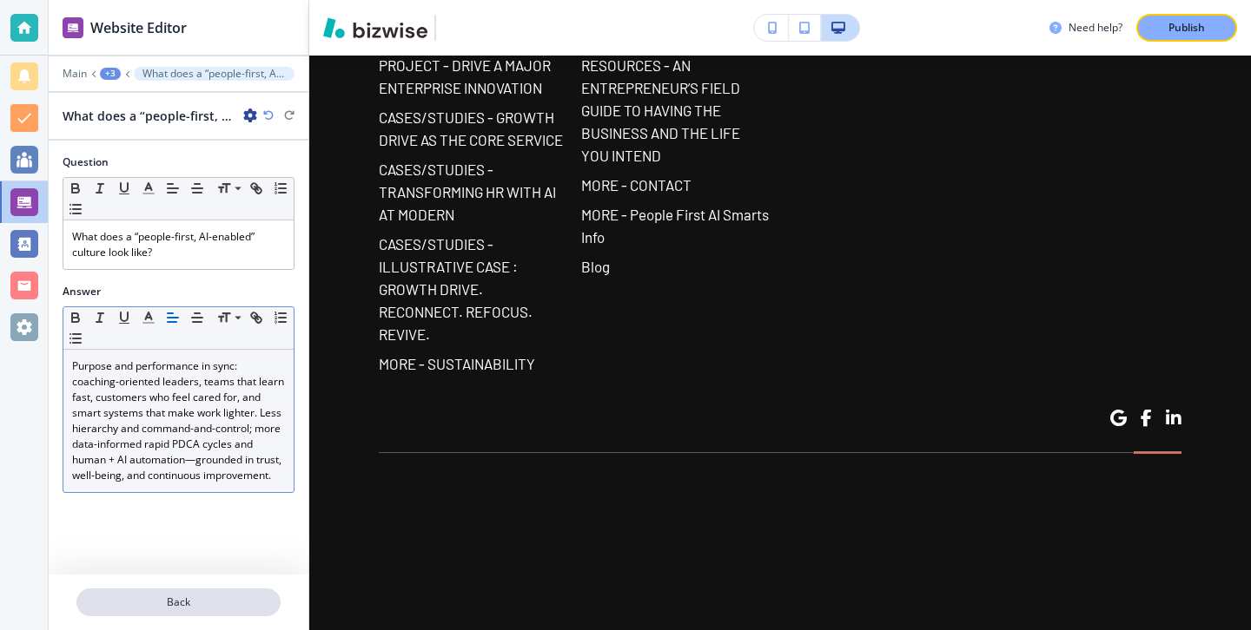
click at [165, 595] on p "Back" at bounding box center [178, 603] width 201 height 16
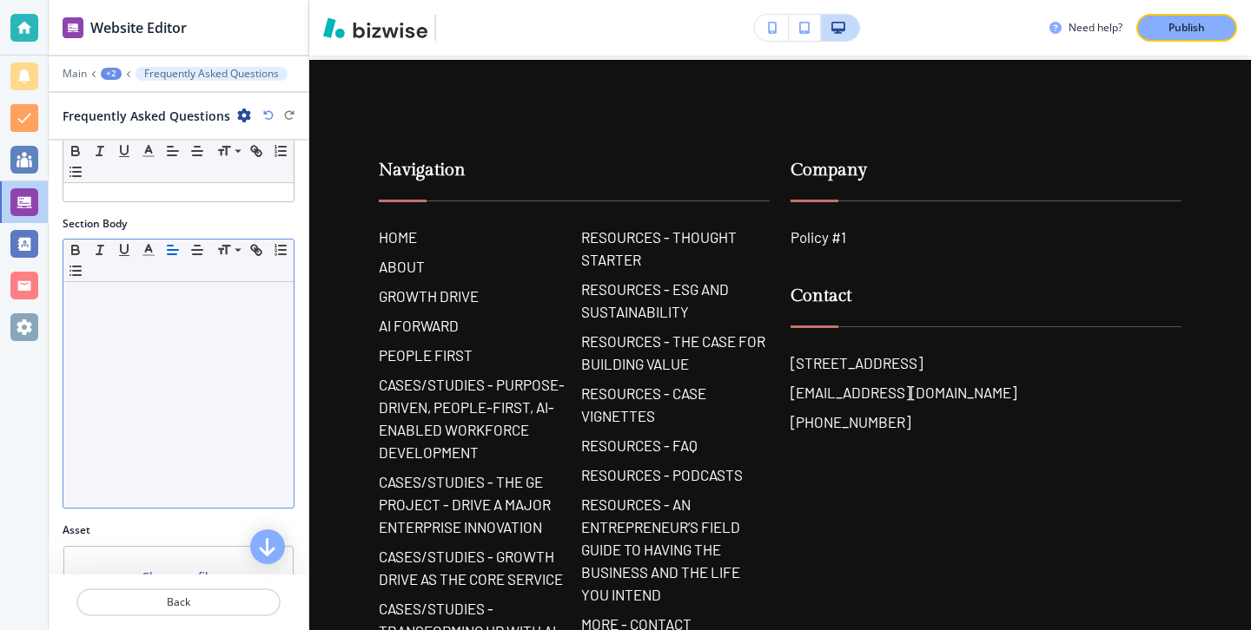
scroll to position [617, 0]
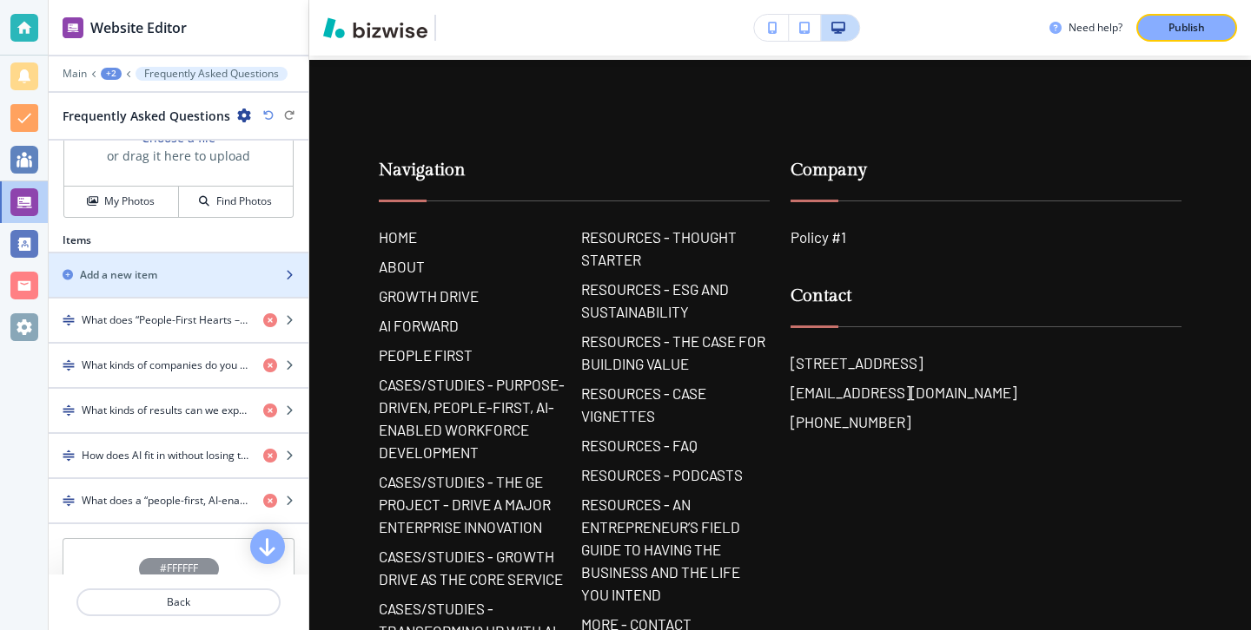
click at [181, 268] on div "Add a new item" at bounding box center [159, 275] width 221 height 16
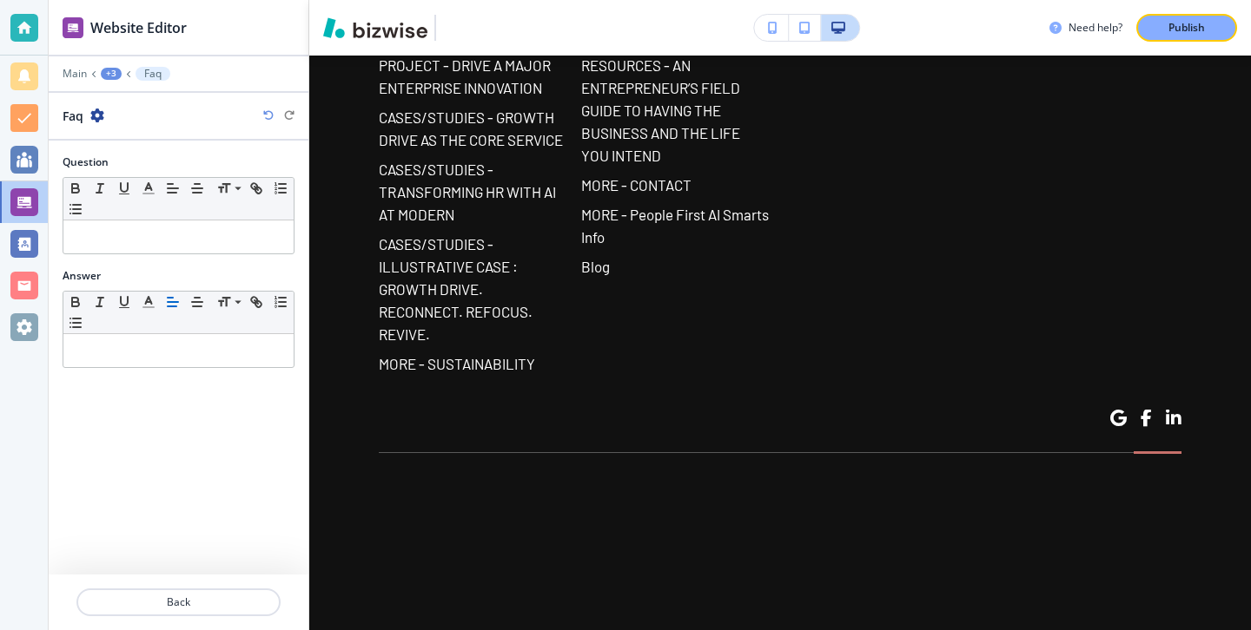
scroll to position [16668, 0]
click at [242, 222] on div at bounding box center [178, 237] width 230 height 33
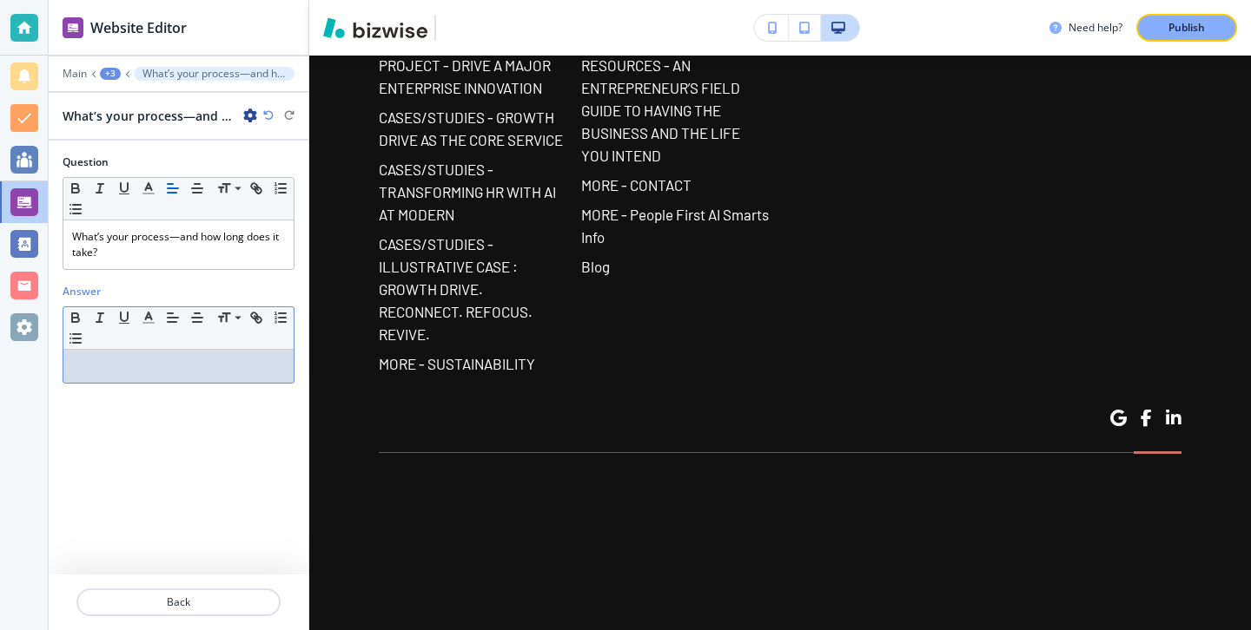
click at [153, 363] on p at bounding box center [178, 367] width 213 height 16
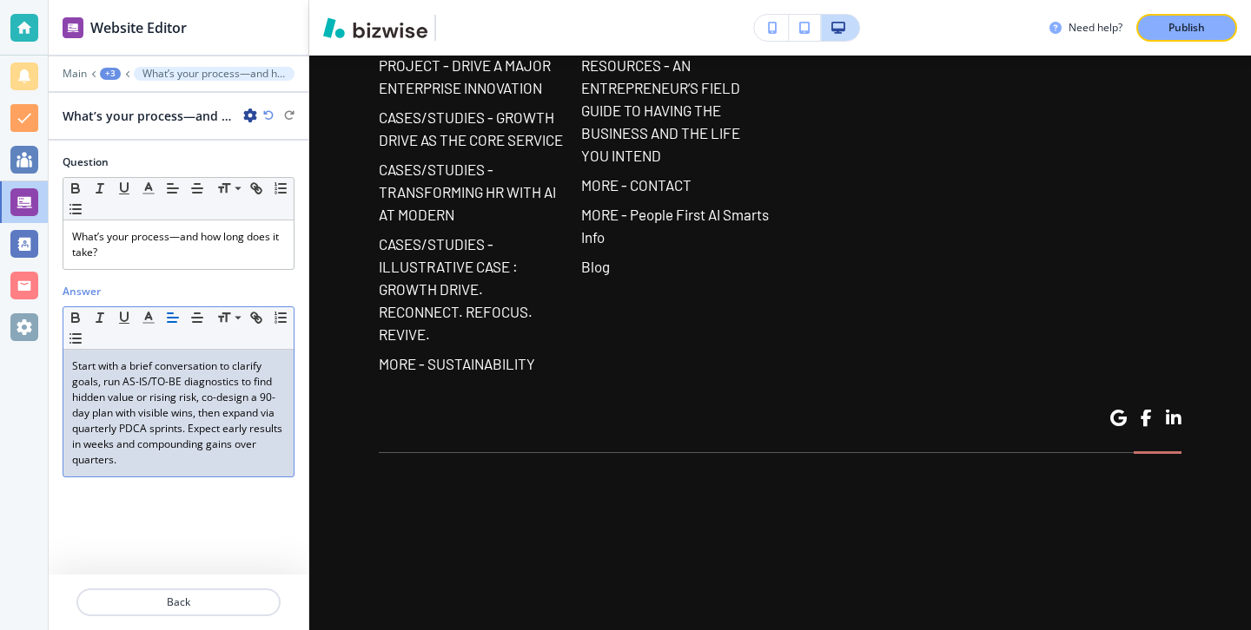
scroll to position [16402, 0]
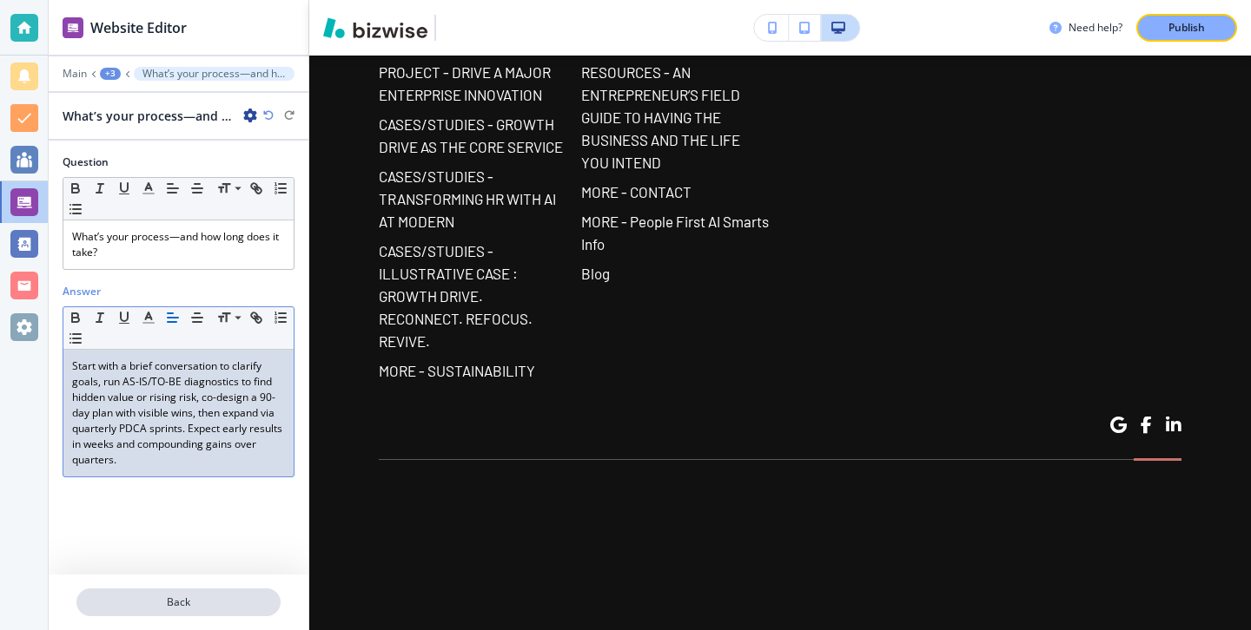
click at [209, 597] on p "Back" at bounding box center [178, 603] width 201 height 16
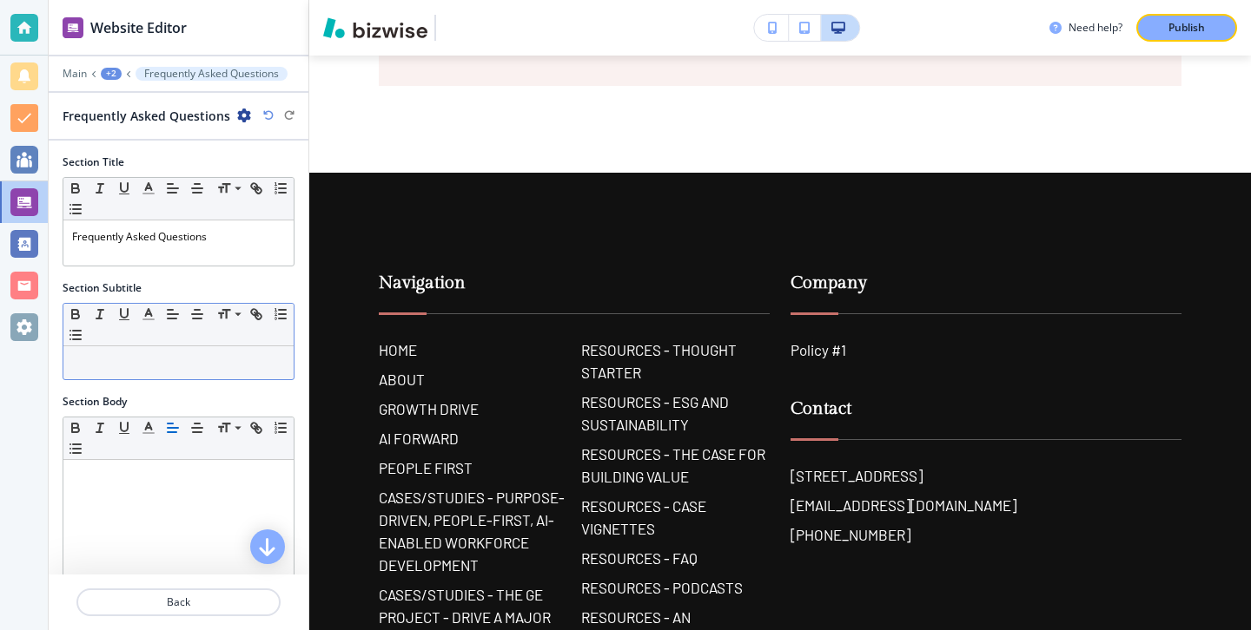
scroll to position [15838, 0]
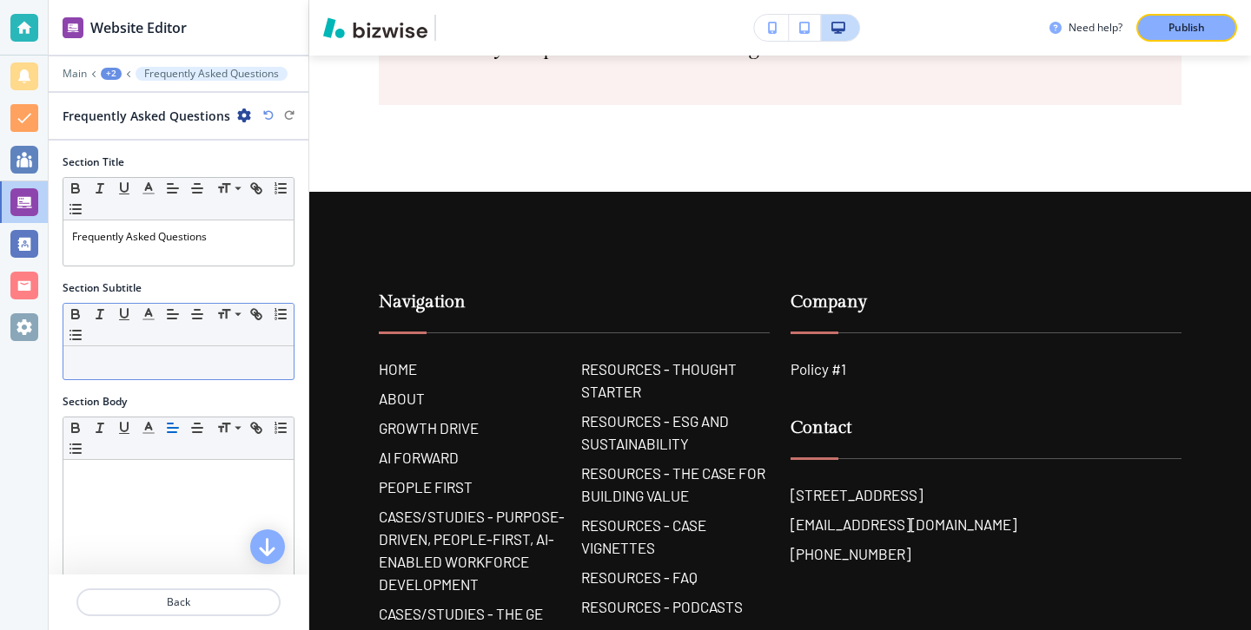
click at [216, 372] on div at bounding box center [178, 363] width 230 height 33
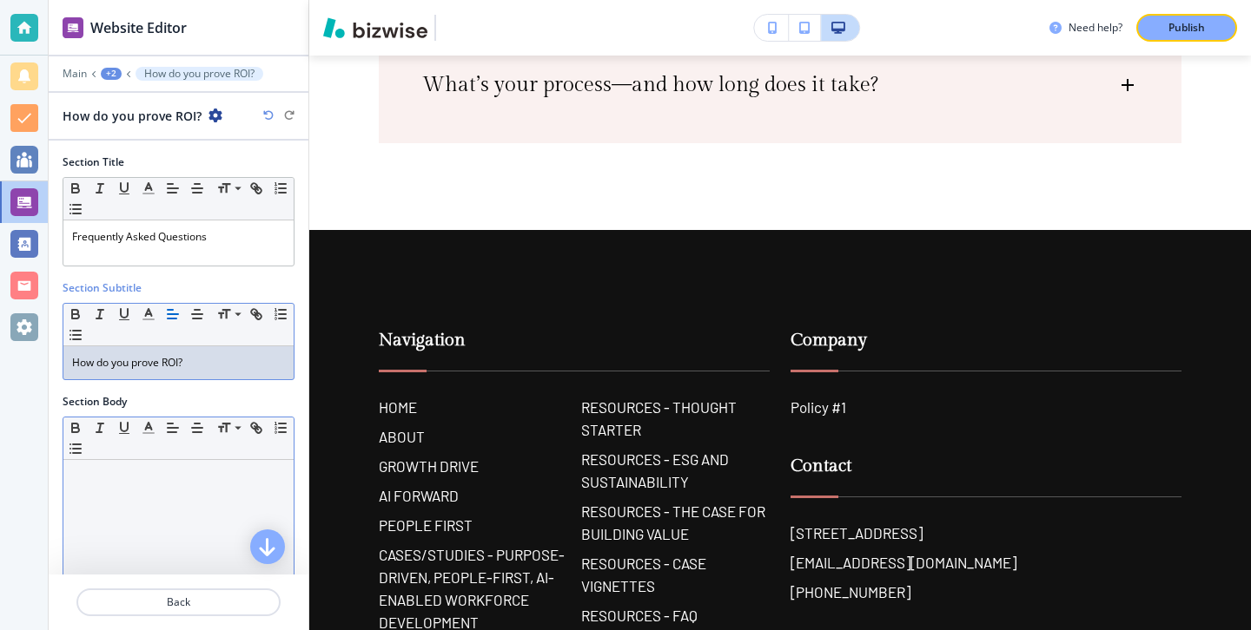
click at [125, 518] on div at bounding box center [178, 573] width 230 height 226
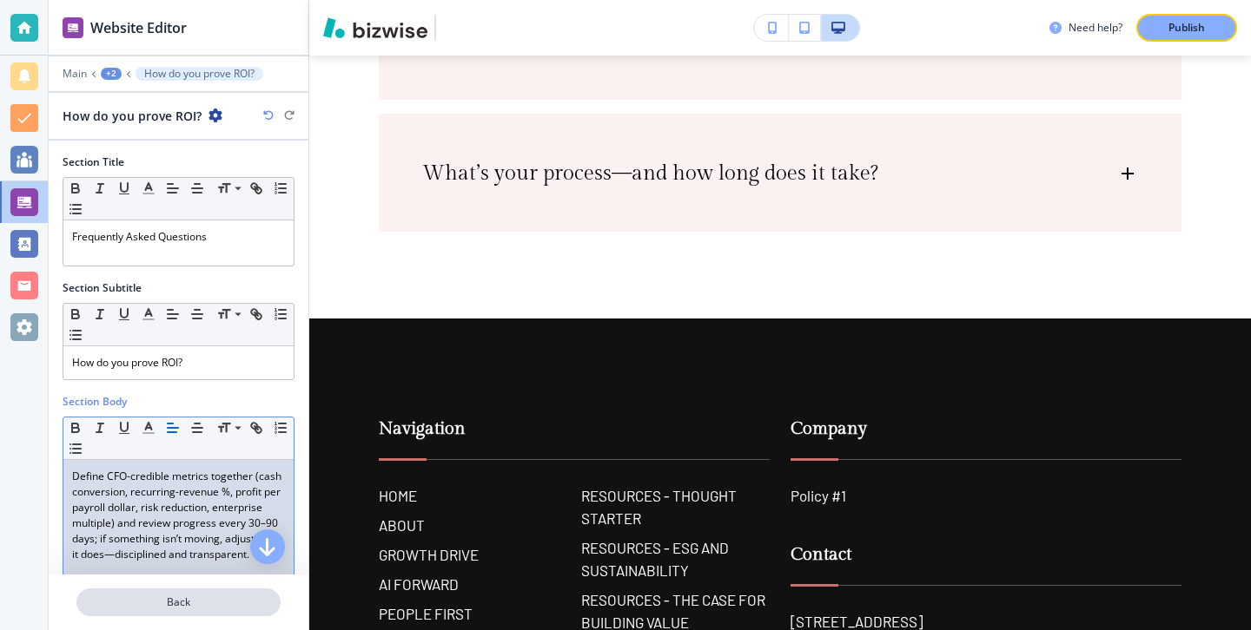
click at [186, 597] on p "Back" at bounding box center [178, 603] width 201 height 16
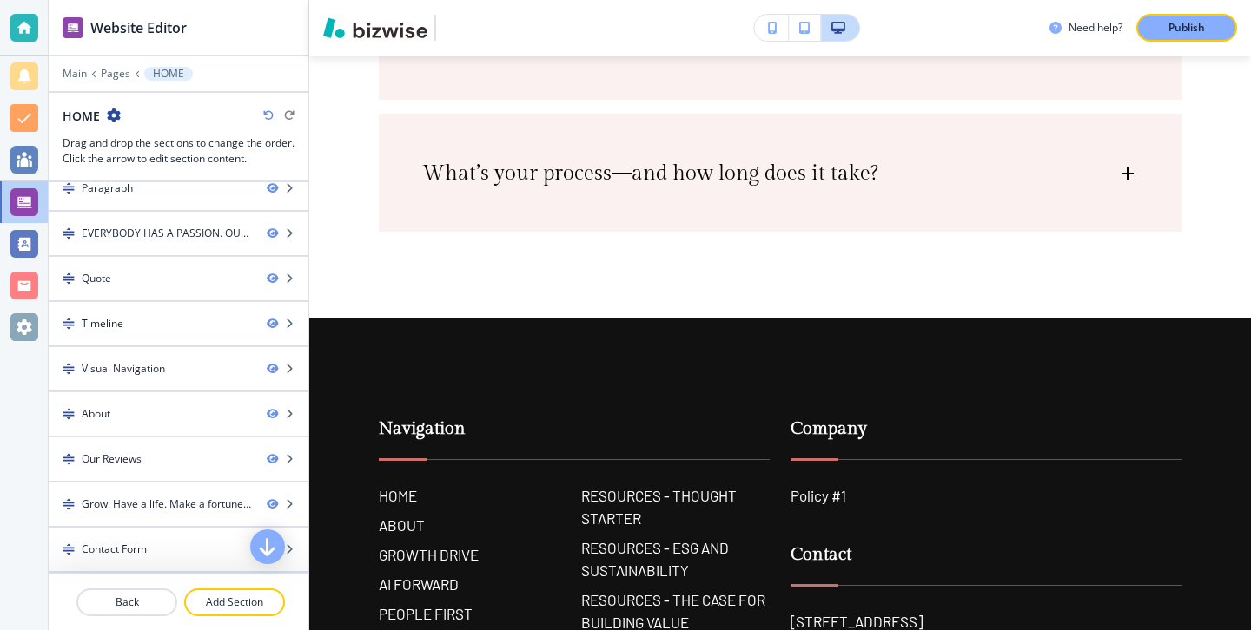
scroll to position [520, 0]
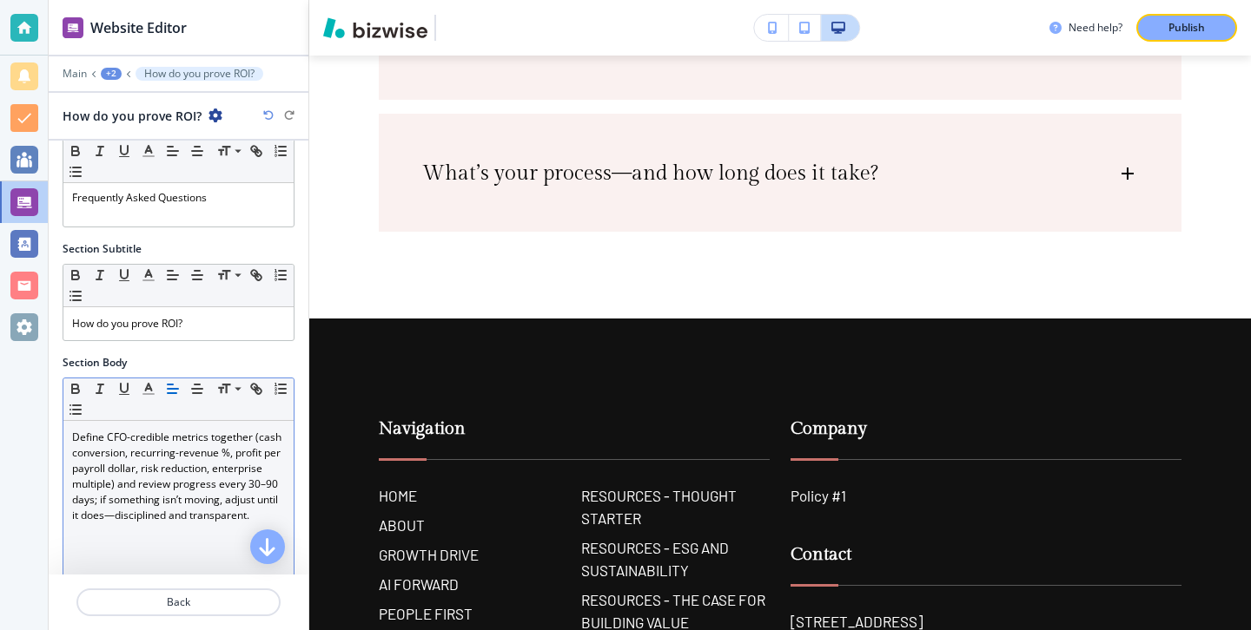
scroll to position [42, 0]
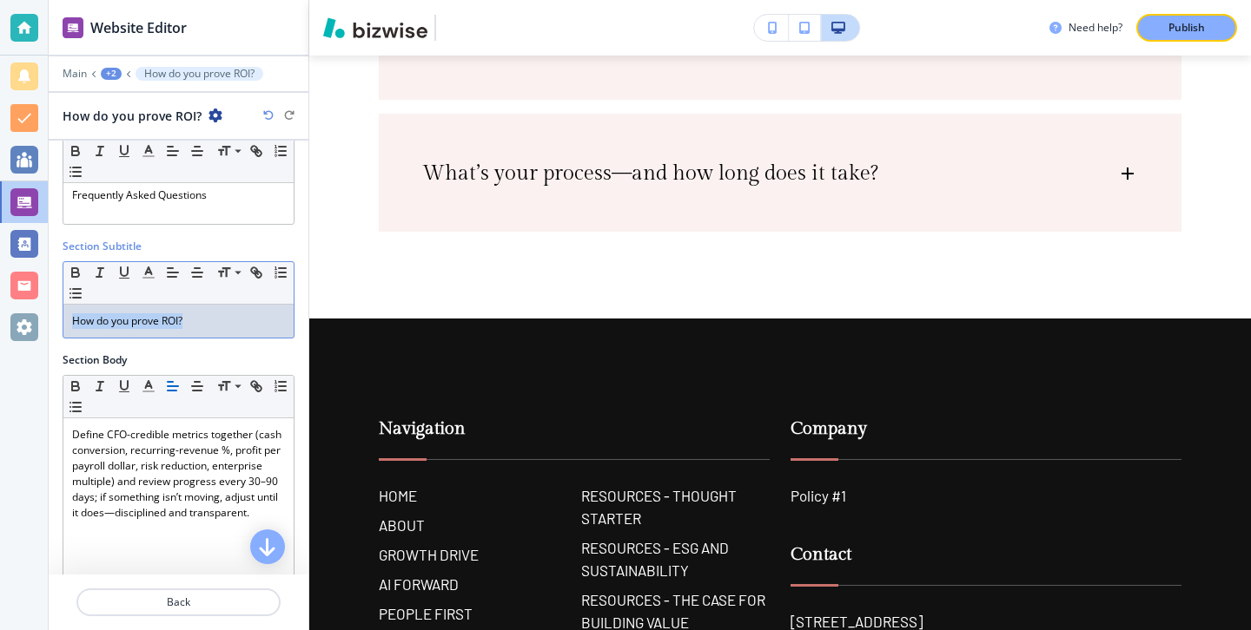
drag, startPoint x: 228, startPoint y: 320, endPoint x: 1, endPoint y: 320, distance: 226.7
click at [1, 320] on div "Website Editor Main +2 How do you prove ROI? How do you prove ROI? Section Titl…" at bounding box center [625, 315] width 1251 height 630
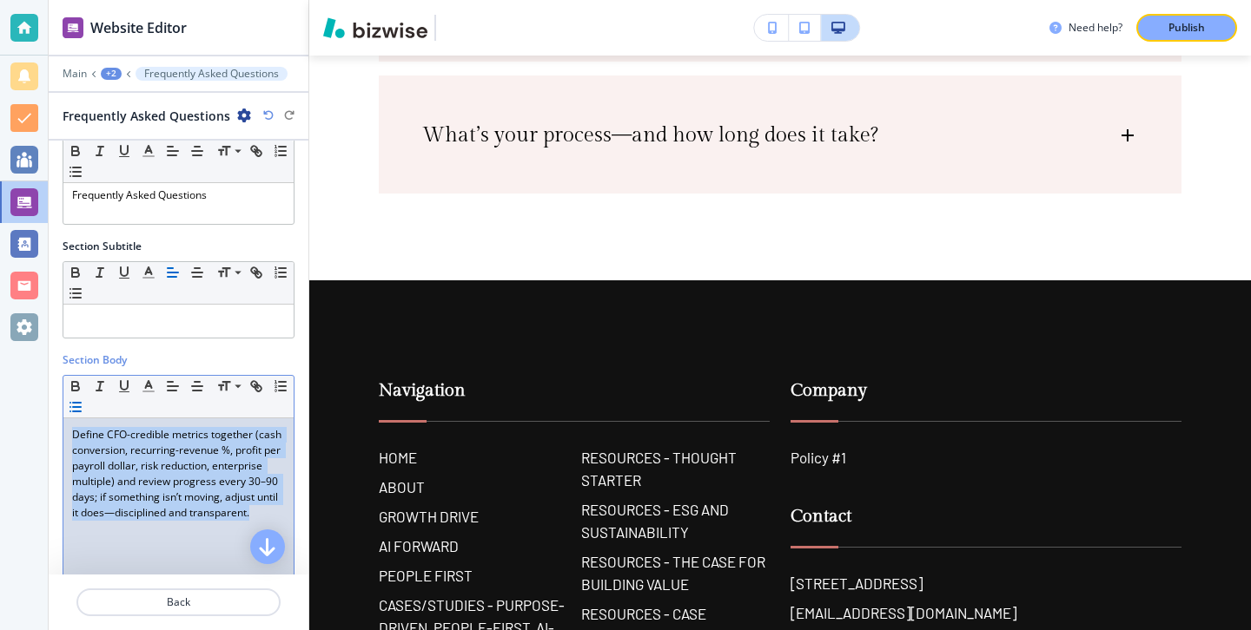
drag, startPoint x: 255, startPoint y: 517, endPoint x: 65, endPoint y: 412, distance: 217.3
click at [65, 410] on div "Small Normal Large Huge Define CFO-credible metrics together (cash conversion, …" at bounding box center [179, 510] width 232 height 270
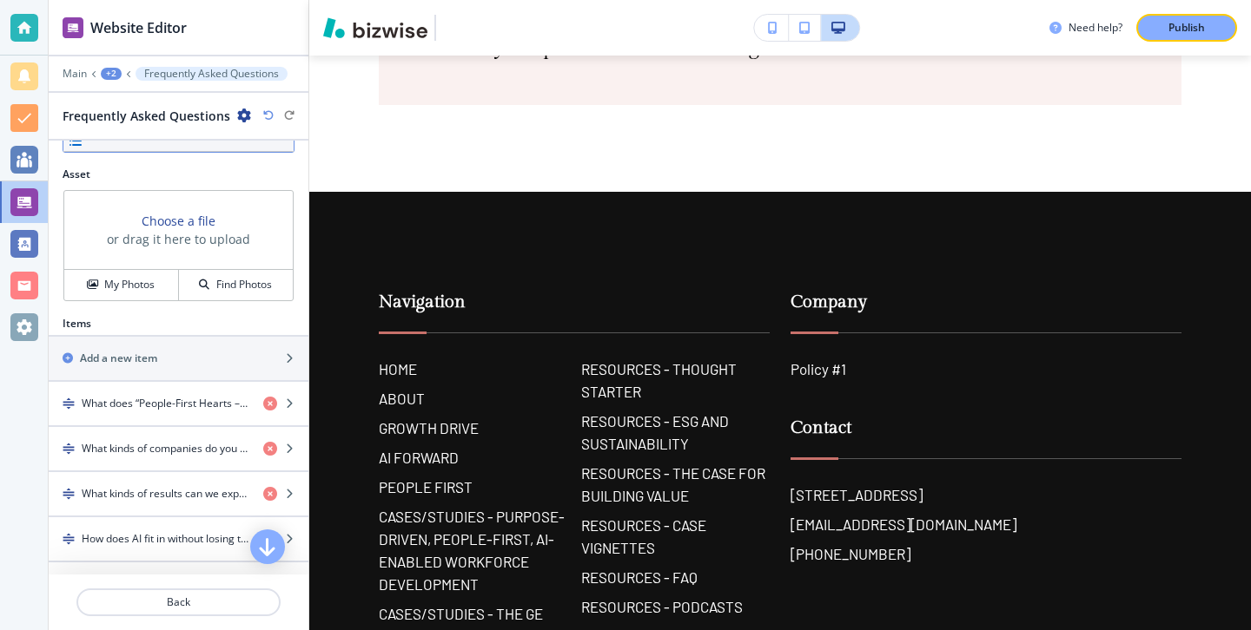
scroll to position [732, 0]
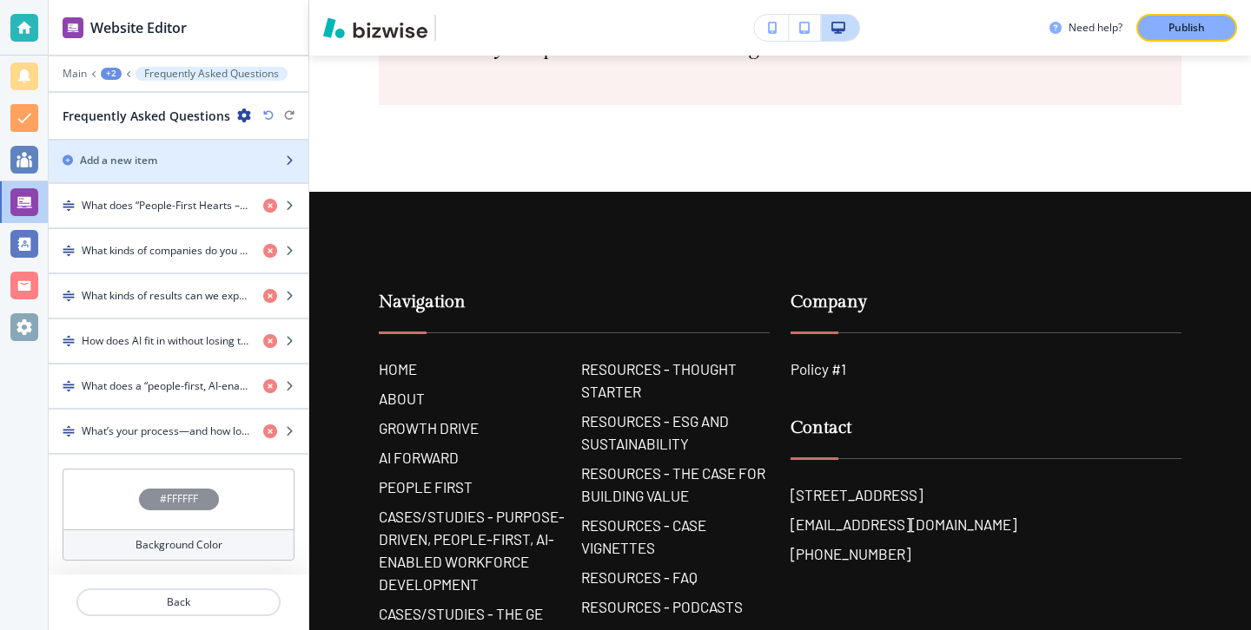
click at [176, 169] on div "button" at bounding box center [179, 175] width 260 height 14
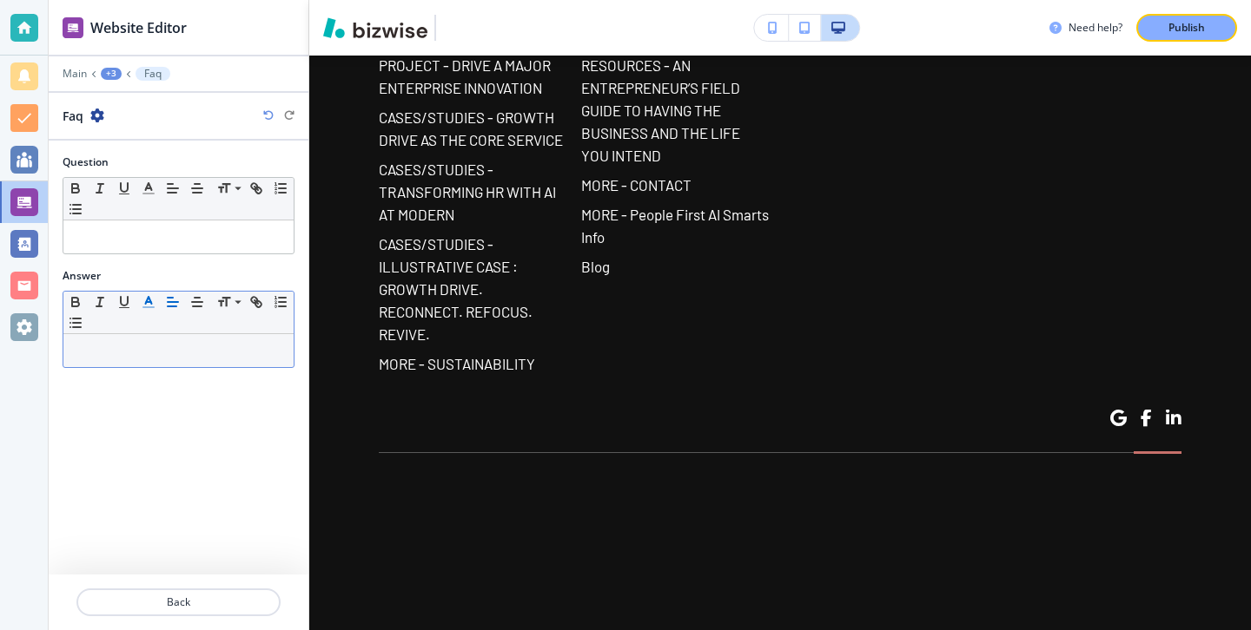
scroll to position [16800, 0]
click at [145, 335] on div at bounding box center [178, 350] width 230 height 33
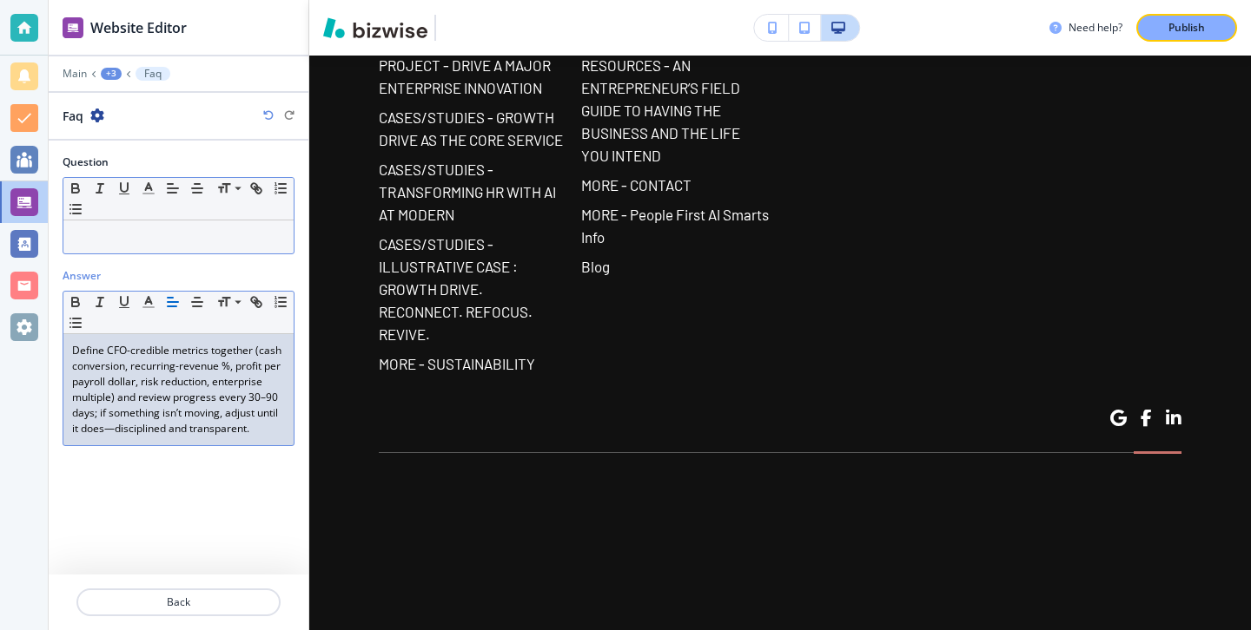
click at [261, 234] on p at bounding box center [178, 237] width 213 height 16
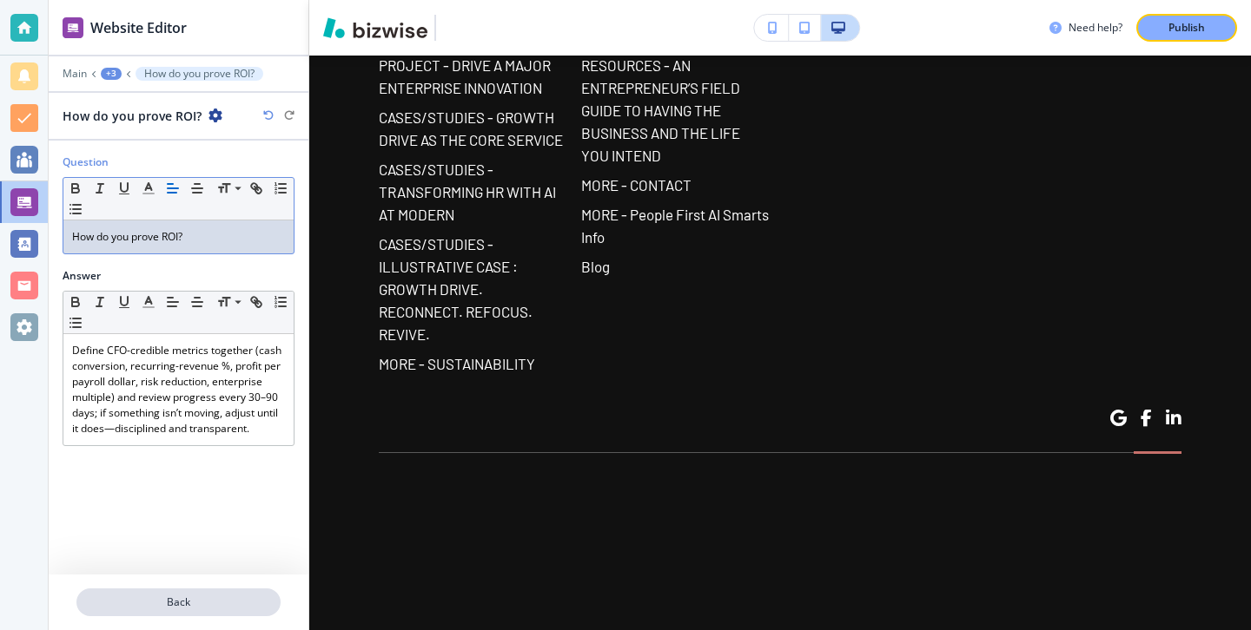
click at [252, 591] on button "Back" at bounding box center [178, 603] width 204 height 28
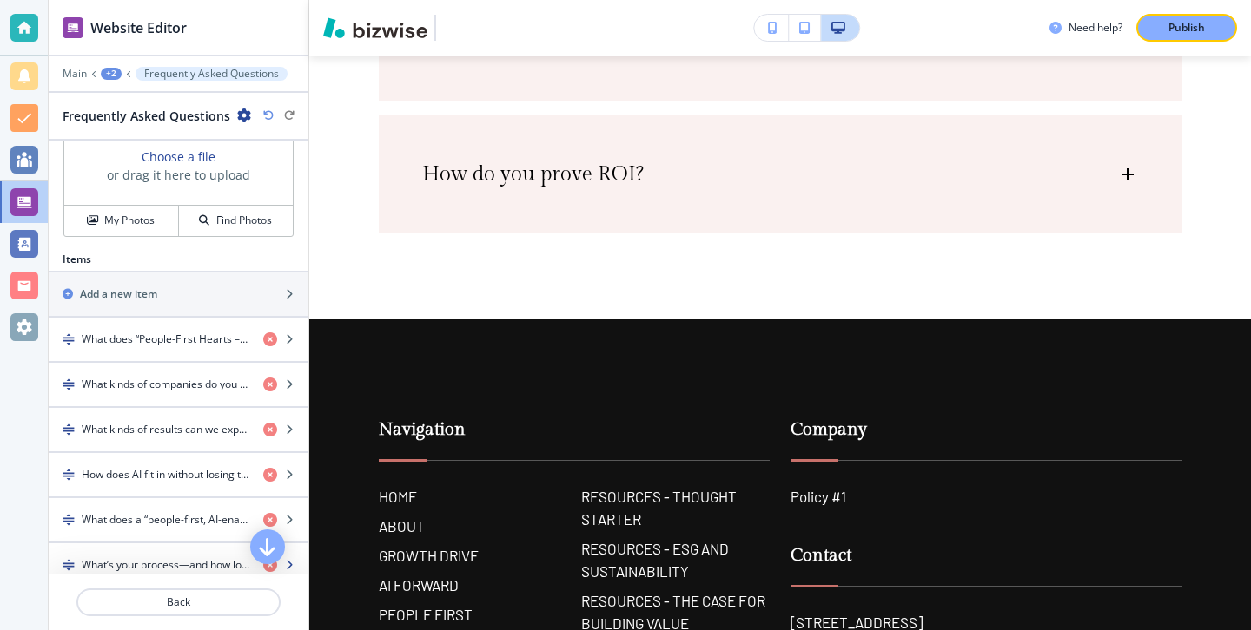
scroll to position [646, 0]
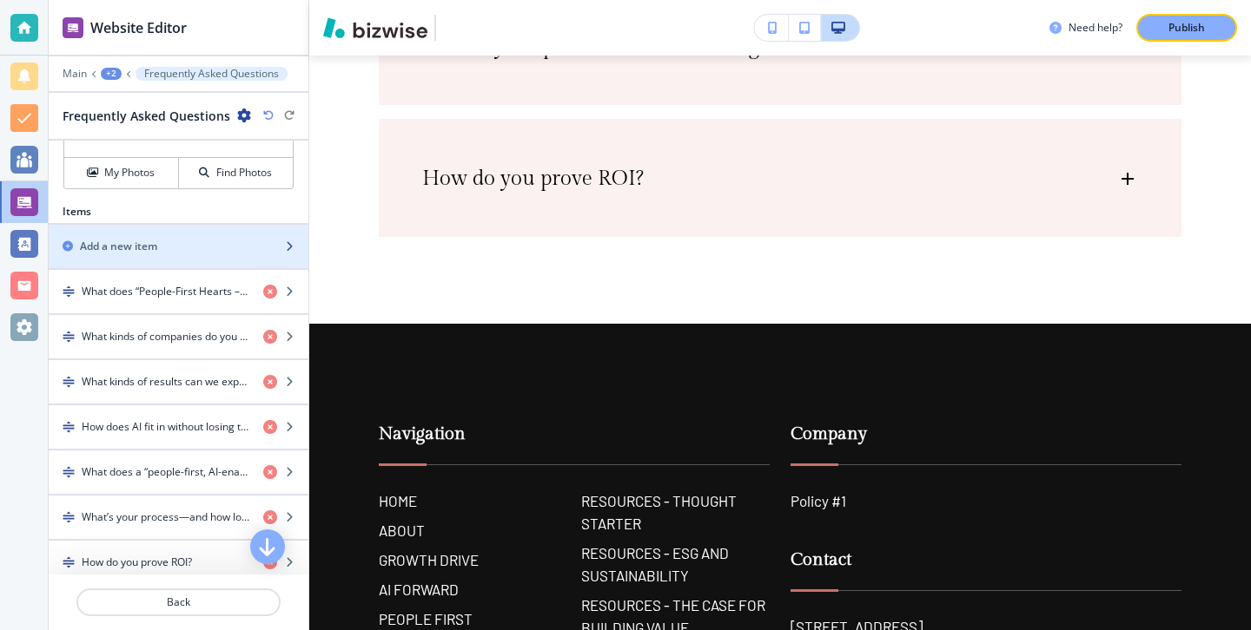
click at [178, 267] on div "button" at bounding box center [179, 261] width 260 height 14
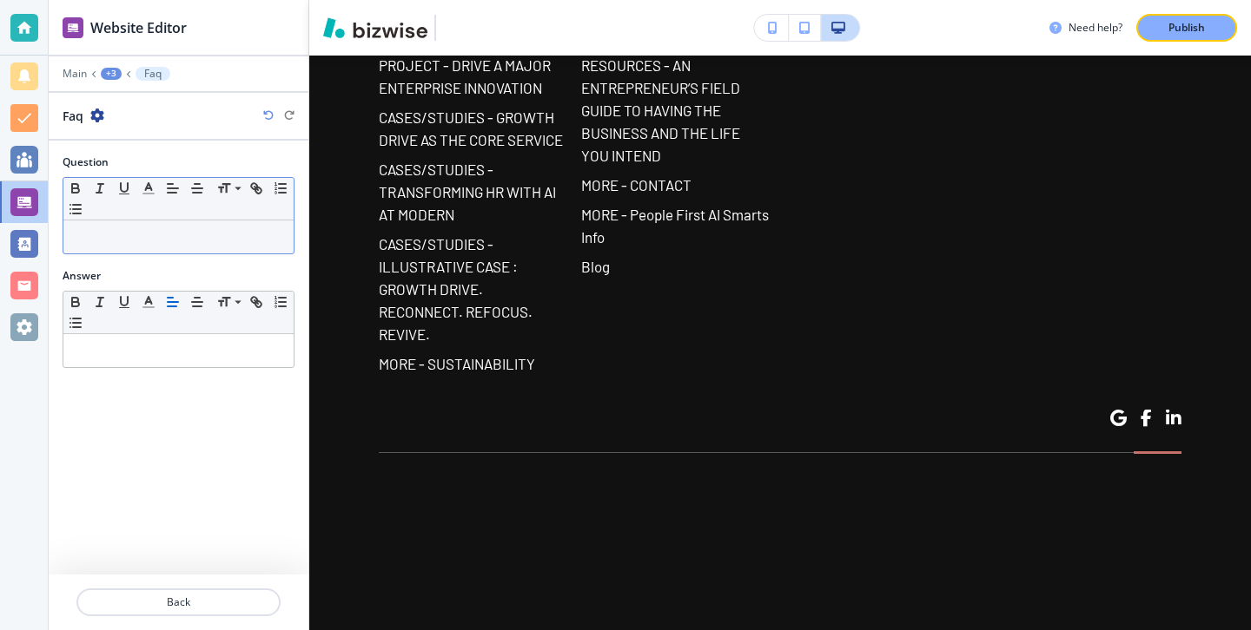
click at [194, 252] on div at bounding box center [178, 237] width 230 height 33
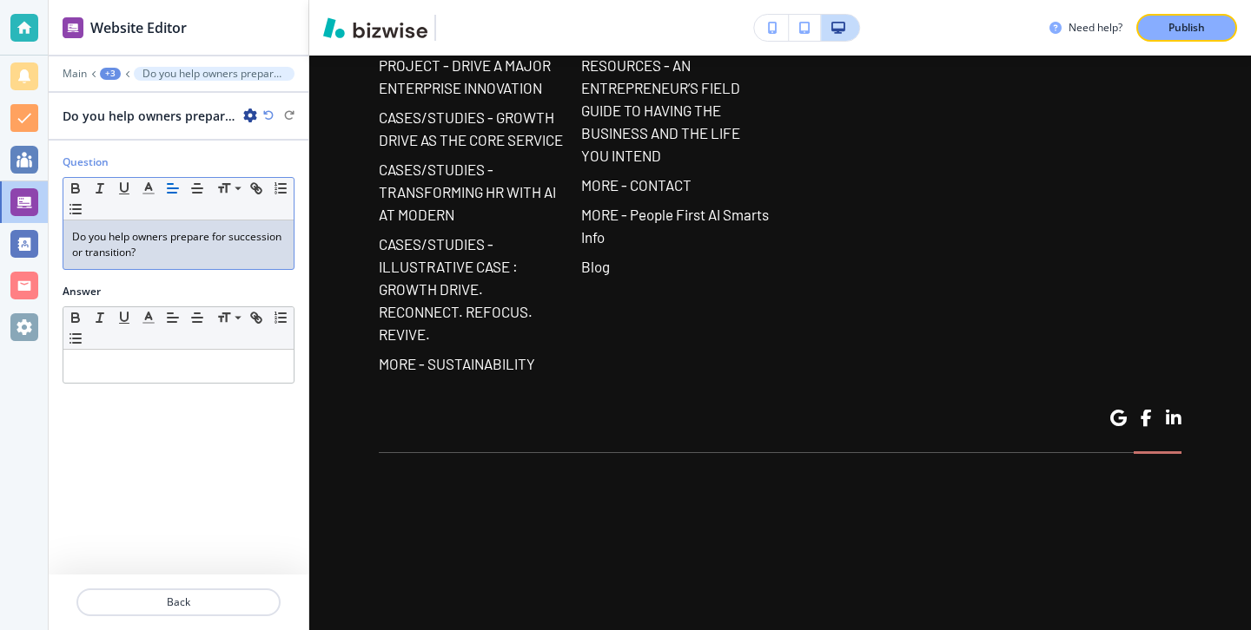
click at [243, 392] on div "Answer Small Normal Large Huge" at bounding box center [179, 341] width 260 height 114
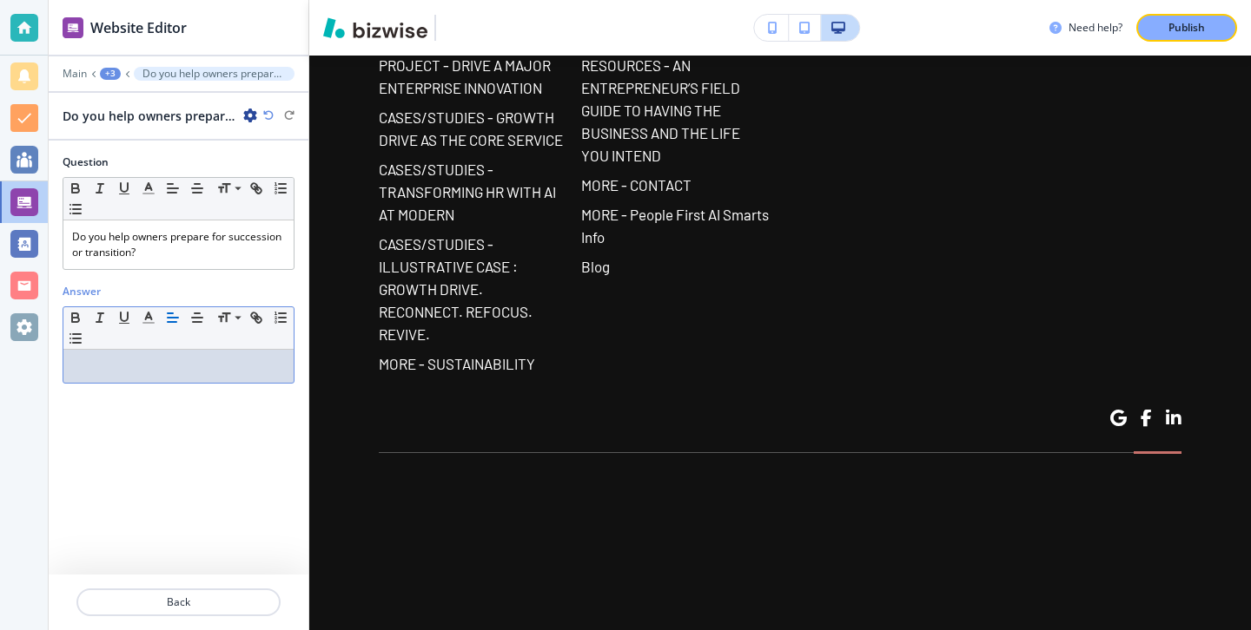
click at [261, 351] on div at bounding box center [178, 366] width 230 height 33
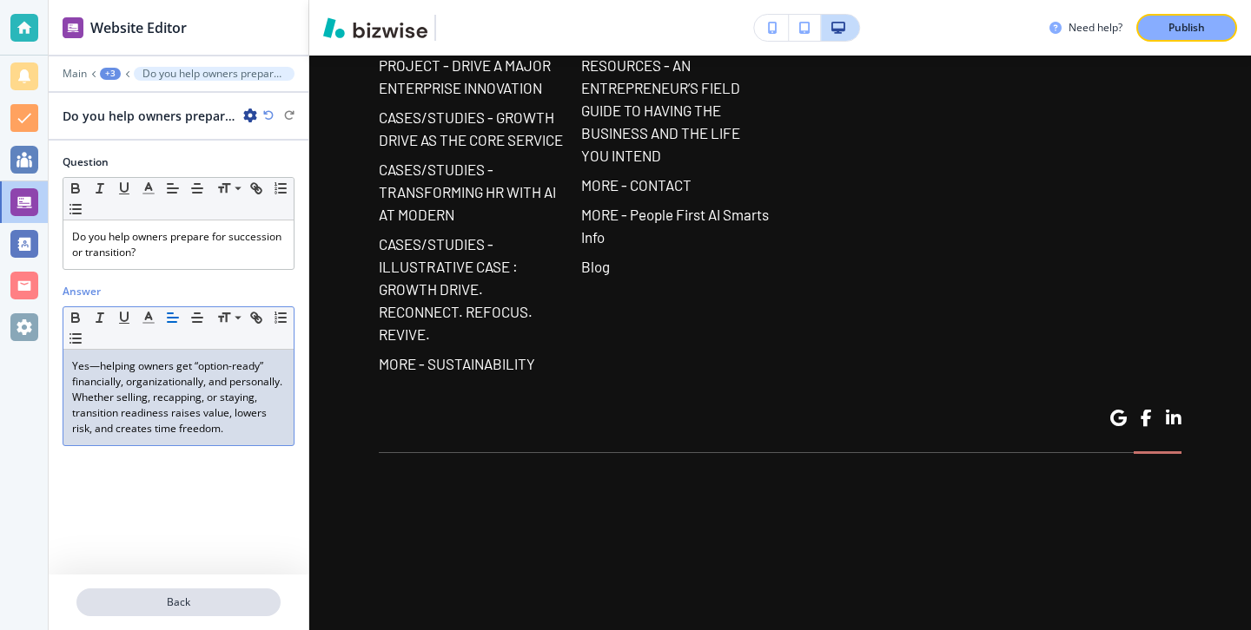
click at [156, 595] on p "Back" at bounding box center [178, 603] width 201 height 16
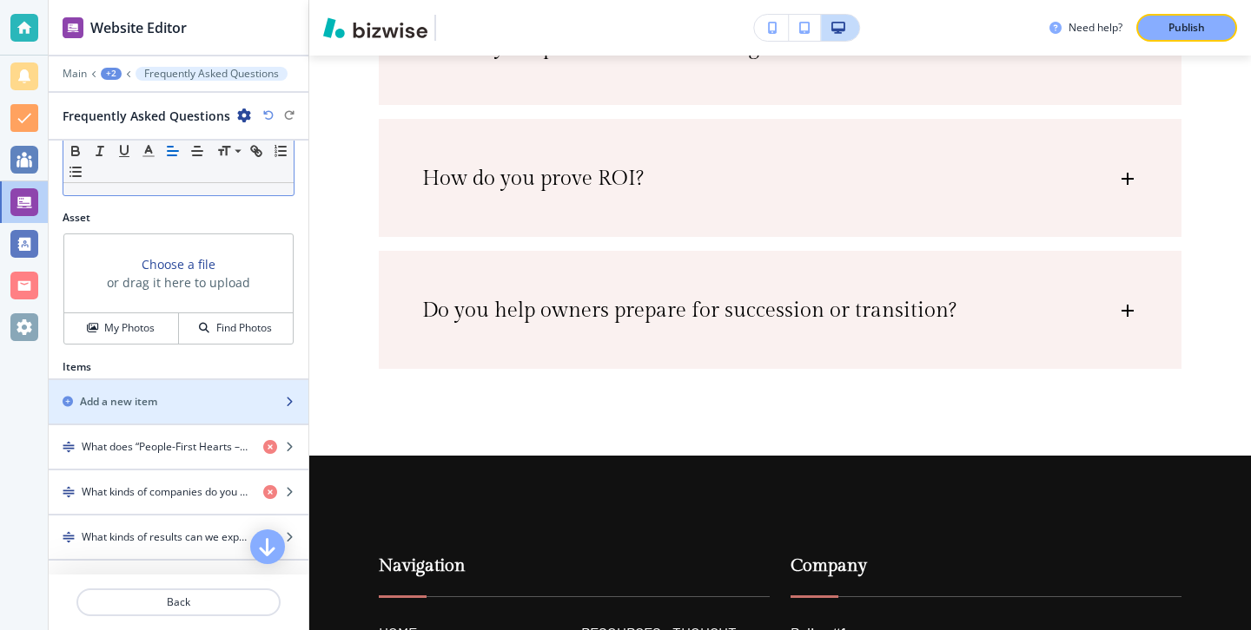
scroll to position [683, 0]
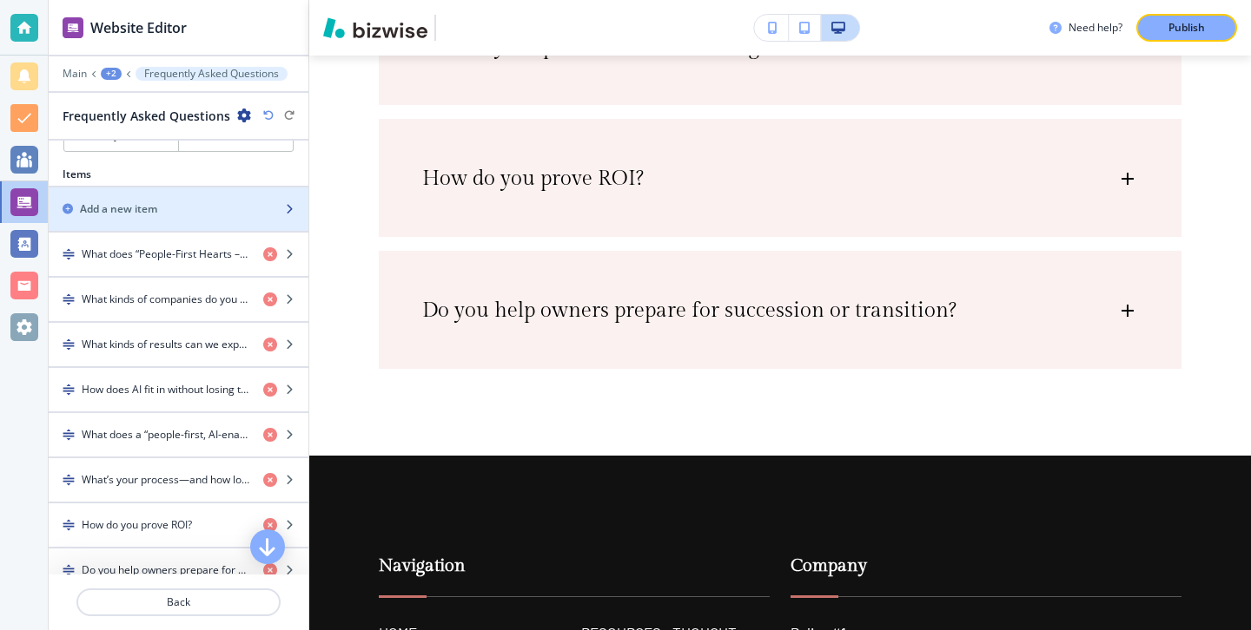
click at [233, 217] on div "button" at bounding box center [179, 224] width 260 height 14
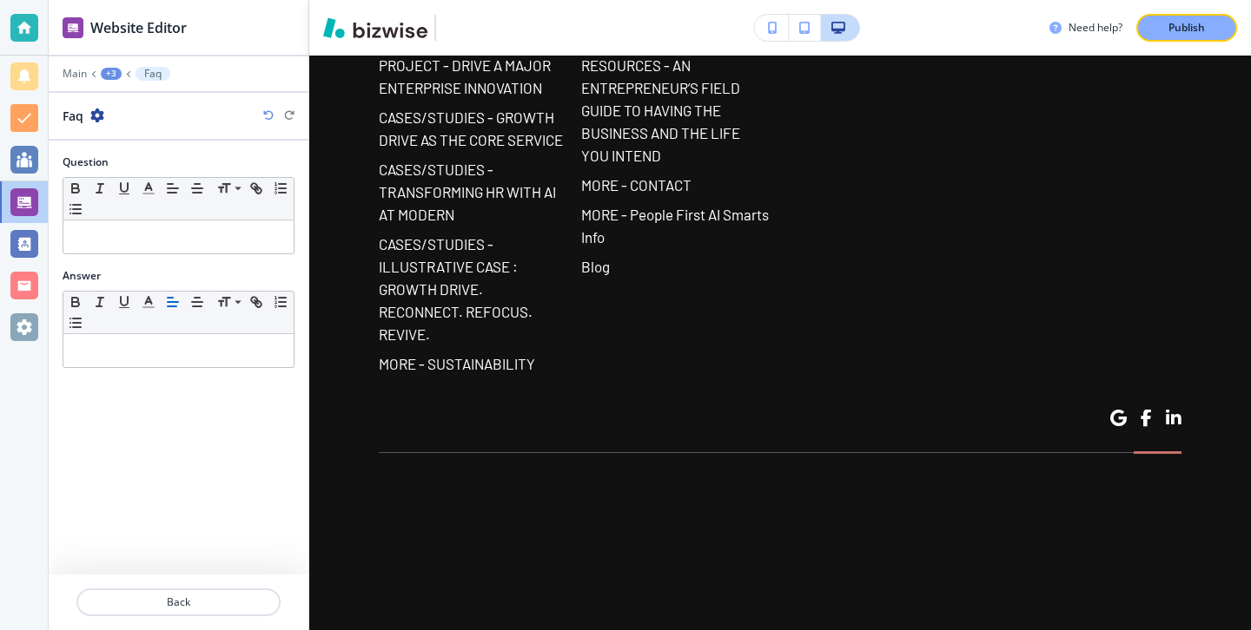
scroll to position [17064, 0]
click at [235, 223] on div at bounding box center [178, 237] width 230 height 33
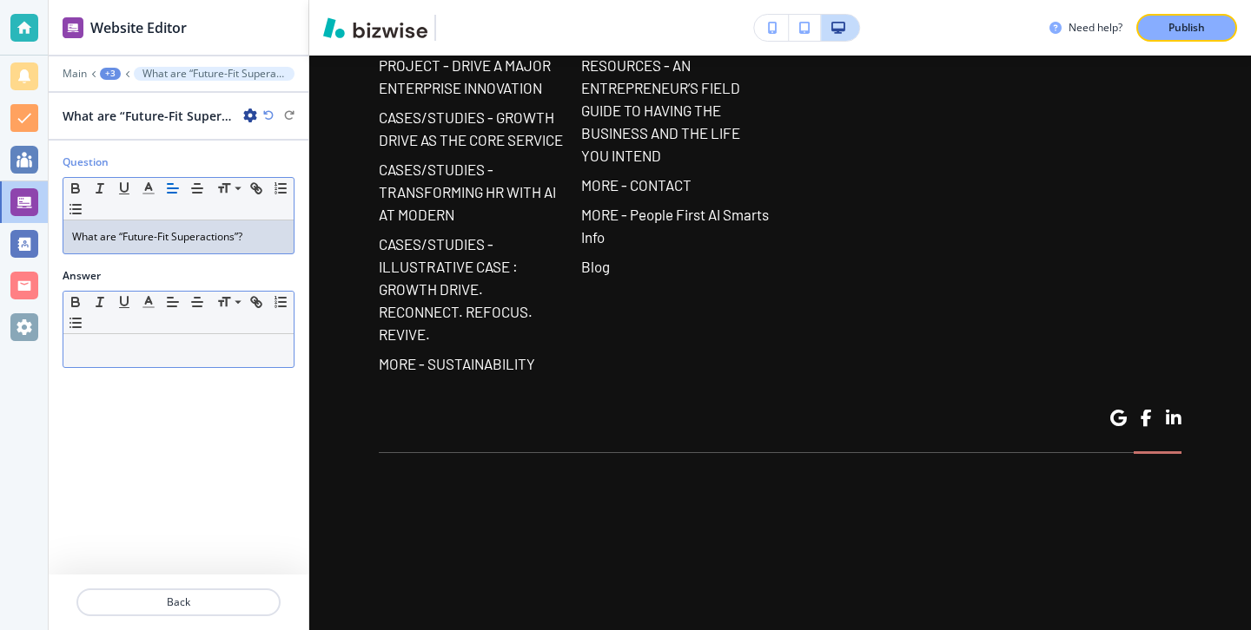
click at [97, 366] on div at bounding box center [178, 350] width 230 height 33
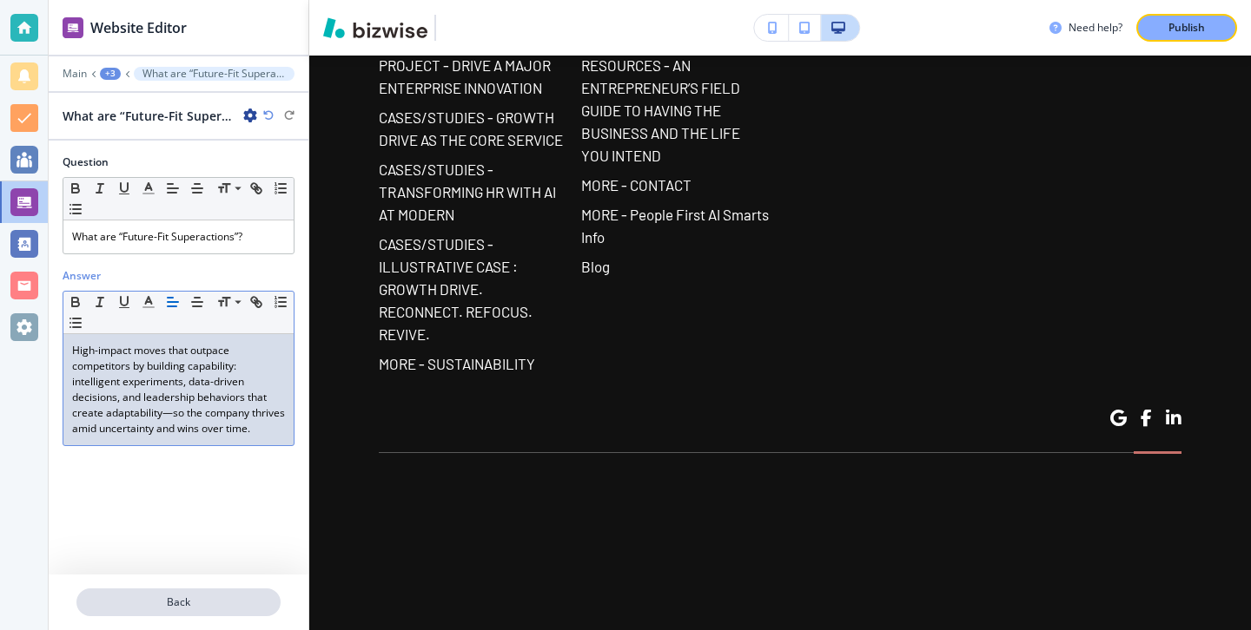
click at [153, 605] on p "Back" at bounding box center [178, 603] width 201 height 16
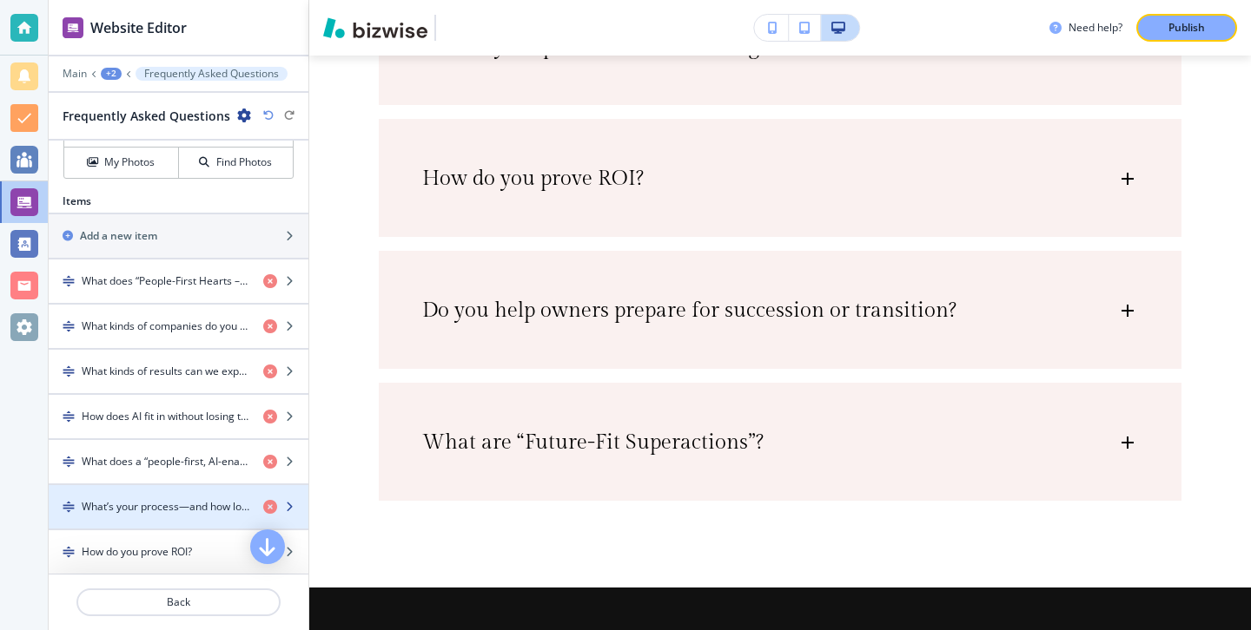
scroll to position [571, 0]
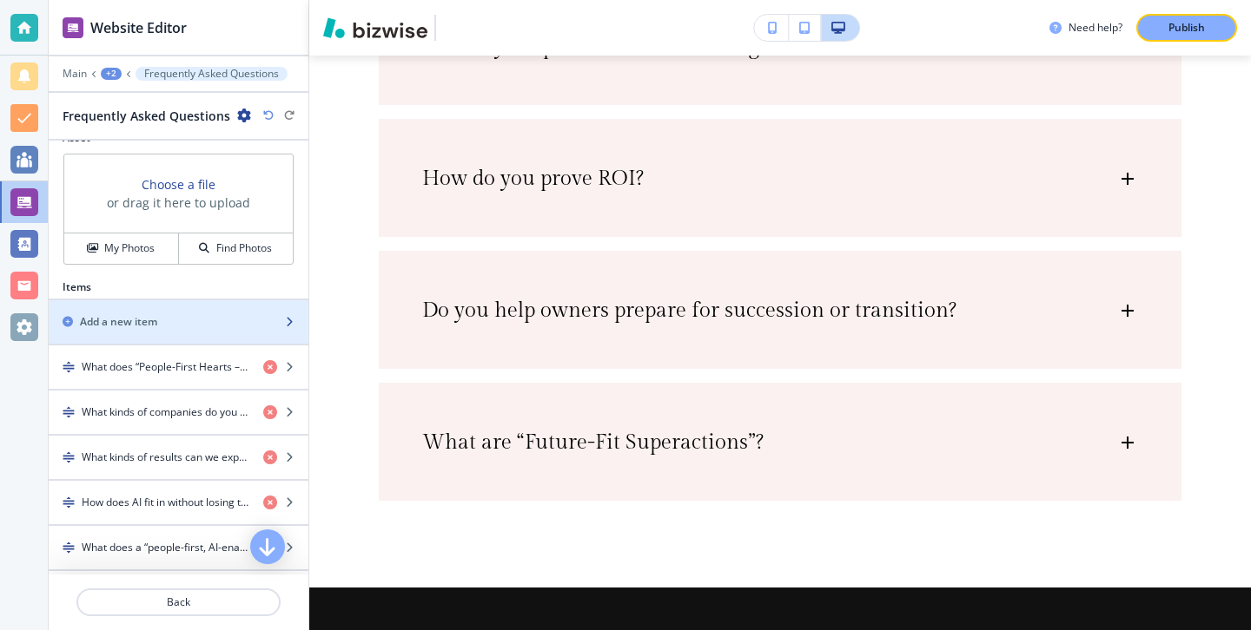
click at [201, 328] on div "Add a new item" at bounding box center [159, 322] width 221 height 16
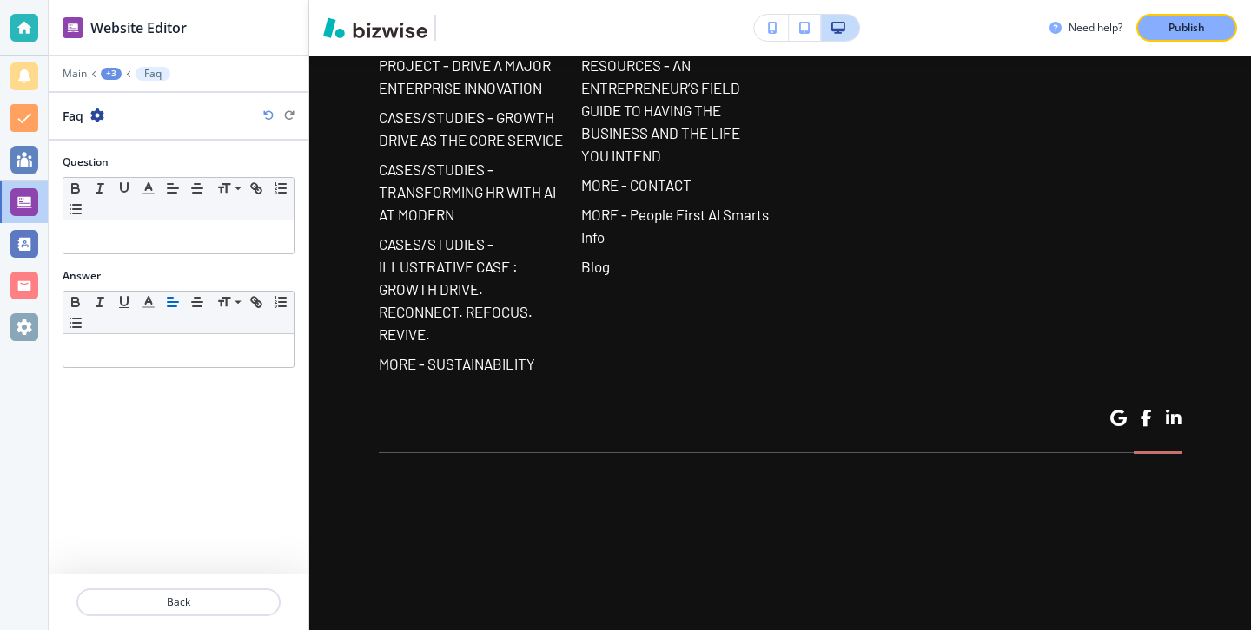
scroll to position [17196, 0]
click at [250, 261] on div "Question Small Normal Large Huge" at bounding box center [179, 212] width 260 height 114
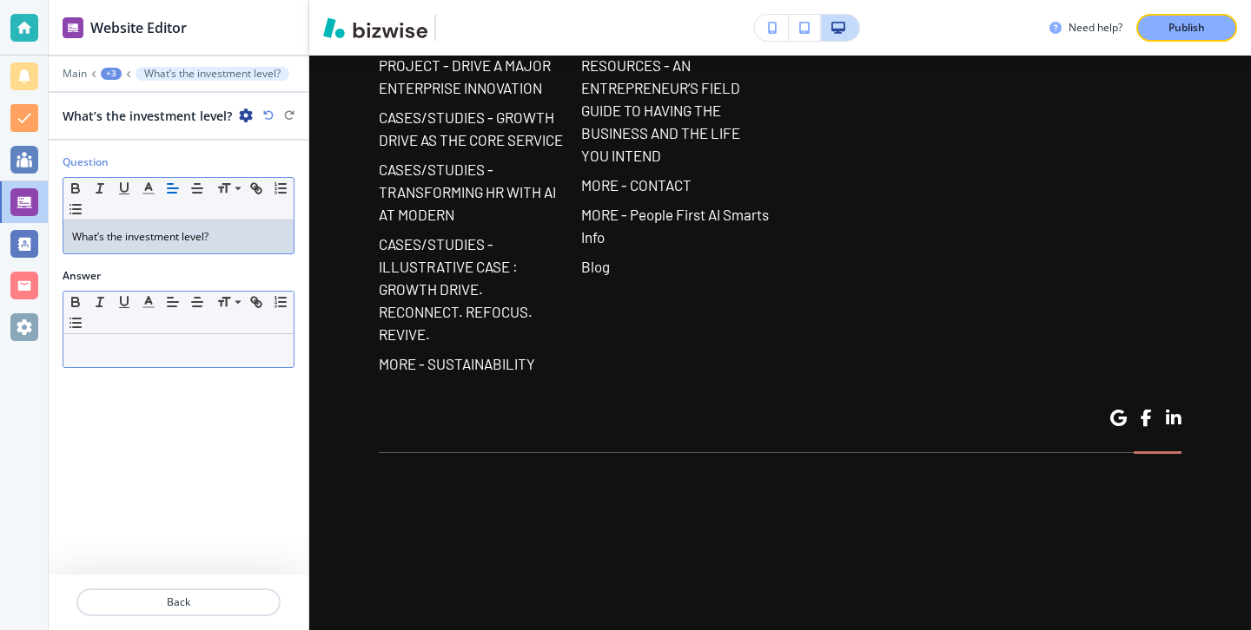
click at [232, 348] on p at bounding box center [178, 351] width 213 height 16
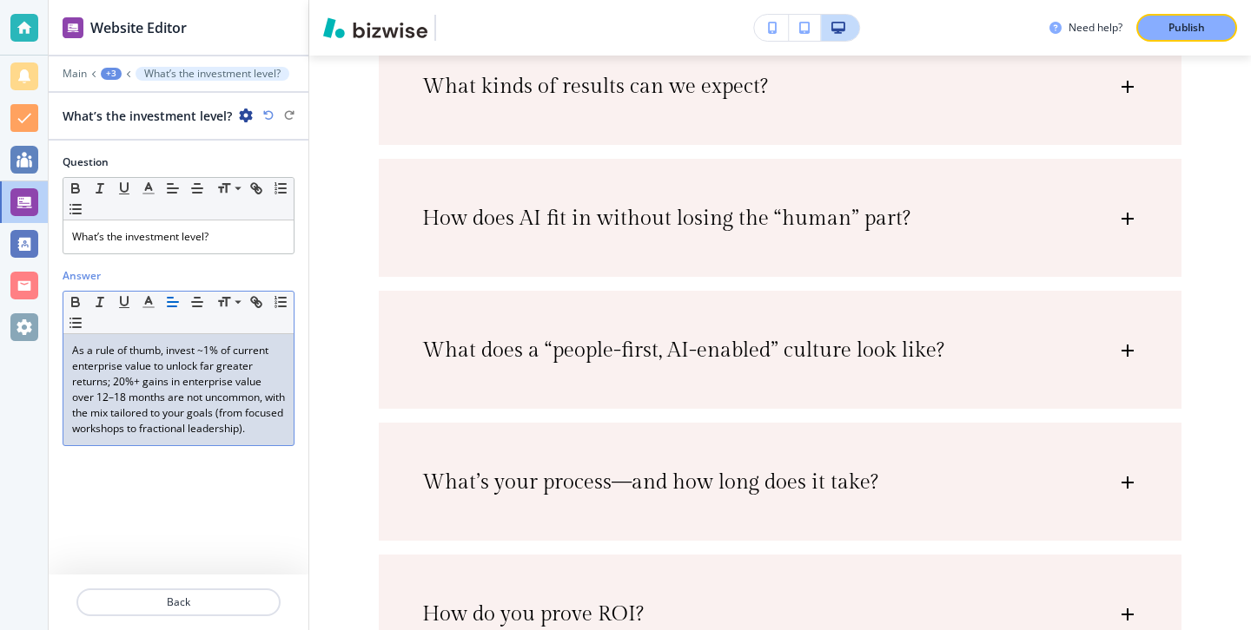
scroll to position [15377, 0]
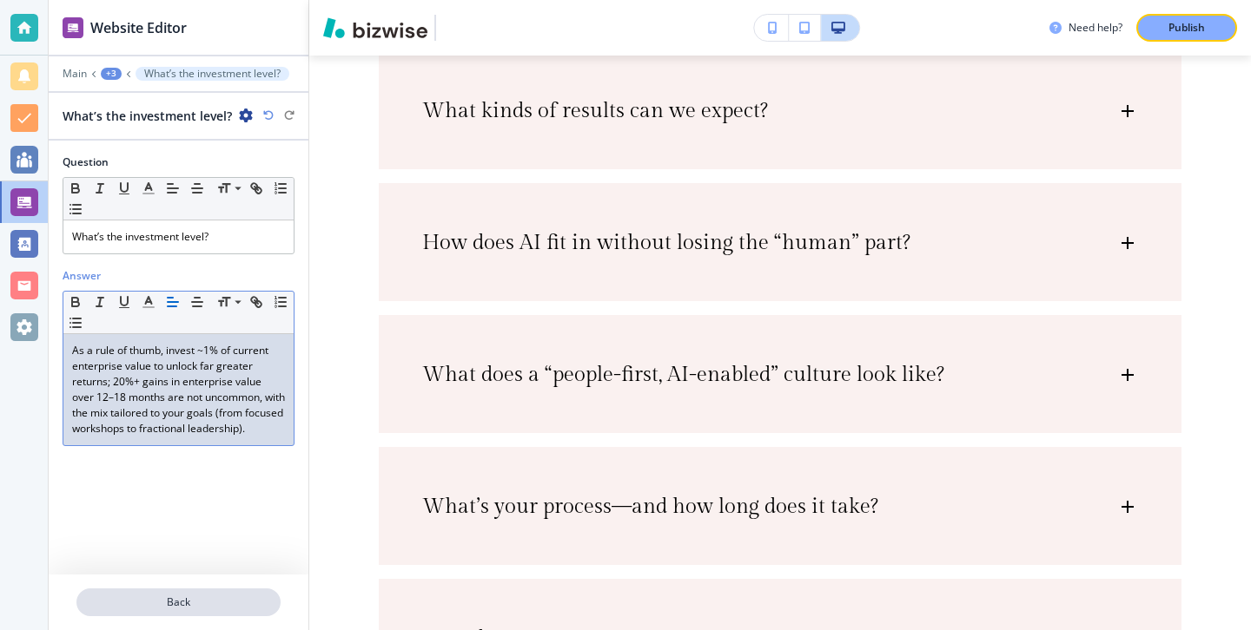
click at [191, 595] on p "Back" at bounding box center [178, 603] width 201 height 16
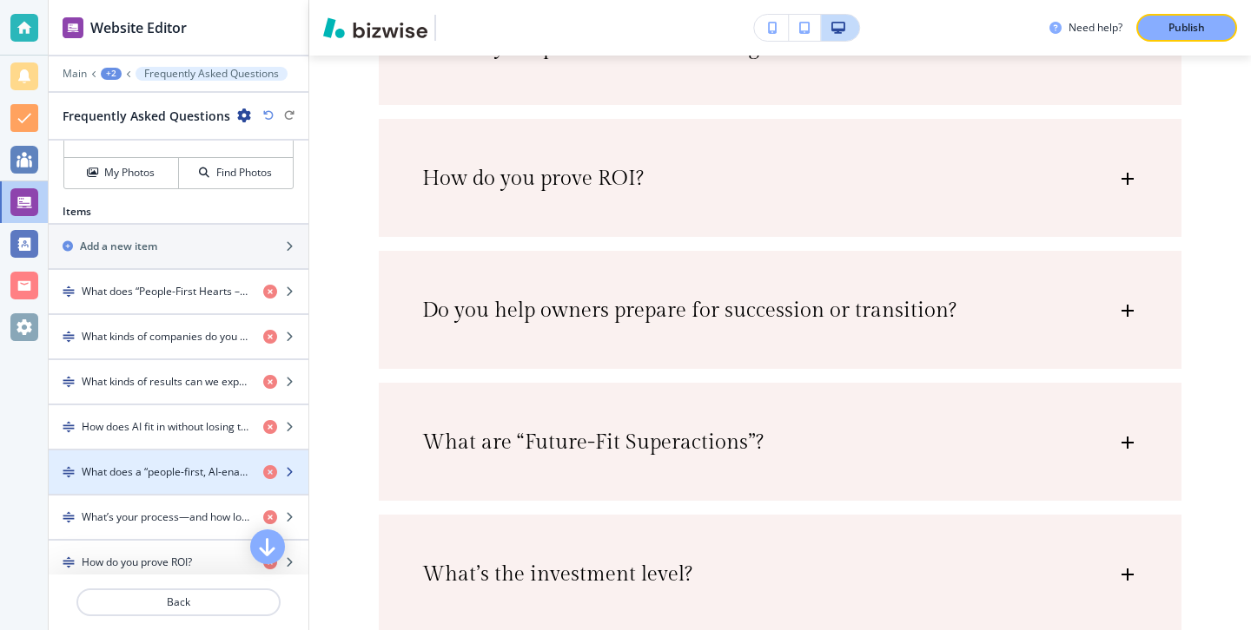
scroll to position [913, 0]
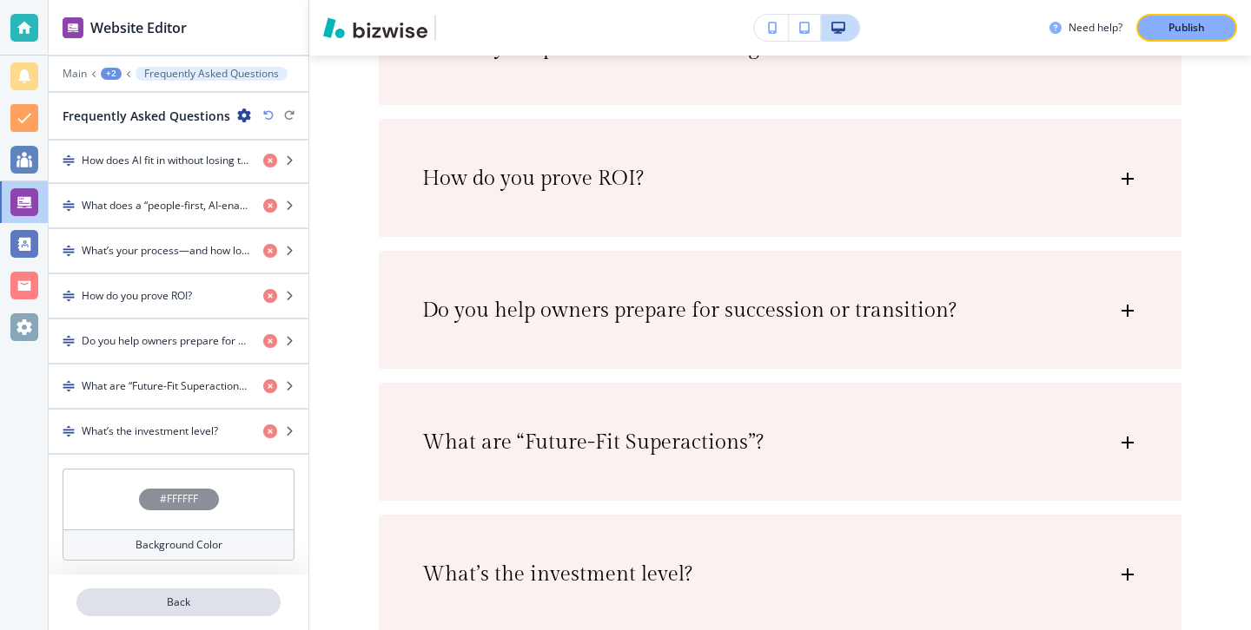
click at [185, 604] on p "Back" at bounding box center [178, 603] width 201 height 16
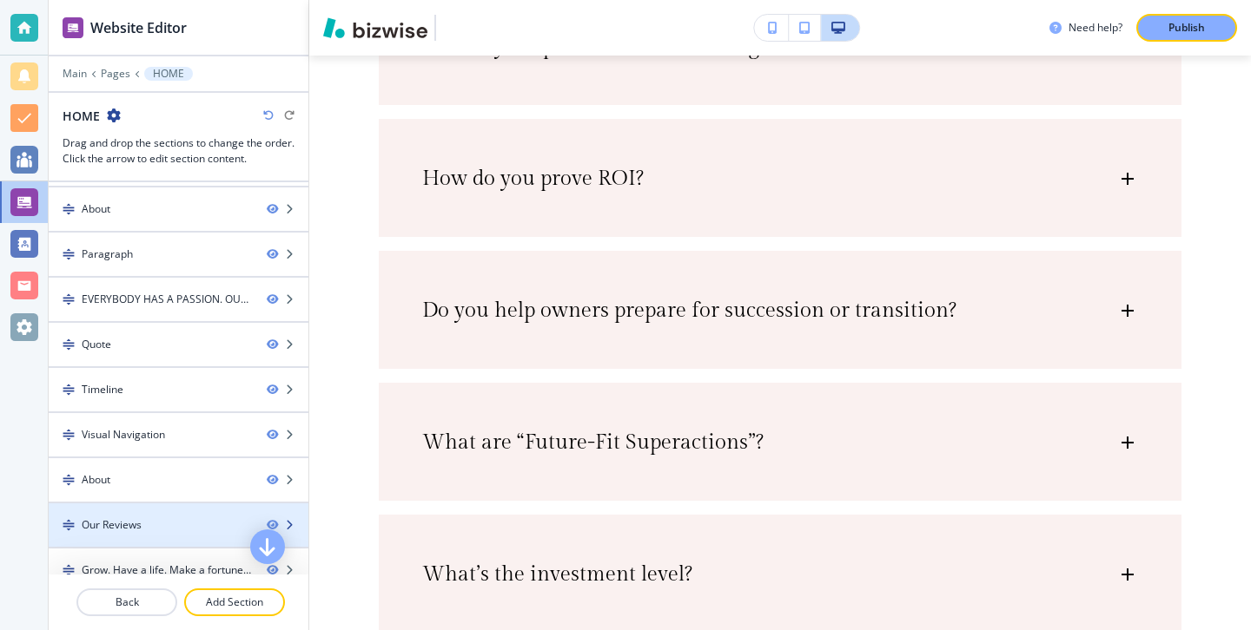
scroll to position [827, 0]
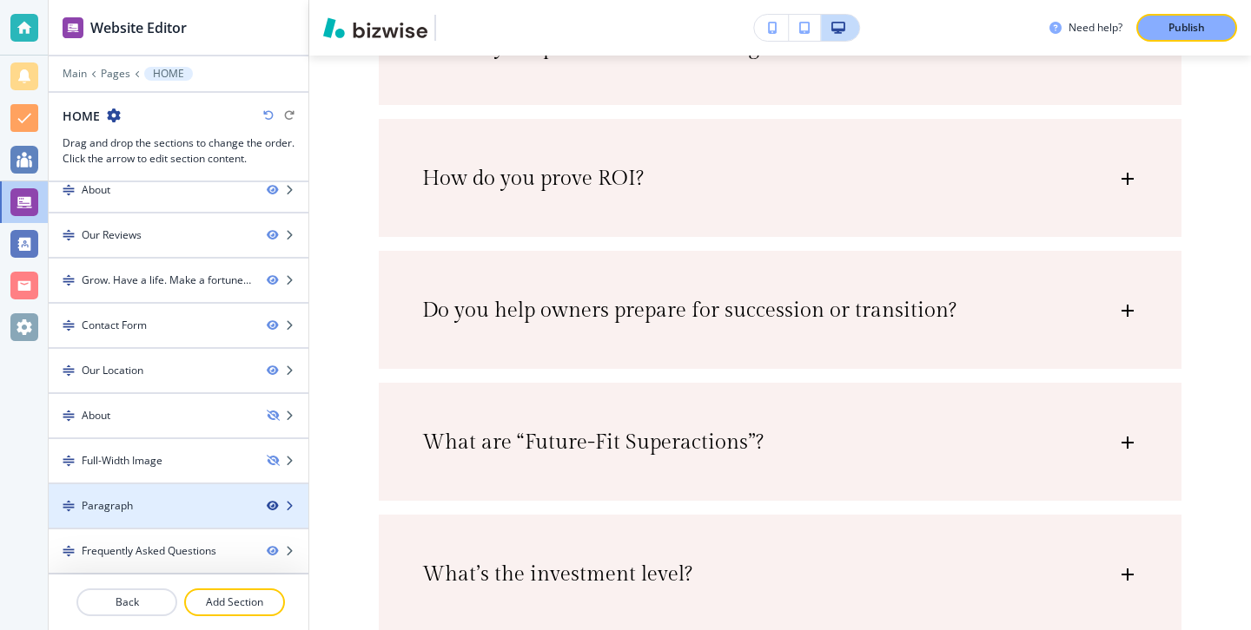
click at [267, 506] on icon "button" at bounding box center [272, 506] width 10 height 10
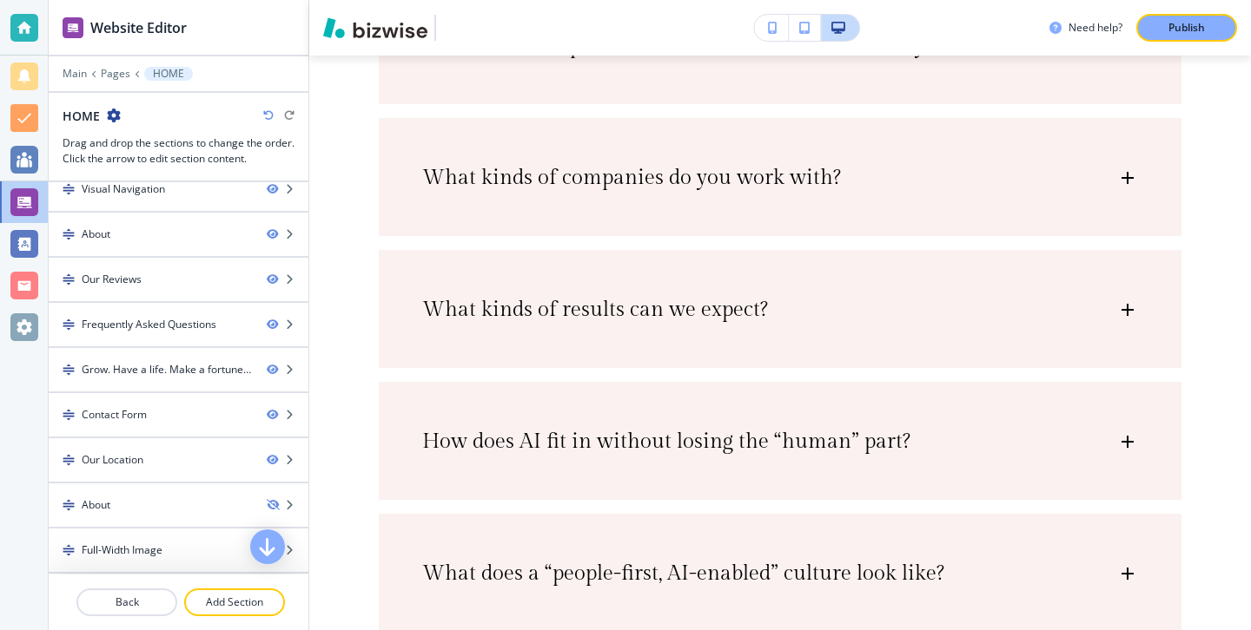
scroll to position [13105, 0]
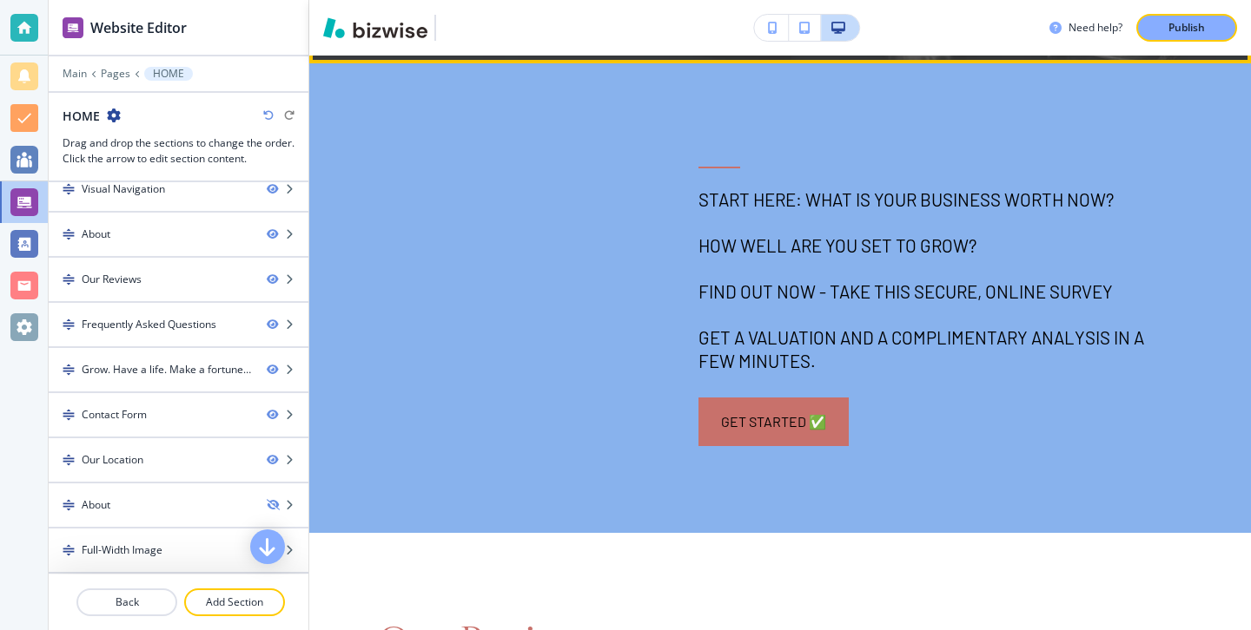
scroll to position [11548, 0]
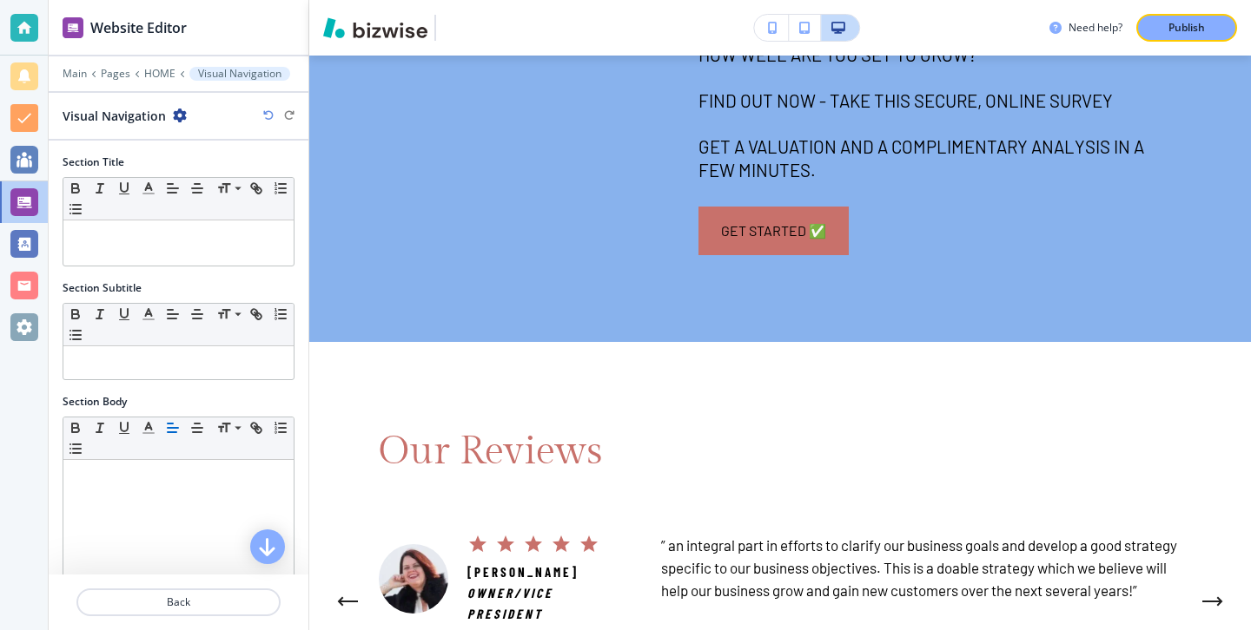
scroll to position [212, 0]
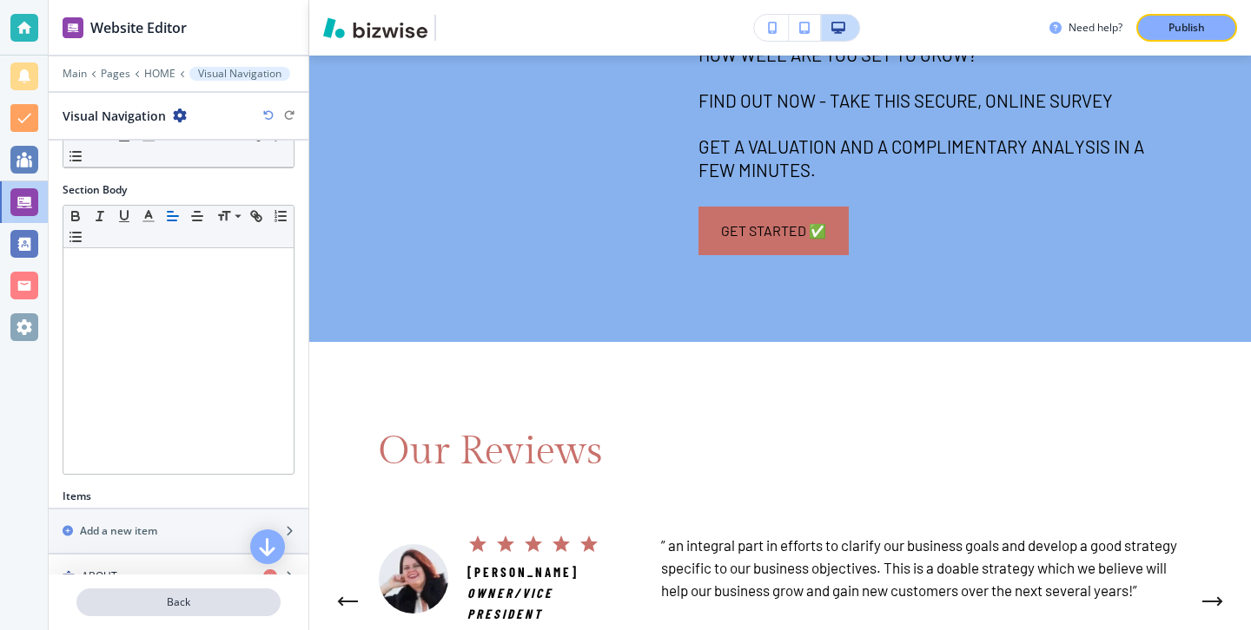
click at [197, 598] on p "Back" at bounding box center [178, 603] width 201 height 16
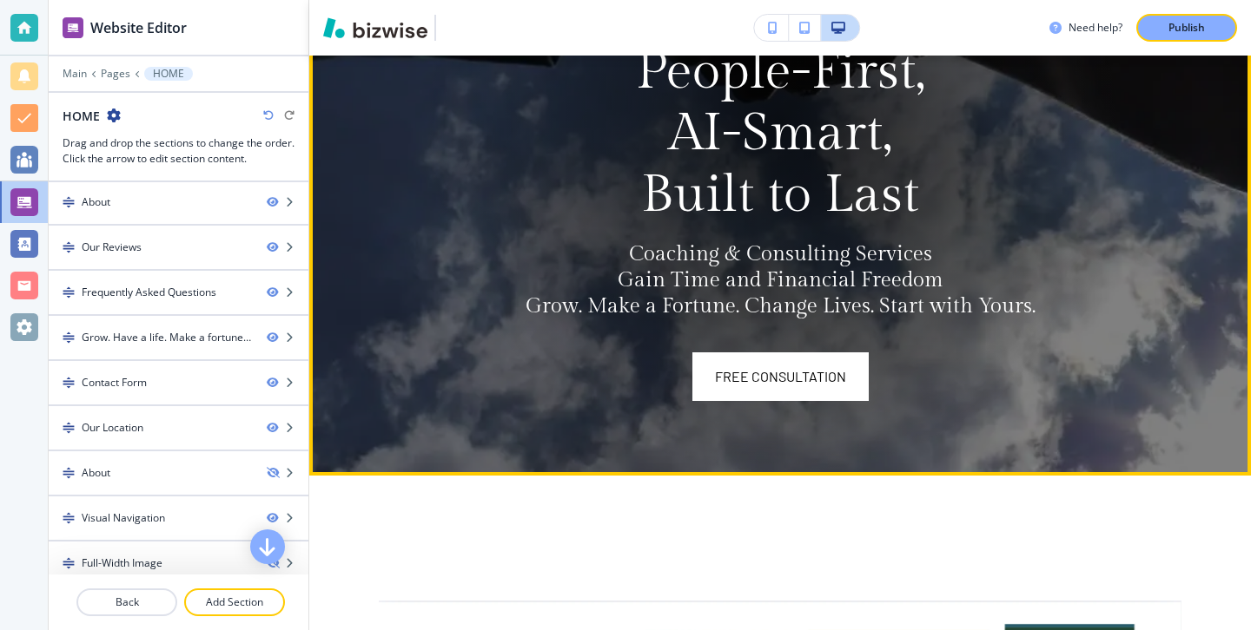
scroll to position [0, 0]
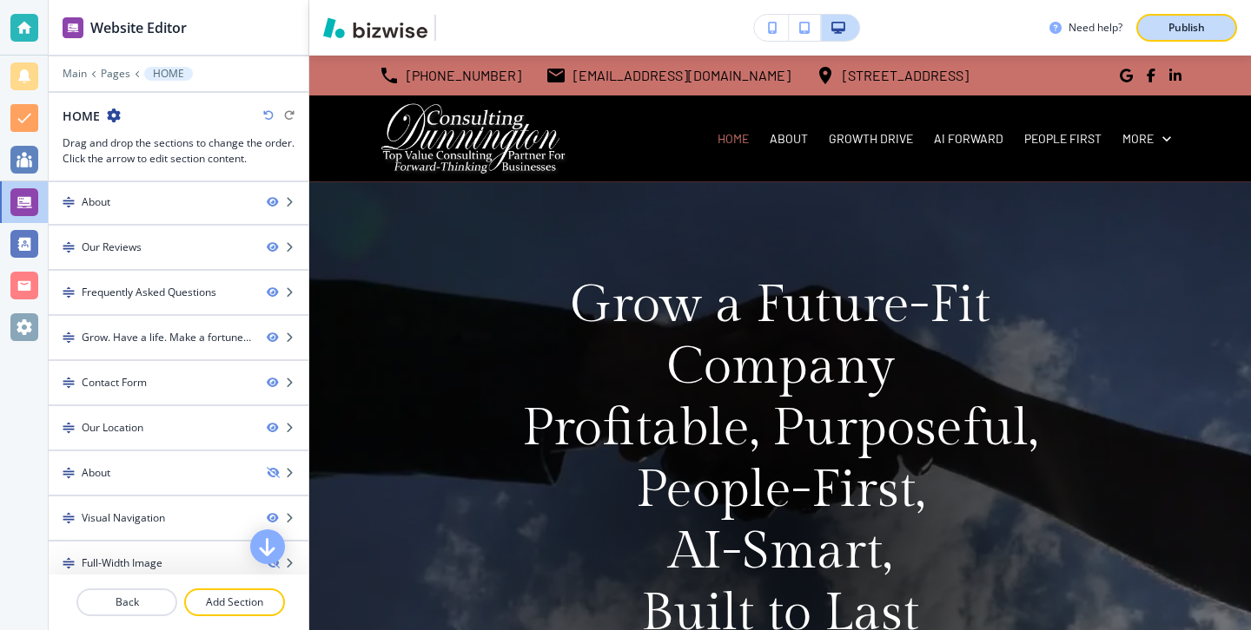
click at [1178, 28] on p "Publish" at bounding box center [1186, 28] width 36 height 16
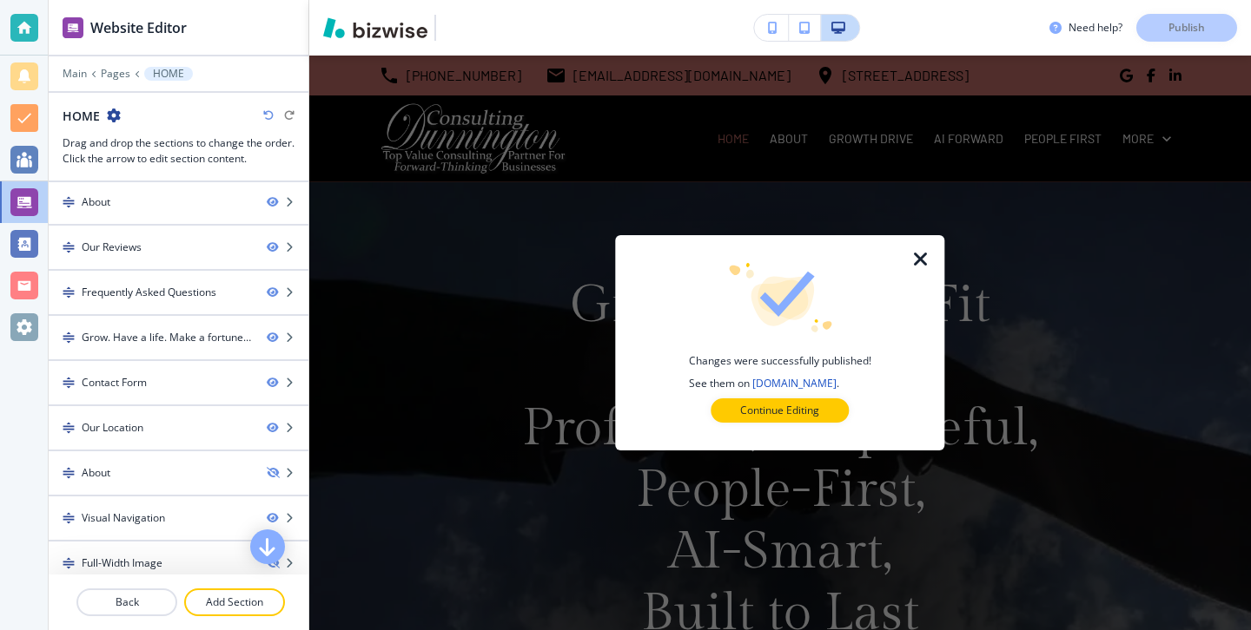
click at [771, 425] on div at bounding box center [780, 437] width 274 height 28
click at [773, 419] on button "Continue Editing" at bounding box center [779, 411] width 138 height 24
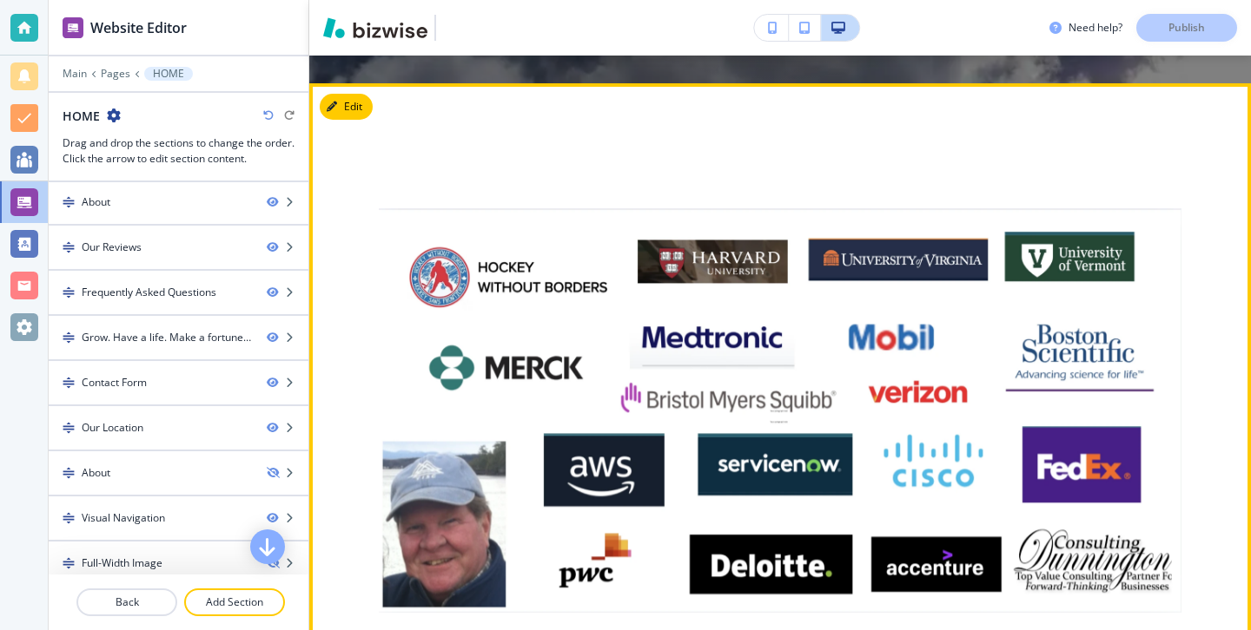
scroll to position [763, 0]
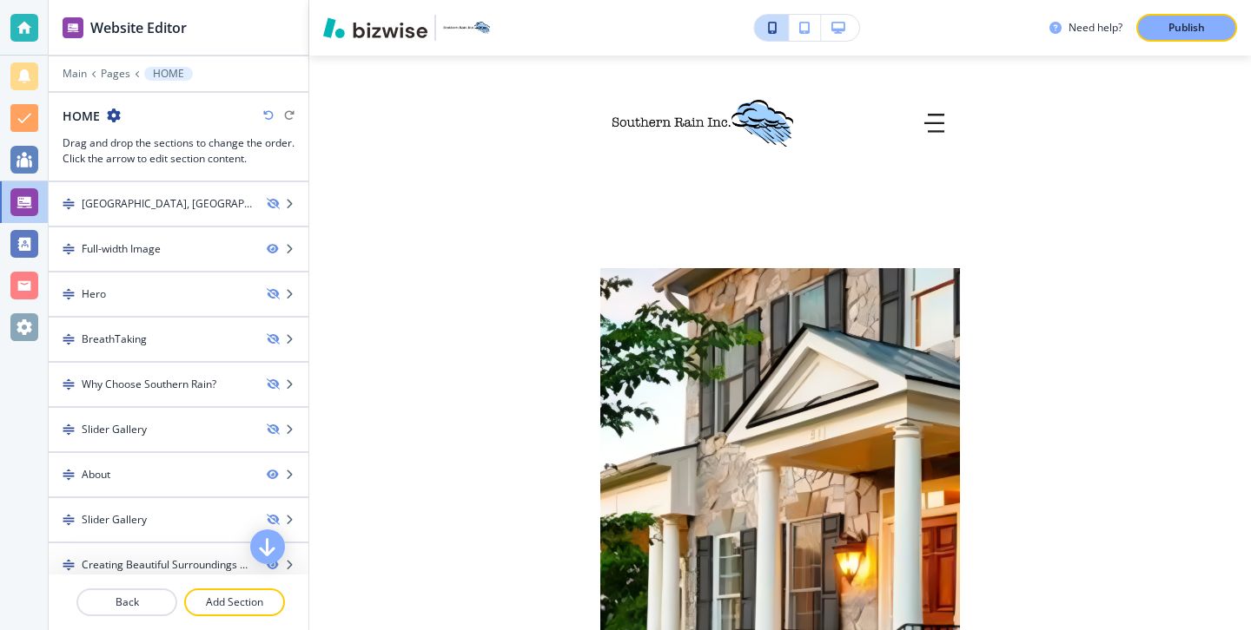
scroll to position [656, 0]
